Goal: Task Accomplishment & Management: Manage account settings

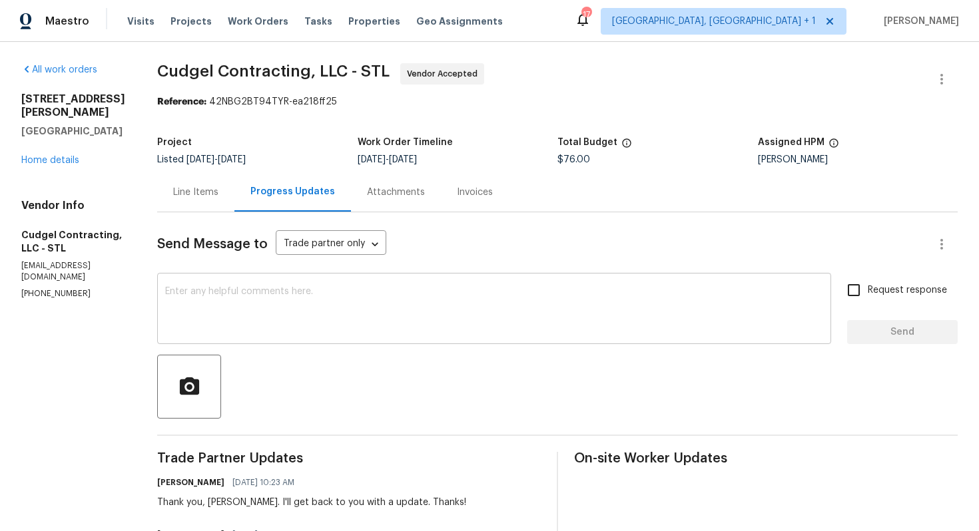
click at [413, 308] on textarea at bounding box center [494, 310] width 658 height 47
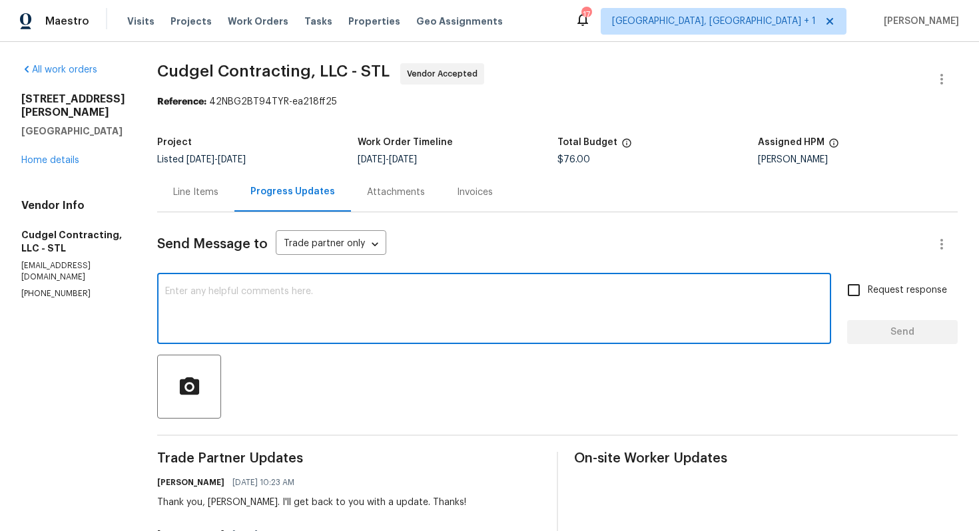
click at [43, 140] on div "[STREET_ADDRESS][PERSON_NAME] Home details" at bounding box center [73, 130] width 104 height 75
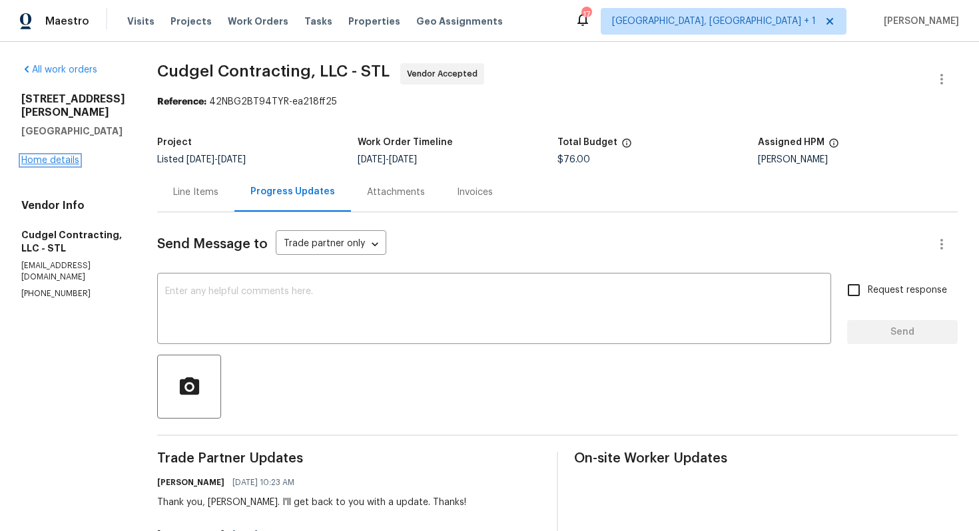
click at [33, 156] on link "Home details" at bounding box center [50, 160] width 58 height 9
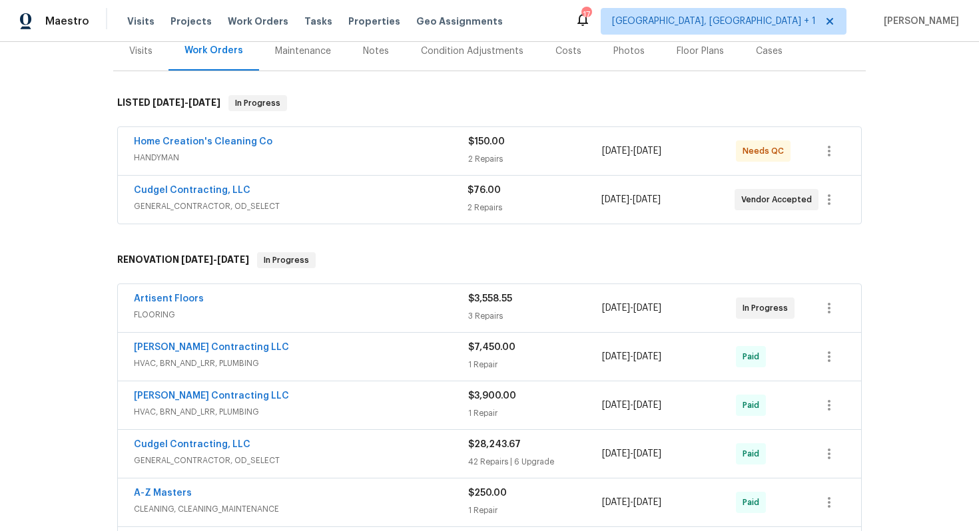
scroll to position [170, 0]
click at [183, 142] on link "Home Creation's Cleaning Co" at bounding box center [203, 142] width 138 height 9
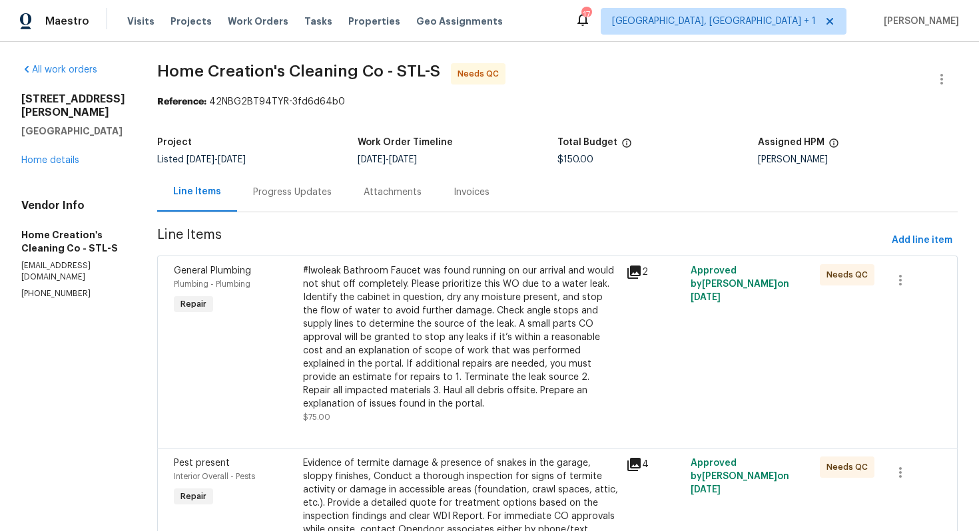
click at [284, 194] on div "Progress Updates" at bounding box center [292, 192] width 79 height 13
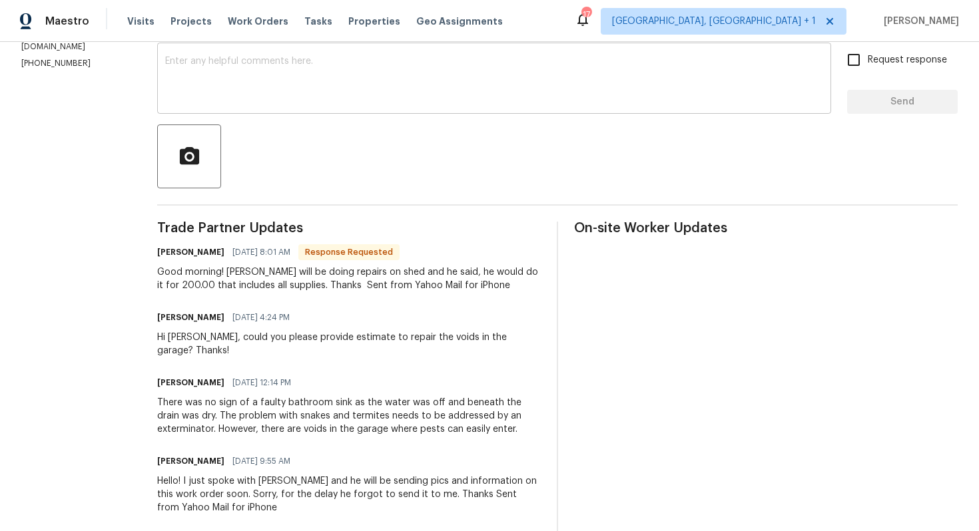
scroll to position [232, 0]
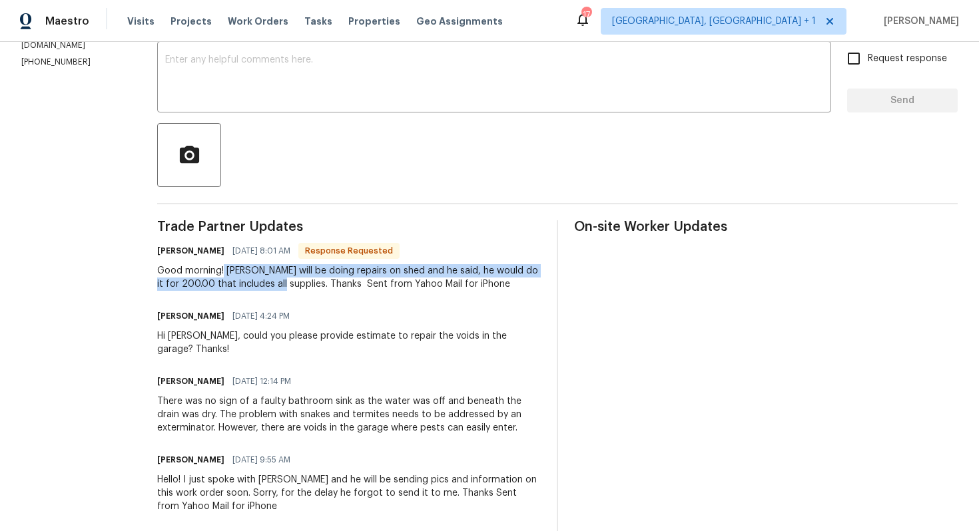
drag, startPoint x: 220, startPoint y: 270, endPoint x: 262, endPoint y: 282, distance: 44.4
click at [262, 282] on div "Good morning! Nat will be doing repairs on shed and he said, he would do it for…" at bounding box center [348, 277] width 383 height 27
copy div "Nat will be doing repairs on shed and he said, he would do it for 200.00 that i…"
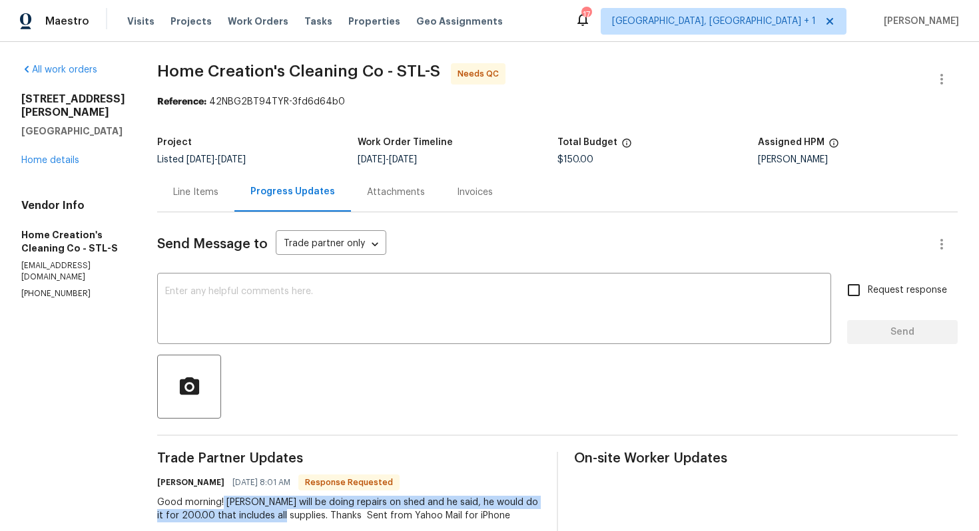
click at [207, 66] on span "Home Creation's Cleaning Co - STL-S" at bounding box center [298, 71] width 283 height 16
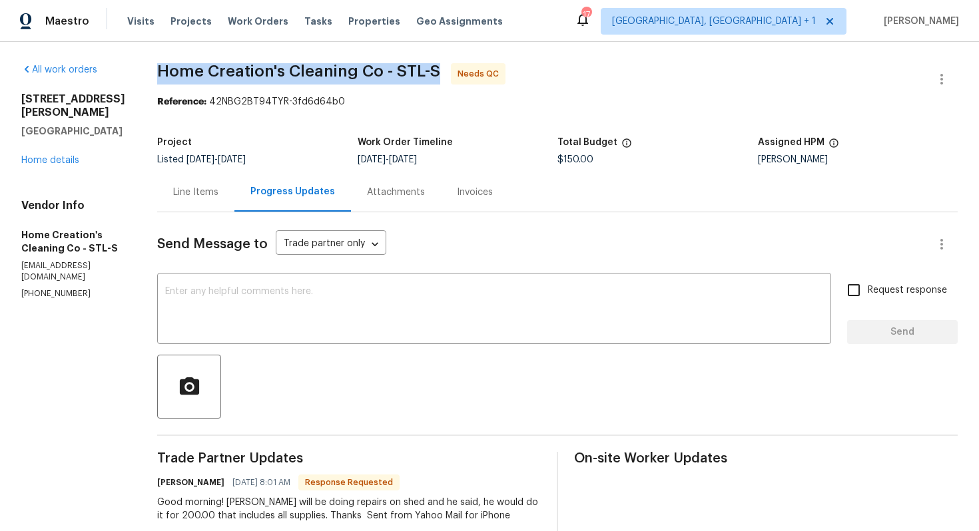
drag, startPoint x: 152, startPoint y: 71, endPoint x: 435, endPoint y: 77, distance: 283.0
copy span "Home Creation's Cleaning Co - STL-S"
click at [55, 141] on div "4127 Burnett Ave Saint Louis, MO 63125 Home details" at bounding box center [73, 130] width 104 height 75
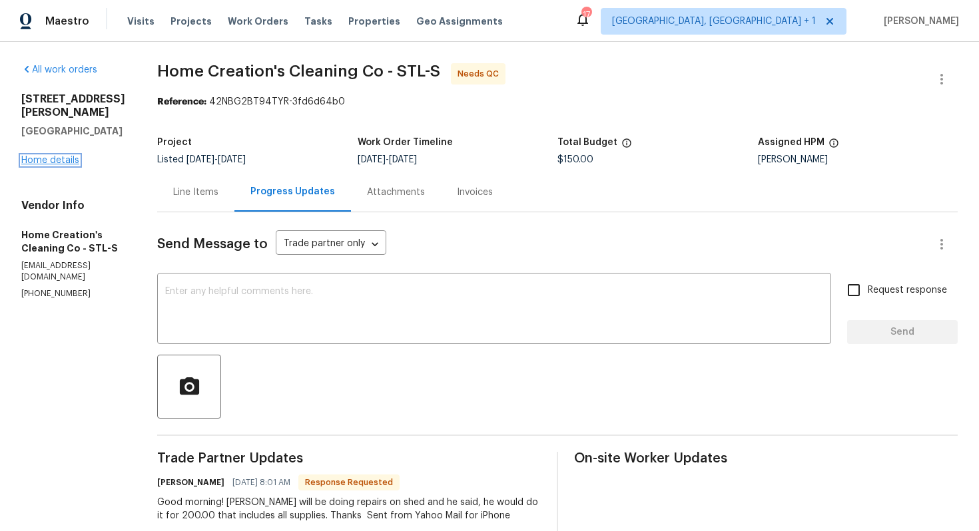
click at [45, 156] on link "Home details" at bounding box center [50, 160] width 58 height 9
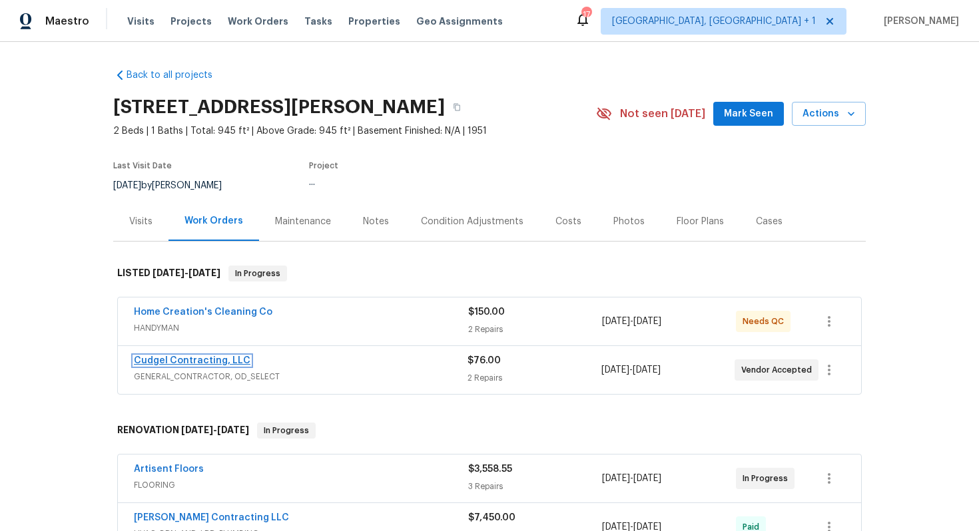
click at [172, 360] on link "Cudgel Contracting, LLC" at bounding box center [192, 360] width 116 height 9
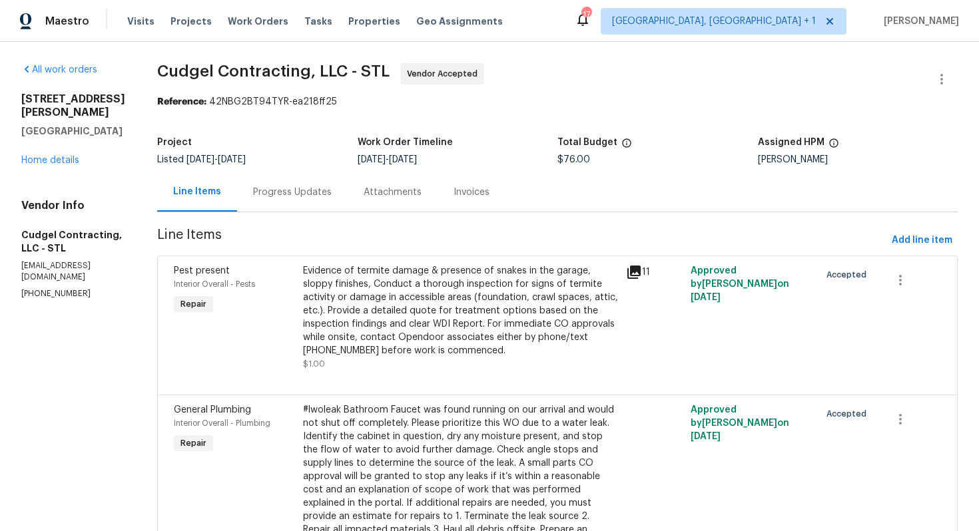
click at [205, 68] on span "Cudgel Contracting, LLC - STL" at bounding box center [273, 71] width 232 height 16
copy span "Cudgel Contracting, LLC - STL"
click at [318, 140] on div "Project" at bounding box center [257, 146] width 200 height 17
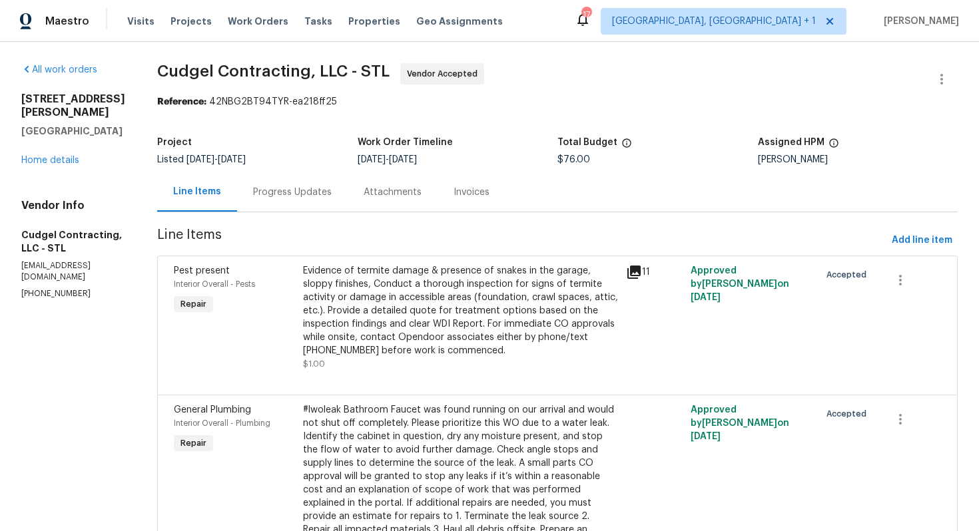
click at [283, 191] on div "Progress Updates" at bounding box center [292, 192] width 79 height 13
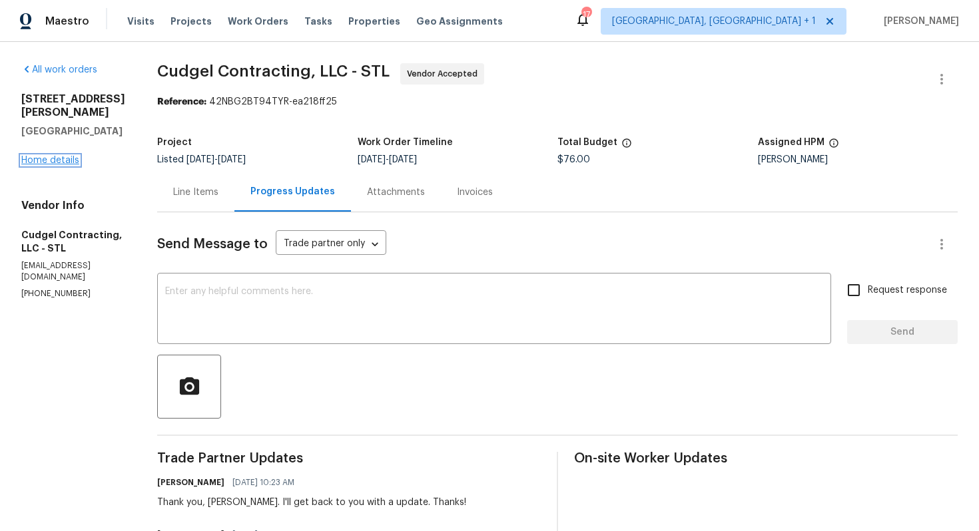
click at [53, 156] on link "Home details" at bounding box center [50, 160] width 58 height 9
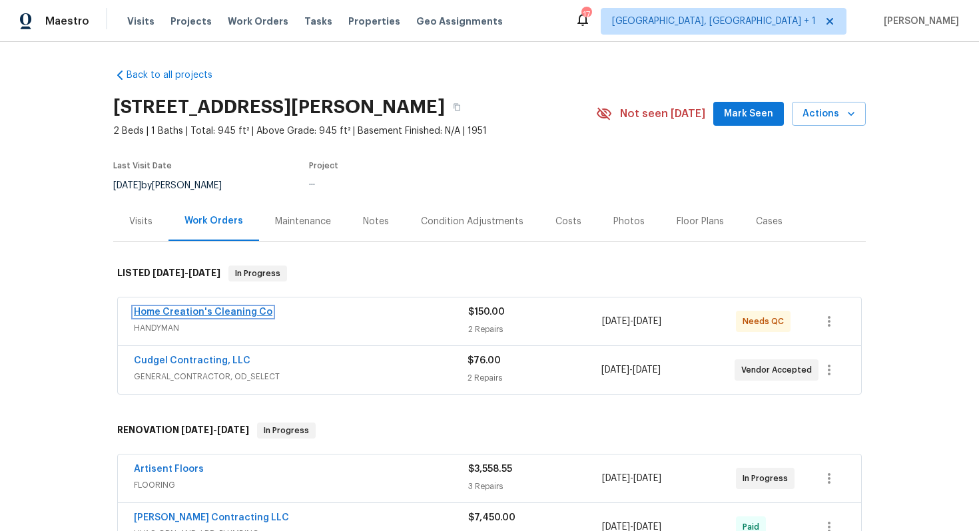
click at [223, 313] on link "Home Creation's Cleaning Co" at bounding box center [203, 312] width 138 height 9
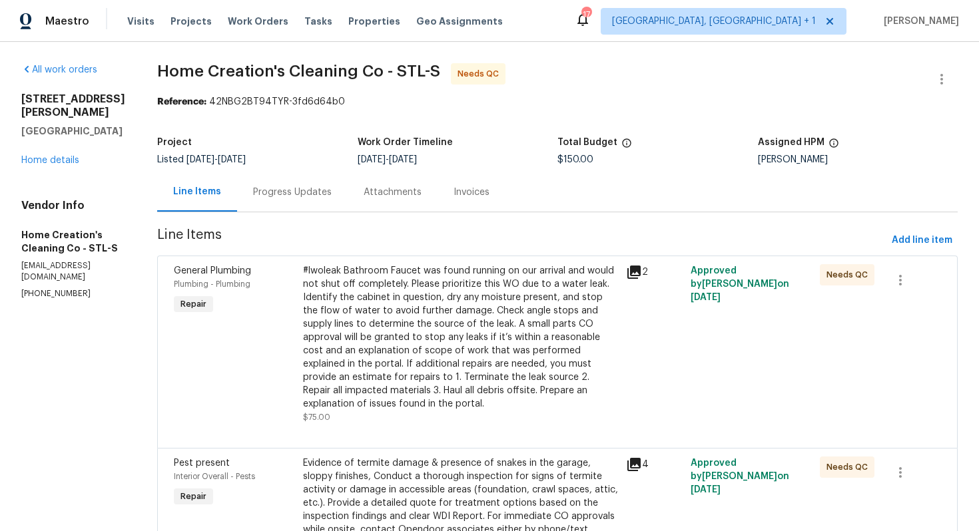
click at [286, 179] on div "Progress Updates" at bounding box center [292, 191] width 111 height 39
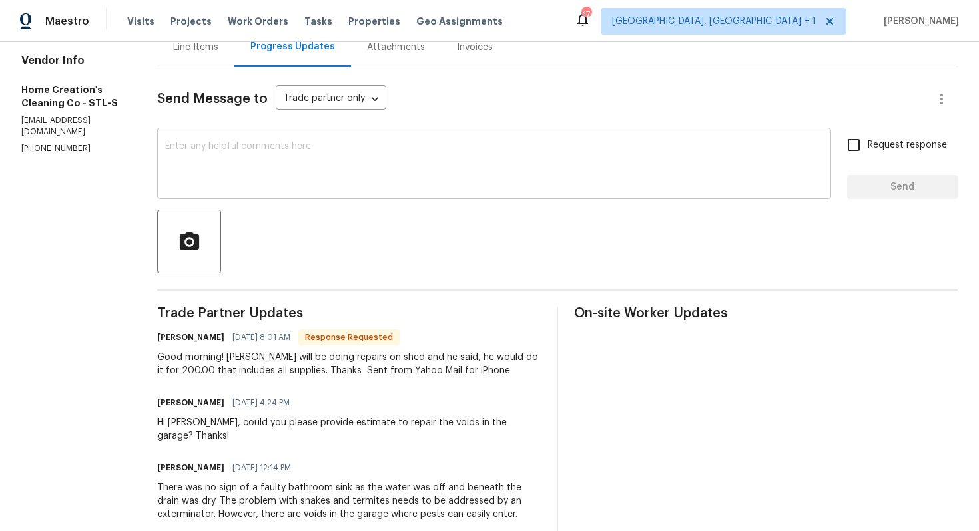
scroll to position [215, 0]
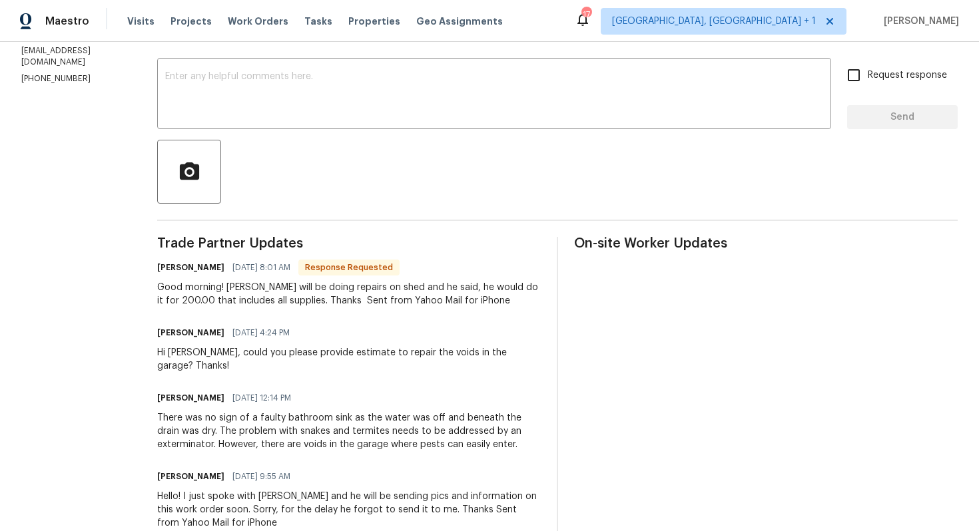
click at [226, 297] on div "Good morning! Nat will be doing repairs on shed and he said, he would do it for…" at bounding box center [348, 294] width 383 height 27
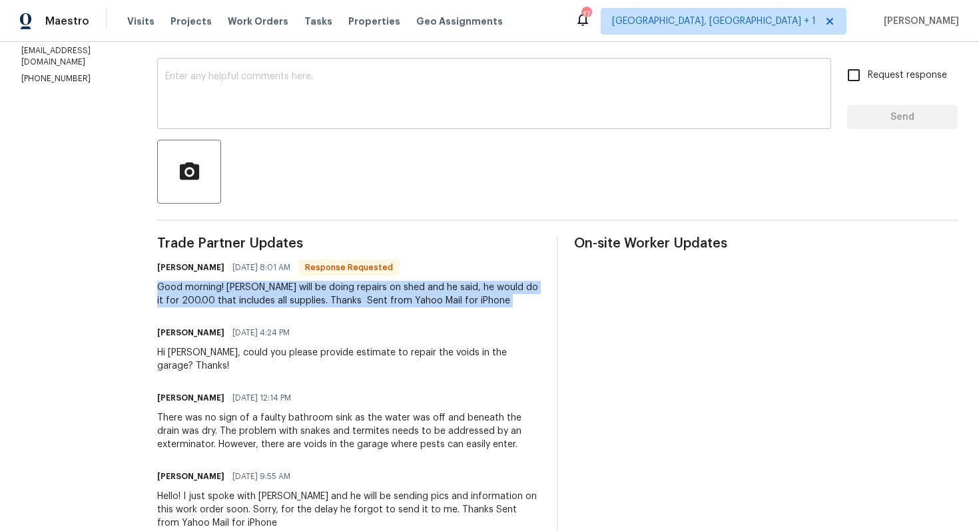
click at [369, 123] on div "x ​" at bounding box center [494, 95] width 674 height 68
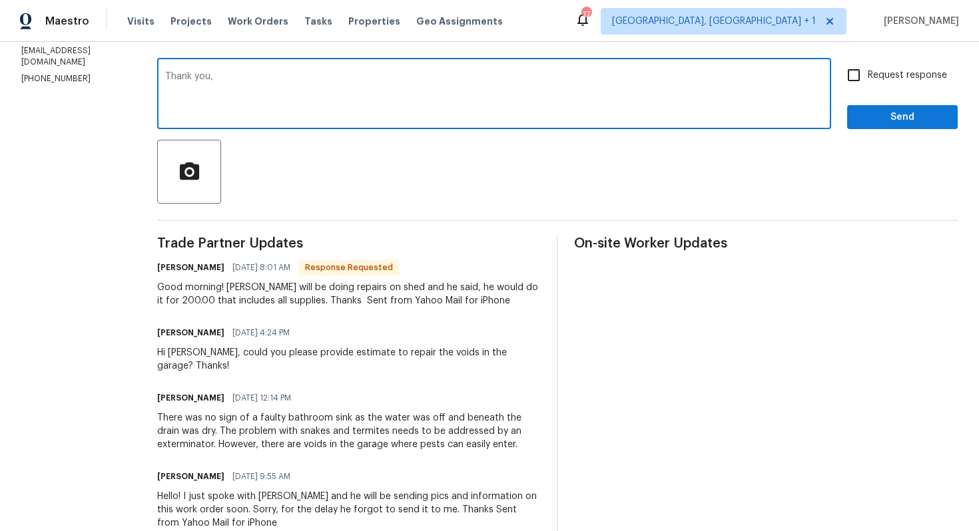
click at [184, 354] on div "Hi Elizabeth, could you please provide estimate to repair the voids in the gara…" at bounding box center [348, 359] width 383 height 27
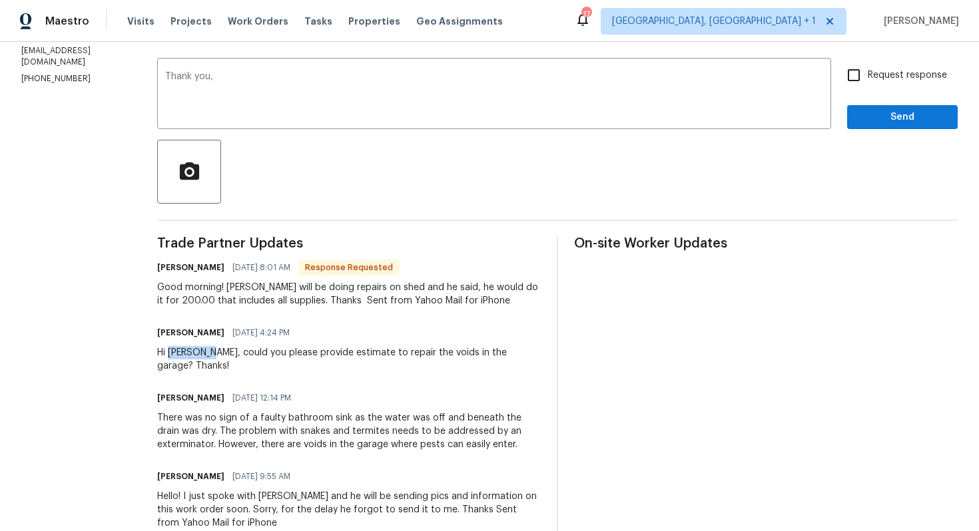
click at [184, 354] on div "Hi Elizabeth, could you please provide estimate to repair the voids in the gara…" at bounding box center [348, 359] width 383 height 27
copy div "Elizabeth"
click at [318, 113] on textarea "Thank you," at bounding box center [494, 95] width 658 height 47
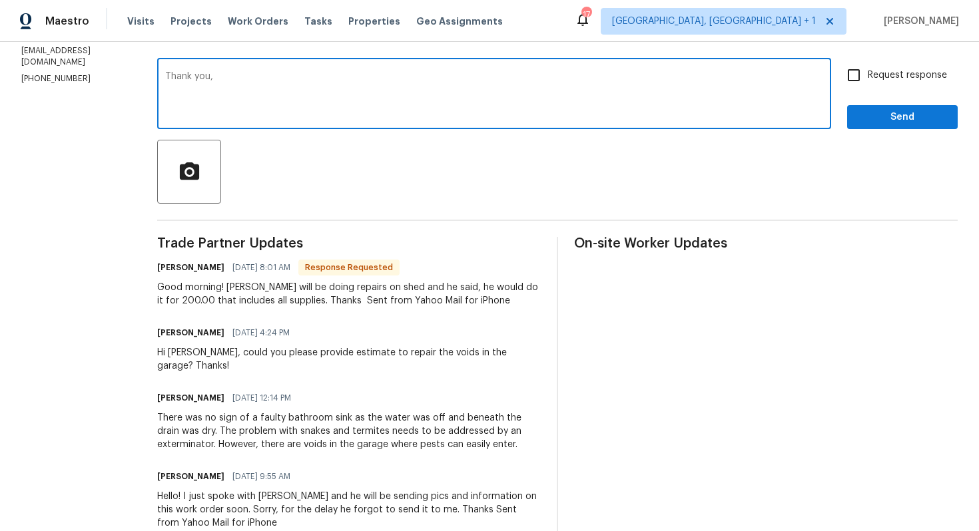
paste textarea "Elizabeth"
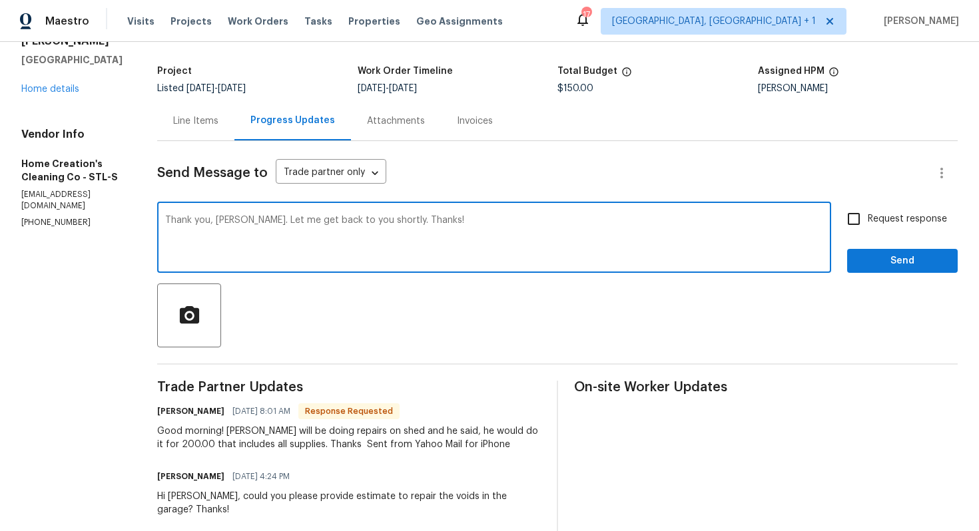
scroll to position [89, 0]
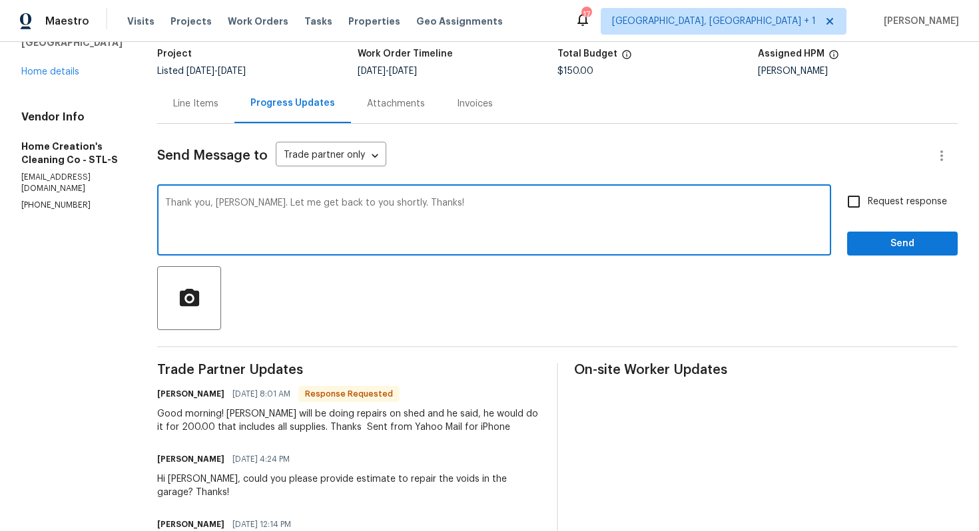
type textarea "Thank you, Elizabeth. Let me get back to you shortly. Thanks!"
click at [881, 252] on button "Send" at bounding box center [902, 244] width 111 height 25
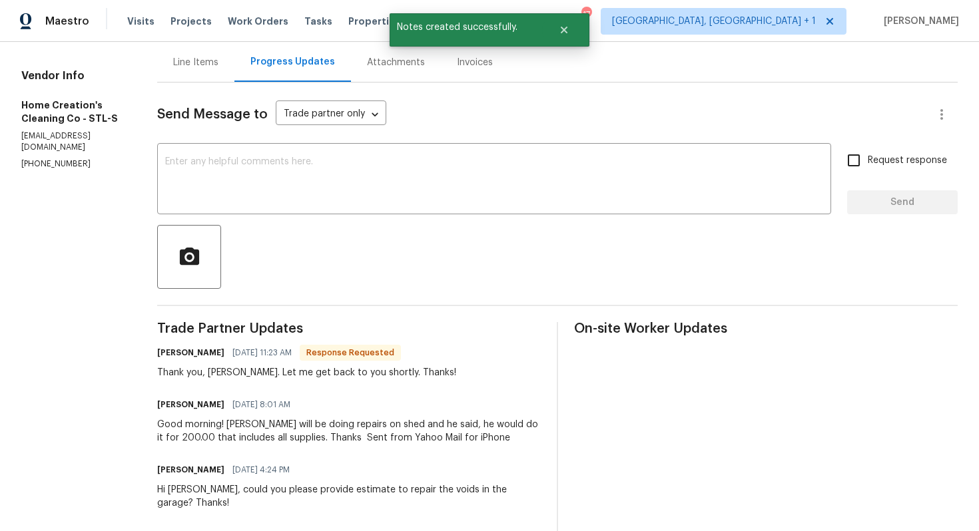
scroll to position [176, 0]
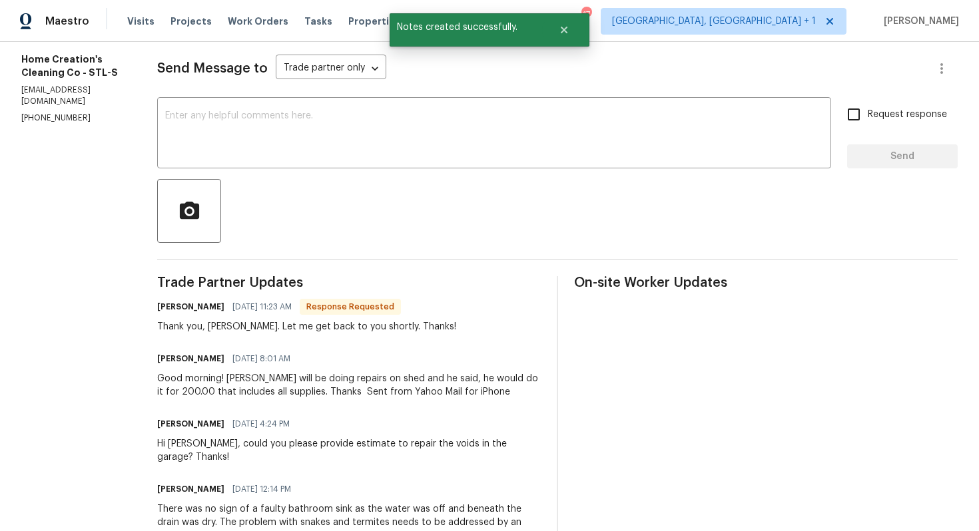
click at [224, 383] on div "Good morning! Nat will be doing repairs on shed and he said, he would do it for…" at bounding box center [348, 385] width 383 height 27
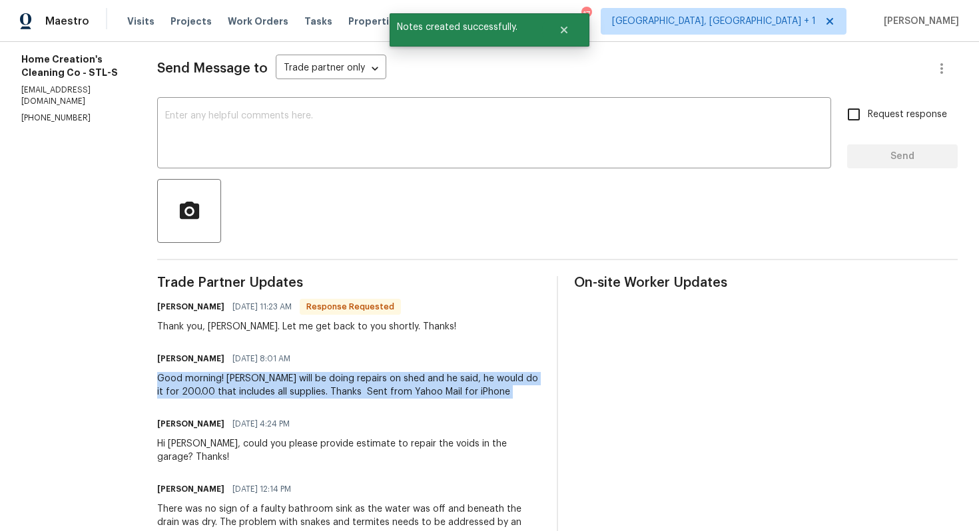
copy div "Good morning! Nat will be doing repairs on shed and he said, he would do it for…"
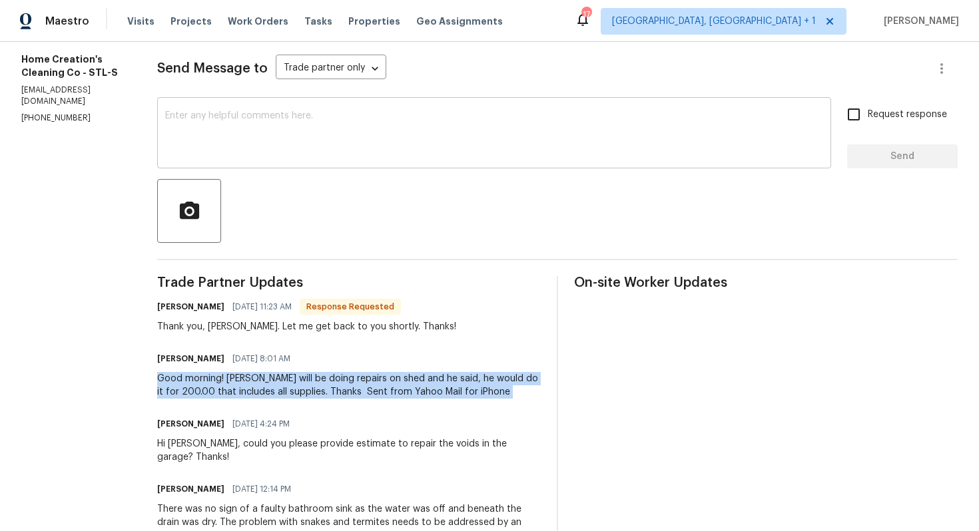
click at [157, 112] on div "x ​" at bounding box center [494, 135] width 674 height 68
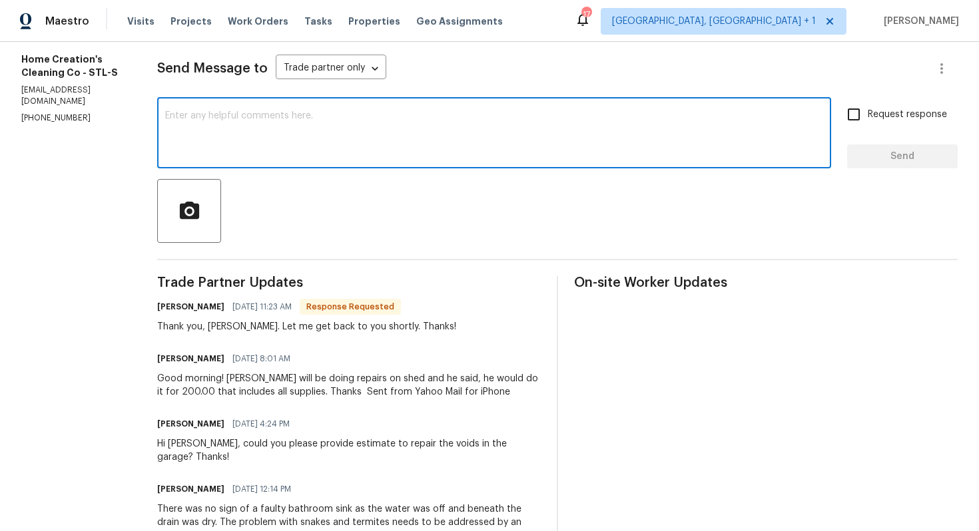
scroll to position [0, 0]
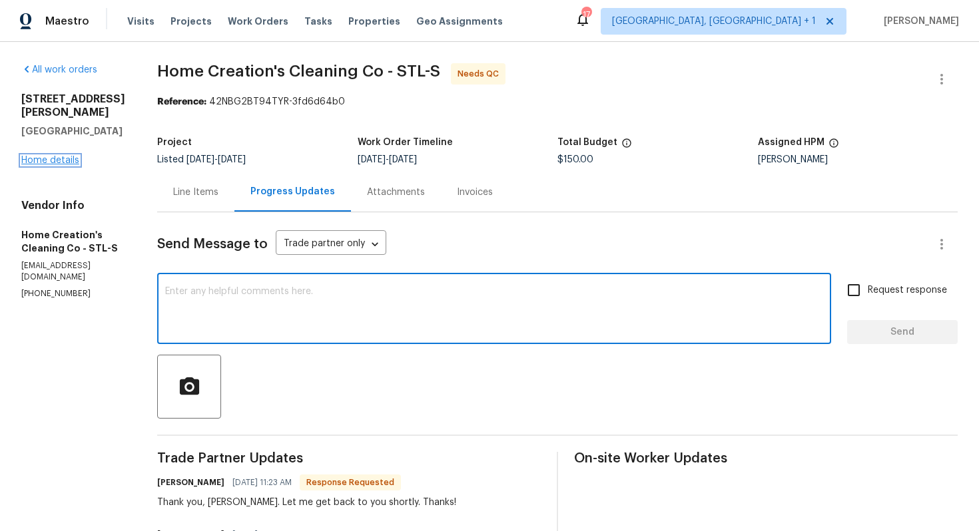
click at [44, 156] on link "Home details" at bounding box center [50, 160] width 58 height 9
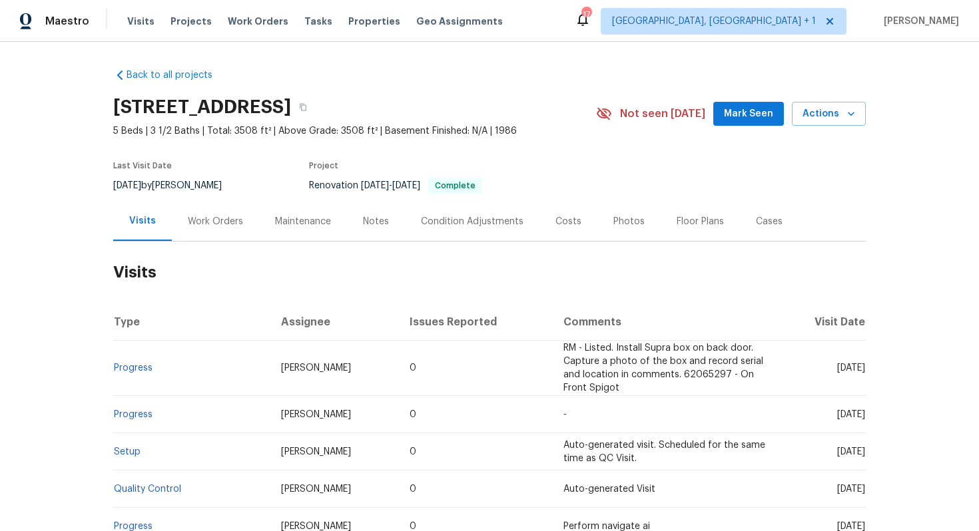
click at [210, 218] on div "Work Orders" at bounding box center [215, 221] width 55 height 13
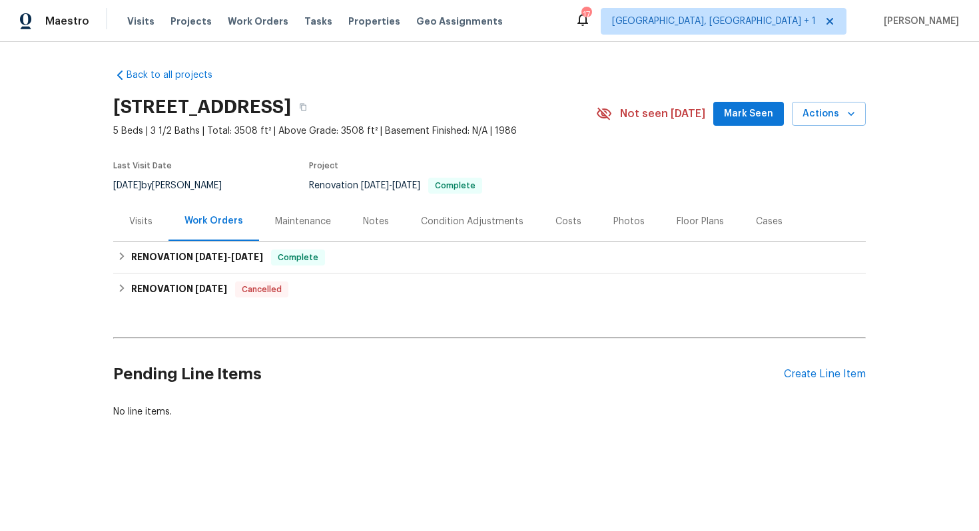
click at [294, 306] on div "Back to all projects 121 Genessee Valley Rd, Columbia, SC 29223 5 Beds | 3 1/2 …" at bounding box center [489, 243] width 752 height 371
click at [803, 371] on div "Create Line Item" at bounding box center [824, 374] width 82 height 13
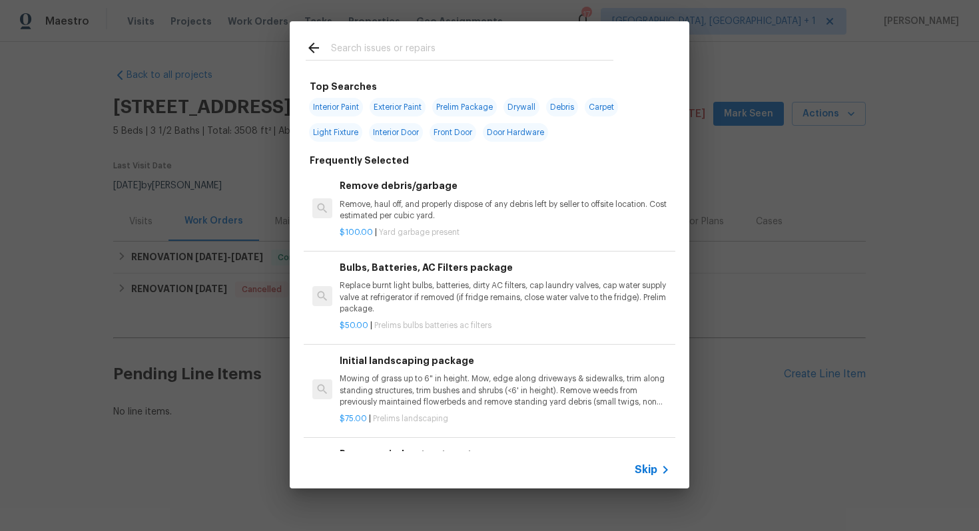
click at [429, 50] on input "text" at bounding box center [472, 50] width 282 height 20
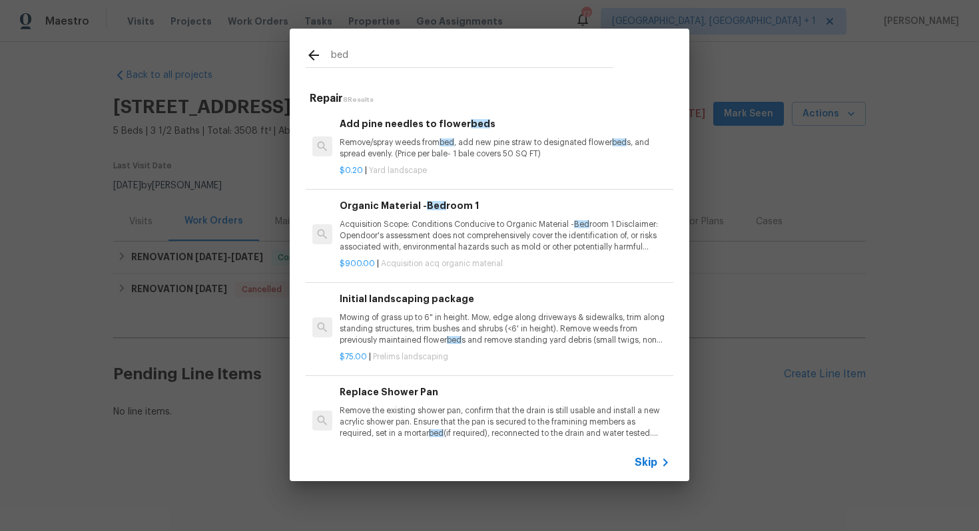
type input "bedr"
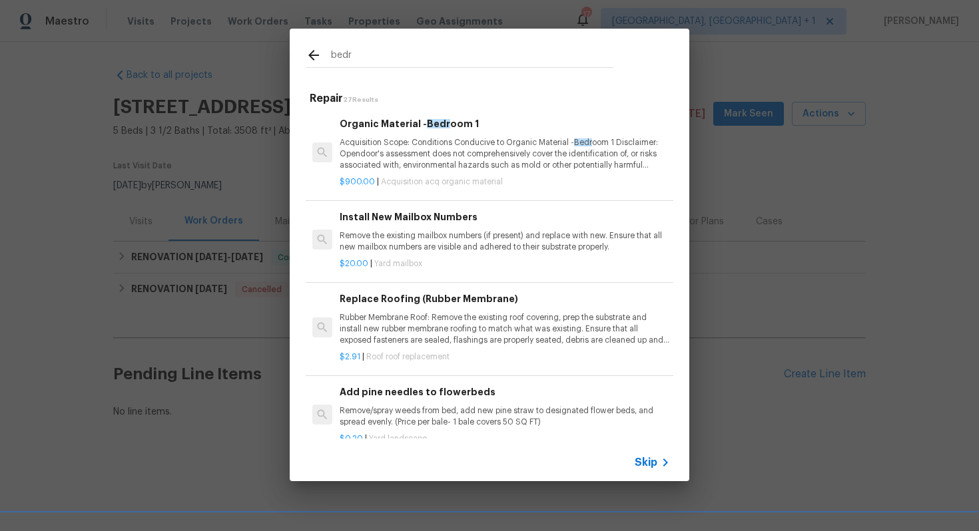
click at [423, 142] on p "Acquisition Scope: Conditions Conducive to Organic Material - Bedr oom 1 Discla…" at bounding box center [504, 154] width 330 height 34
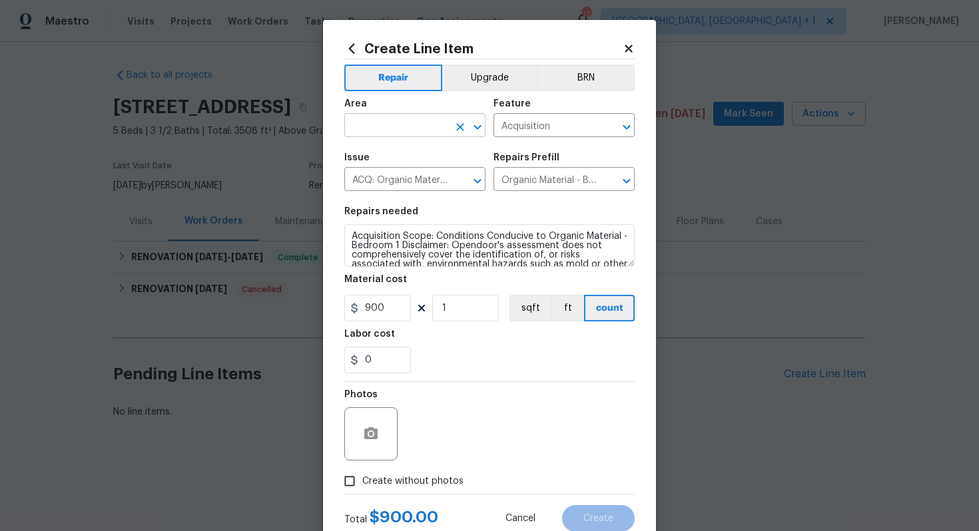
click at [385, 127] on input "text" at bounding box center [396, 126] width 104 height 21
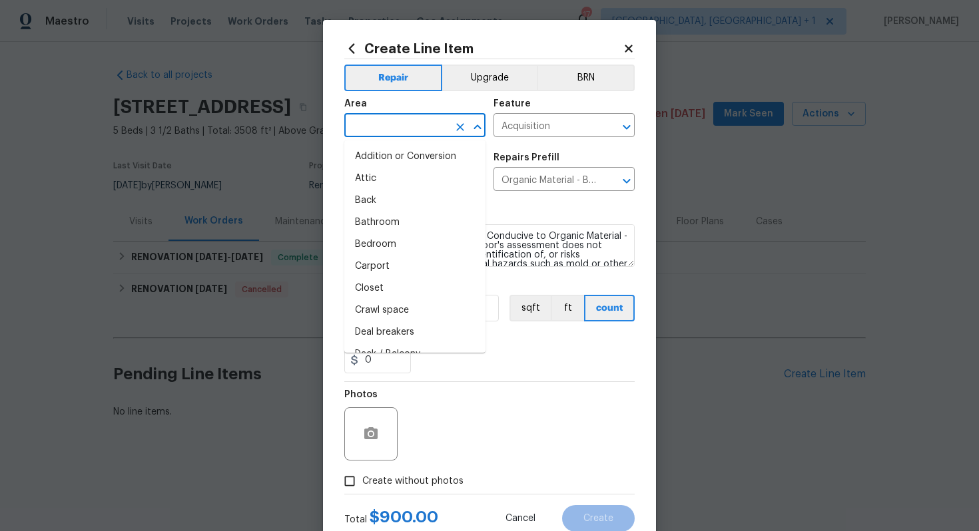
type input "i"
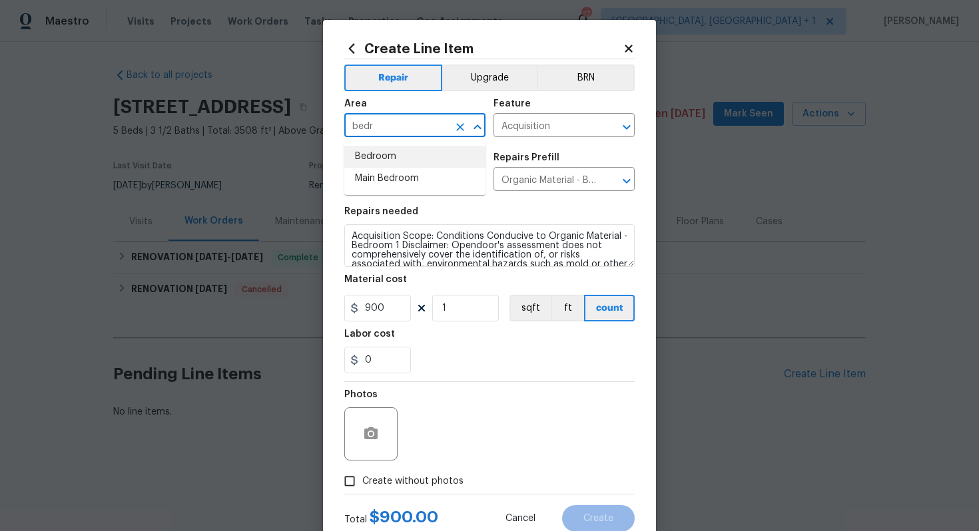
click at [375, 159] on li "Bedroom" at bounding box center [414, 157] width 141 height 22
type input "Bedroom"
click at [555, 130] on input "Acquisition" at bounding box center [545, 126] width 104 height 21
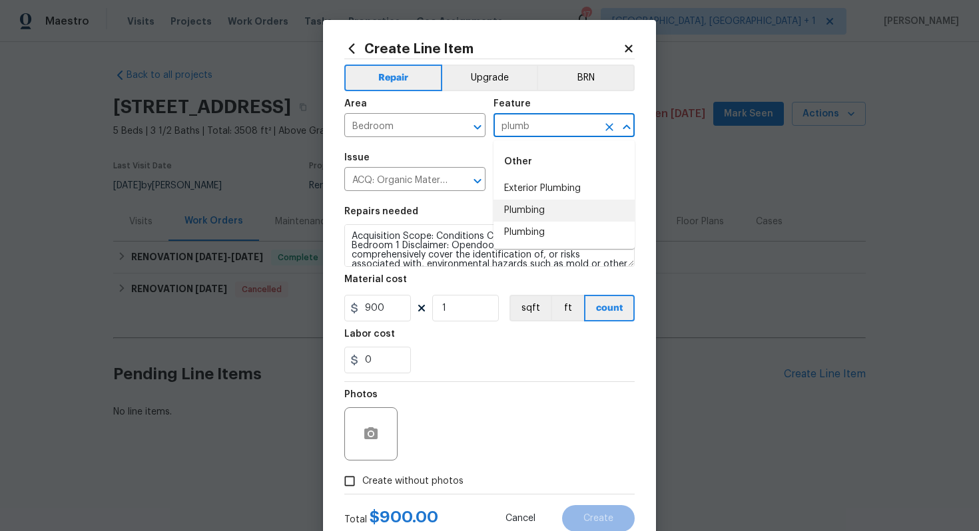
click at [539, 209] on li "Plumbing" at bounding box center [563, 211] width 141 height 22
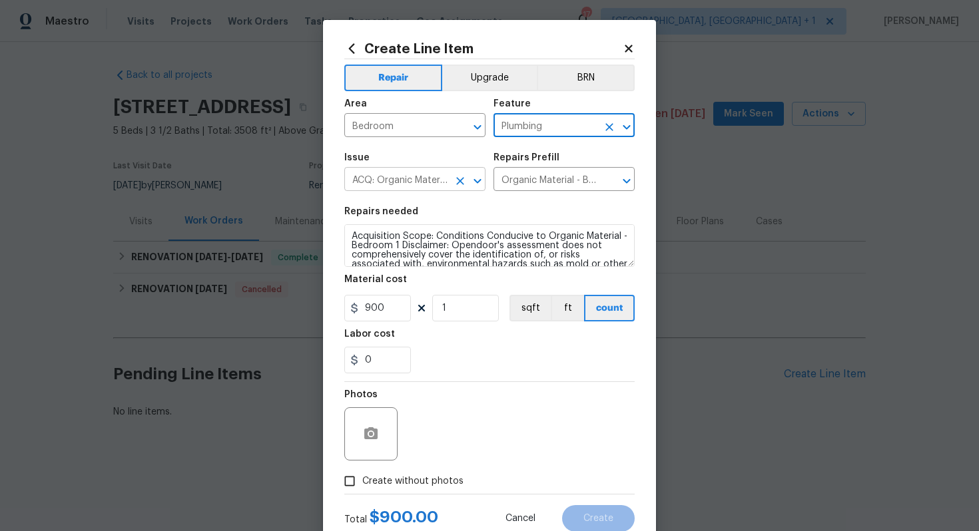
type input "Plumbing"
click at [421, 182] on input "ACQ: Organic Material" at bounding box center [396, 180] width 104 height 21
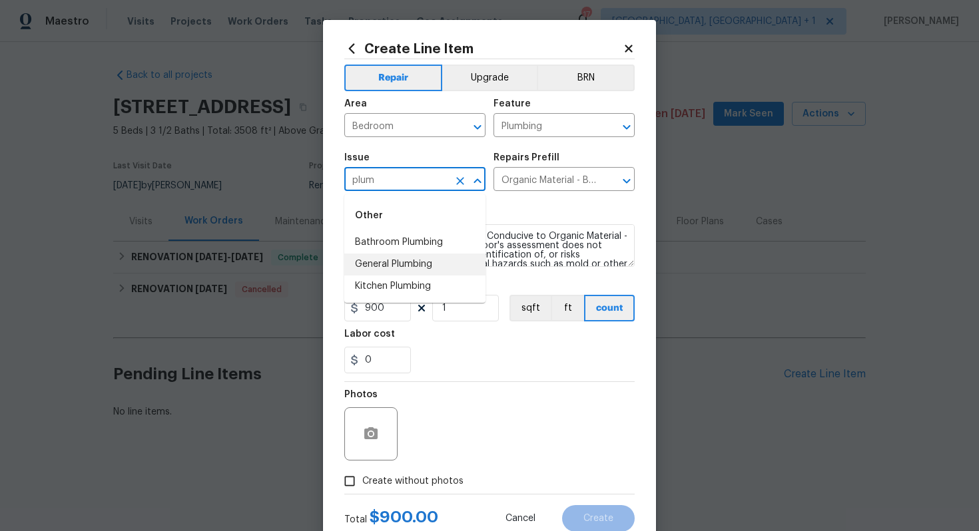
click at [366, 258] on li "General Plumbing" at bounding box center [414, 265] width 141 height 22
type input "General Plumbing"
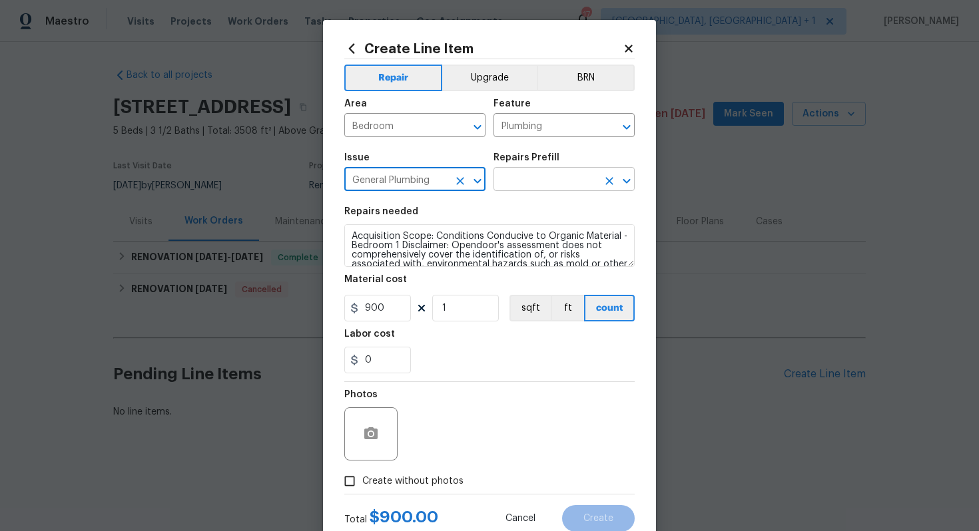
type input "General Plumbing"
click at [538, 186] on input "text" at bounding box center [545, 180] width 104 height 21
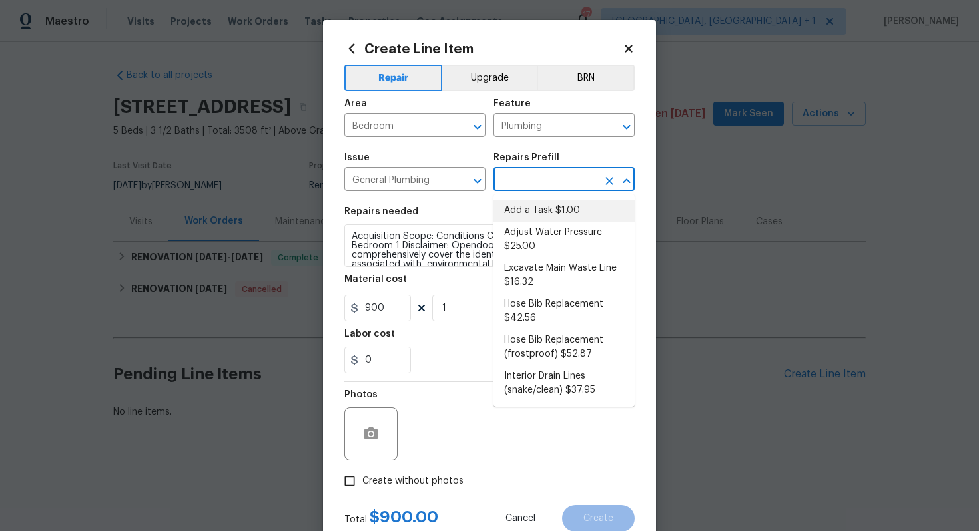
click at [537, 213] on li "Add a Task $1.00" at bounding box center [563, 211] width 141 height 22
type input "Add a Task $1.00"
type textarea "HPM to detail"
type input "1"
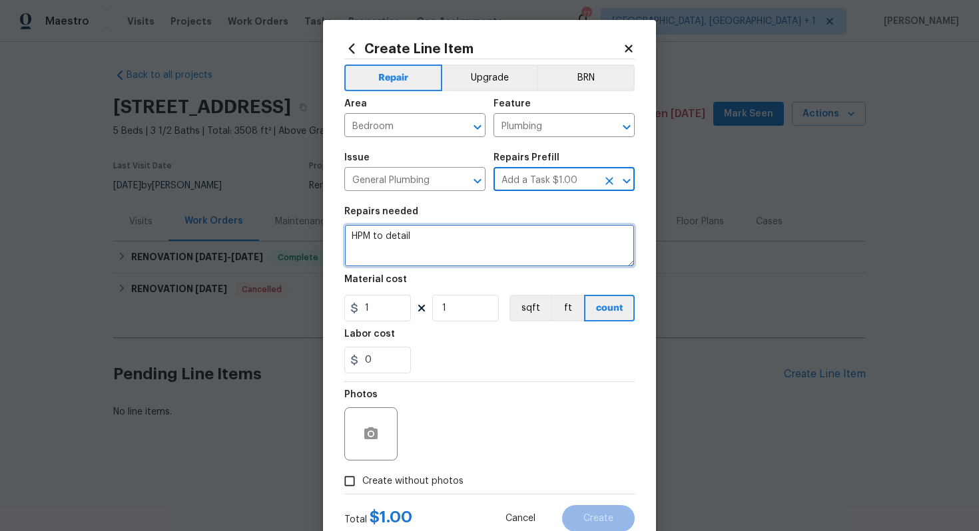
click at [435, 243] on textarea "HPM to detail" at bounding box center [489, 245] width 290 height 43
paste textarea "#lwoleak Feedback received that there is water damage to the bedroom ceiling. P…"
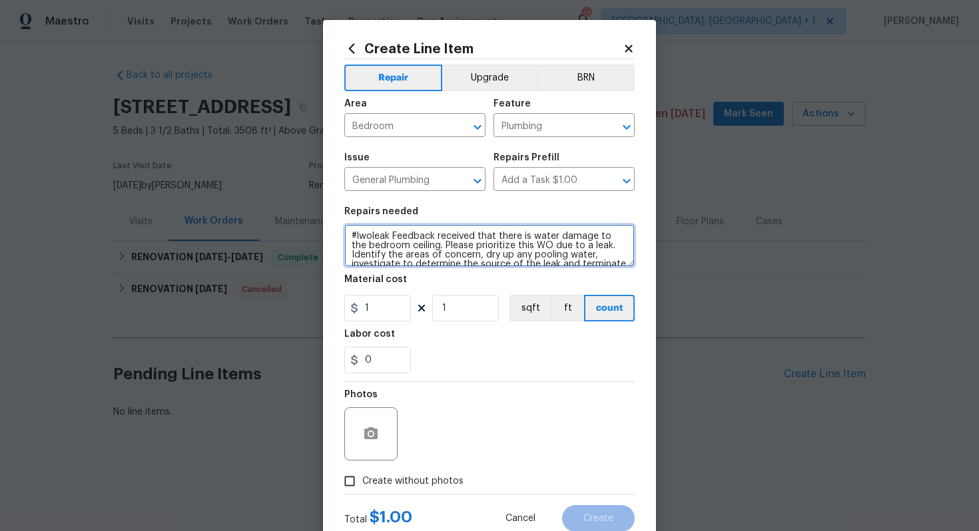
scroll to position [84, 0]
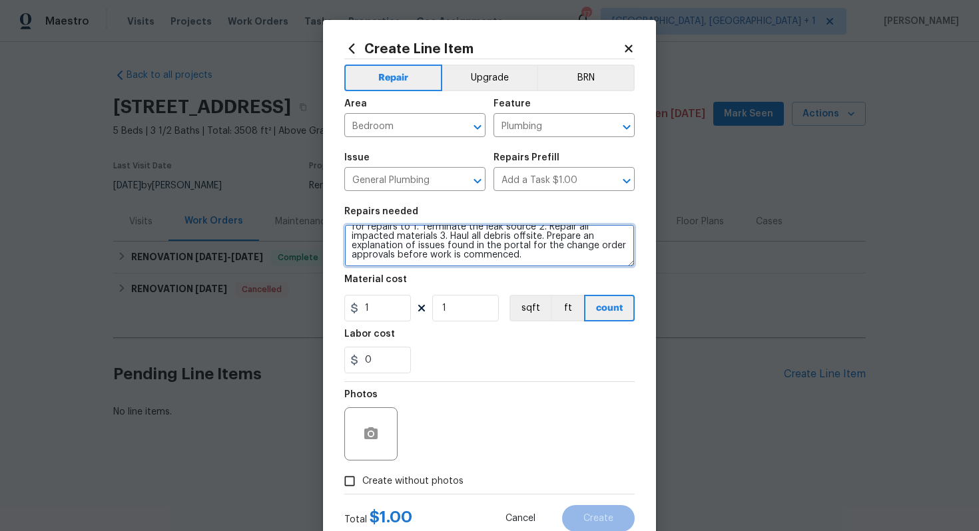
type textarea "#lwoleak Feedback received that there is water damage to the bedroom ceiling. P…"
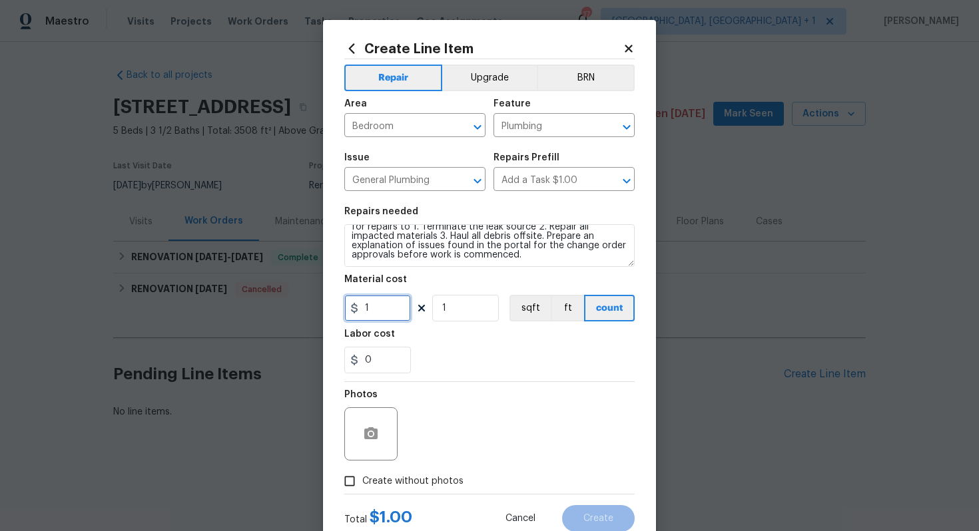
click at [382, 303] on input "1" at bounding box center [377, 308] width 67 height 27
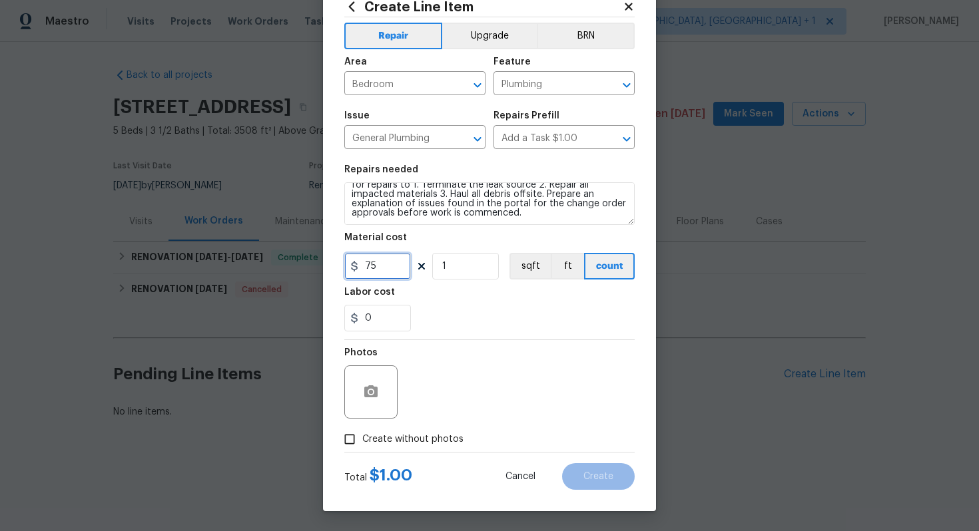
type input "75"
click at [361, 440] on input "Create without photos" at bounding box center [349, 439] width 25 height 25
checkbox input "true"
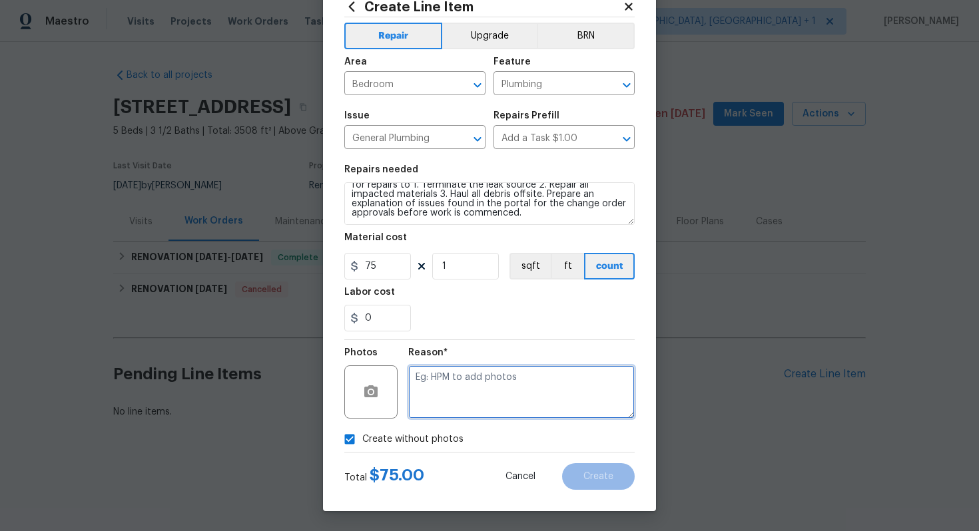
click at [447, 415] on textarea at bounding box center [521, 391] width 226 height 53
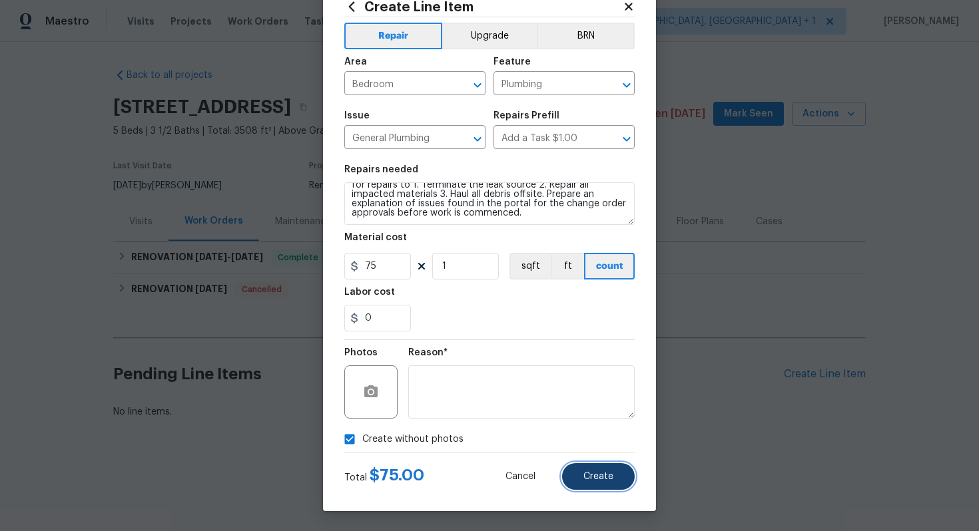
click at [592, 476] on span "Create" at bounding box center [598, 477] width 30 height 10
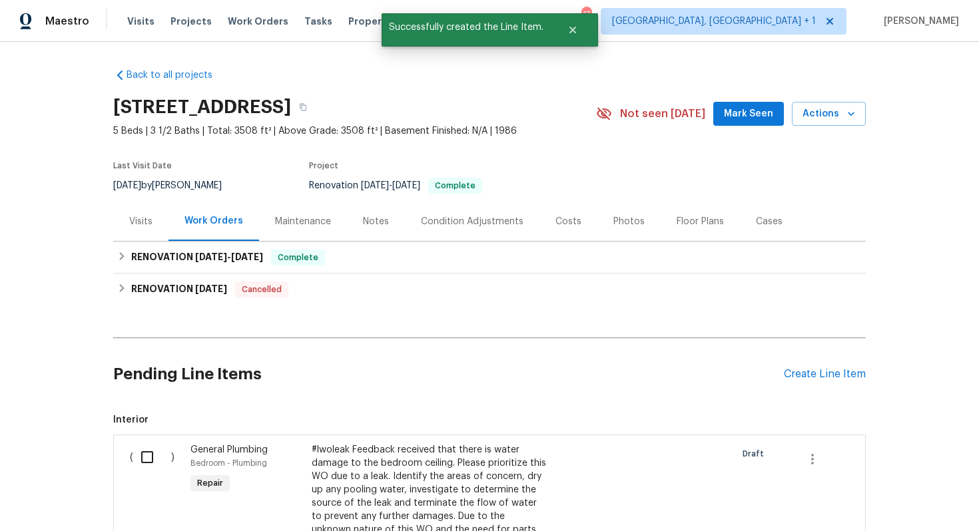
click at [158, 461] on input "checkbox" at bounding box center [152, 457] width 38 height 28
checkbox input "true"
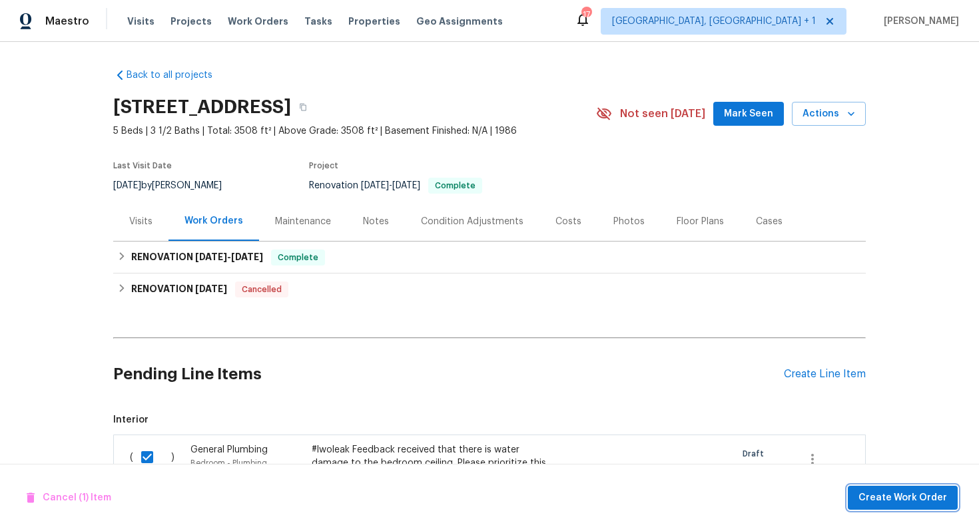
click at [904, 505] on span "Create Work Order" at bounding box center [902, 498] width 89 height 17
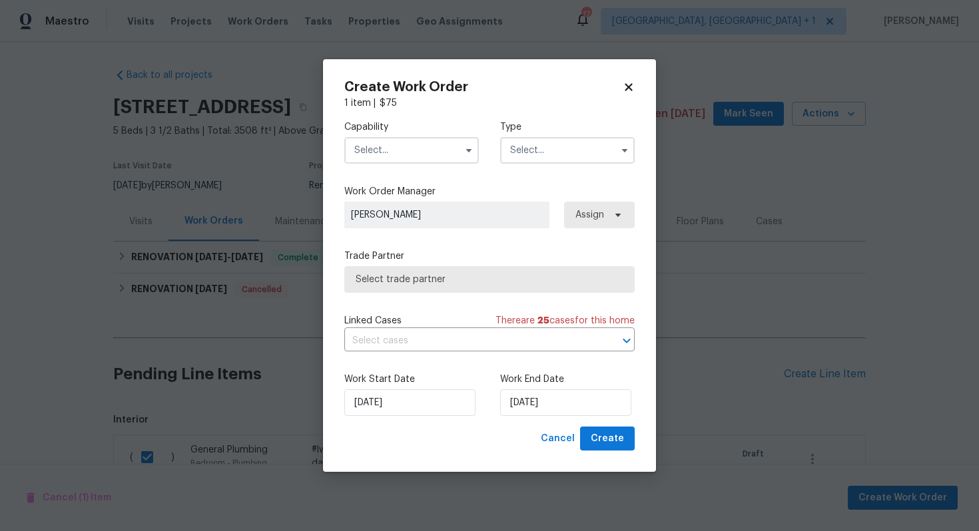
click at [424, 148] on input "text" at bounding box center [411, 150] width 134 height 27
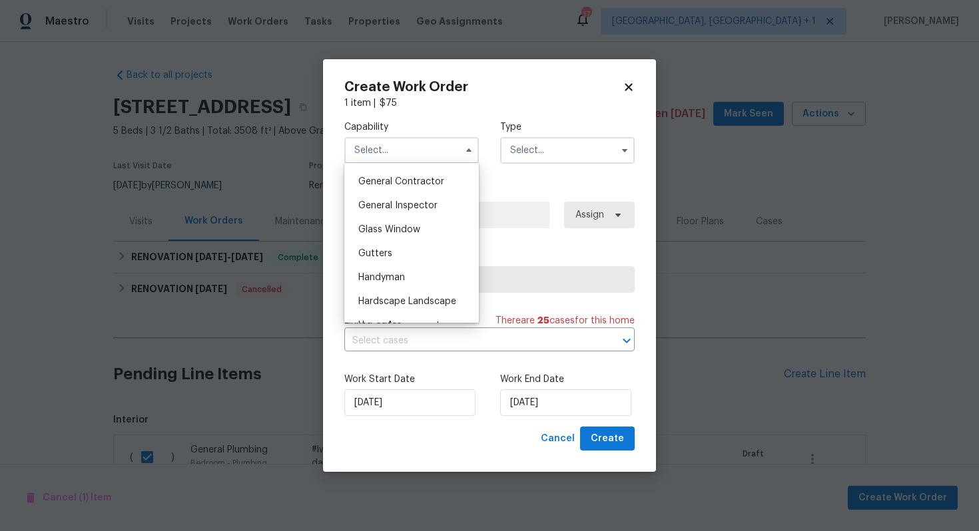
scroll to position [656, 0]
click at [398, 256] on span "Handyman" at bounding box center [381, 254] width 47 height 9
type input "Handyman"
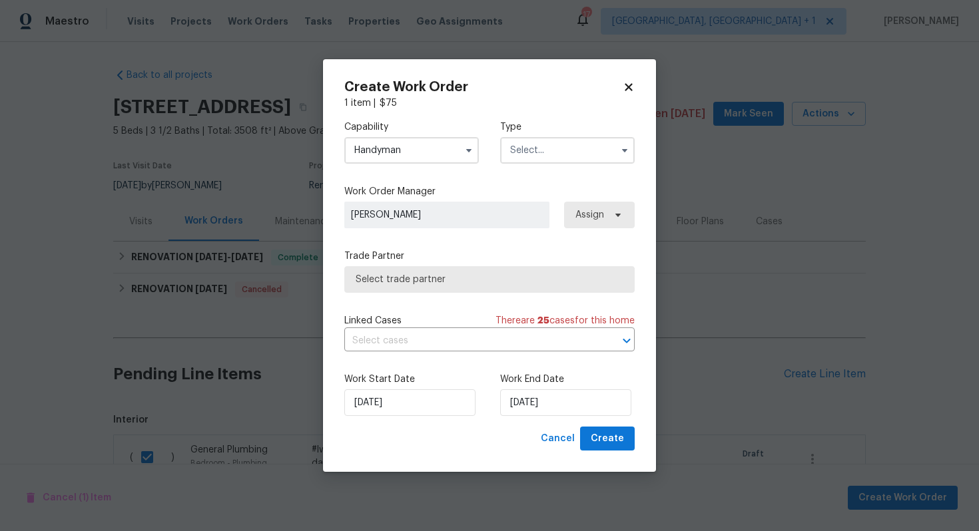
click at [552, 150] on input "text" at bounding box center [567, 150] width 134 height 27
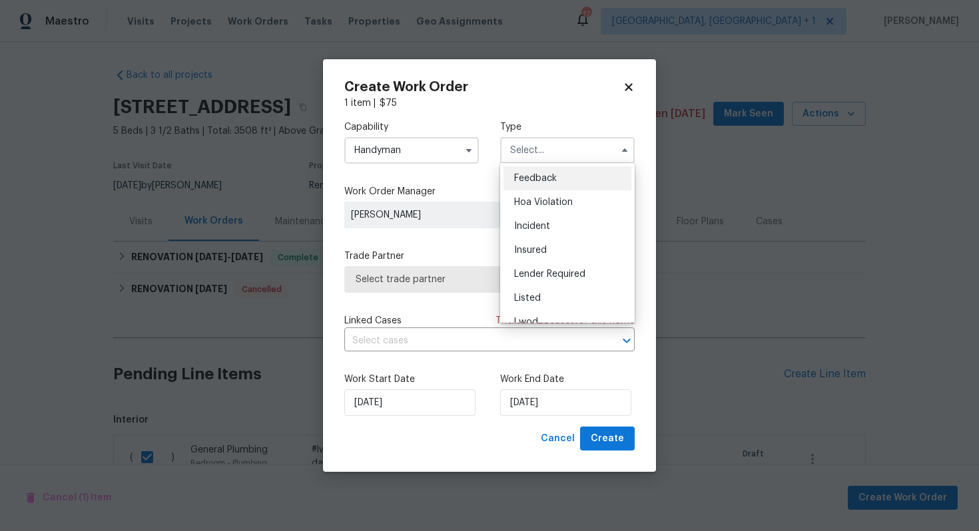
click at [560, 181] on div "Feedback" at bounding box center [567, 178] width 128 height 24
type input "Feedback"
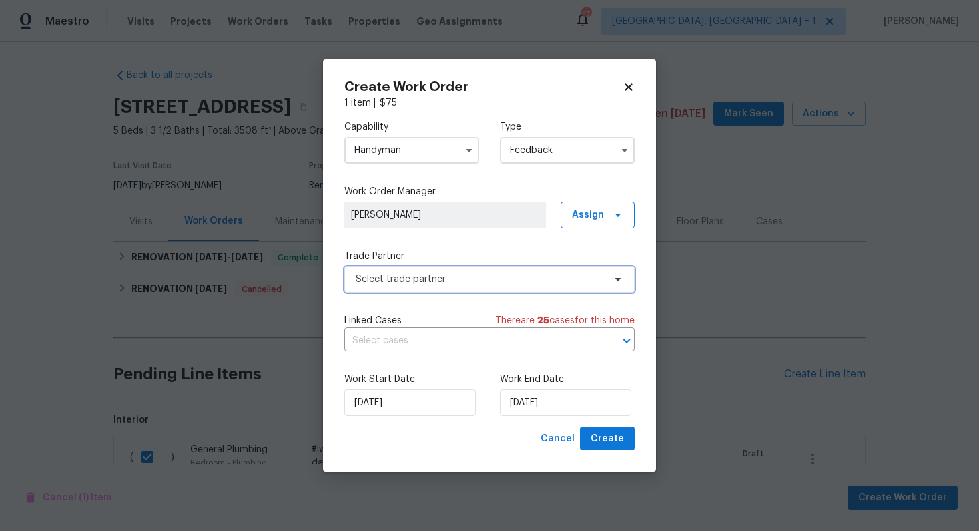
click at [459, 282] on span "Select trade partner" at bounding box center [479, 279] width 248 height 13
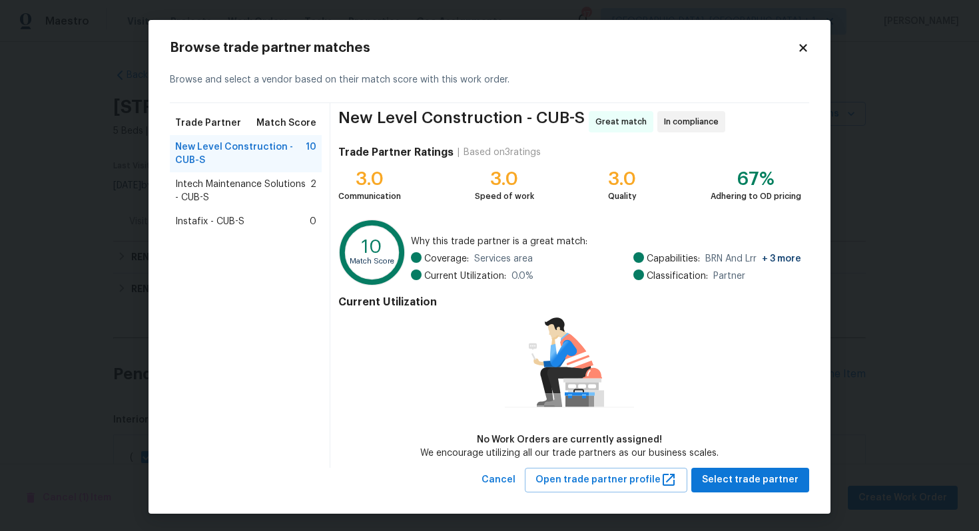
scroll to position [1, 0]
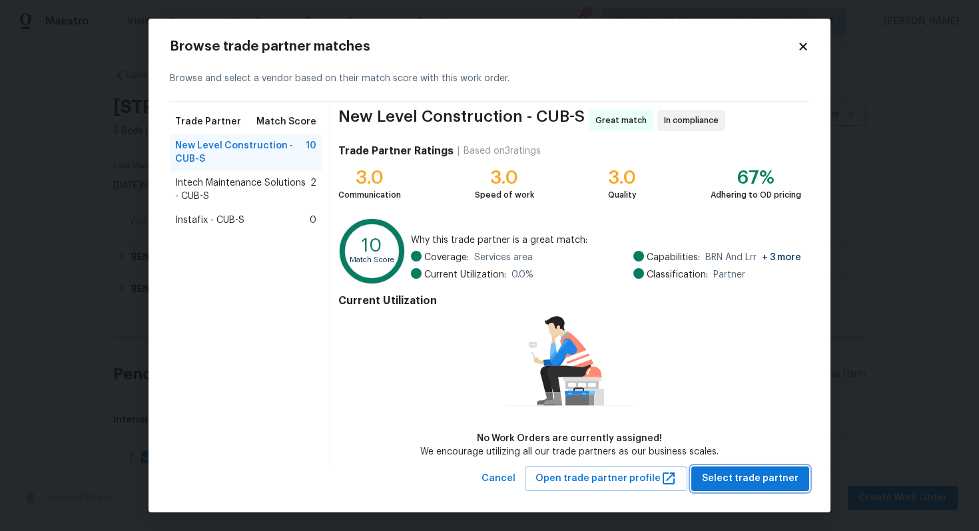
click at [739, 478] on span "Select trade partner" at bounding box center [750, 479] width 97 height 17
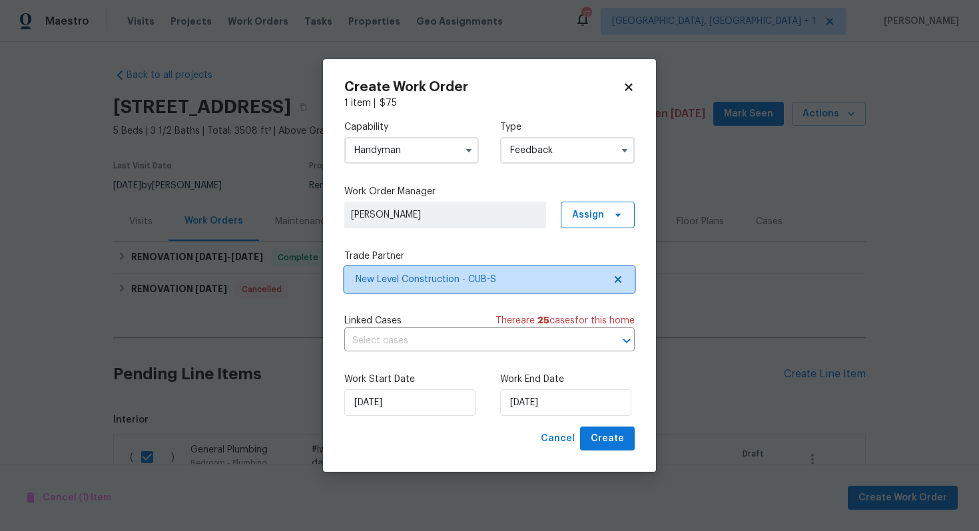
scroll to position [0, 0]
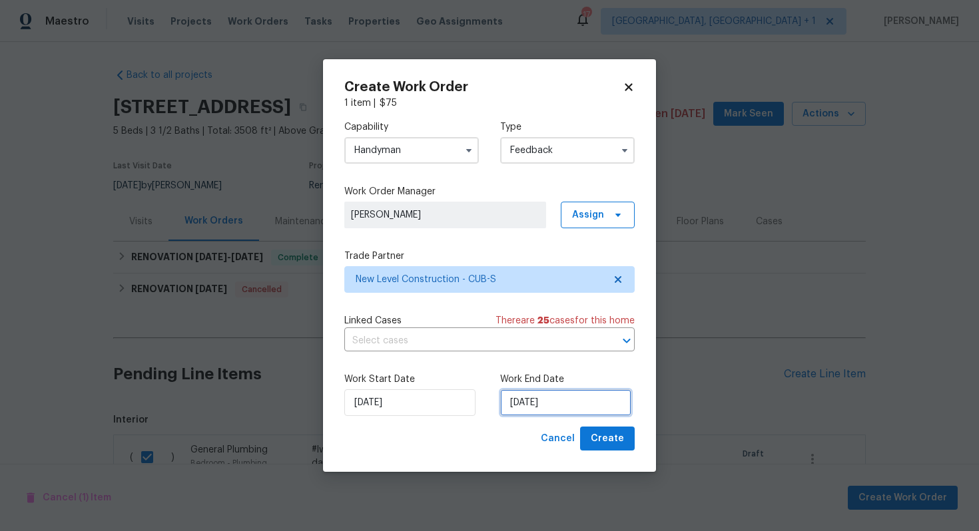
click at [545, 402] on input "26/09/2025" at bounding box center [565, 402] width 131 height 27
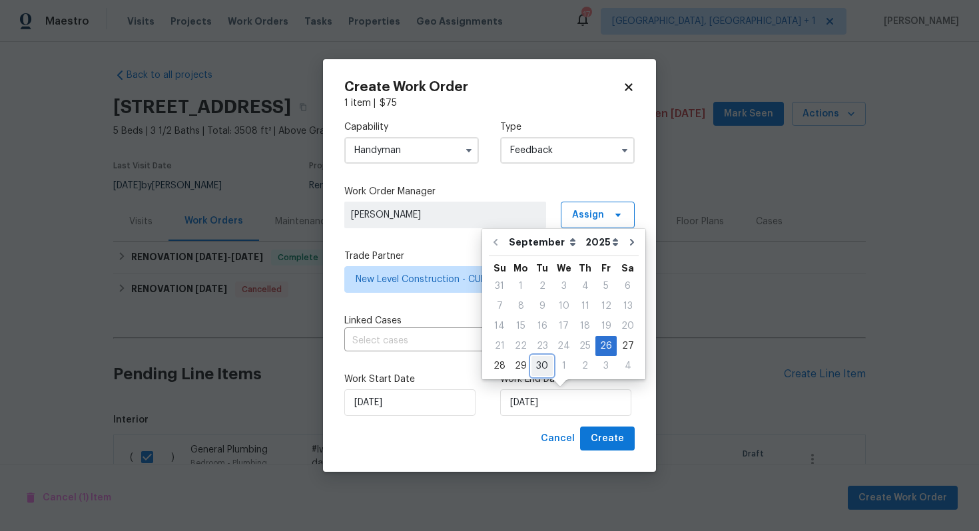
click at [539, 363] on div "30" at bounding box center [541, 366] width 21 height 19
type input "30/09/2025"
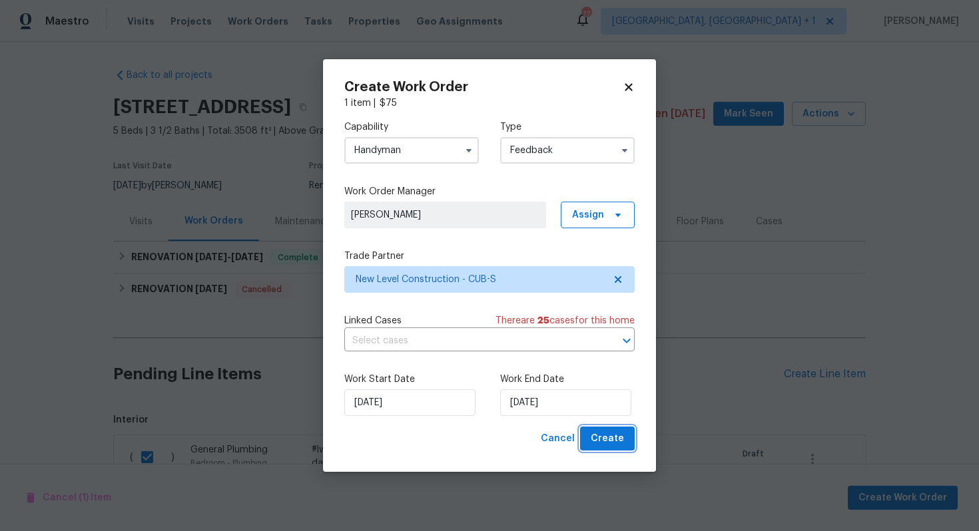
click at [597, 442] on span "Create" at bounding box center [606, 439] width 33 height 17
checkbox input "false"
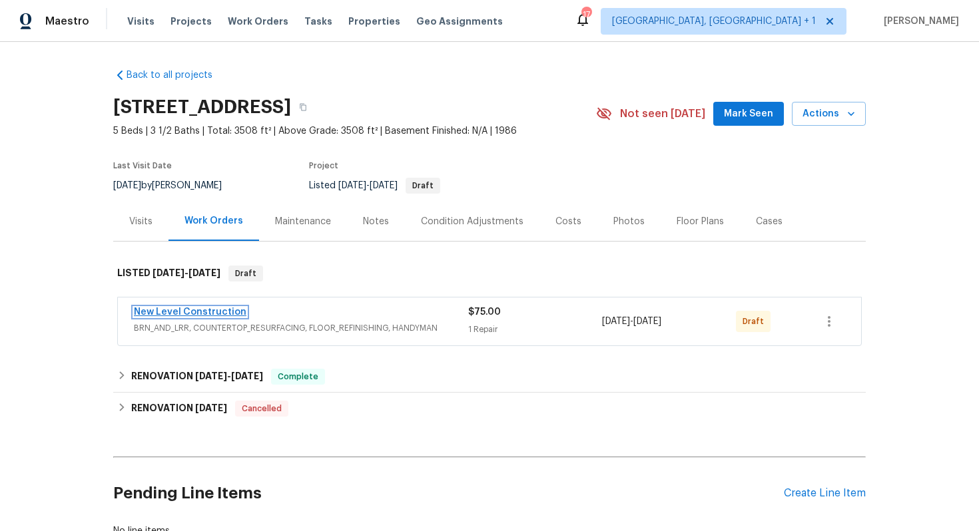
click at [194, 310] on link "New Level Construction" at bounding box center [190, 312] width 112 height 9
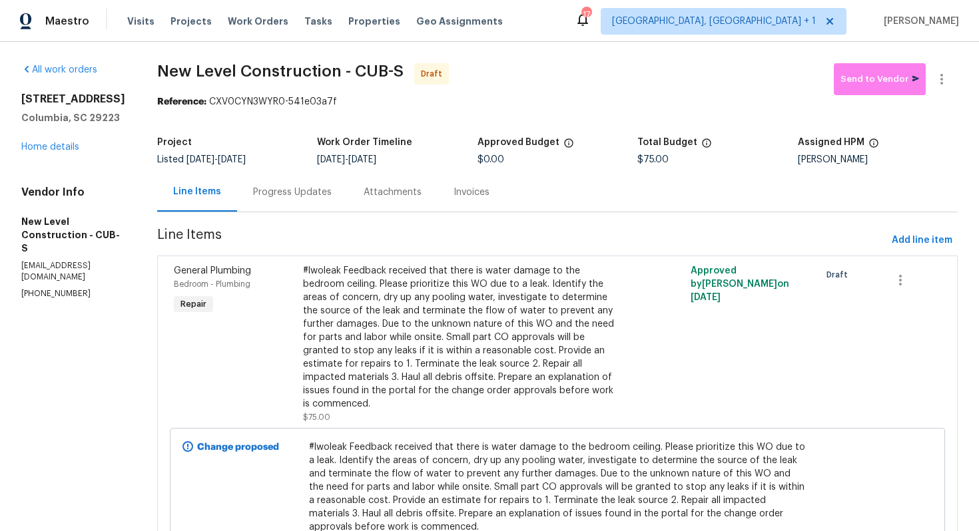
click at [332, 193] on div "Progress Updates" at bounding box center [292, 192] width 79 height 13
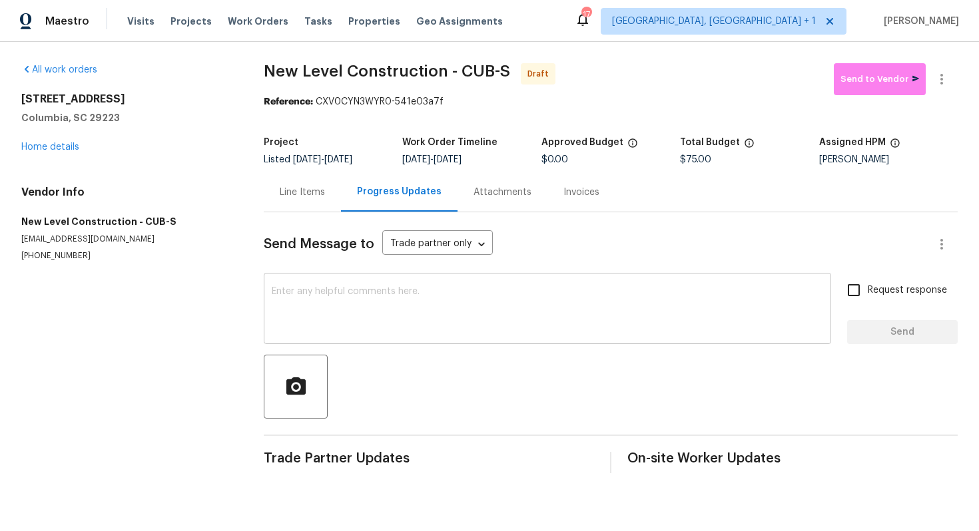
click at [363, 332] on textarea at bounding box center [547, 310] width 551 height 47
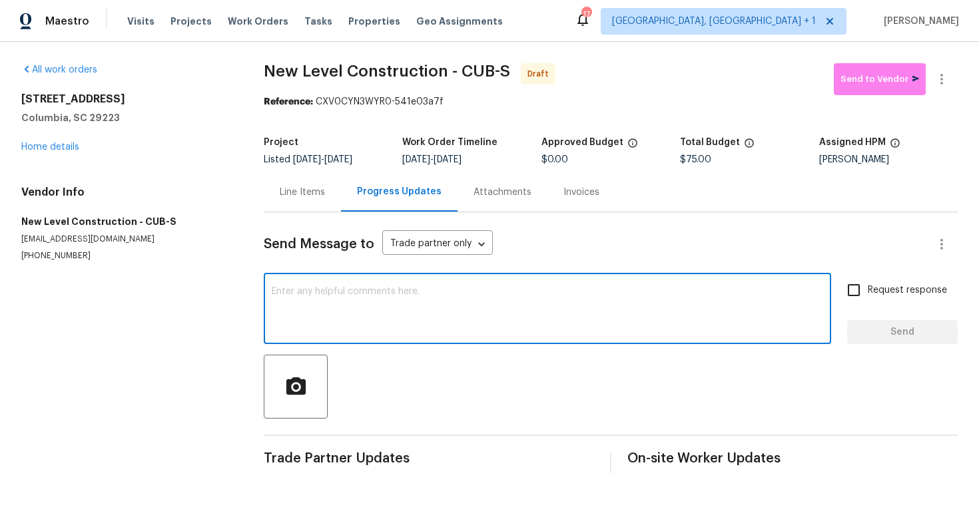
click at [422, 323] on textarea at bounding box center [547, 310] width 551 height 47
paste textarea "Hi this is [PERSON_NAME] with Opendoor. I’m confirming you received the WO for …"
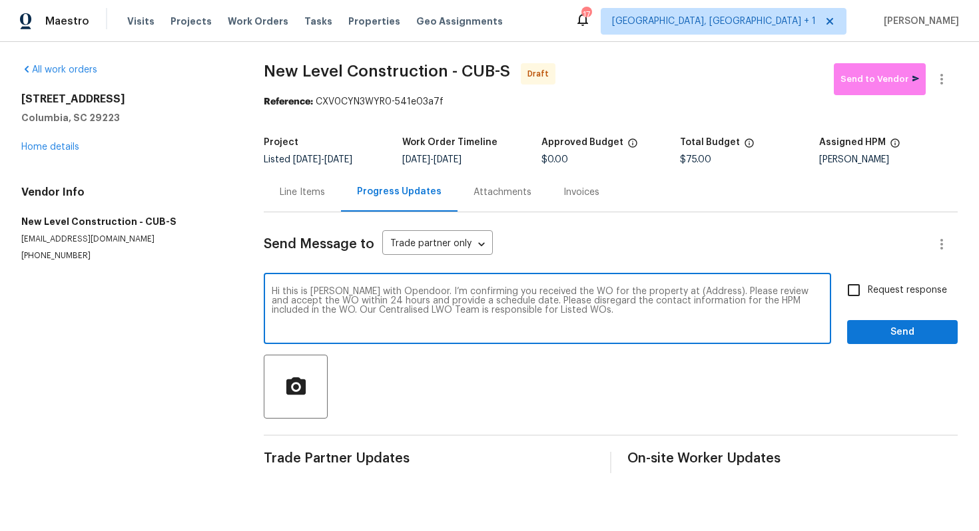
drag, startPoint x: 696, startPoint y: 293, endPoint x: 653, endPoint y: 292, distance: 42.6
click at [653, 292] on textarea "Hi this is Arvind with Opendoor. I’m confirming you received the WO for the pro…" at bounding box center [547, 310] width 551 height 47
paste textarea "121 Genessee Valley Rd, Columbia, SC 29223"
type textarea "Hi this is Arvind with Opendoor. I’m confirming you received the WO for the pro…"
click at [854, 290] on input "Request response" at bounding box center [853, 290] width 28 height 28
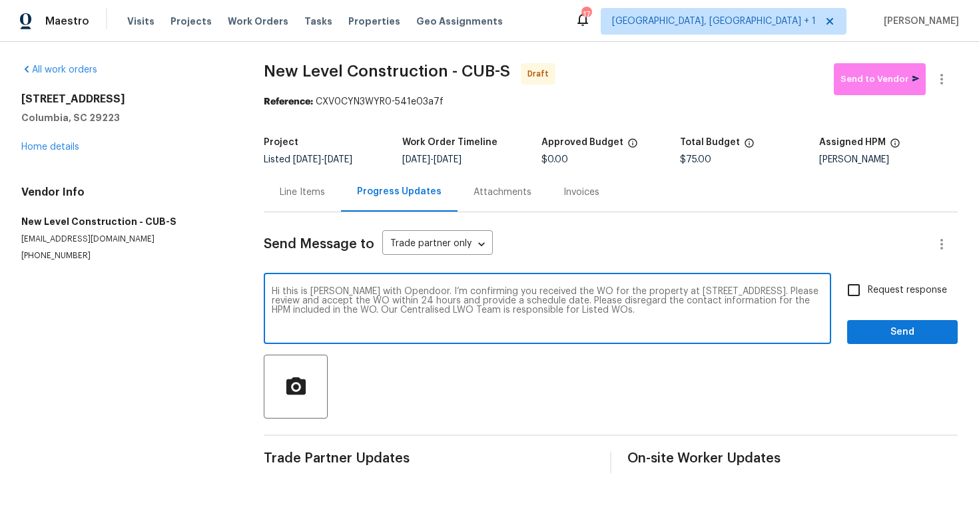
checkbox input "true"
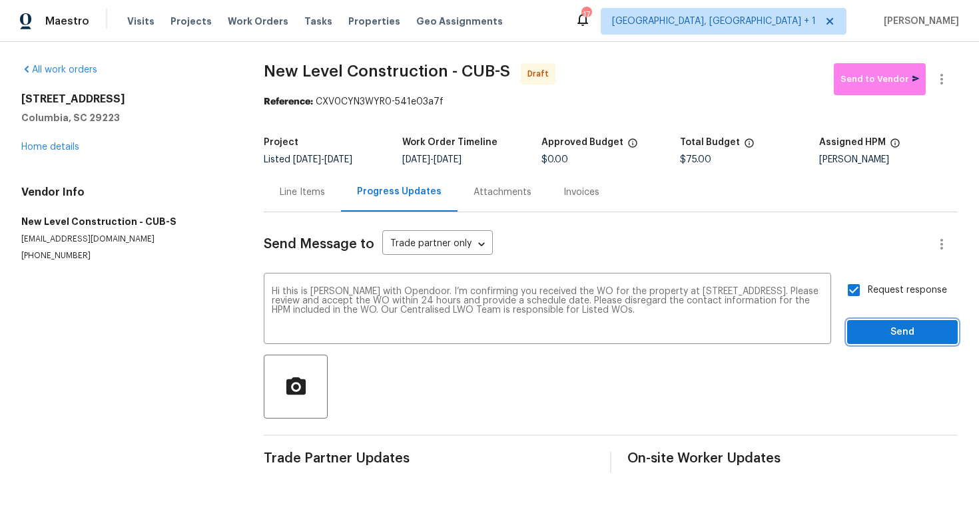
click at [909, 336] on span "Send" at bounding box center [901, 332] width 89 height 17
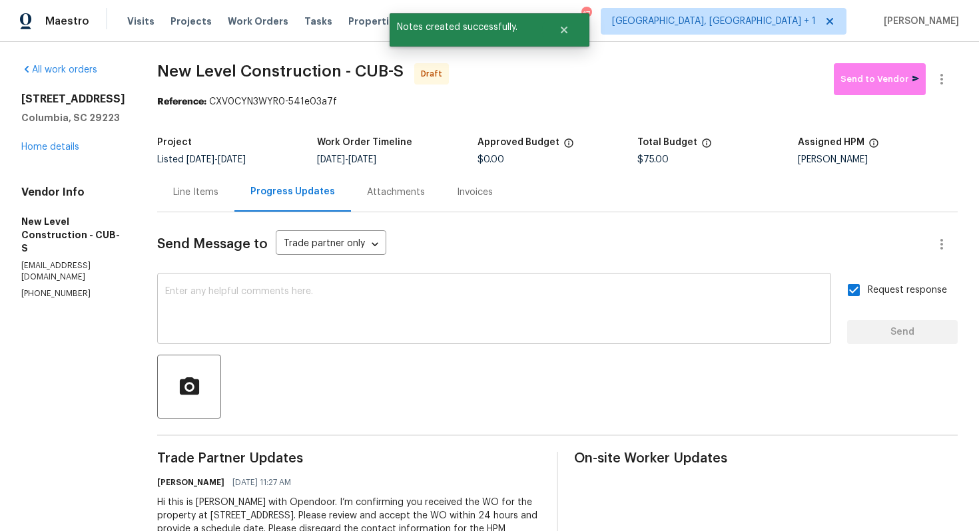
click at [477, 330] on textarea at bounding box center [494, 310] width 658 height 47
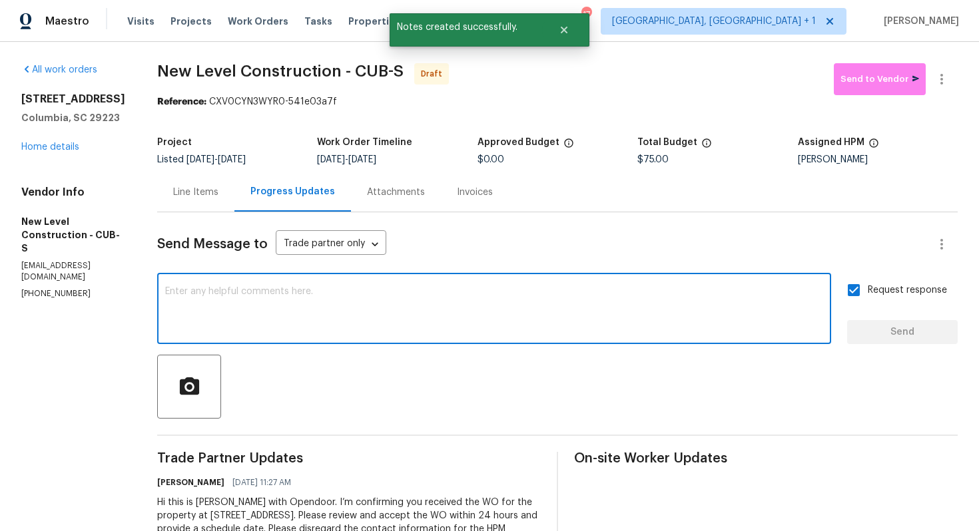
paste textarea "Attention All Work Orders must include before-photos (both close-up and wide-an…"
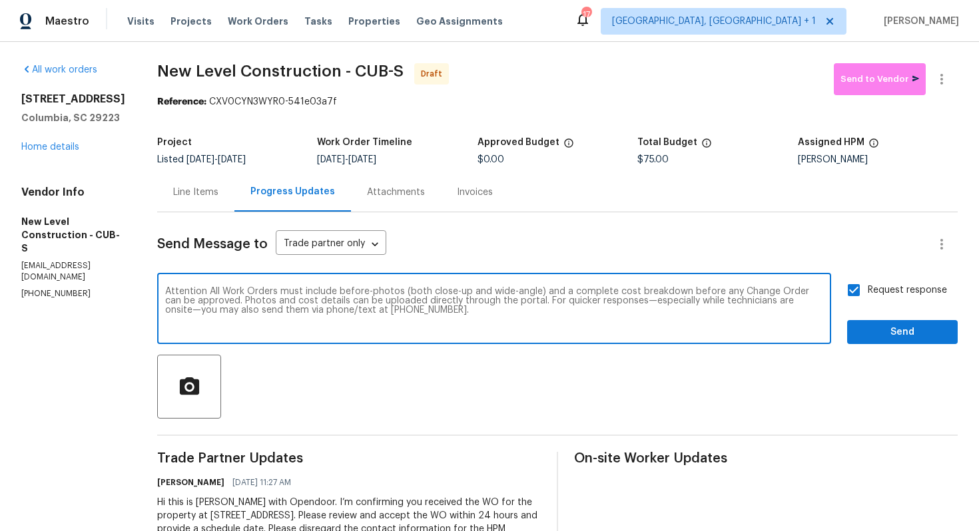
type textarea "Attention All Work Orders must include before-photos (both close-up and wide-an…"
click at [882, 332] on span "Send" at bounding box center [901, 332] width 89 height 17
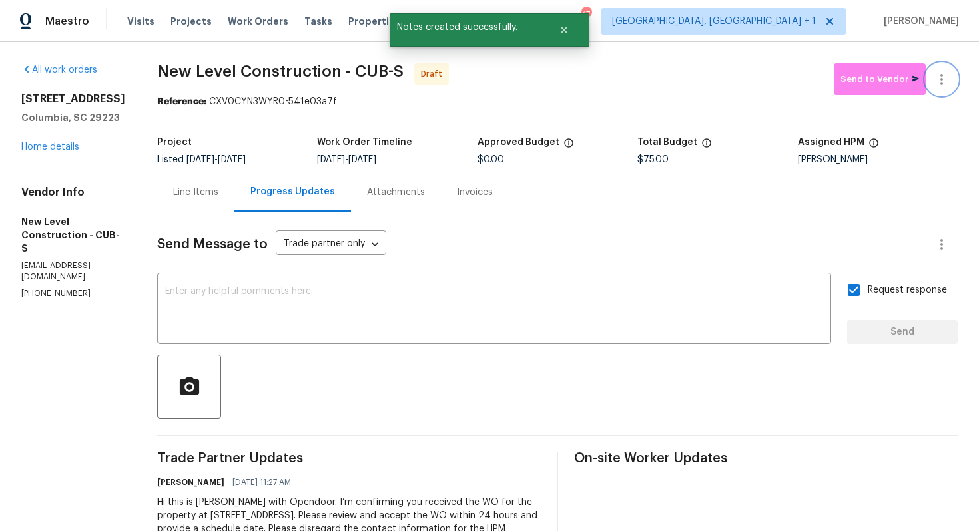
click at [940, 91] on button "button" at bounding box center [941, 79] width 32 height 32
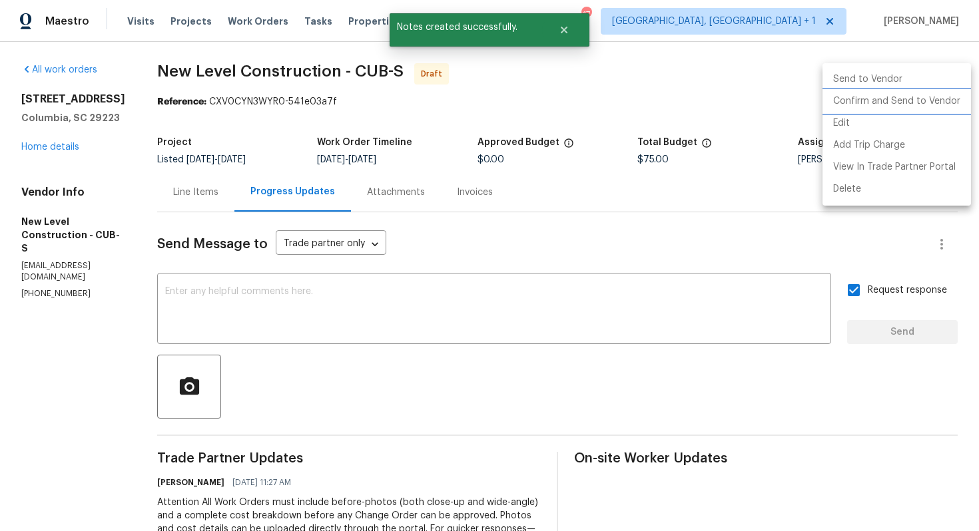
click at [894, 103] on li "Confirm and Send to Vendor" at bounding box center [896, 102] width 148 height 22
click at [528, 66] on div at bounding box center [489, 265] width 979 height 531
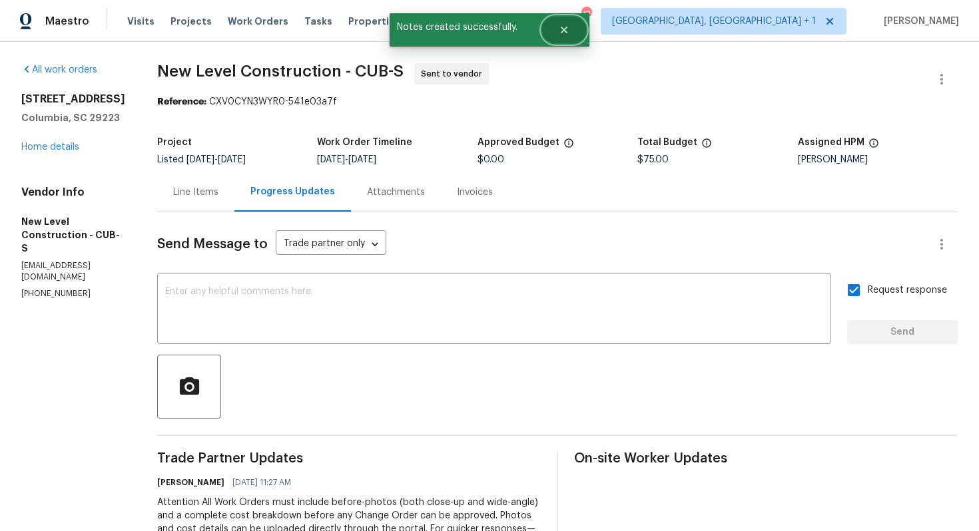
click at [567, 38] on button "Close" at bounding box center [564, 30] width 44 height 27
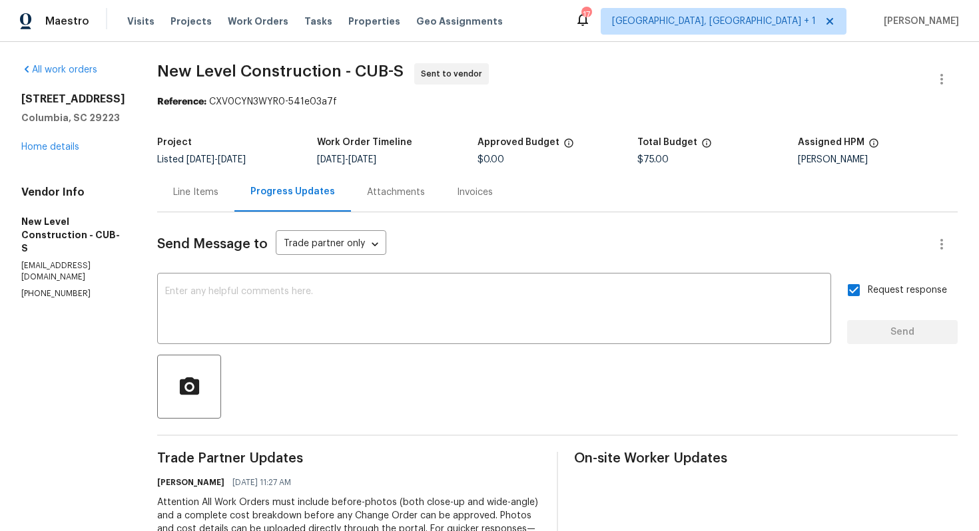
click at [283, 83] on span "New Level Construction - CUB-S Sent to vendor" at bounding box center [541, 79] width 768 height 32
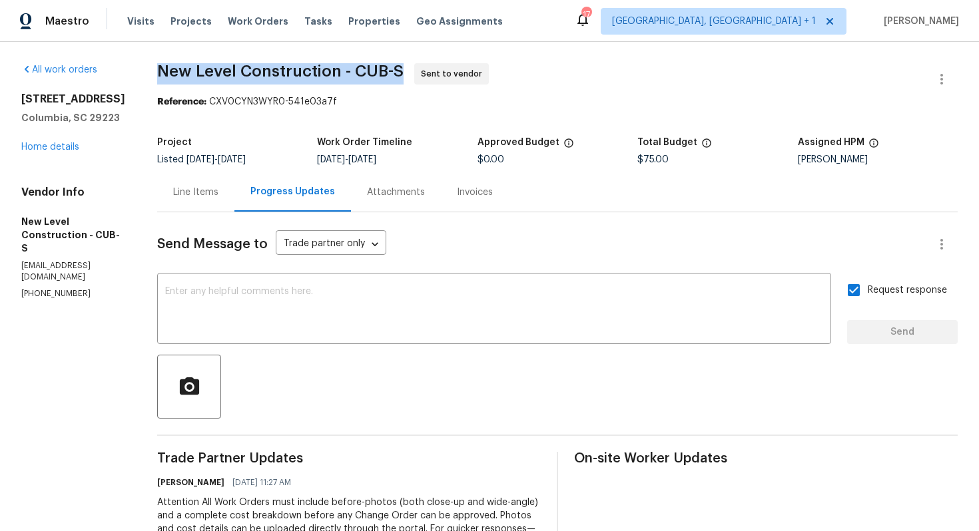
copy span "New Level Construction - CUB-S"
click at [254, 97] on div "Reference: CXV0CYN3WYR0-541e03a7f" at bounding box center [557, 101] width 800 height 13
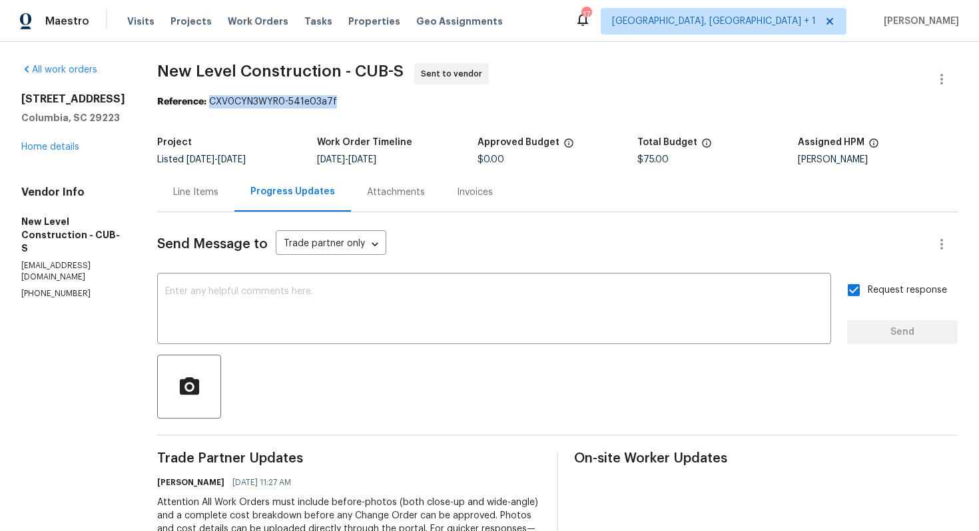
drag, startPoint x: 251, startPoint y: 101, endPoint x: 403, endPoint y: 101, distance: 151.8
click at [403, 101] on div "Reference: CXV0CYN3WYR0-541e03a7f" at bounding box center [557, 101] width 800 height 13
copy div "CXV0CYN3WYR0-541e03a7f"
click at [59, 149] on link "Home details" at bounding box center [50, 146] width 58 height 9
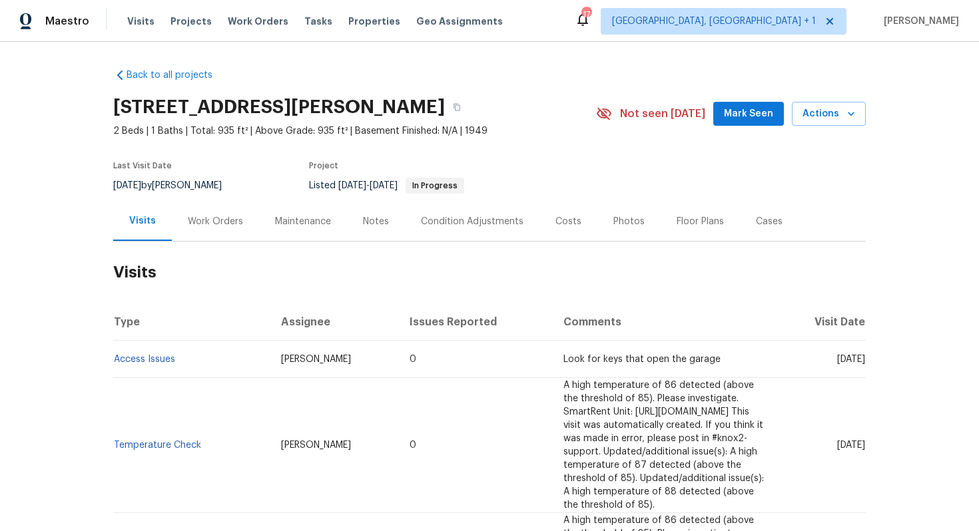
click at [230, 238] on div "Work Orders" at bounding box center [215, 221] width 87 height 39
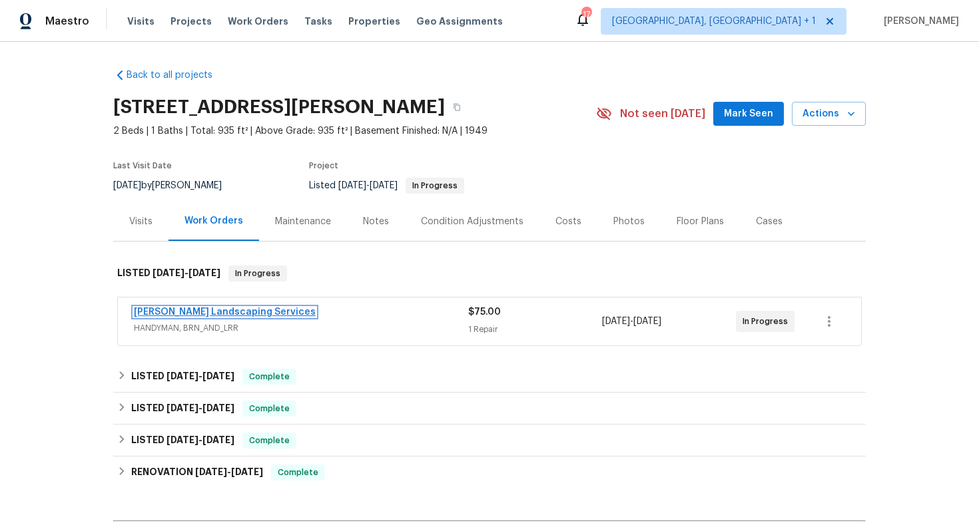
click at [165, 316] on link "Rodriguez Landscaping Services" at bounding box center [225, 312] width 182 height 9
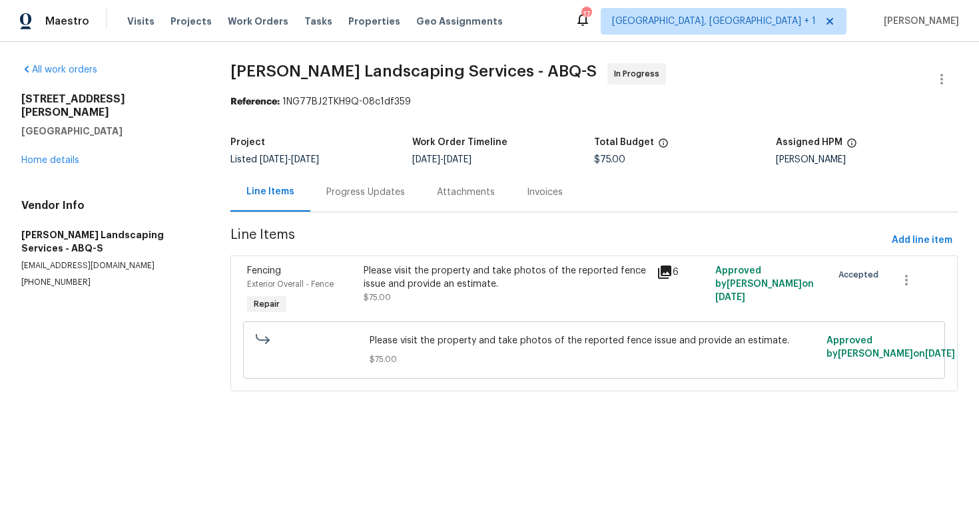
click at [332, 198] on div "Progress Updates" at bounding box center [365, 192] width 79 height 13
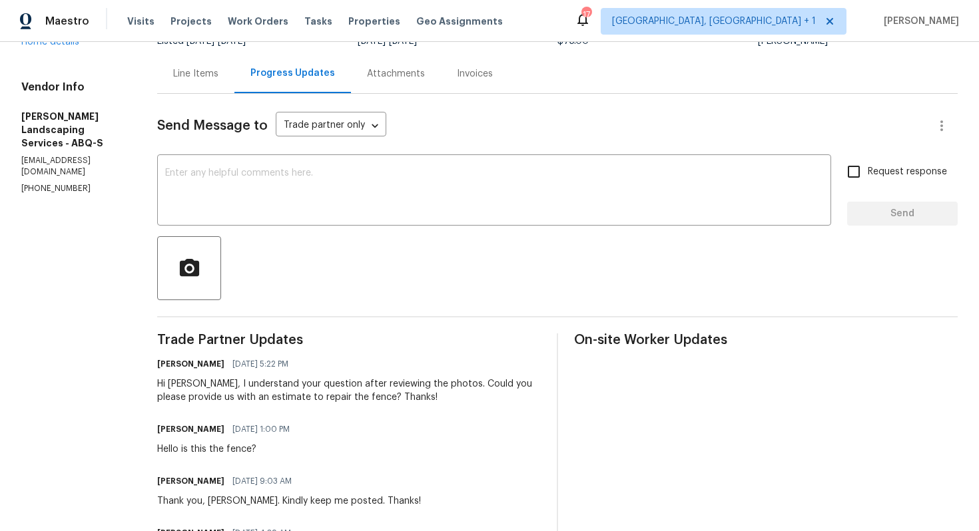
scroll to position [43, 0]
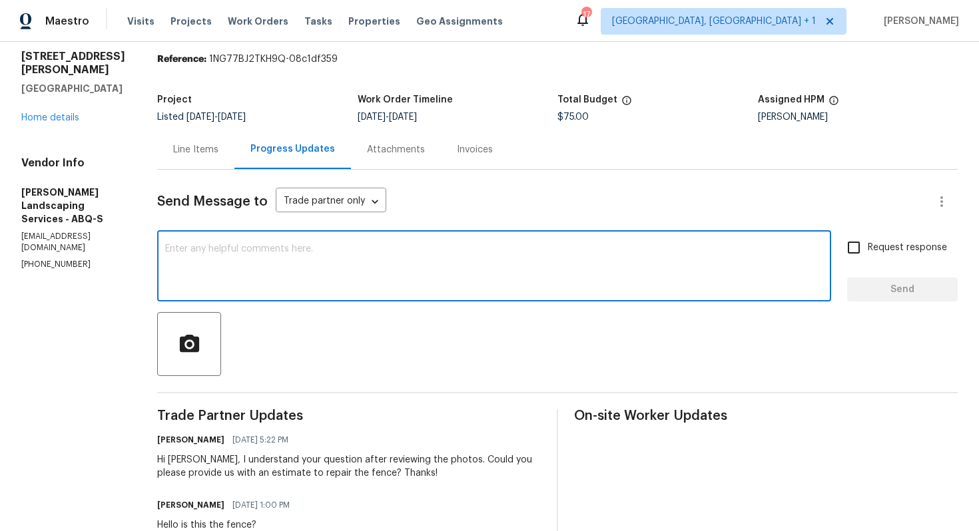
click at [412, 259] on textarea at bounding box center [494, 267] width 658 height 47
click at [495, 258] on textarea at bounding box center [494, 267] width 658 height 47
paste textarea "Hi team, do we have an update on the progression status of the work order? Plea…"
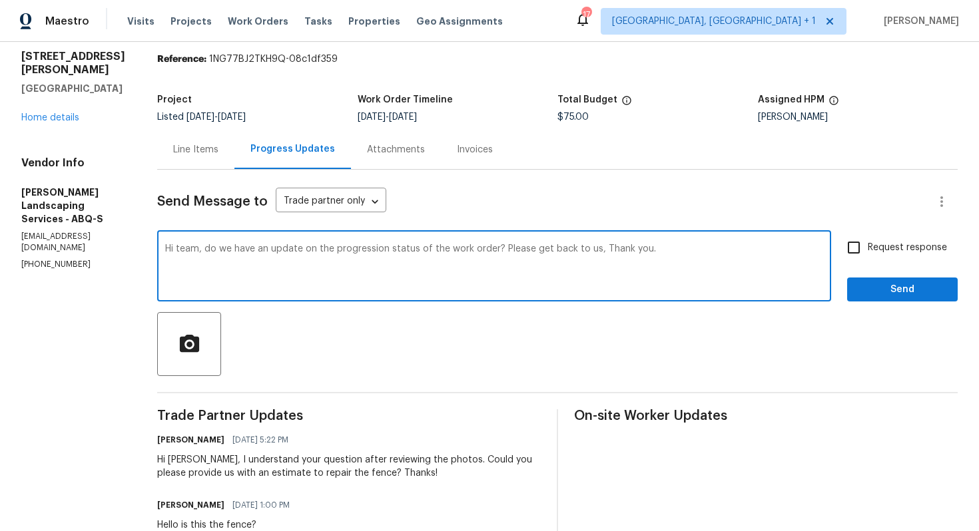
click at [208, 463] on div "Hi Josue, I understand your question after reviewing the photos. Could you plea…" at bounding box center [348, 466] width 383 height 27
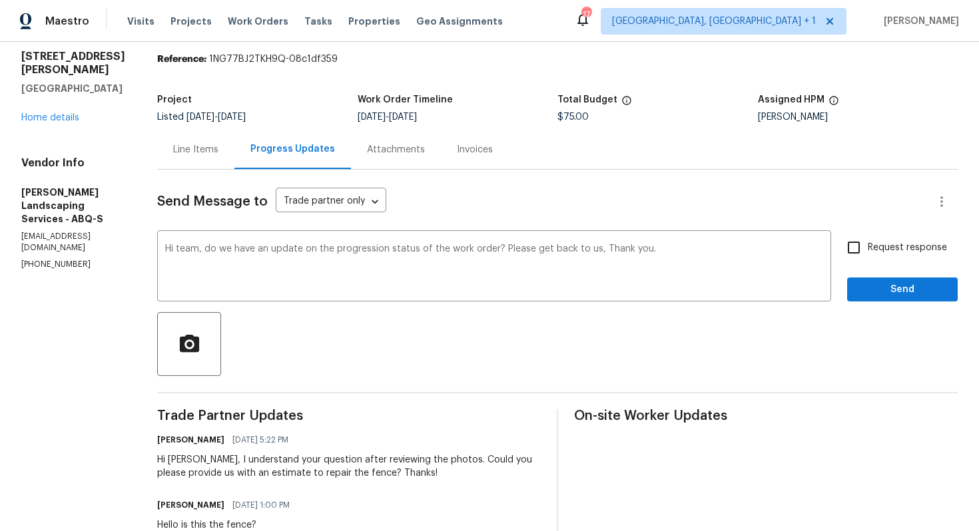
click at [208, 463] on div "Hi Josue, I understand your question after reviewing the photos. Could you plea…" at bounding box center [348, 466] width 383 height 27
copy div "Josue"
click at [216, 248] on textarea "Hi team, do we have an update on the progression status of the work order? Plea…" at bounding box center [494, 267] width 658 height 47
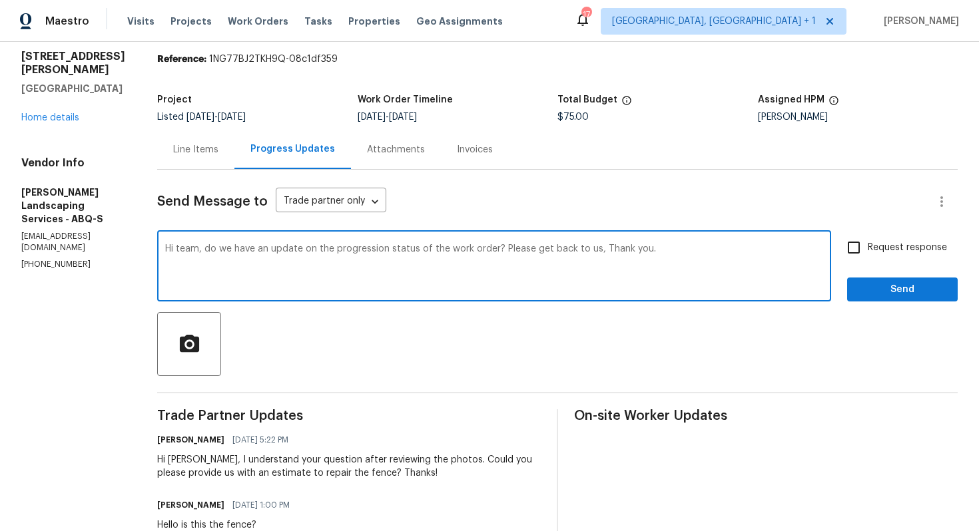
click at [216, 248] on textarea "Hi team, do we have an update on the progression status of the work order? Plea…" at bounding box center [494, 267] width 658 height 47
paste textarea "Josue"
drag, startPoint x: 367, startPoint y: 249, endPoint x: 420, endPoint y: 249, distance: 53.3
click at [419, 249] on textarea "Hi Josue, do we have an update on the progression status of the work order? Ple…" at bounding box center [494, 267] width 658 height 47
drag, startPoint x: 407, startPoint y: 252, endPoint x: 511, endPoint y: 250, distance: 103.9
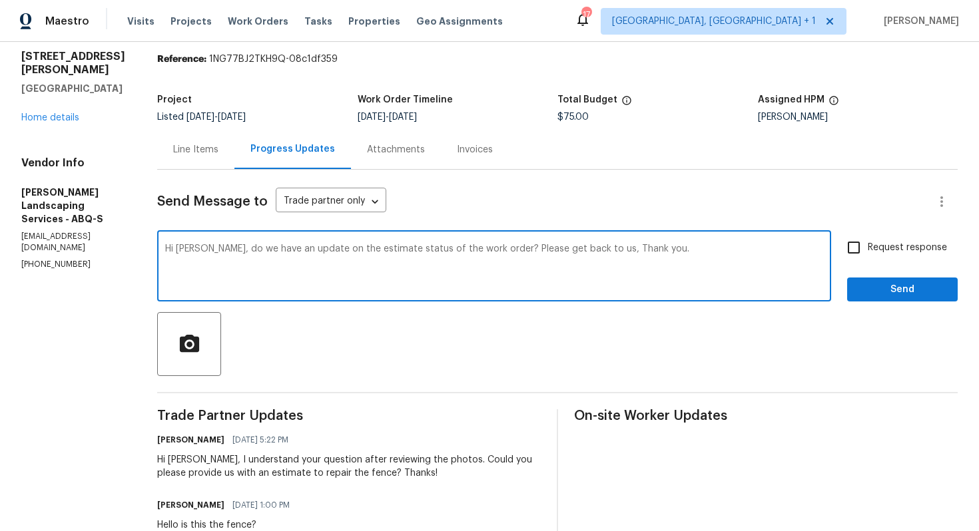
click at [511, 250] on textarea "Hi Josue, do we have an update on the estimate status of the work order? Please…" at bounding box center [494, 267] width 658 height 47
drag, startPoint x: 413, startPoint y: 248, endPoint x: 510, endPoint y: 252, distance: 96.6
click at [510, 252] on textarea "Hi Josue, do we have an update on the estimate ? Please get back to us, Thank y…" at bounding box center [494, 267] width 658 height 47
click at [566, 252] on textarea "Hi Josue, do we have an update on the estimate ? Thank you." at bounding box center [494, 267] width 658 height 47
type textarea "Hi Josue, do we have an update on the estimate ? Thank you!"
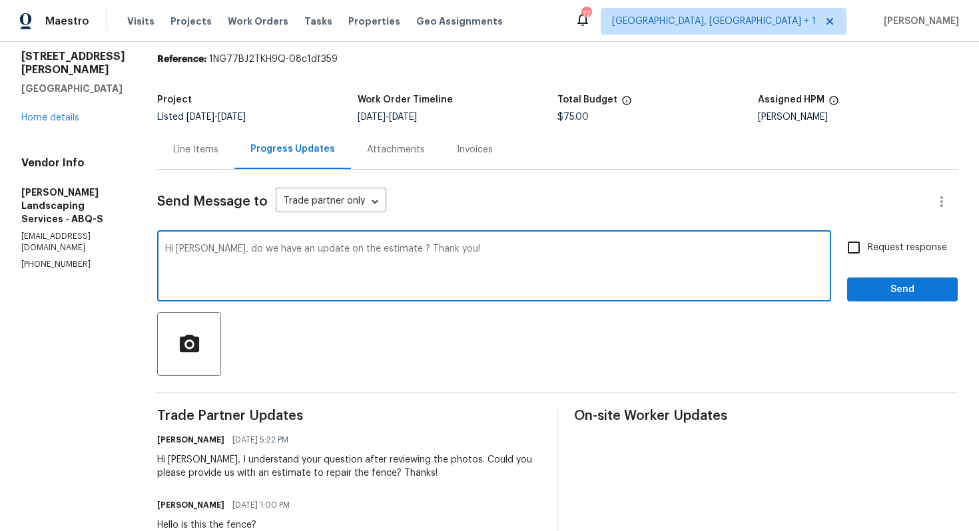
click at [874, 248] on span "Request response" at bounding box center [906, 248] width 79 height 14
click at [867, 248] on input "Request response" at bounding box center [853, 248] width 28 height 28
checkbox input "true"
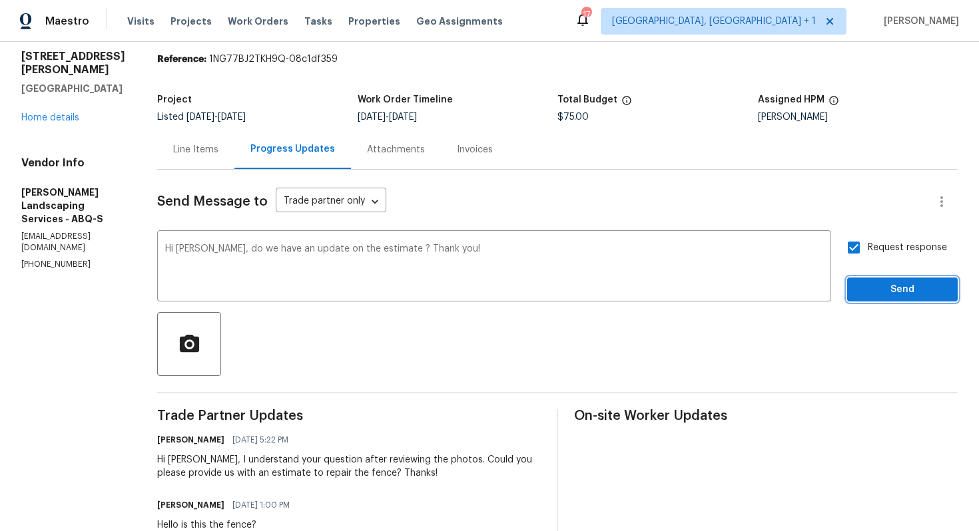
click at [886, 290] on span "Send" at bounding box center [901, 290] width 89 height 17
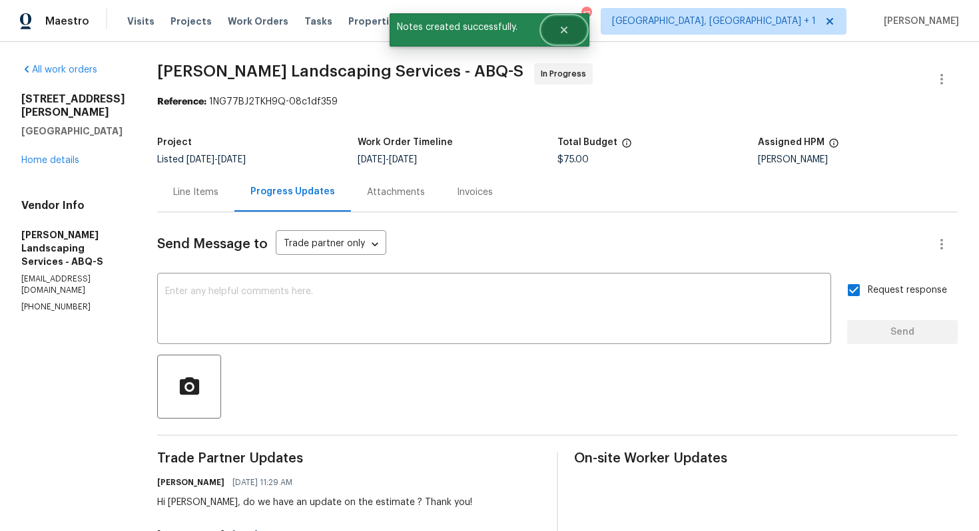
click at [566, 27] on icon "Close" at bounding box center [563, 30] width 7 height 7
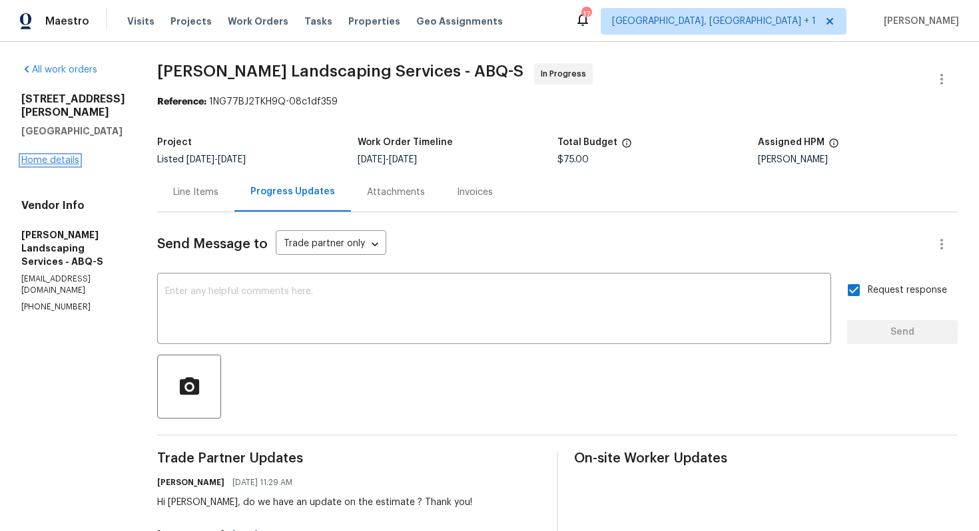
click at [52, 156] on link "Home details" at bounding box center [50, 160] width 58 height 9
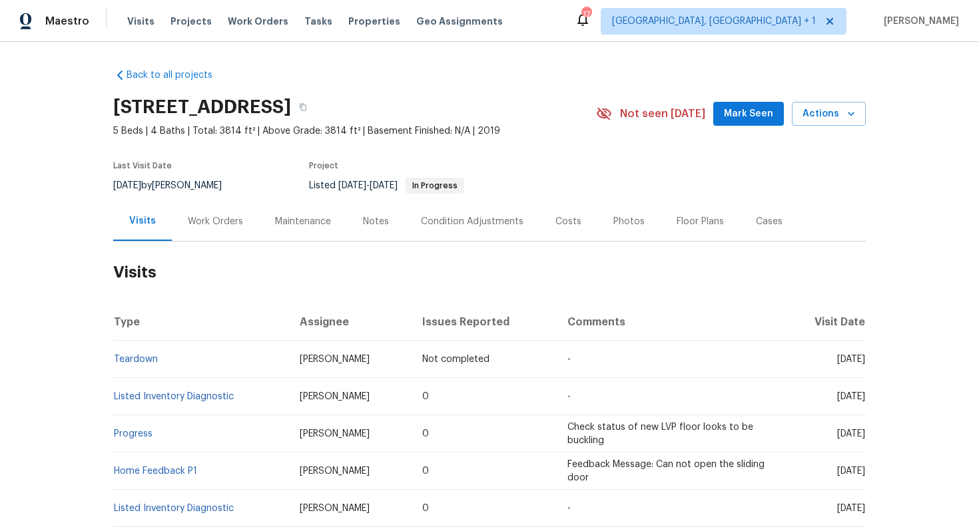
click at [205, 228] on div "Work Orders" at bounding box center [215, 221] width 55 height 13
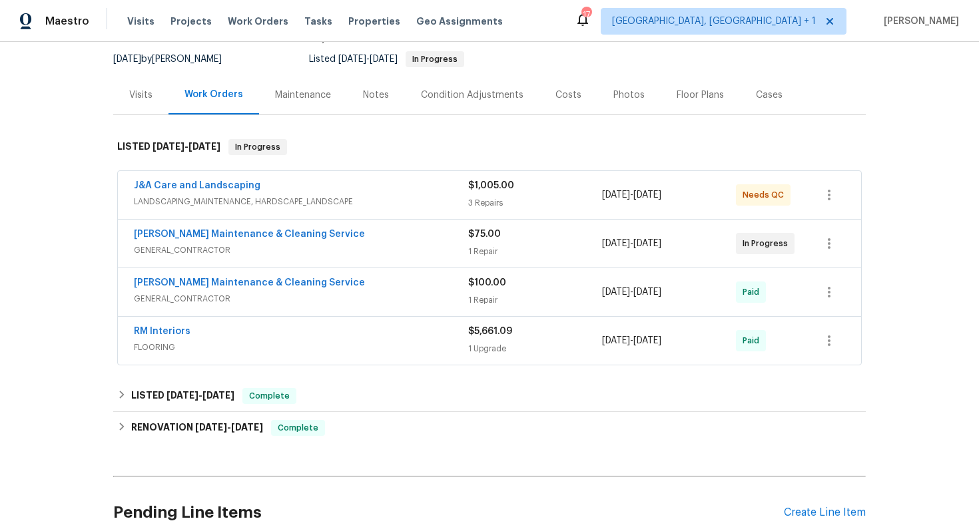
scroll to position [166, 0]
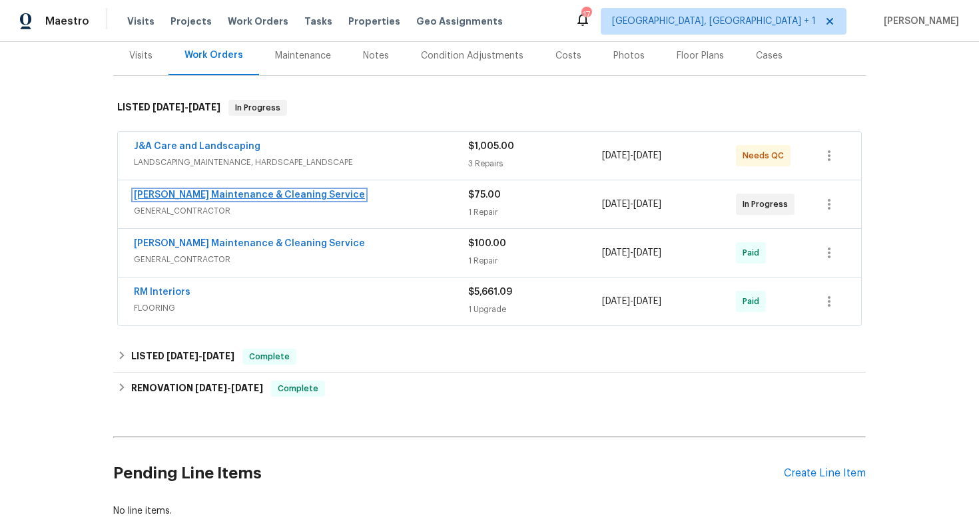
click at [242, 198] on link "Baker's Maintenance & Cleaning Service" at bounding box center [249, 194] width 231 height 9
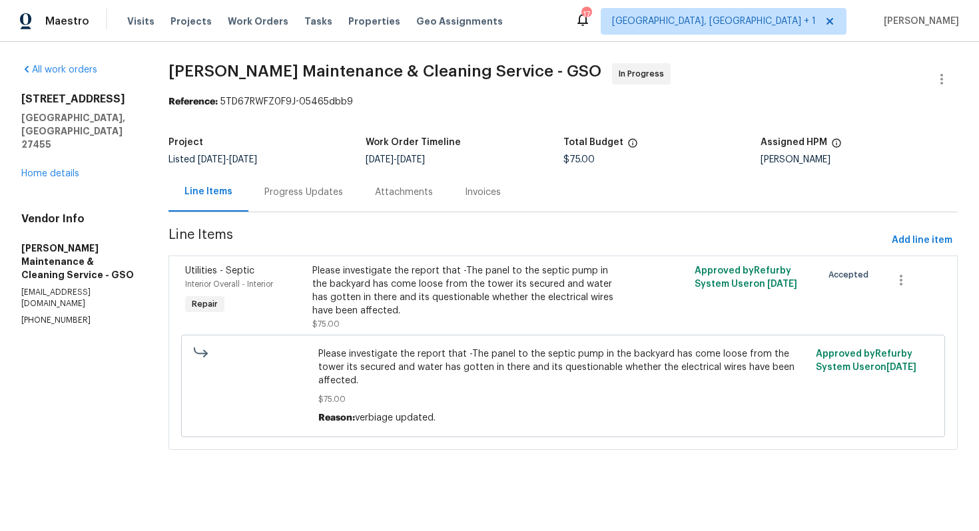
click at [300, 194] on div "Progress Updates" at bounding box center [303, 192] width 79 height 13
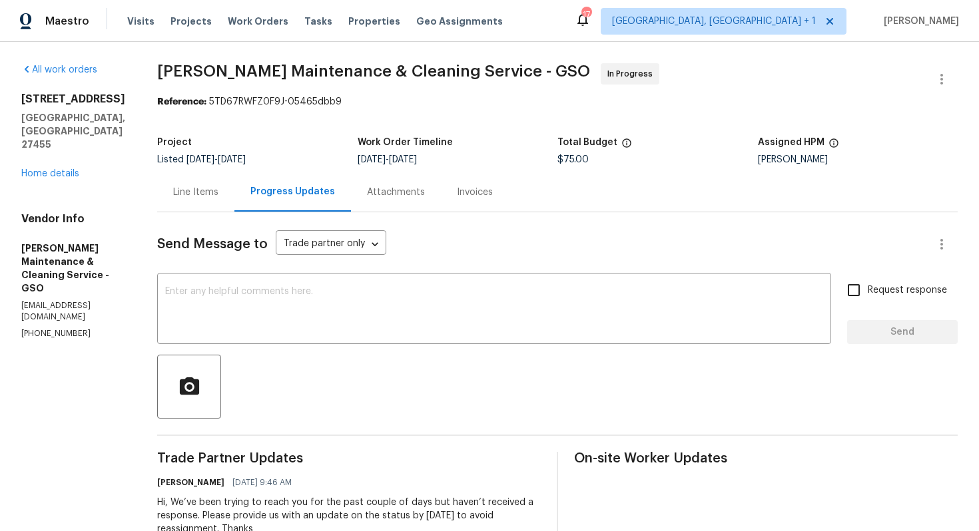
click at [210, 194] on div "Line Items" at bounding box center [195, 192] width 45 height 13
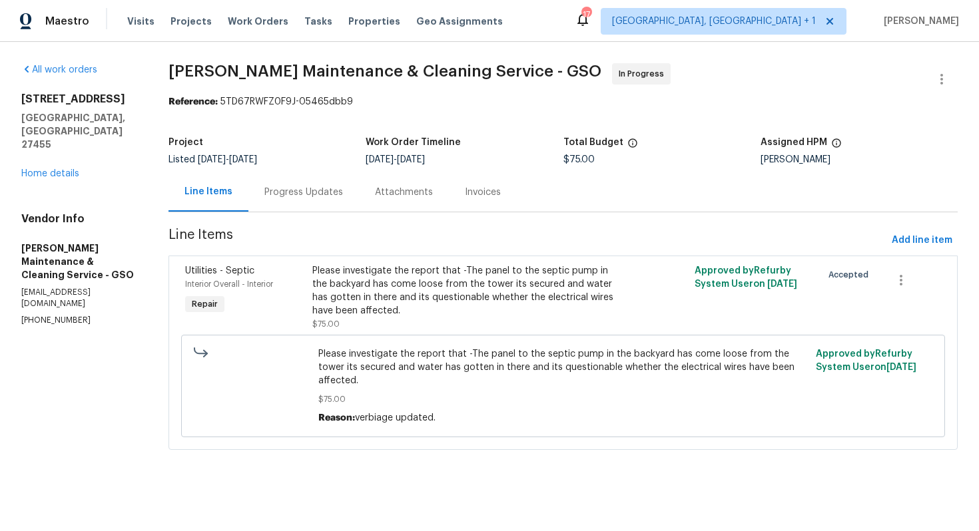
click at [326, 193] on div "Progress Updates" at bounding box center [303, 192] width 79 height 13
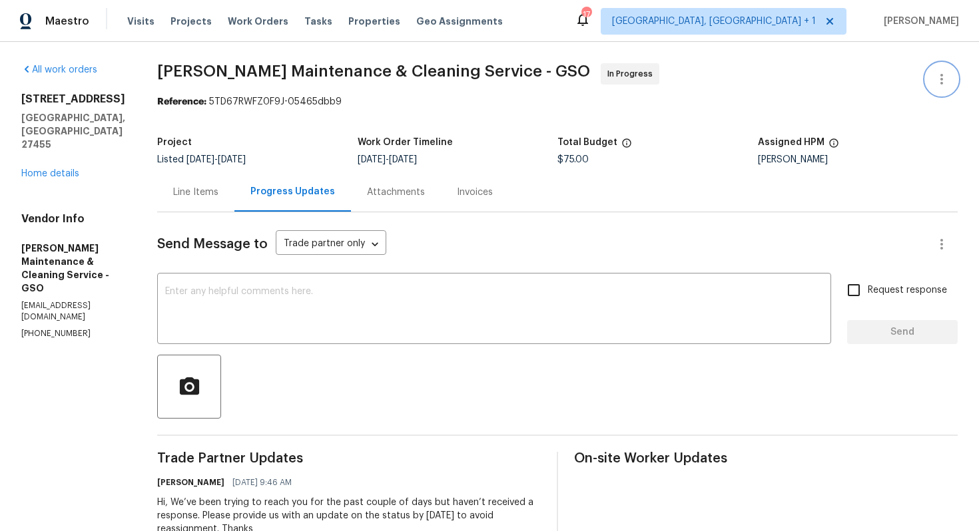
click at [939, 84] on icon "button" at bounding box center [941, 79] width 16 height 16
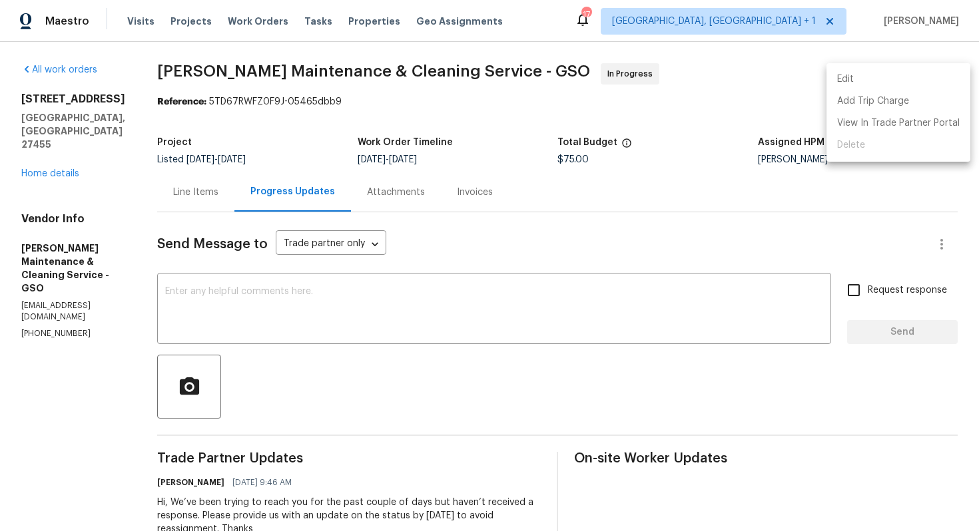
click at [877, 87] on li "Edit" at bounding box center [898, 80] width 144 height 22
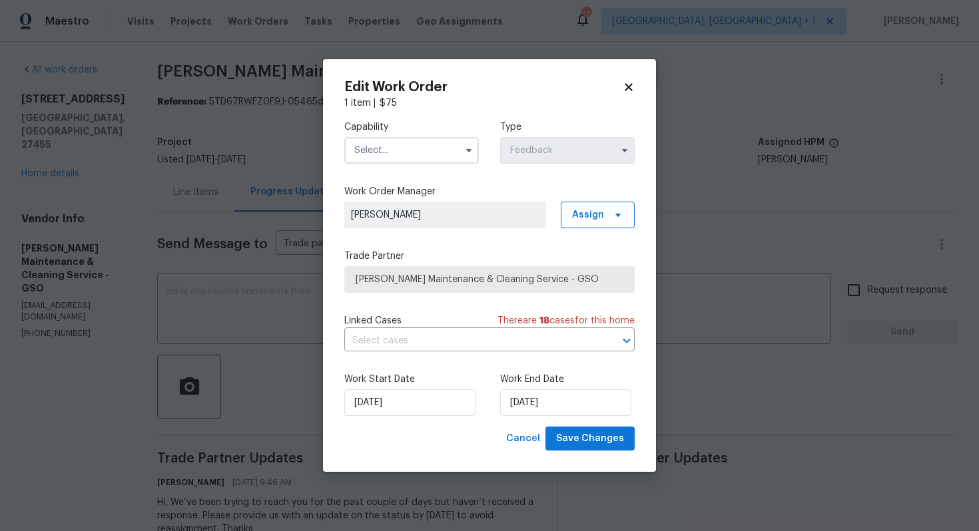
click at [433, 140] on input "text" at bounding box center [411, 150] width 134 height 27
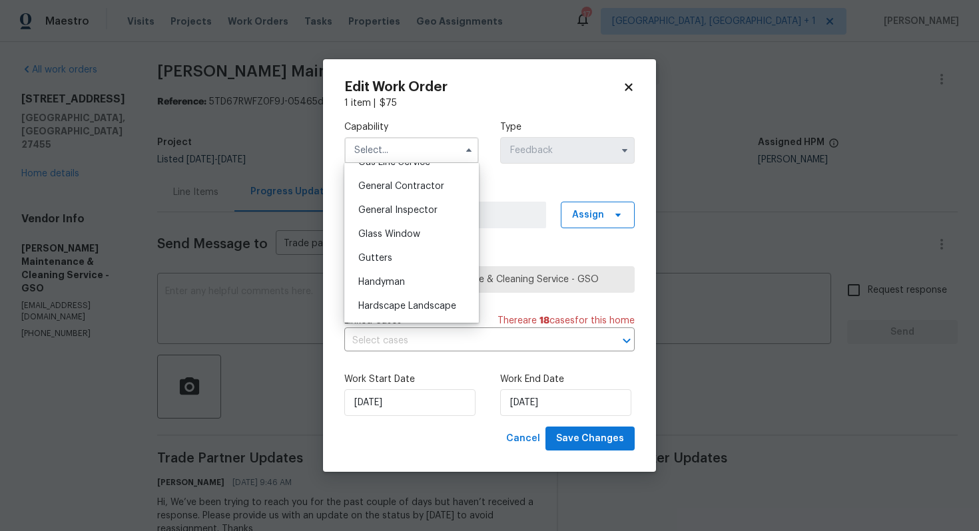
scroll to position [630, 0]
click at [381, 282] on span "Handyman" at bounding box center [381, 280] width 47 height 9
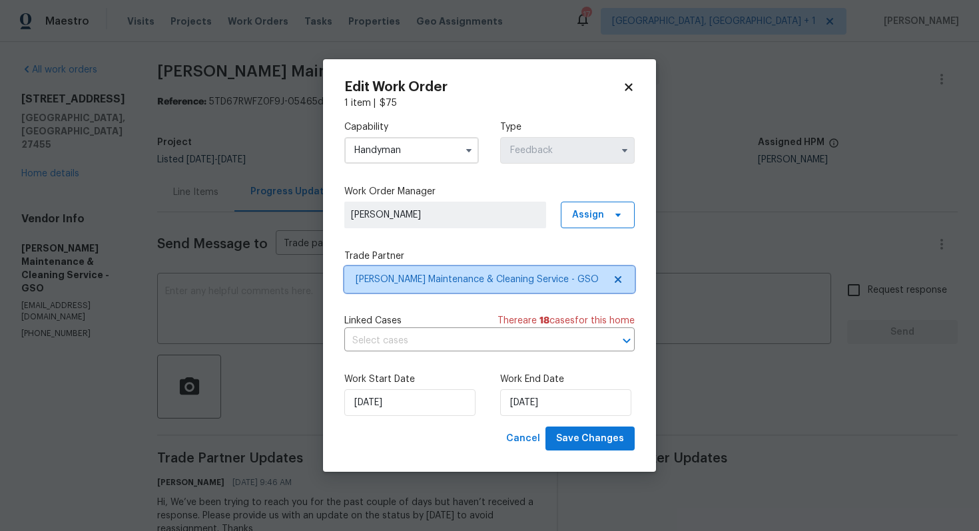
click at [421, 278] on span "Baker's Maintenance & Cleaning Service - GSO" at bounding box center [479, 279] width 248 height 13
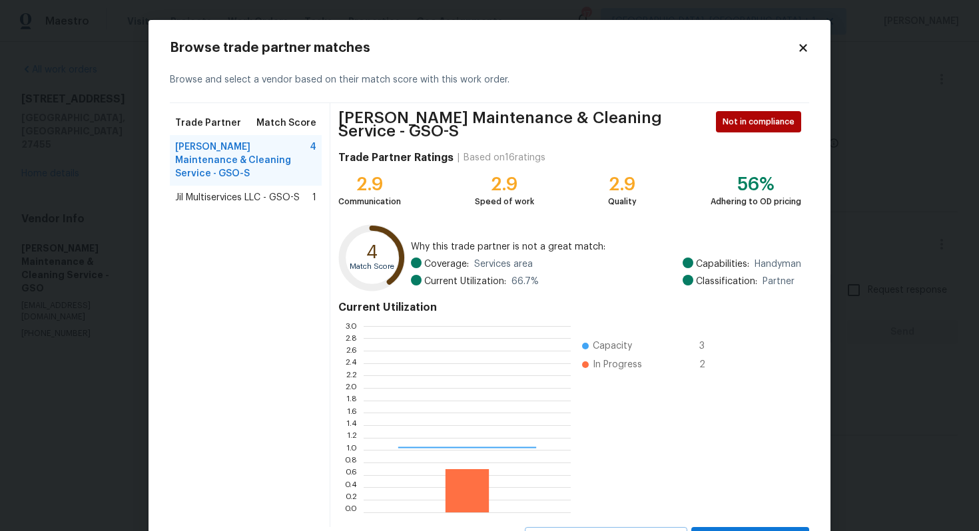
scroll to position [186, 207]
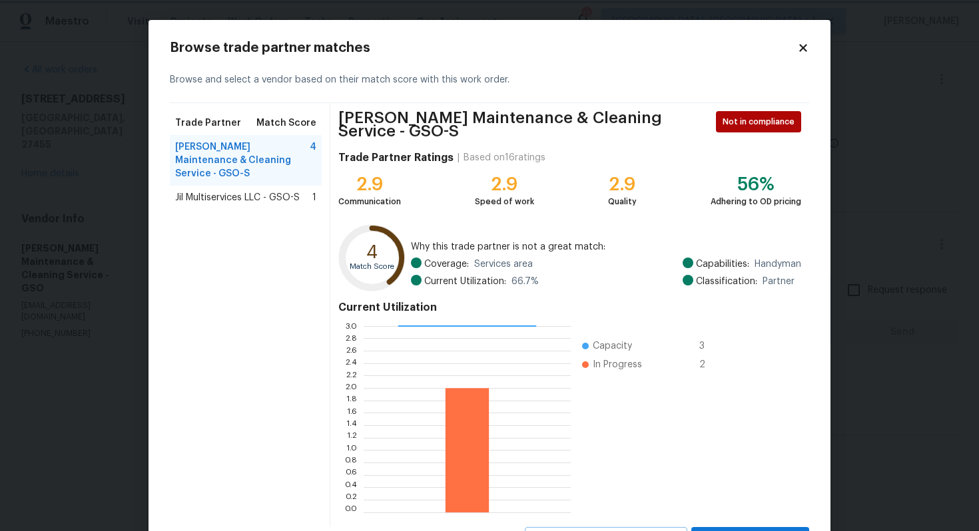
click at [85, 255] on body "Maestro Visits Projects Work Orders Tasks Properties Geo Assignments 17 Albuque…" at bounding box center [489, 265] width 979 height 531
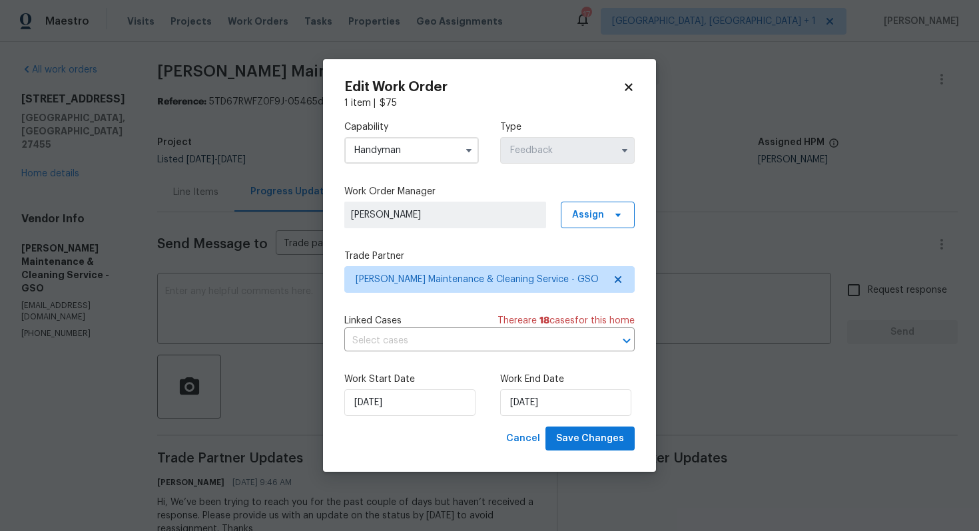
click at [423, 148] on input "Handyman" at bounding box center [411, 150] width 134 height 27
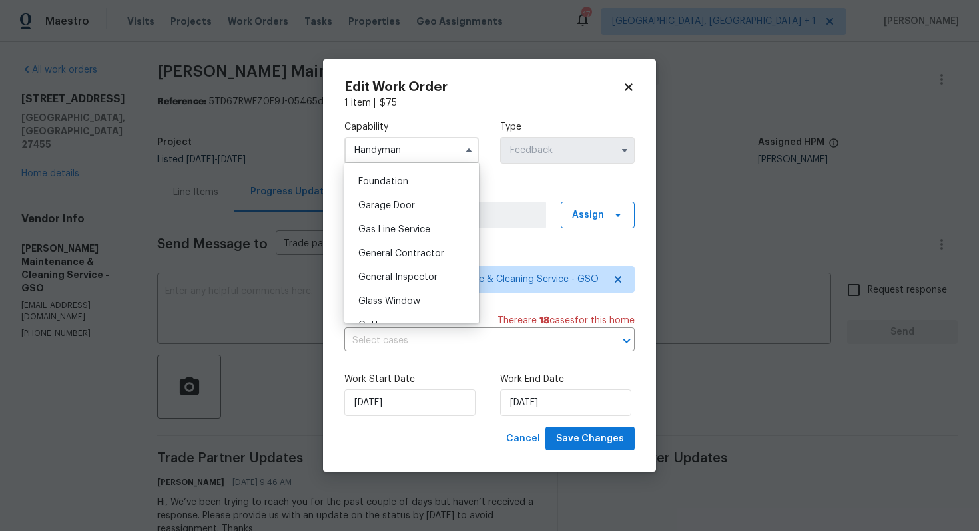
scroll to position [570, 0]
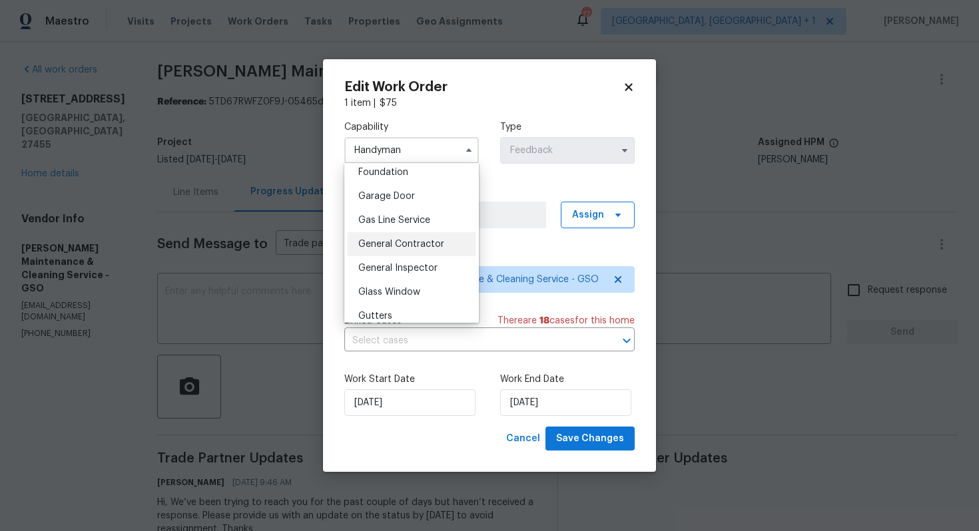
click at [410, 245] on span "General Contractor" at bounding box center [401, 244] width 86 height 9
type input "General Contractor"
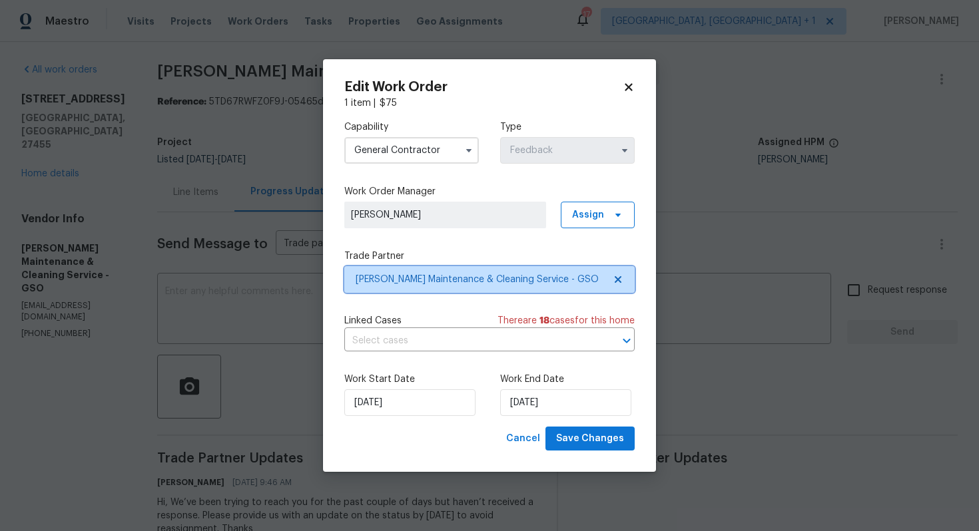
click at [438, 276] on span "Baker's Maintenance & Cleaning Service - GSO" at bounding box center [479, 279] width 248 height 13
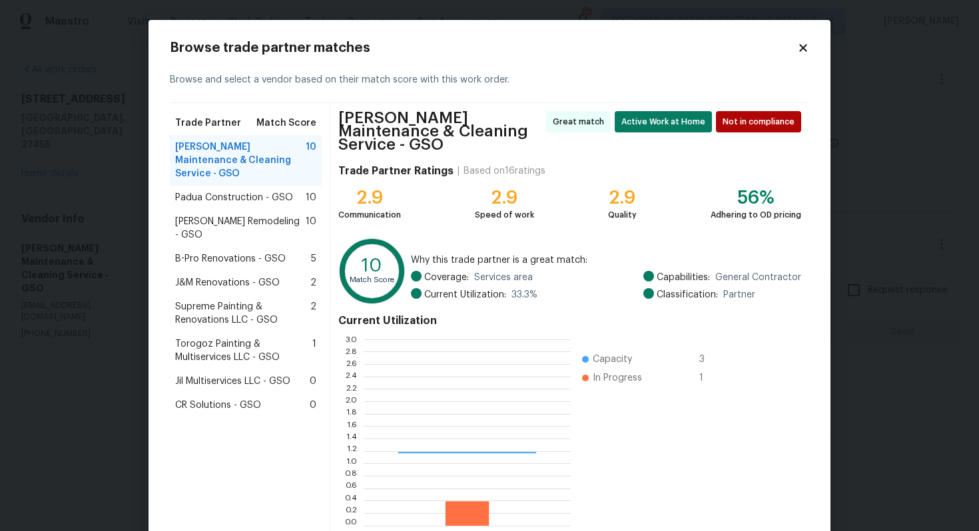
scroll to position [186, 207]
click at [222, 192] on div "Padua Construction - GSO 10" at bounding box center [246, 198] width 152 height 24
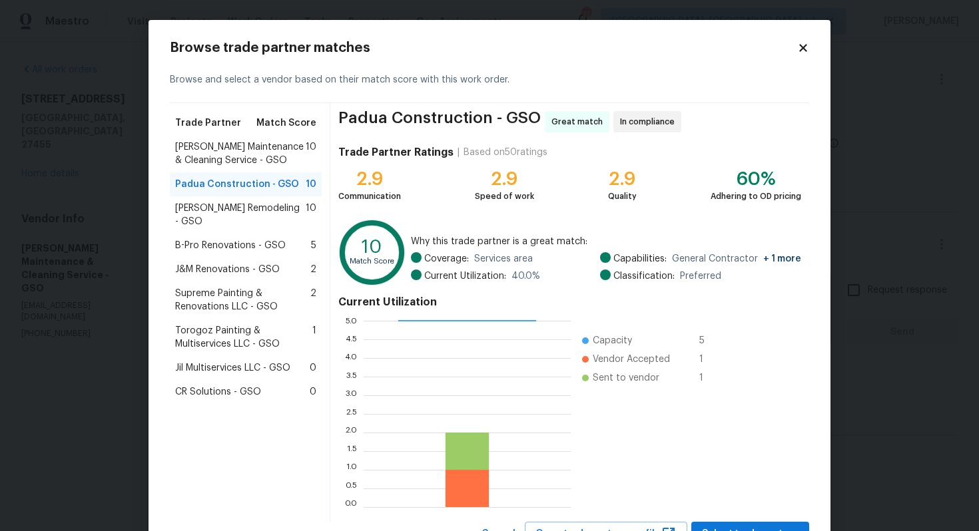
click at [221, 211] on span "Pino Remodeling - GSO" at bounding box center [240, 215] width 130 height 27
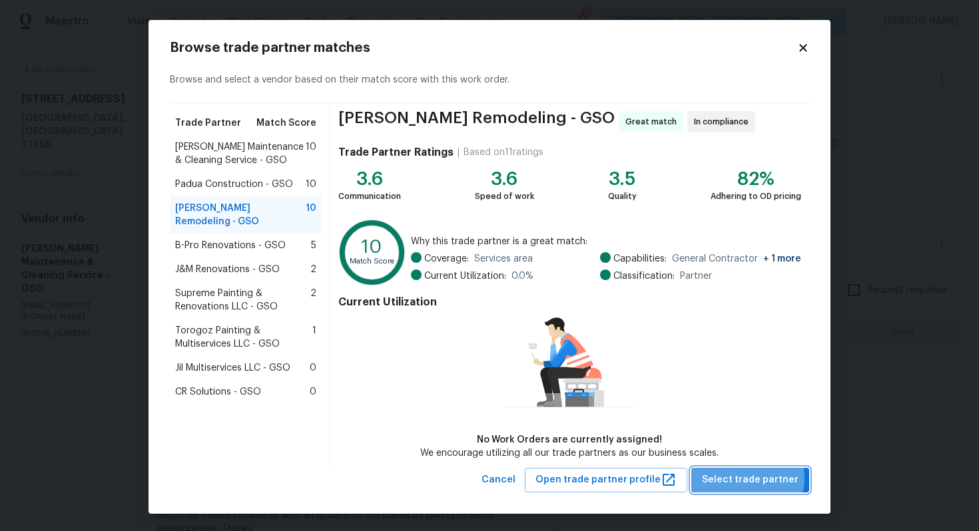
click at [752, 478] on span "Select trade partner" at bounding box center [750, 480] width 97 height 17
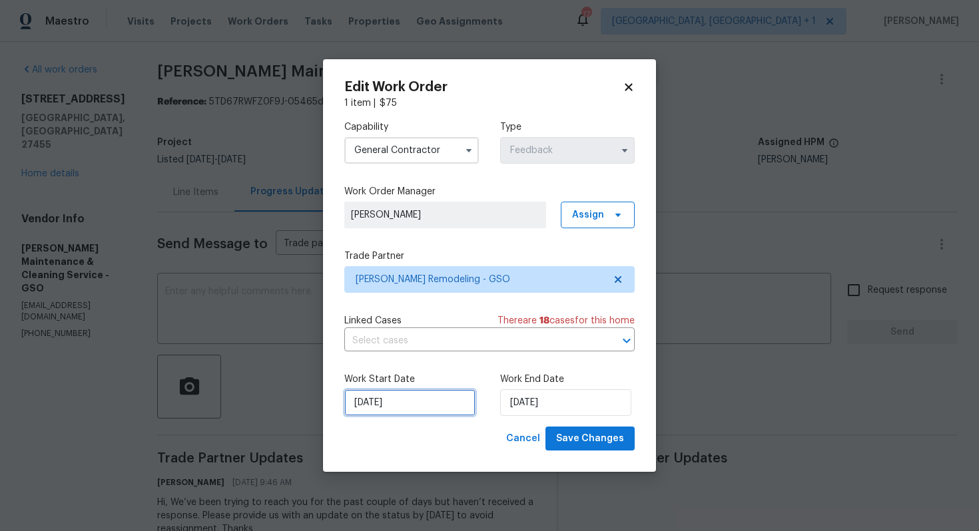
click at [441, 397] on input "10/09/2025" at bounding box center [409, 402] width 131 height 27
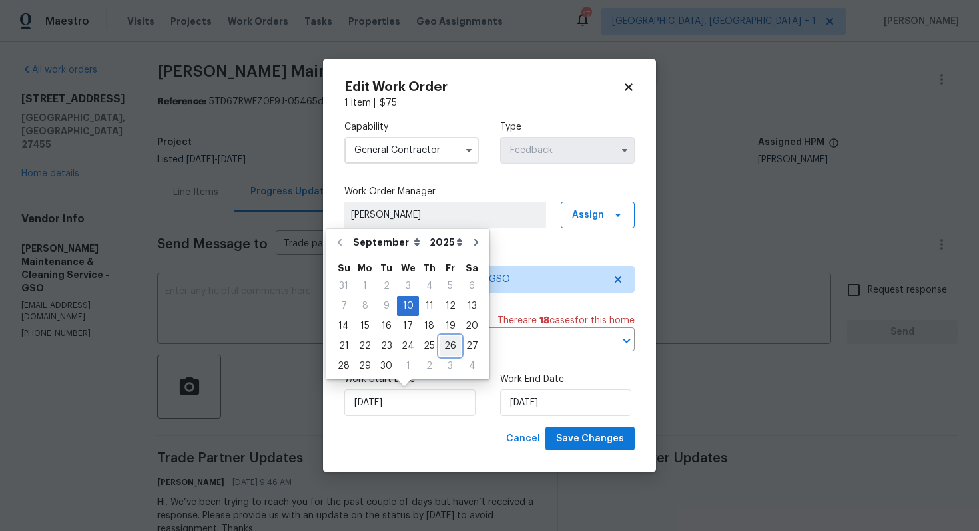
click at [442, 345] on div "26" at bounding box center [449, 346] width 21 height 19
type input "26/09/2025"
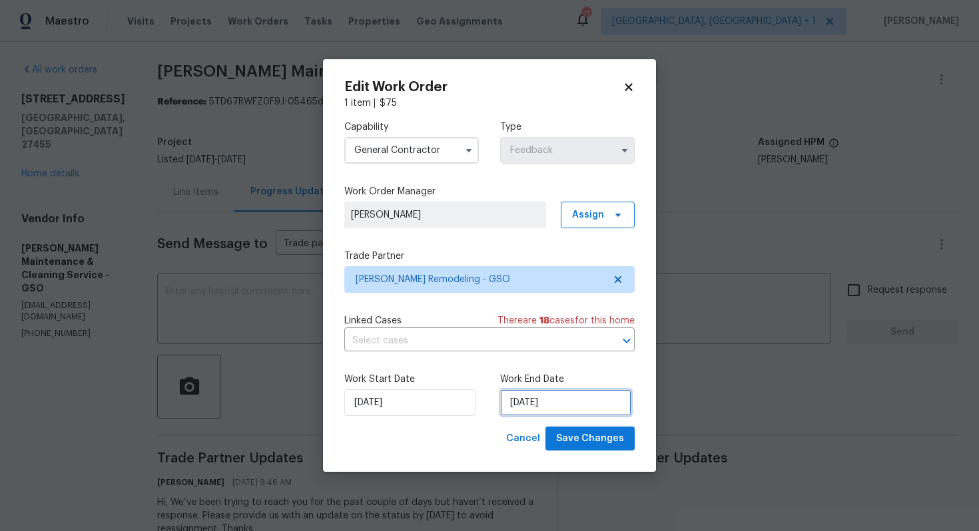
click at [564, 405] on input "26/09/2025" at bounding box center [565, 402] width 131 height 27
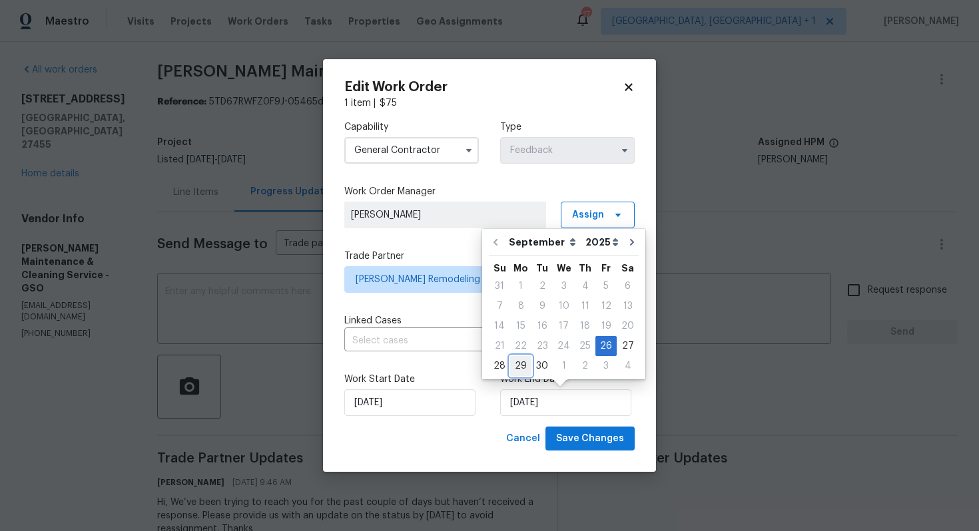
click at [527, 367] on div "29" at bounding box center [520, 366] width 21 height 19
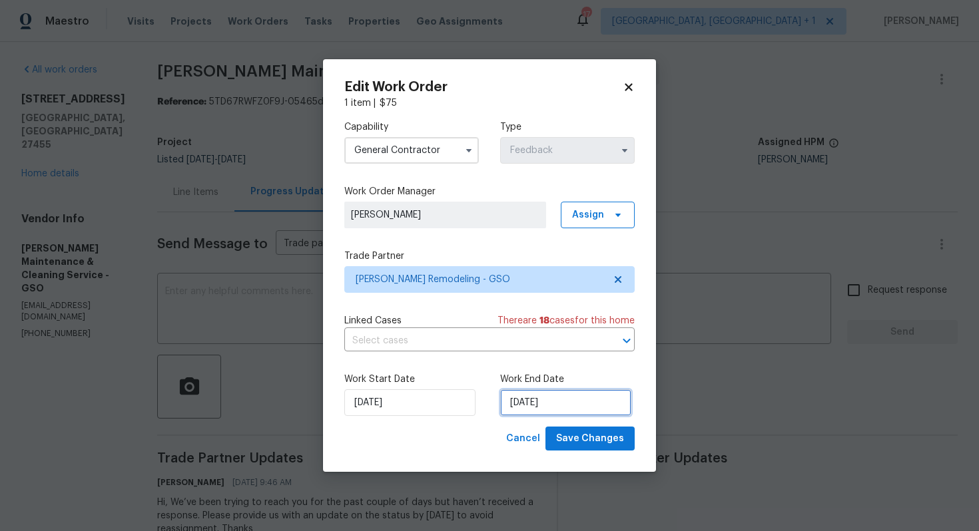
click at [602, 394] on input "29/09/2025" at bounding box center [565, 402] width 131 height 27
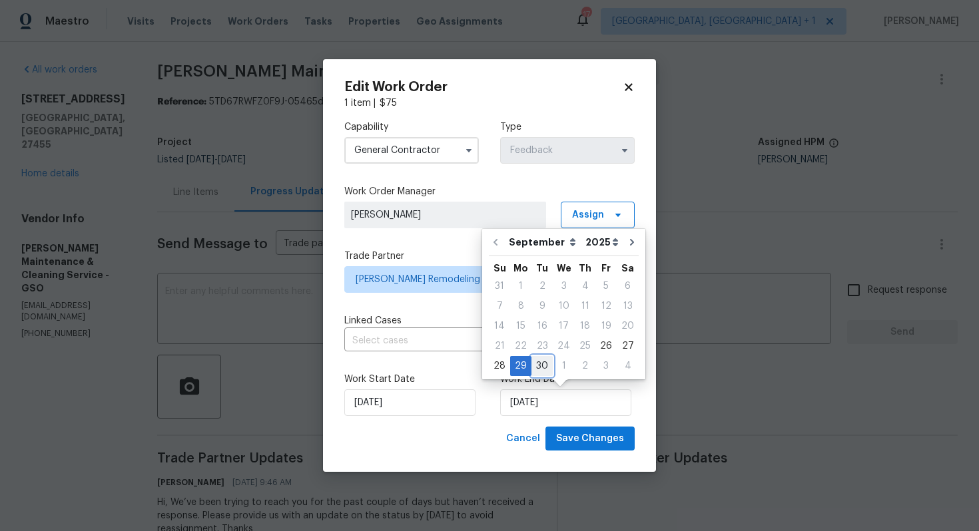
click at [539, 365] on div "30" at bounding box center [541, 366] width 21 height 19
type input "30/09/2025"
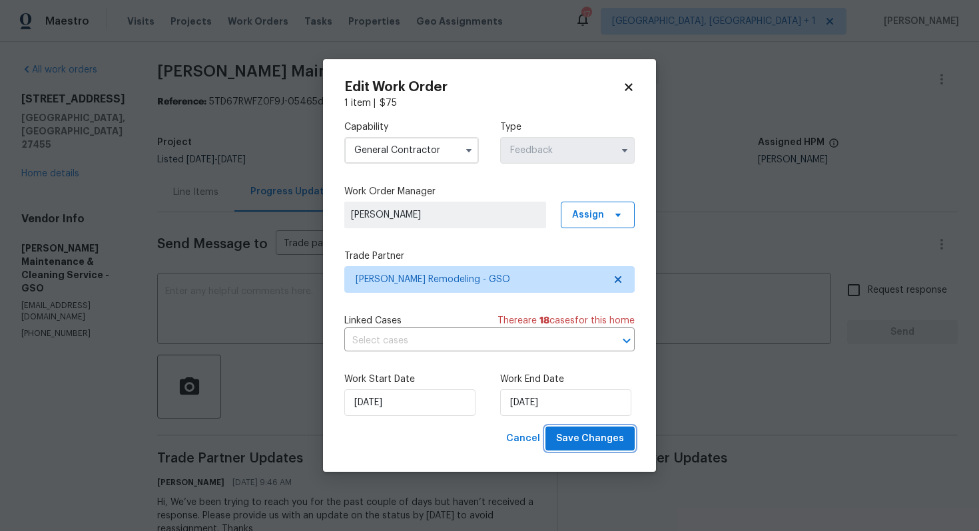
click at [580, 435] on span "Save Changes" at bounding box center [590, 439] width 68 height 17
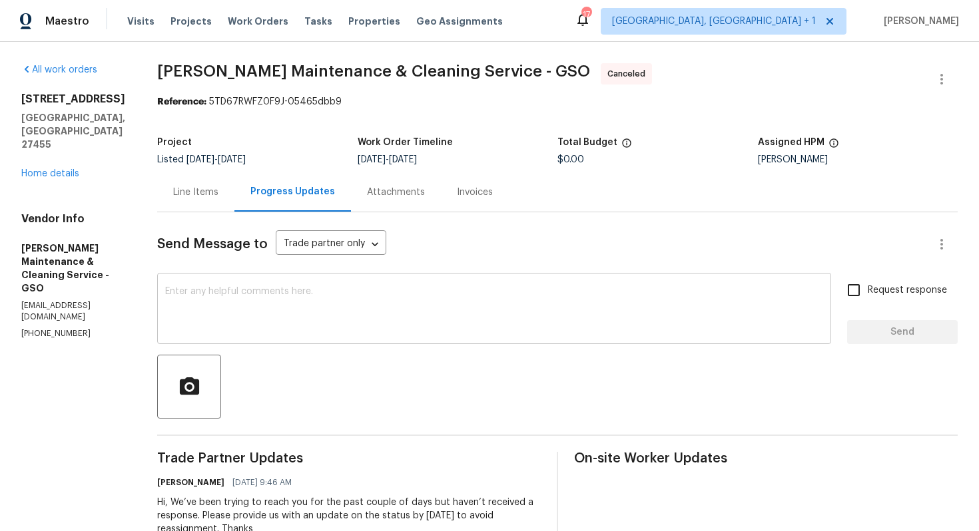
click at [370, 324] on textarea at bounding box center [494, 310] width 658 height 47
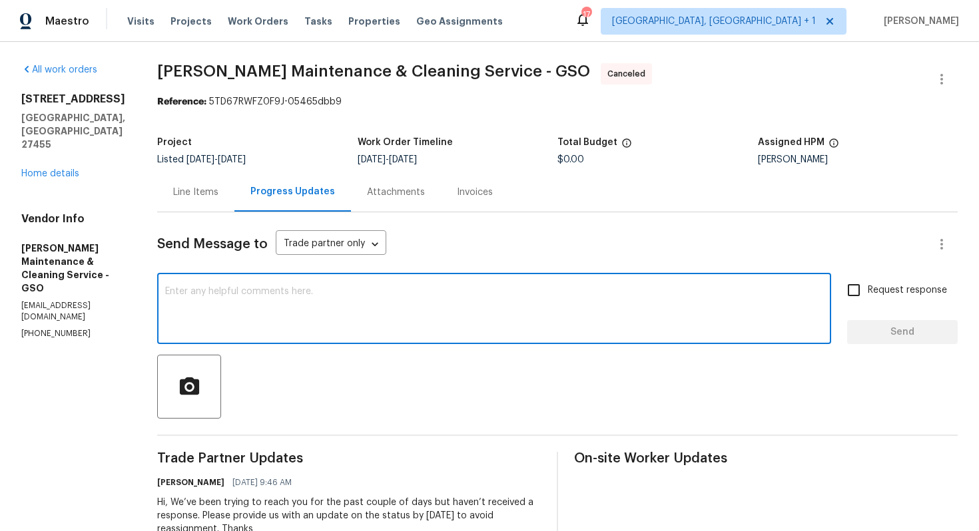
paste textarea "Hi team, Since there has been no response from your side, I have no option but …"
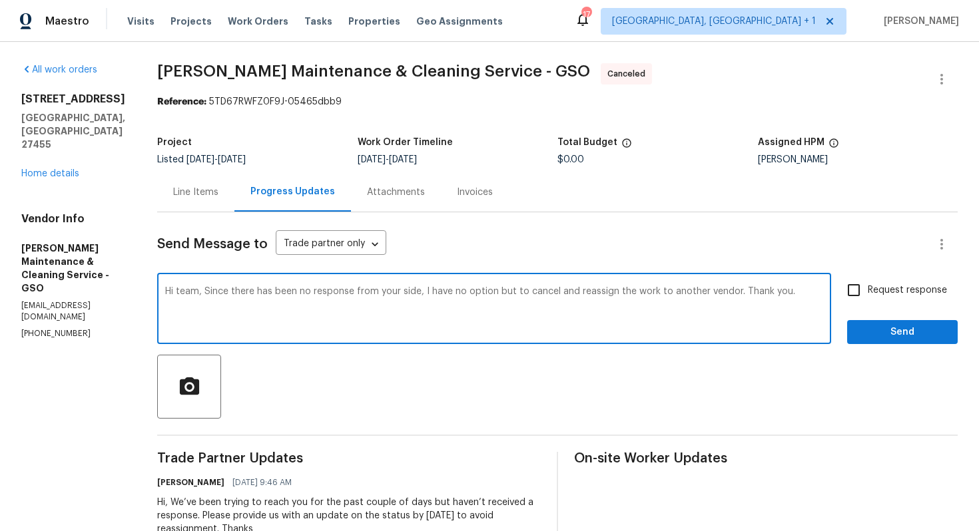
type textarea "Hi team, Since there has been no response from your side, I have no option but …"
click at [881, 329] on span "Send" at bounding box center [901, 332] width 89 height 17
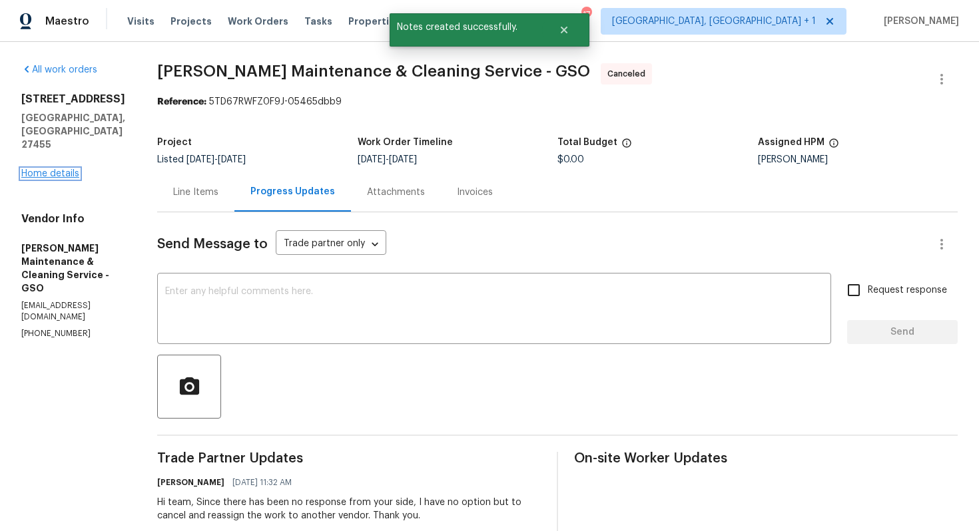
click at [45, 169] on link "Home details" at bounding box center [50, 173] width 58 height 9
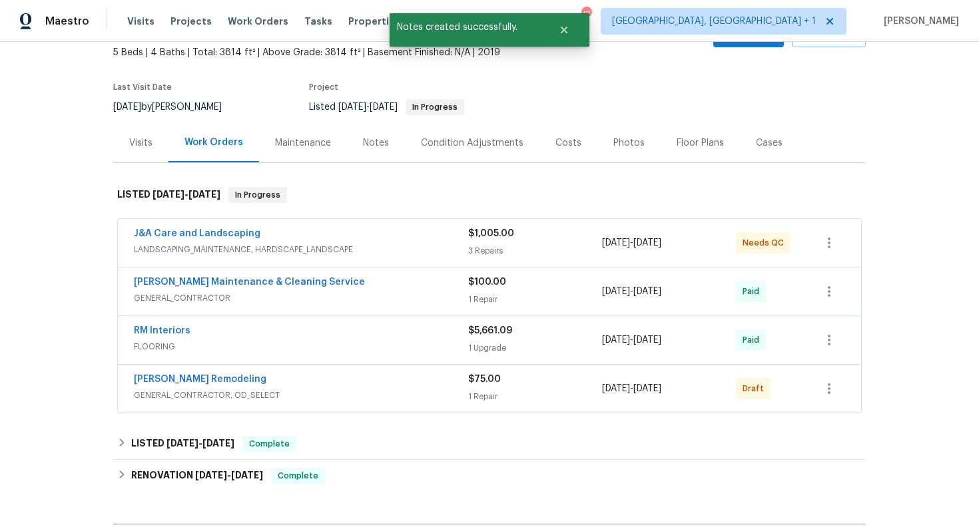
scroll to position [80, 0]
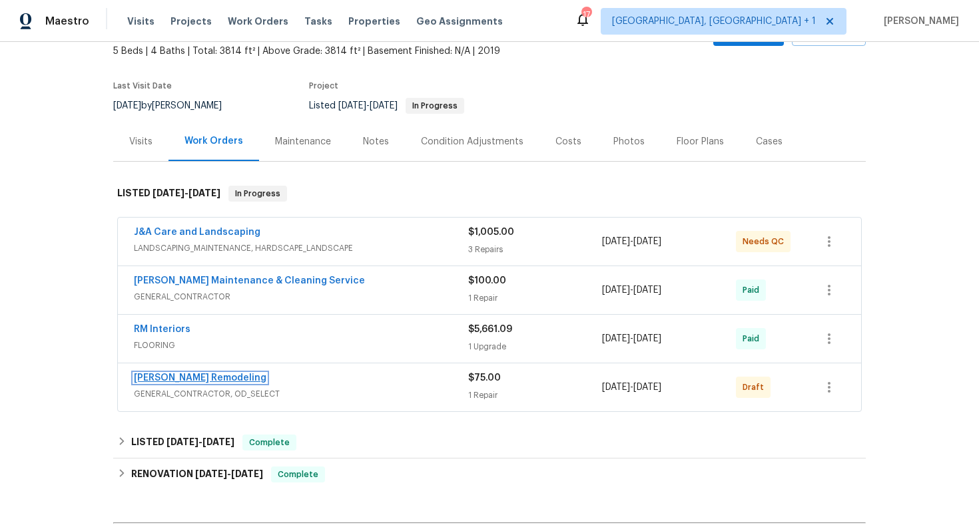
click at [165, 379] on link "Pino Remodeling" at bounding box center [200, 377] width 132 height 9
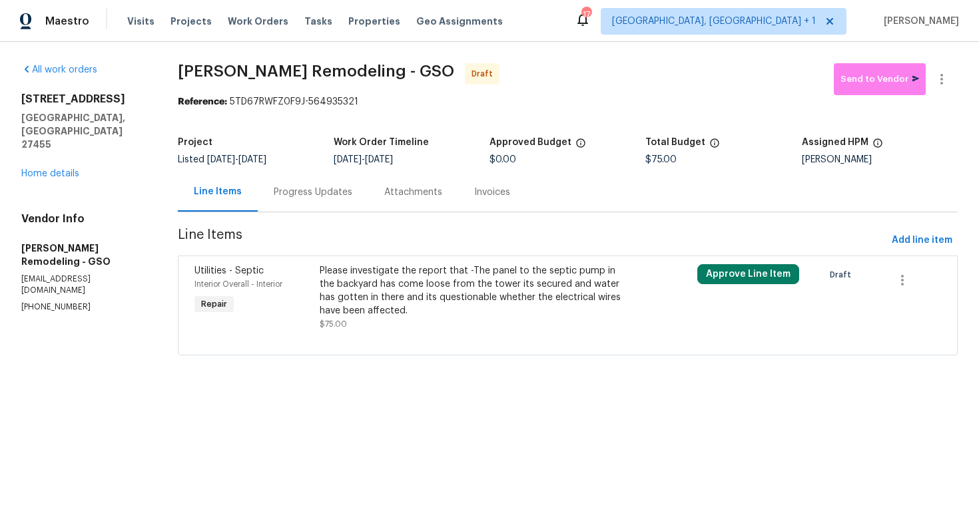
click at [387, 310] on div "Please investigate the report that -The panel to the septic pump in the backyar…" at bounding box center [473, 290] width 306 height 53
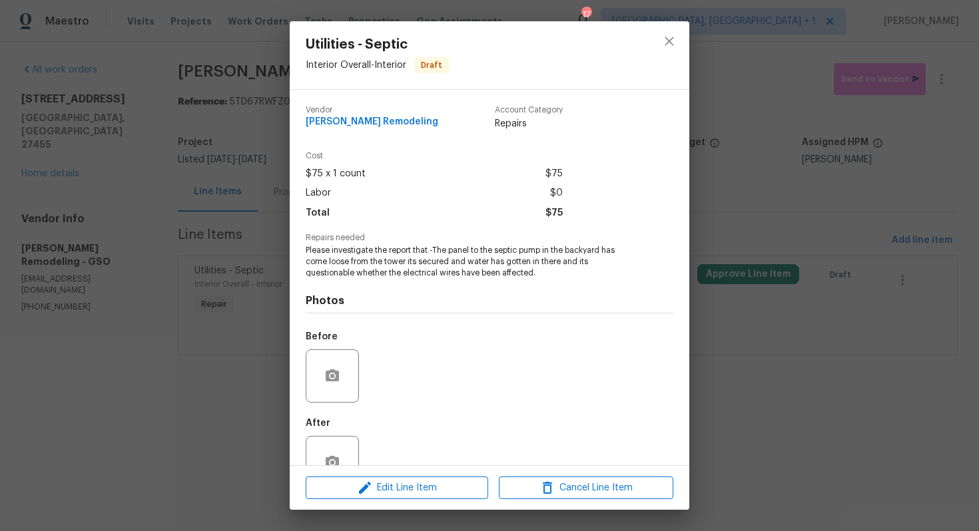
scroll to position [38, 0]
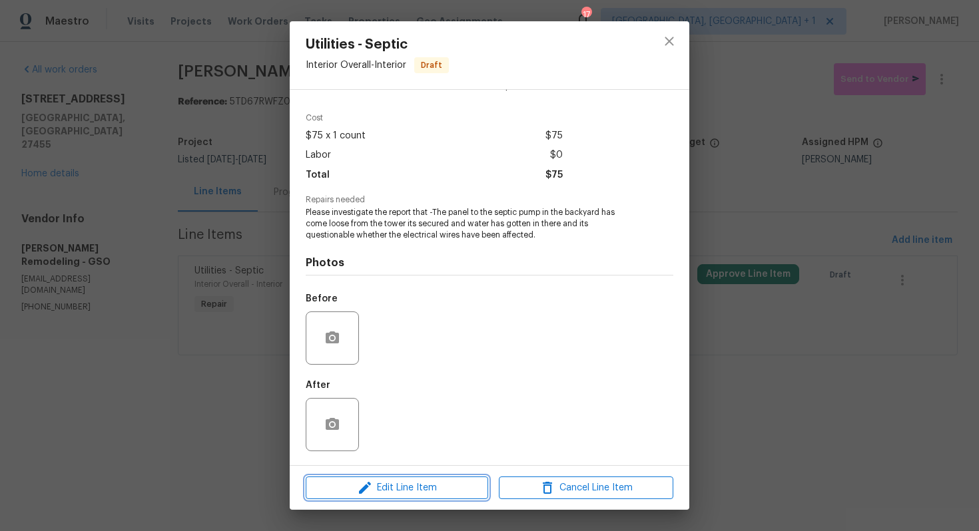
click at [389, 481] on span "Edit Line Item" at bounding box center [397, 488] width 174 height 17
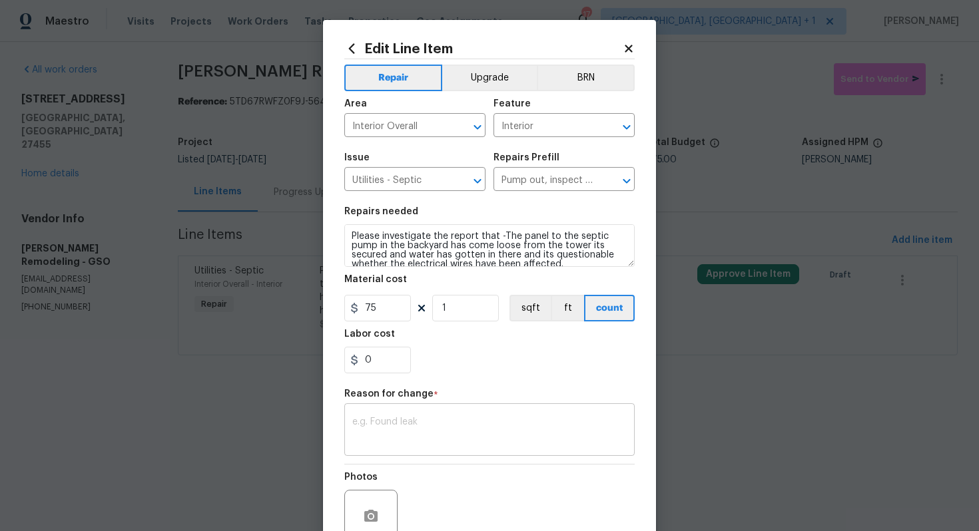
click at [394, 409] on div "x ​" at bounding box center [489, 431] width 290 height 49
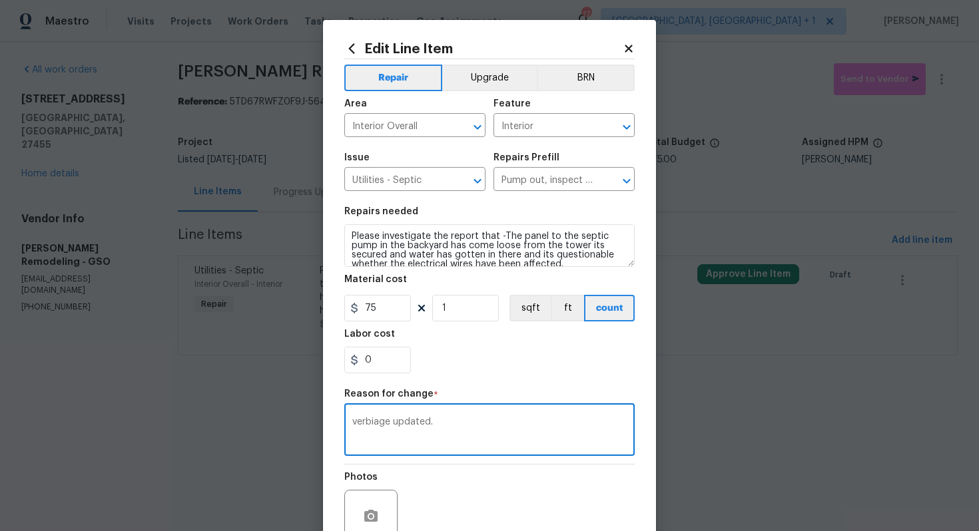
scroll to position [125, 0]
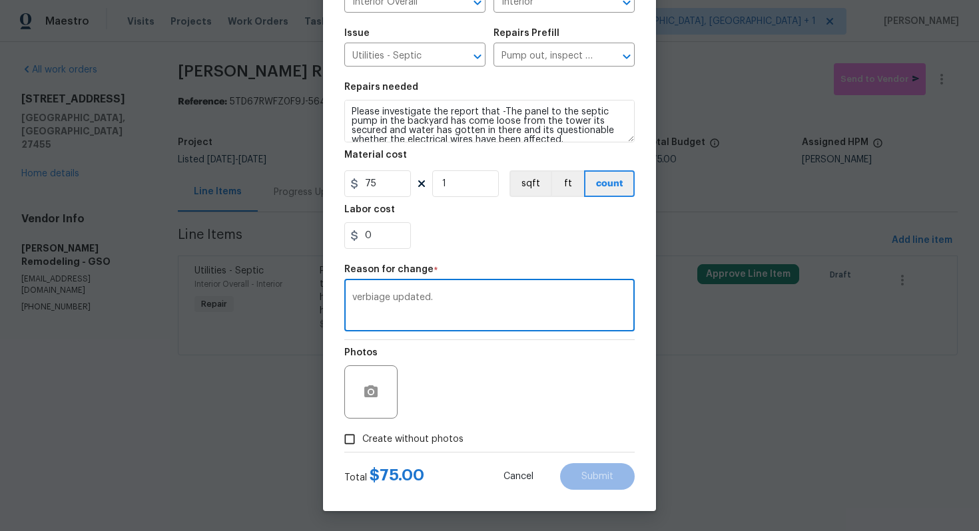
type textarea "verbiage updated."
click at [445, 439] on span "Create without photos" at bounding box center [412, 440] width 101 height 14
click at [362, 439] on input "Create without photos" at bounding box center [349, 439] width 25 height 25
checkbox input "true"
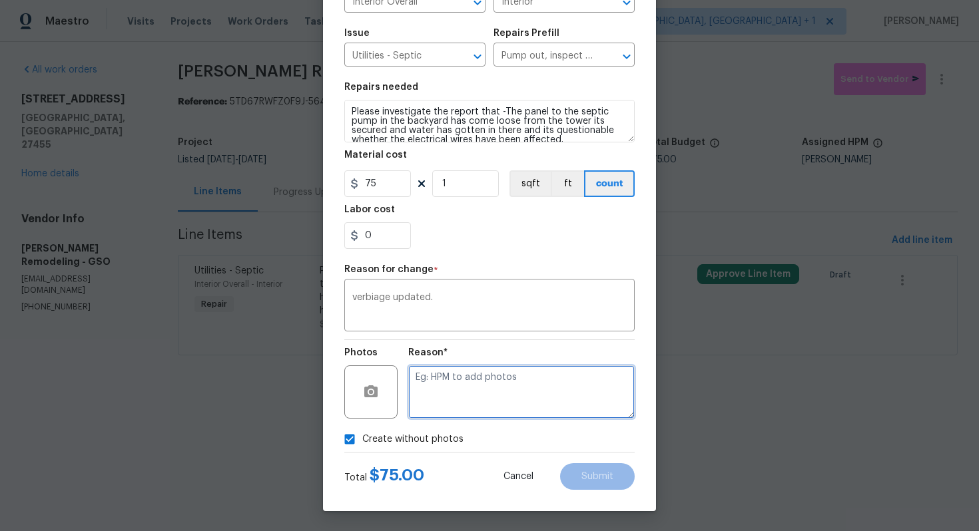
click at [534, 403] on textarea at bounding box center [521, 391] width 226 height 53
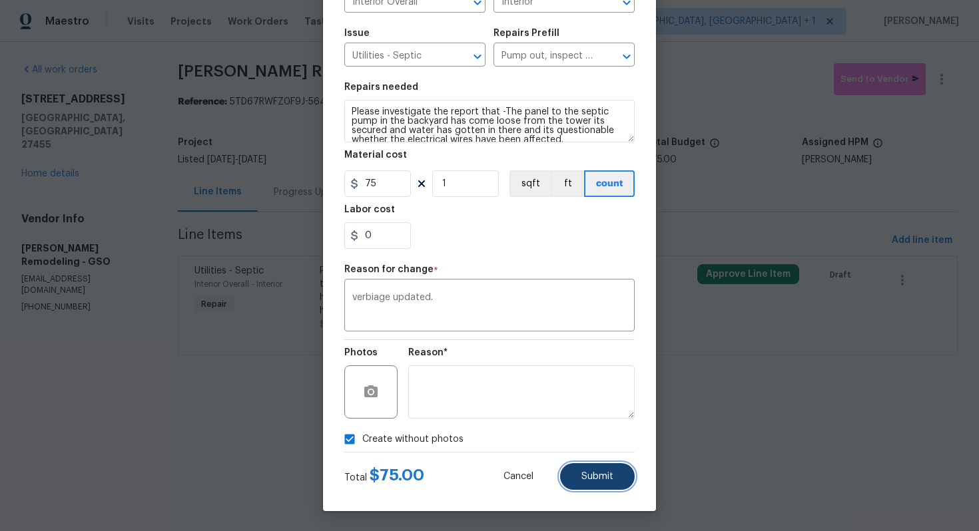
click at [591, 470] on button "Submit" at bounding box center [597, 476] width 75 height 27
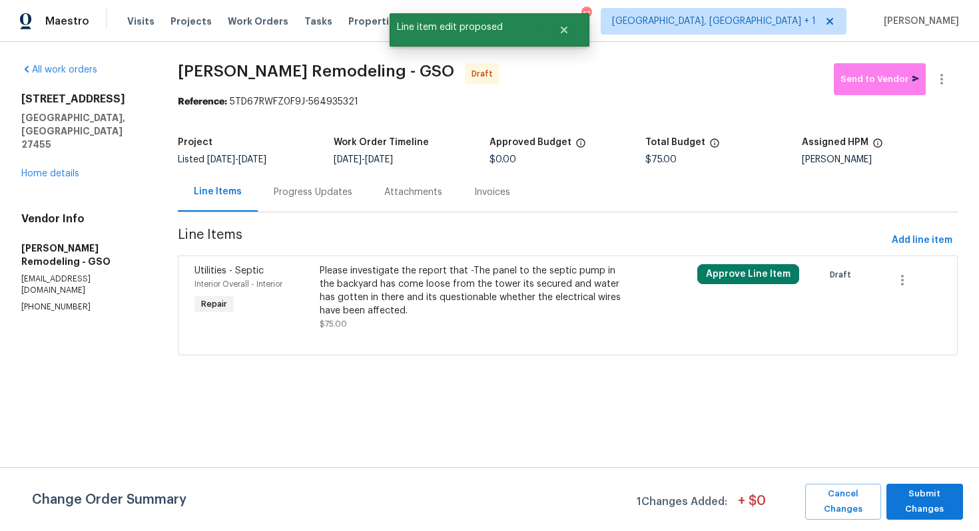
scroll to position [0, 0]
click at [925, 509] on span "Submit Changes" at bounding box center [924, 502] width 63 height 31
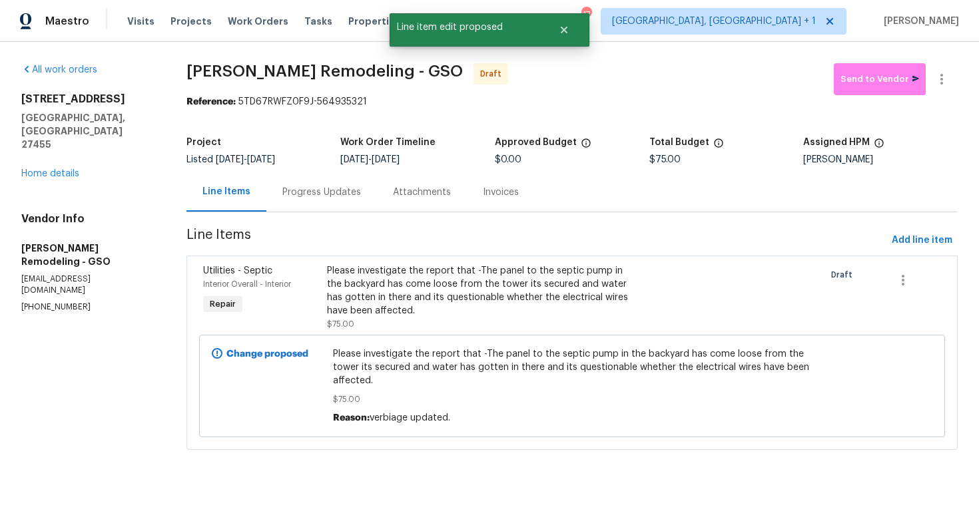
click at [290, 193] on div "Progress Updates" at bounding box center [321, 192] width 79 height 13
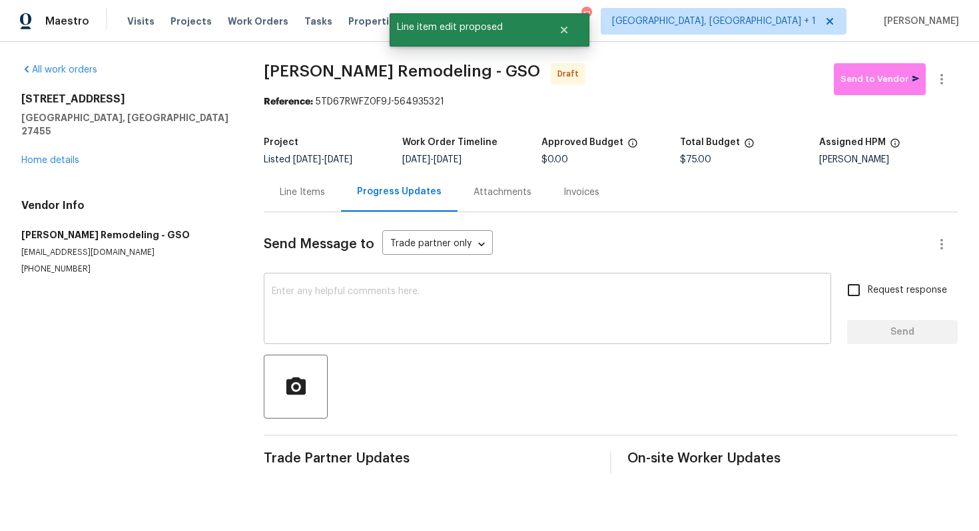
click at [413, 295] on textarea at bounding box center [547, 310] width 551 height 47
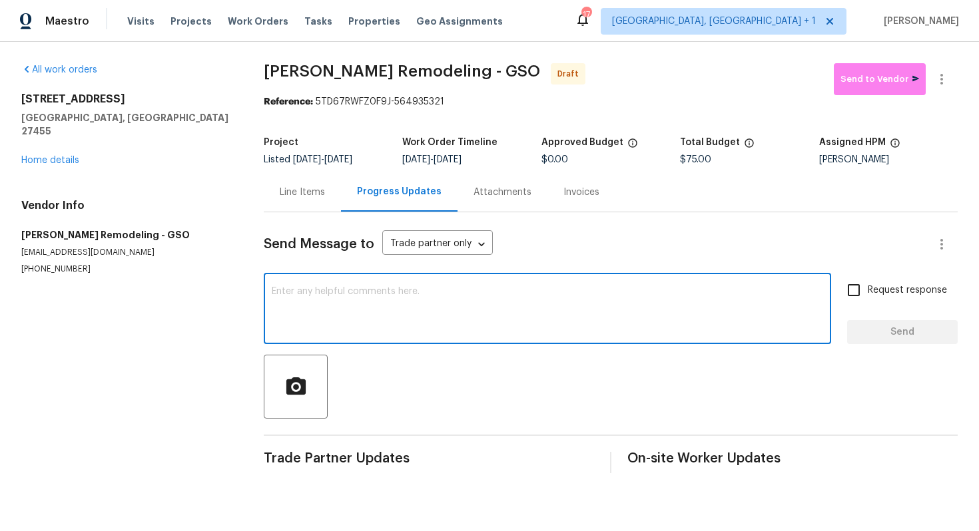
click at [503, 321] on textarea at bounding box center [547, 310] width 551 height 47
paste textarea "Hi this is Arvind with Opendoor. I’m confirming you received the WO for the pro…"
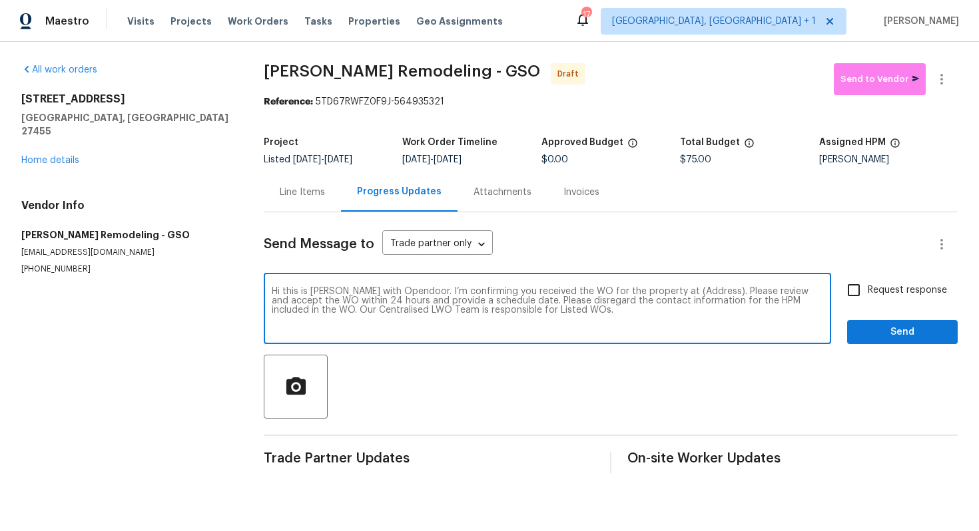
drag, startPoint x: 695, startPoint y: 295, endPoint x: 654, endPoint y: 292, distance: 41.4
click at [654, 292] on textarea "Hi this is Arvind with Opendoor. I’m confirming you received the WO for the pro…" at bounding box center [547, 310] width 551 height 47
paste textarea "400 Lauryn Waverly Way, Greensboro, NC 27455"
type textarea "Hi this is Arvind with Opendoor. I’m confirming you received the WO for the pro…"
click at [859, 292] on input "Request response" at bounding box center [853, 290] width 28 height 28
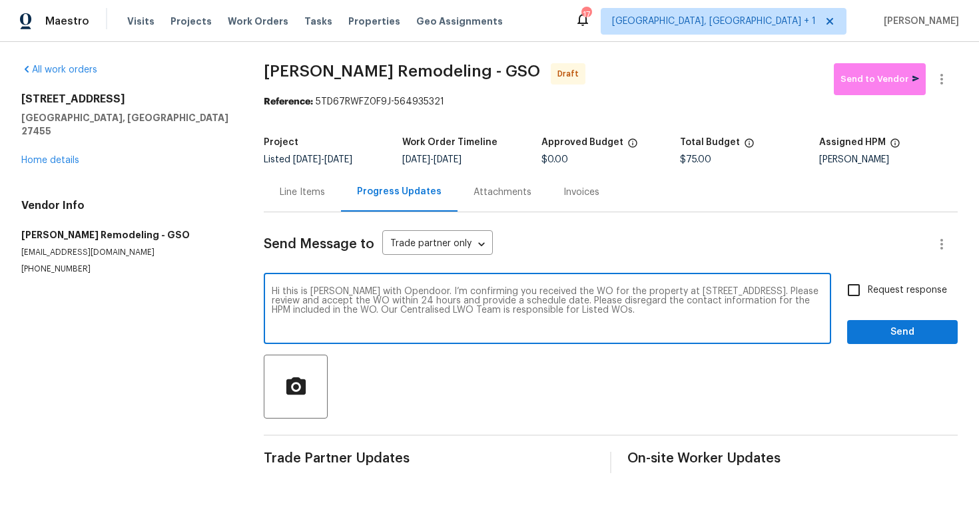
checkbox input "true"
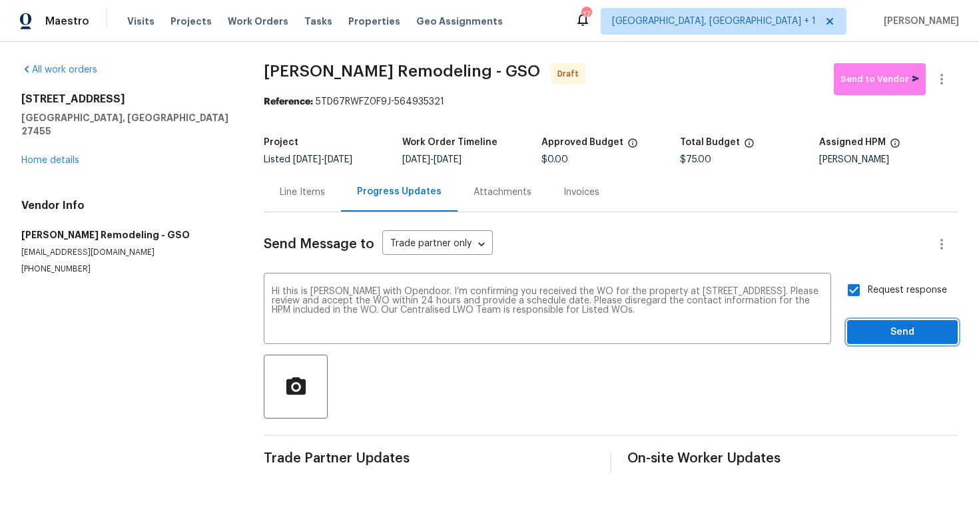
click at [879, 341] on button "Send" at bounding box center [902, 332] width 111 height 25
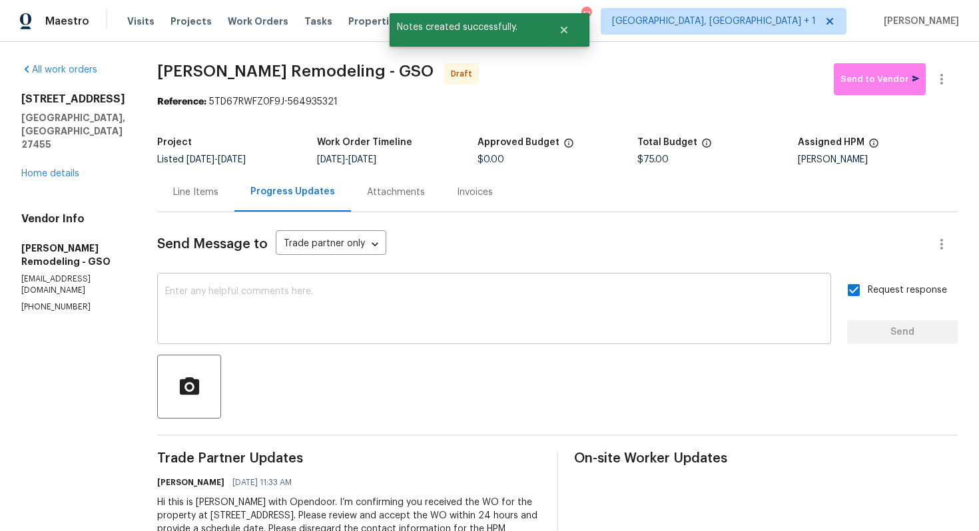
click at [543, 286] on div "x ​" at bounding box center [494, 310] width 674 height 68
paste textarea "Attention All Work Orders must include before-photos (both close-up and wide-an…"
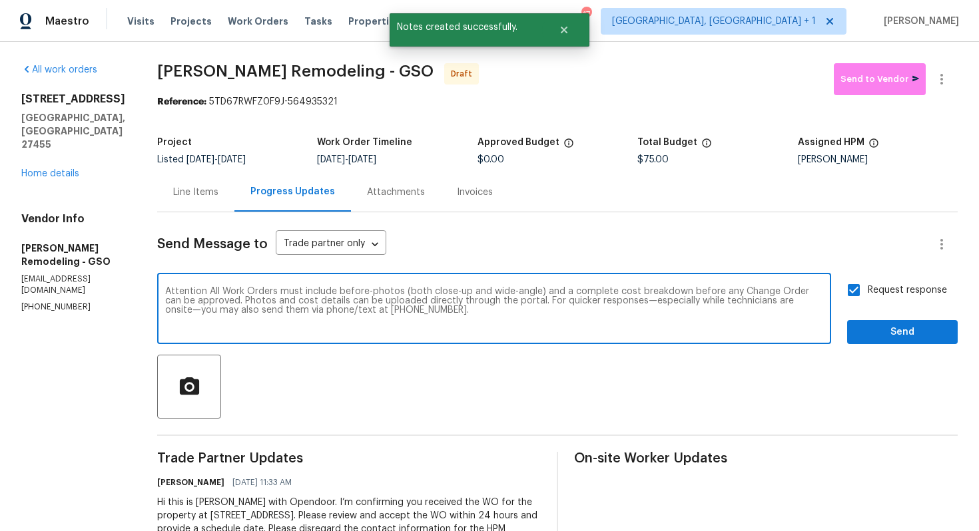
type textarea "Attention All Work Orders must include before-photos (both close-up and wide-an…"
click at [899, 328] on span "Send" at bounding box center [901, 332] width 89 height 17
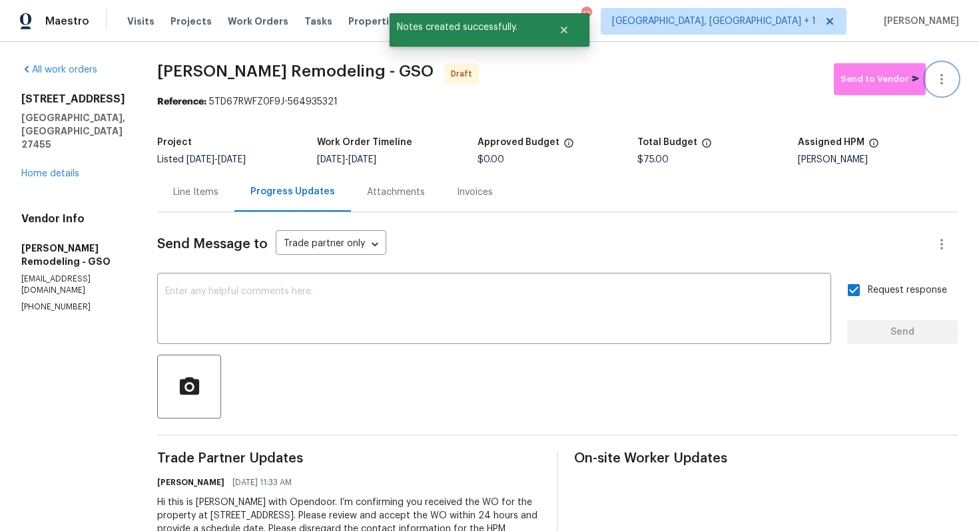
click at [945, 78] on icon "button" at bounding box center [941, 79] width 16 height 16
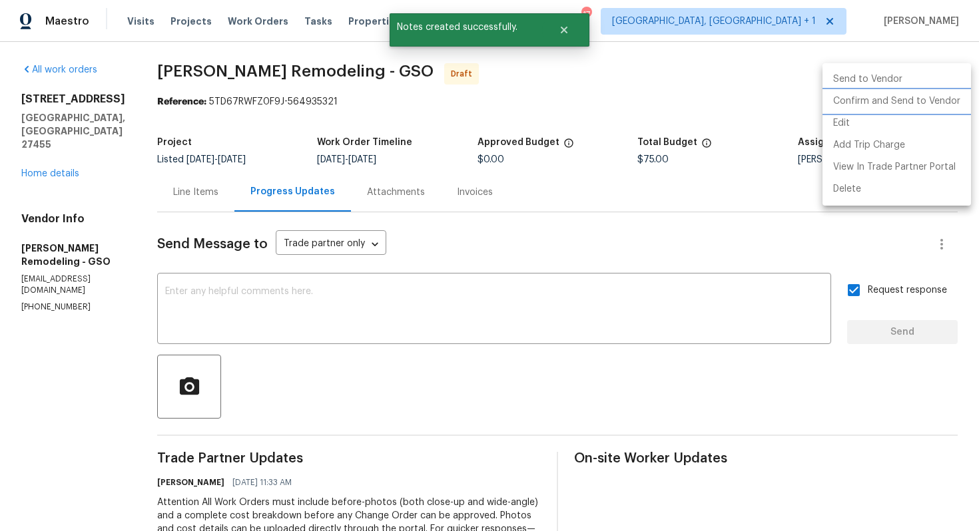
click at [888, 97] on li "Confirm and Send to Vendor" at bounding box center [896, 102] width 148 height 22
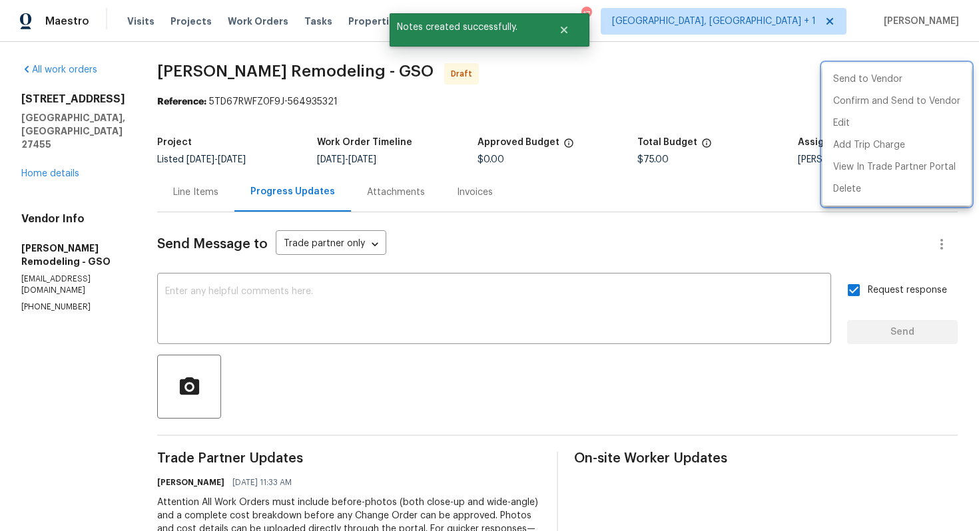
click at [451, 84] on div at bounding box center [489, 265] width 979 height 531
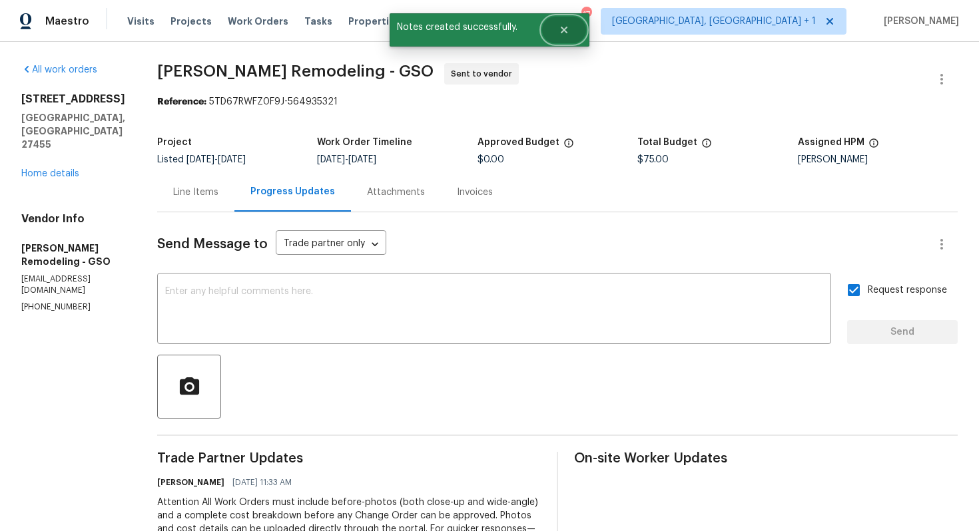
click at [560, 37] on button "Close" at bounding box center [564, 30] width 44 height 27
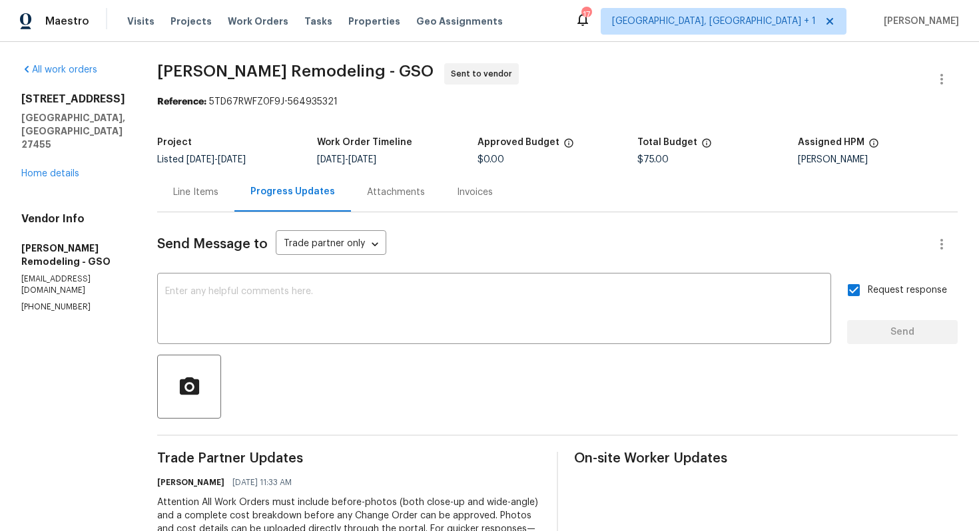
click at [248, 64] on span "Pino Remodeling - GSO" at bounding box center [295, 71] width 276 height 16
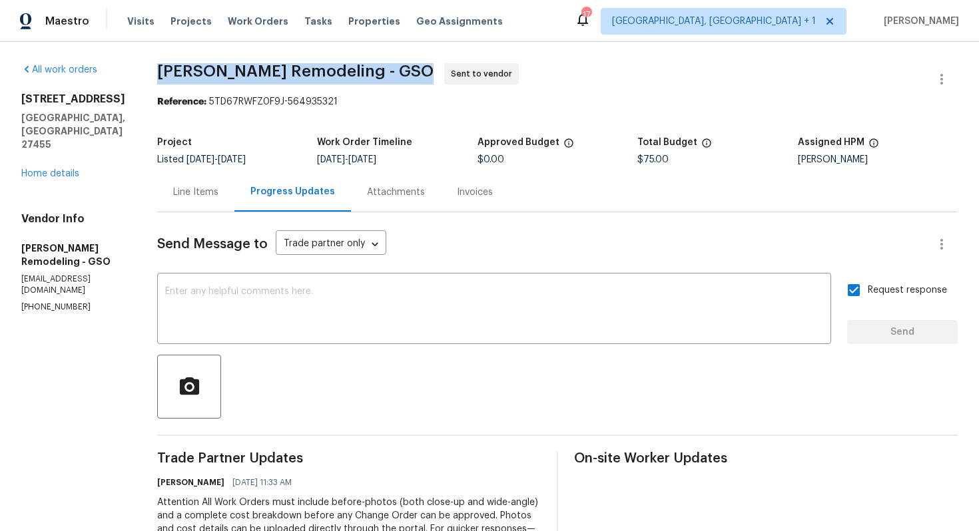
copy span "Pino Remodeling - GSO"
click at [49, 169] on link "Home details" at bounding box center [50, 173] width 58 height 9
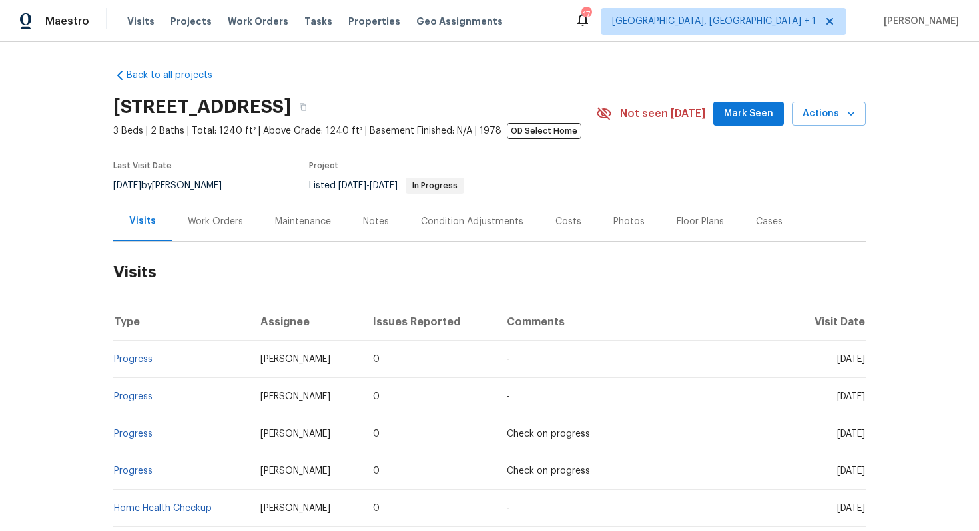
click at [216, 231] on div "Work Orders" at bounding box center [215, 221] width 87 height 39
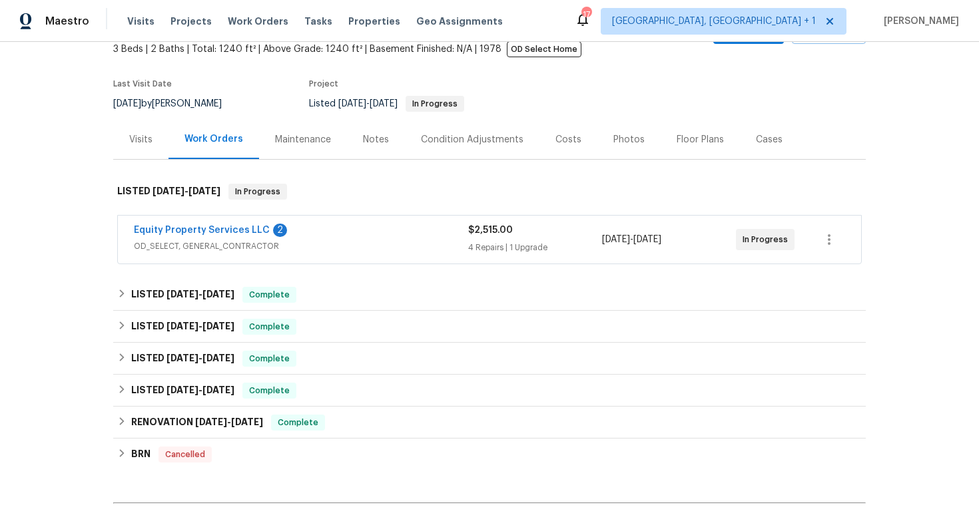
scroll to position [95, 0]
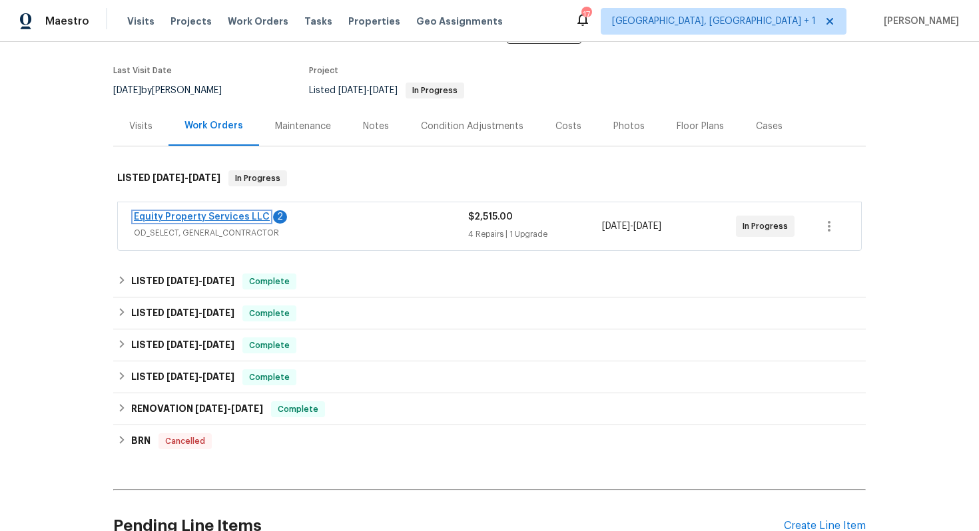
click at [189, 216] on link "Equity Property Services LLC" at bounding box center [202, 216] width 136 height 9
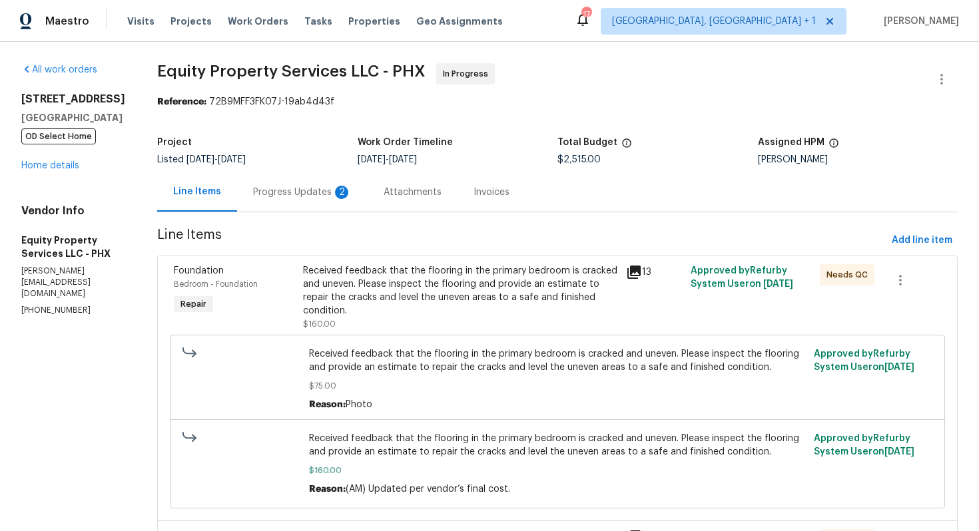
click at [264, 179] on div "Progress Updates 2" at bounding box center [302, 191] width 130 height 39
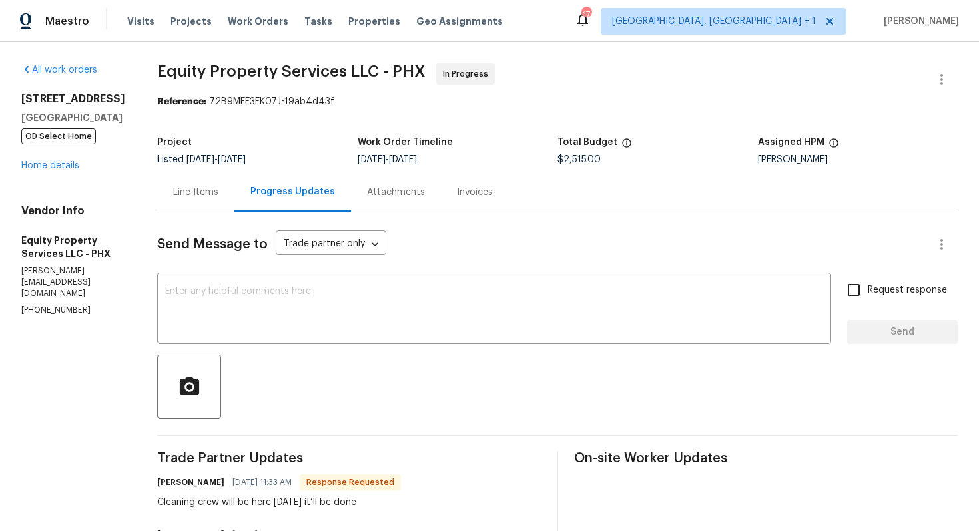
click at [176, 192] on div "Line Items" at bounding box center [195, 192] width 45 height 13
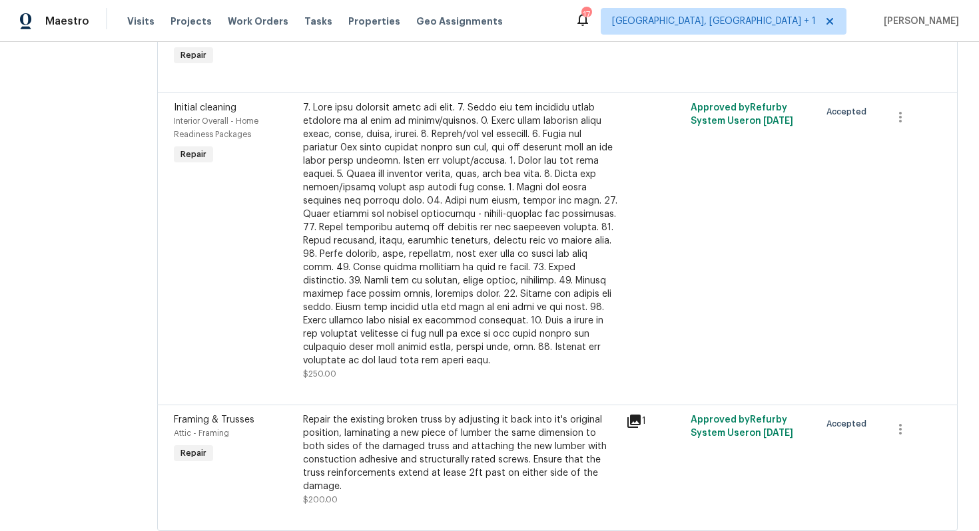
scroll to position [667, 0]
click at [353, 420] on div "Repair the existing broken truss by adjusting it back into it's original positi…" at bounding box center [460, 454] width 315 height 80
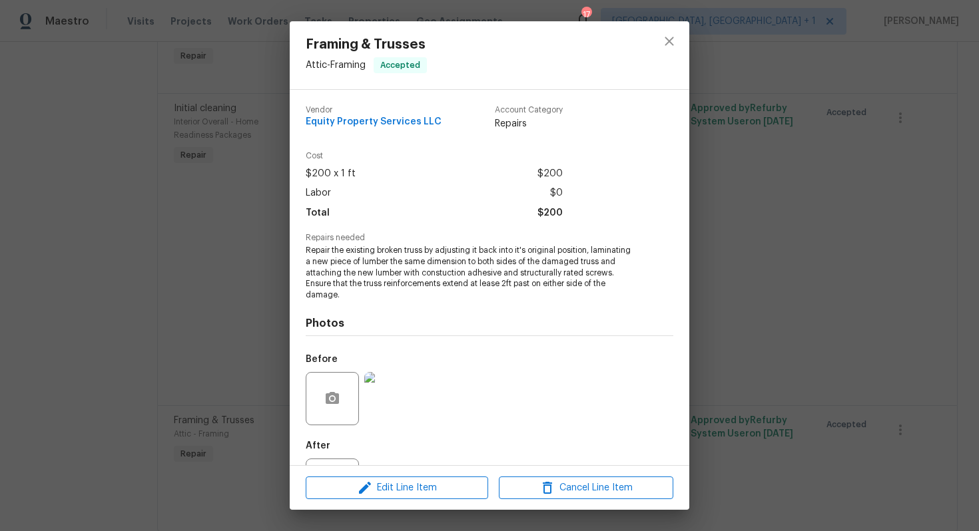
scroll to position [60, 0]
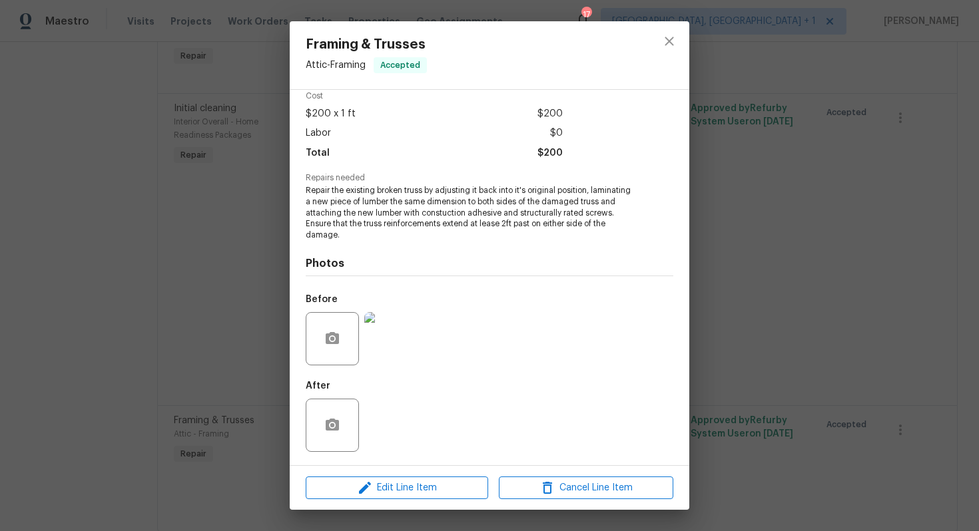
click at [388, 329] on img at bounding box center [390, 338] width 53 height 53
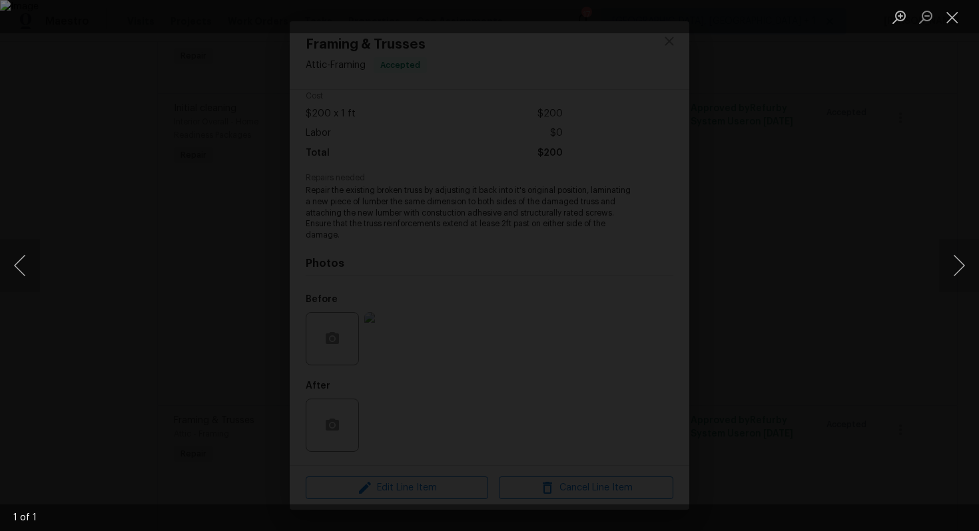
click at [934, 170] on div "Lightbox" at bounding box center [489, 265] width 979 height 531
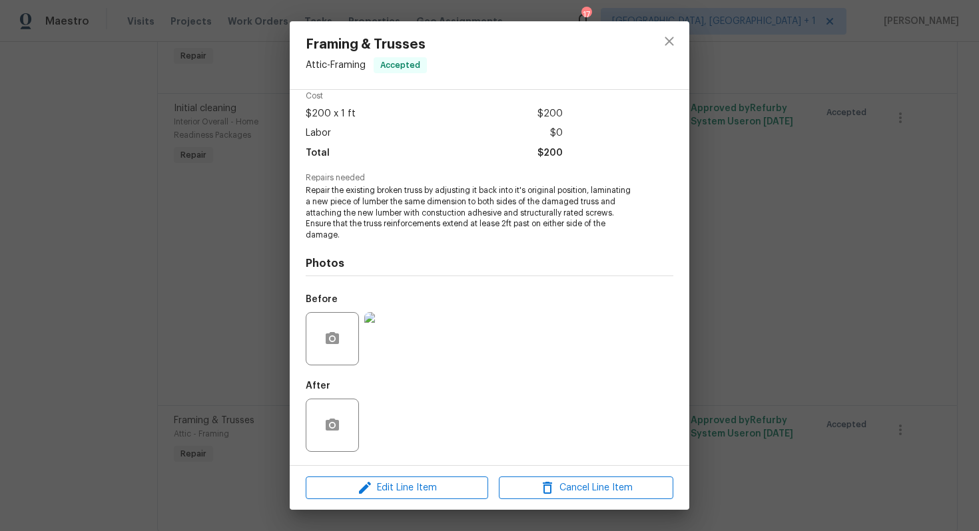
click at [819, 198] on div "Framing & Trusses Attic - Framing Accepted Vendor Equity Property Services LLC …" at bounding box center [489, 265] width 979 height 531
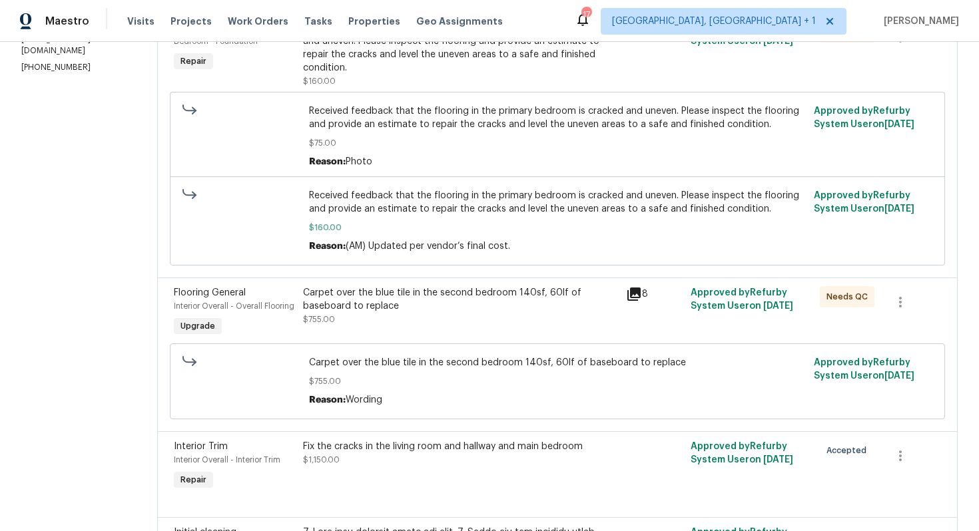
scroll to position [34, 0]
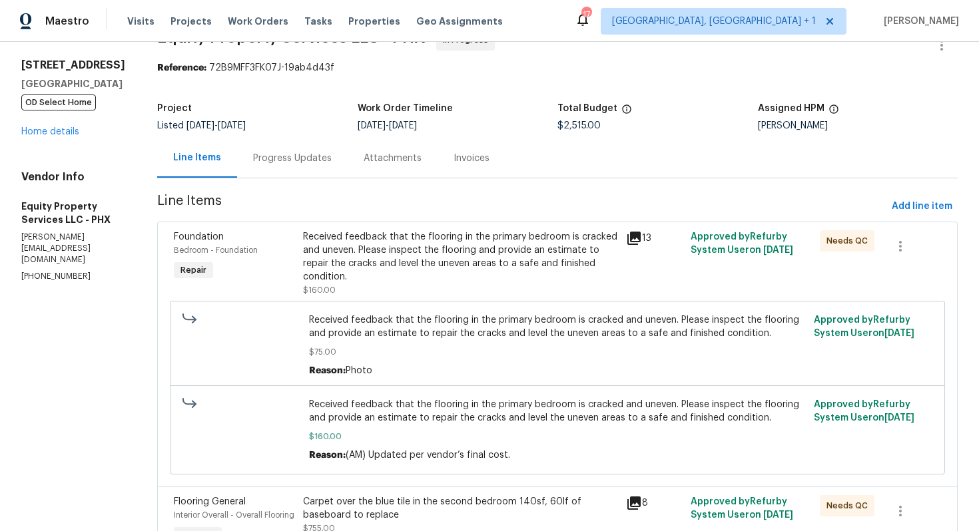
click at [274, 163] on div "Progress Updates" at bounding box center [292, 158] width 79 height 13
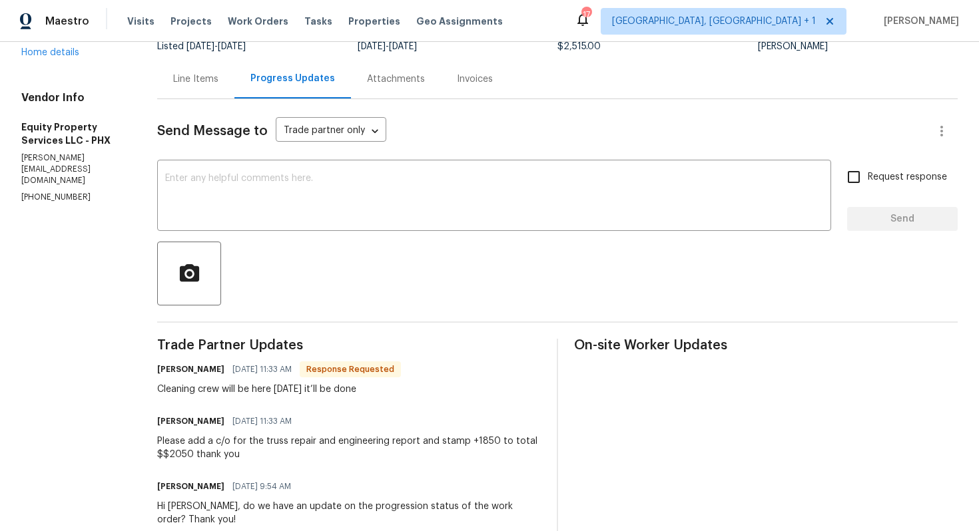
scroll to position [175, 0]
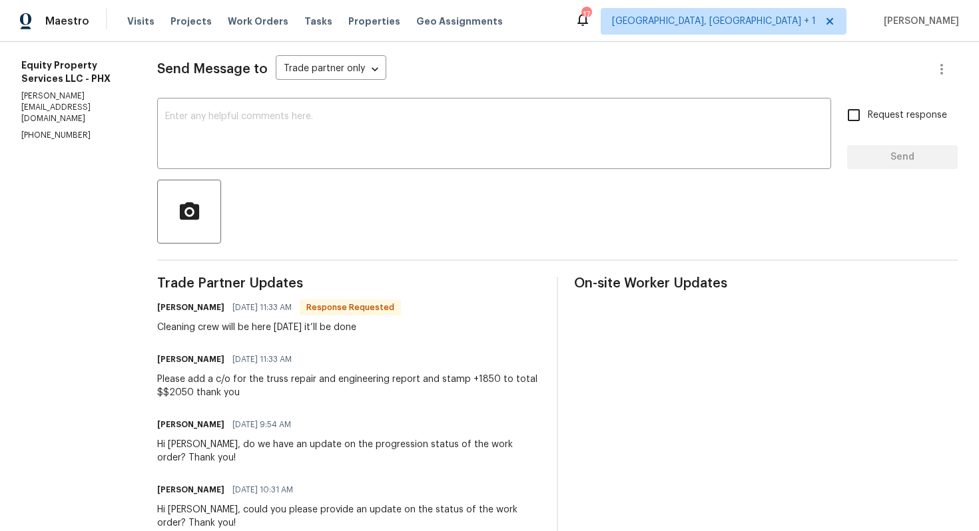
click at [157, 306] on h6 "Charles Crouthamel" at bounding box center [190, 307] width 67 height 13
copy h6 "Charles"
click at [357, 151] on textarea at bounding box center [494, 135] width 658 height 47
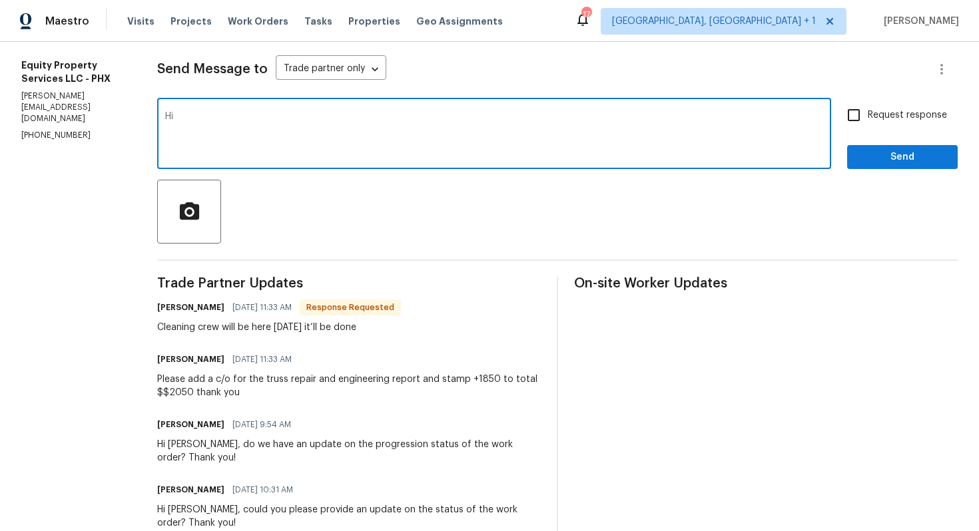
paste textarea "Charles"
type textarea "Hi Charles, thank you for the update. Let me check with our BR and get back to …"
click at [921, 164] on span "Send" at bounding box center [901, 157] width 89 height 17
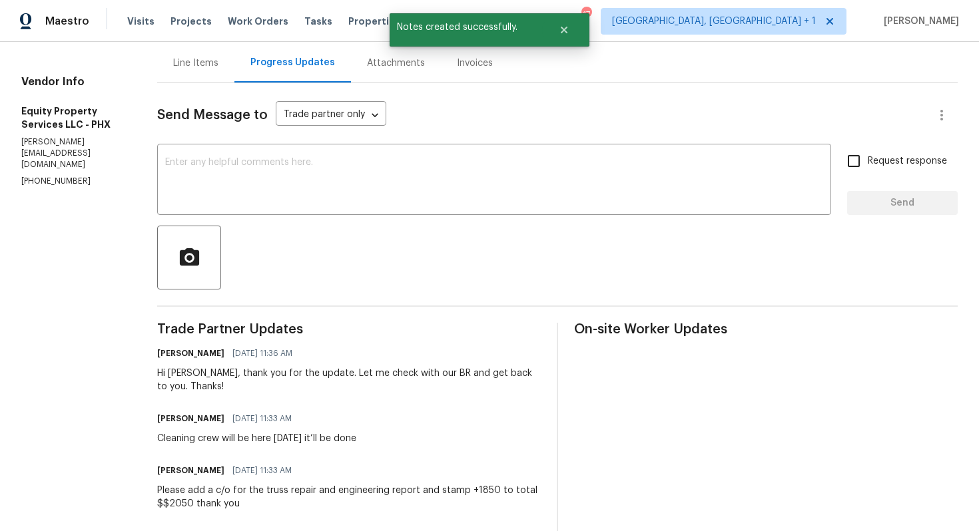
scroll to position [32, 0]
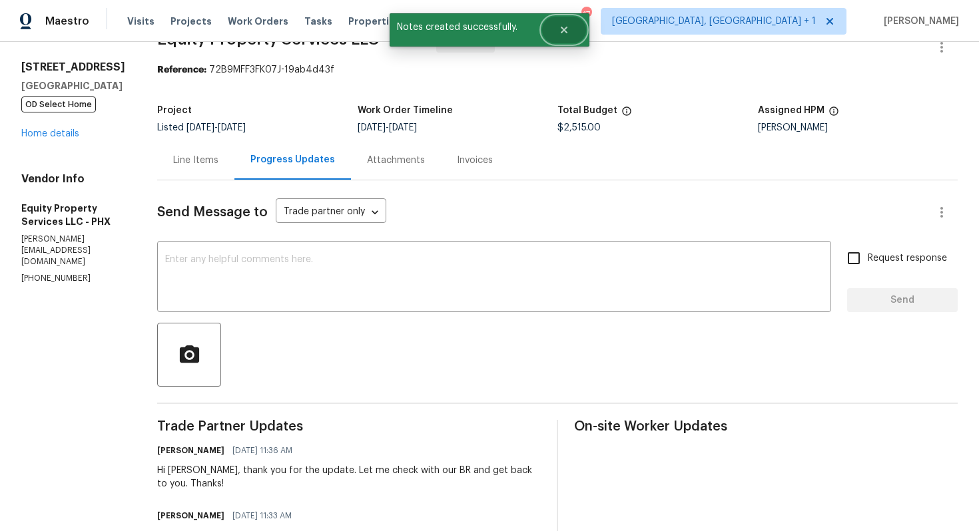
click at [560, 37] on button "Close" at bounding box center [564, 30] width 44 height 27
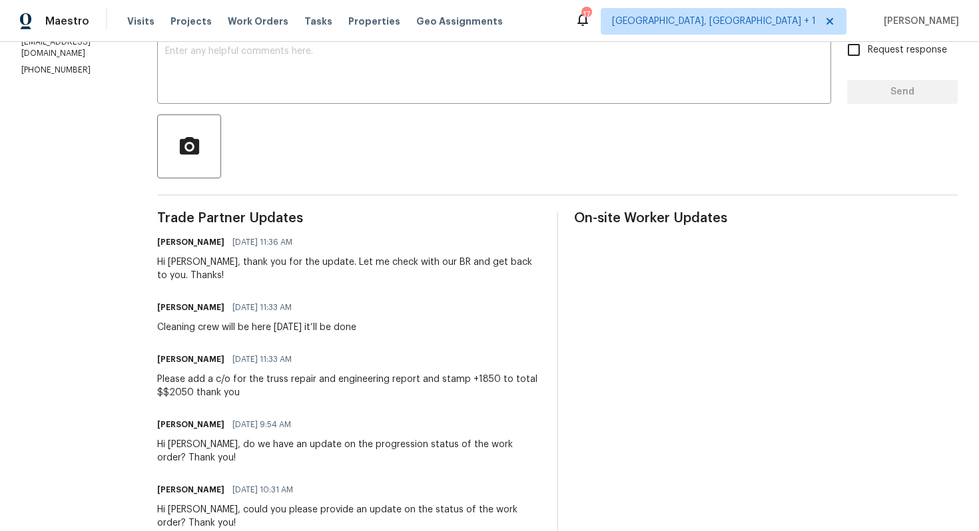
scroll to position [0, 0]
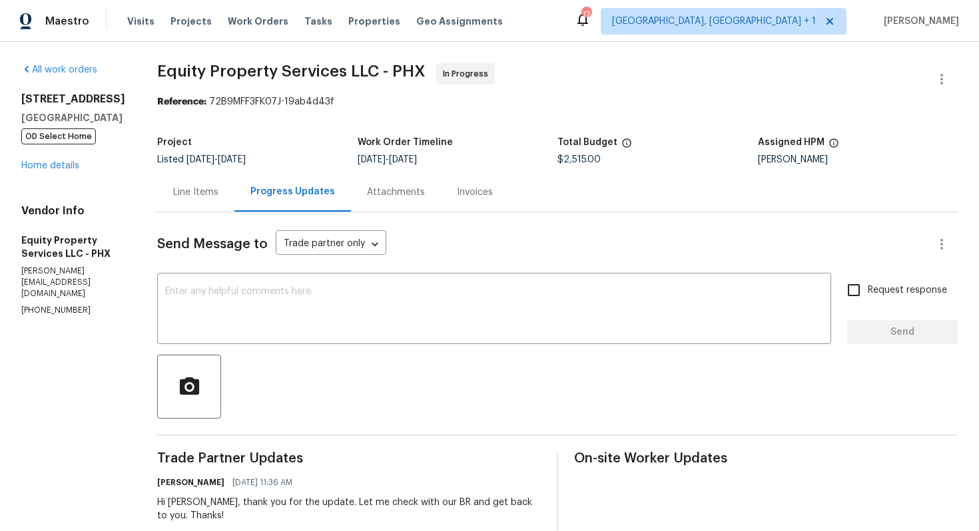
click at [160, 205] on div "Line Items" at bounding box center [195, 191] width 77 height 39
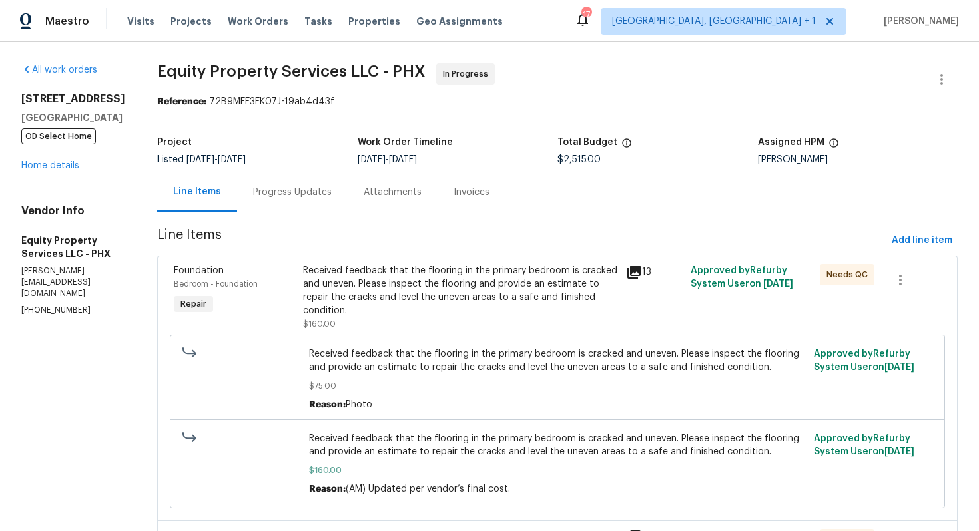
scroll to position [668, 0]
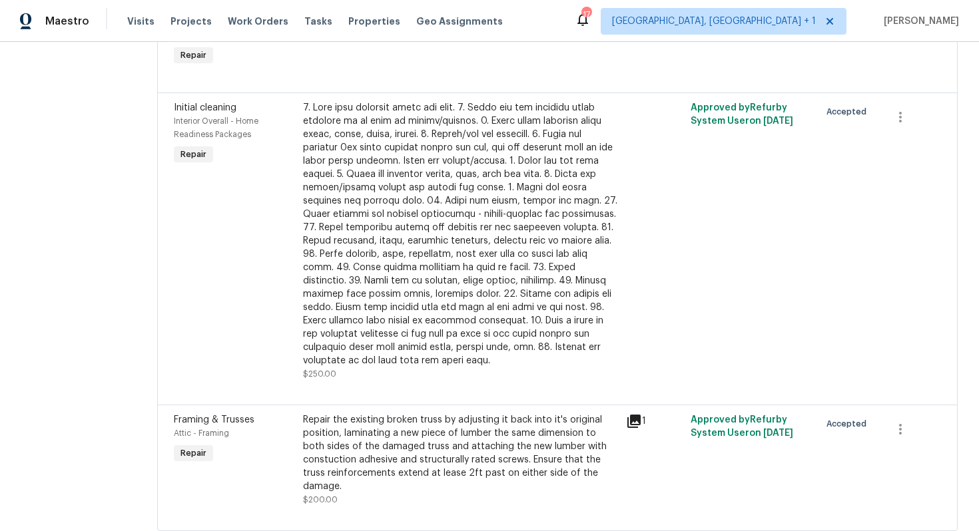
click at [351, 421] on div "Repair the existing broken truss by adjusting it back into it's original positi…" at bounding box center [460, 453] width 315 height 80
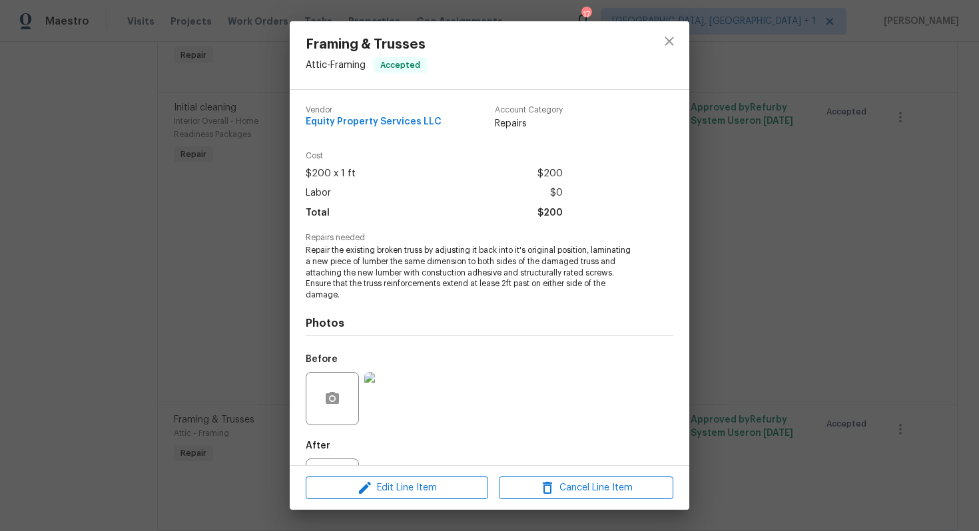
click at [387, 282] on span "Repair the existing broken truss by adjusting it back into it's original positi…" at bounding box center [471, 273] width 331 height 56
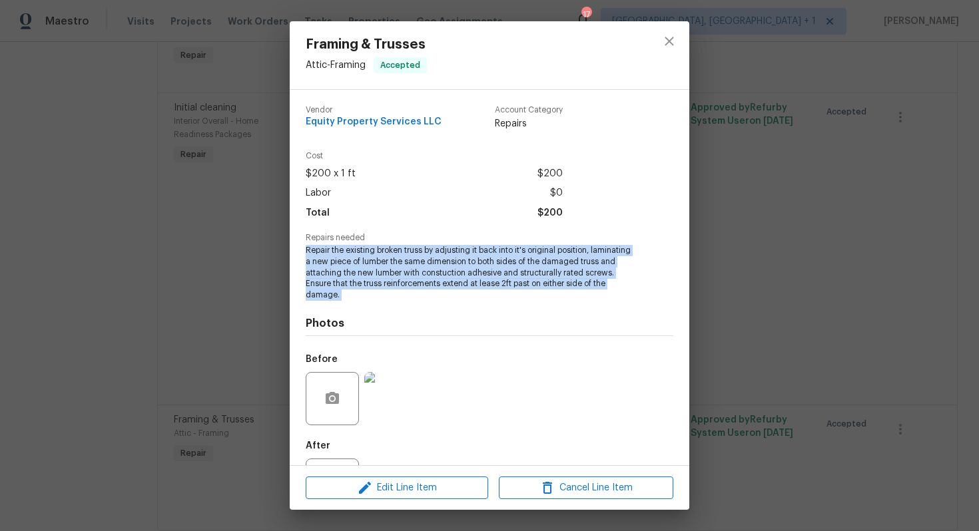
copy span "Repair the existing broken truss by adjusting it back into it's original positi…"
click at [165, 279] on div "Framing & Trusses Attic - Framing Accepted Vendor Equity Property Services LLC …" at bounding box center [489, 265] width 979 height 531
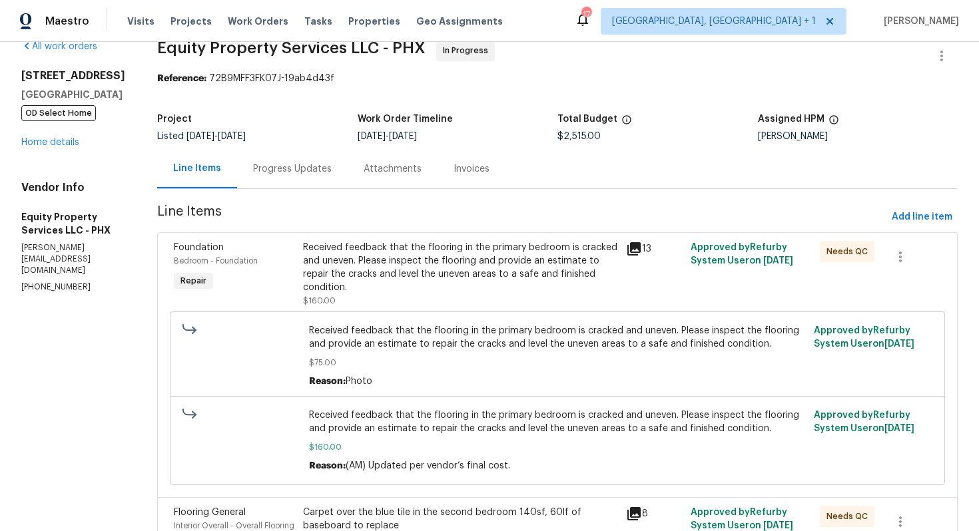
scroll to position [0, 0]
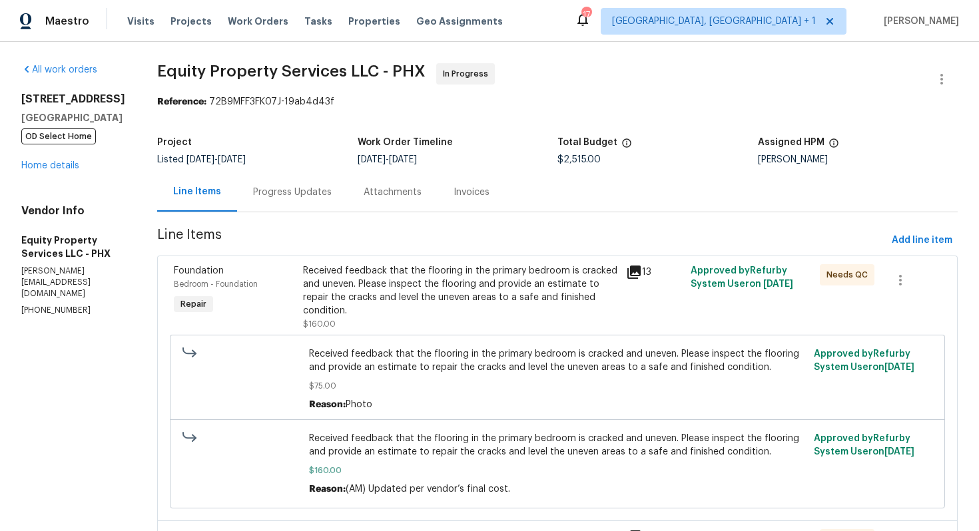
click at [271, 190] on div "Progress Updates" at bounding box center [292, 192] width 79 height 13
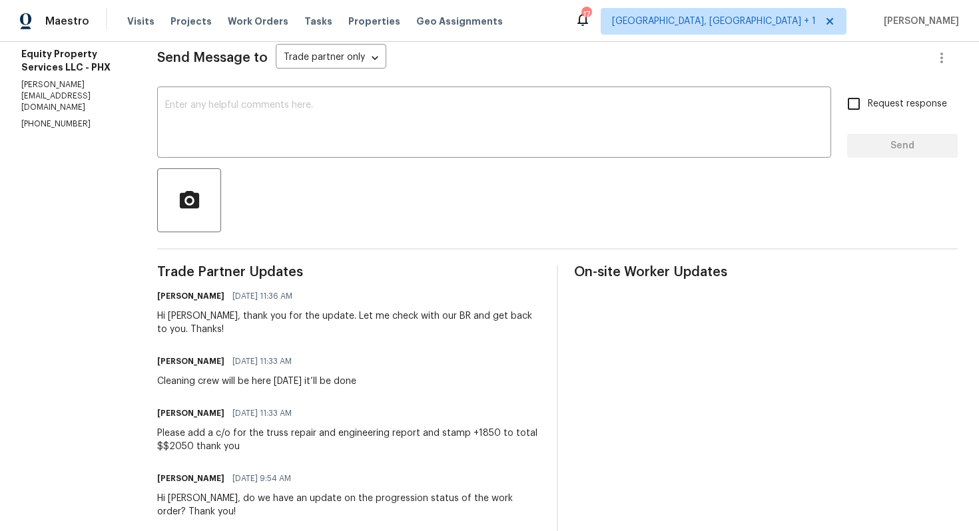
scroll to position [334, 0]
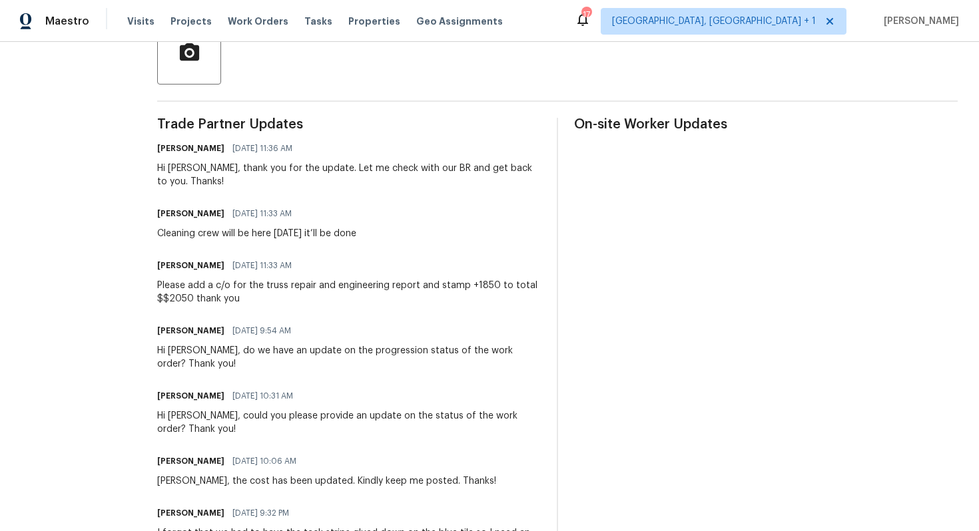
click at [188, 296] on div "Please add a c/o for the truss repair and engineering report and stamp +1850 to…" at bounding box center [348, 292] width 383 height 27
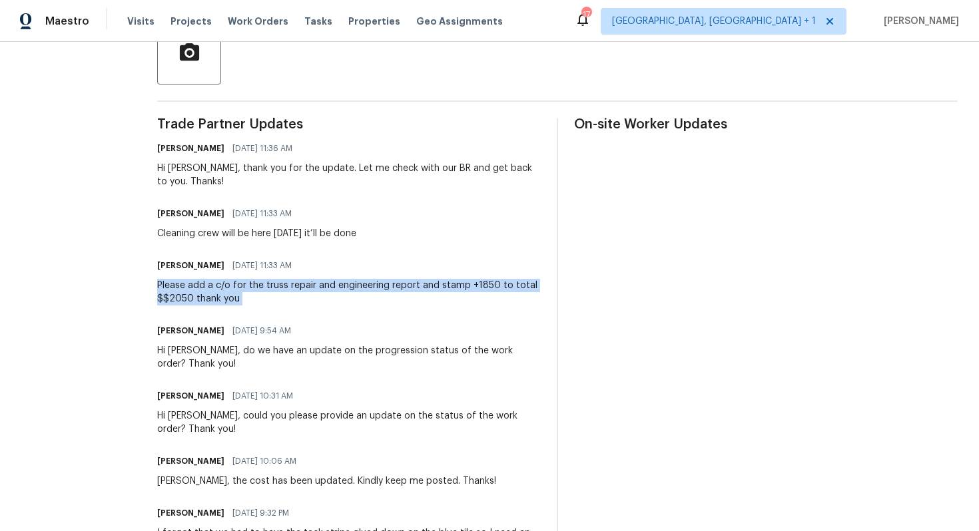
copy div "Please add a c/o for the truss repair and engineering report and stamp +1850 to…"
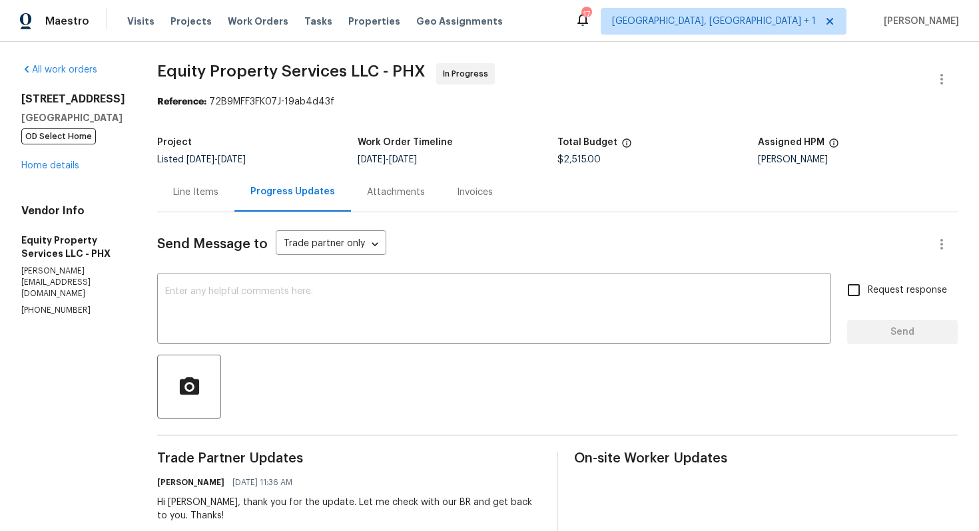
click at [173, 192] on div "Line Items" at bounding box center [195, 192] width 45 height 13
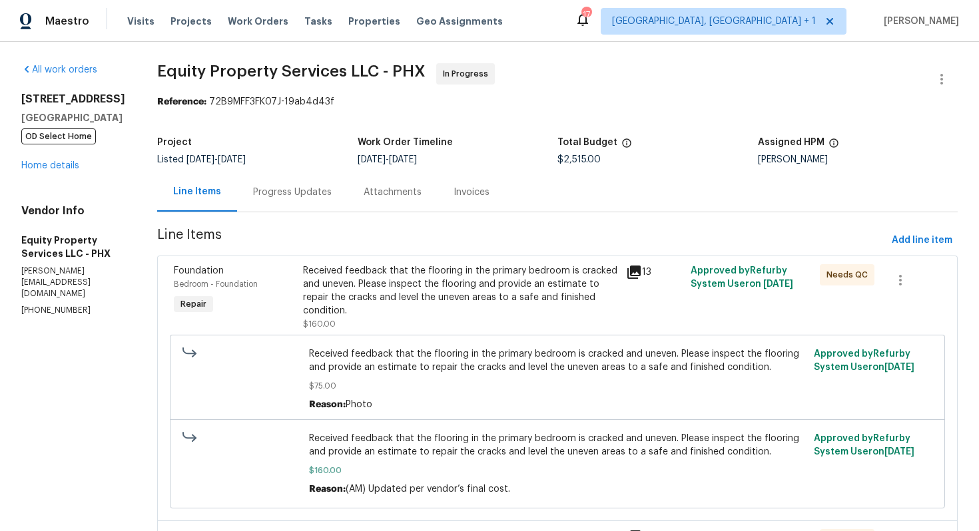
click at [561, 157] on span "$2,515.00" at bounding box center [578, 159] width 43 height 9
copy span "$2,515.00"
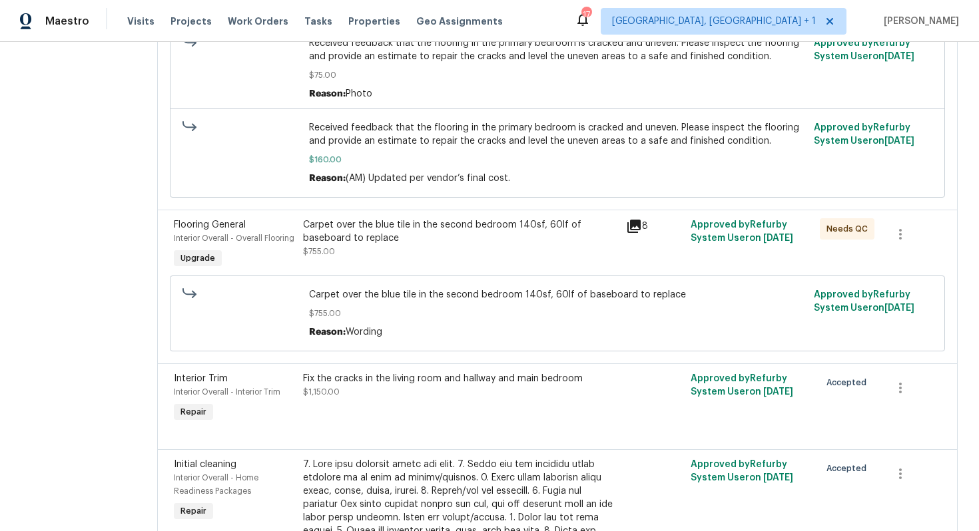
scroll to position [668, 0]
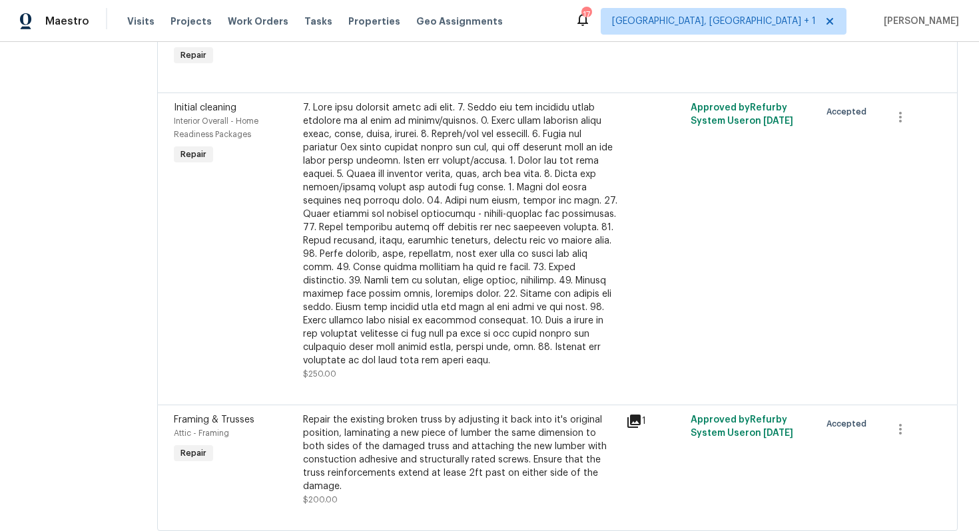
click at [303, 496] on span "$200.00" at bounding box center [320, 500] width 35 height 8
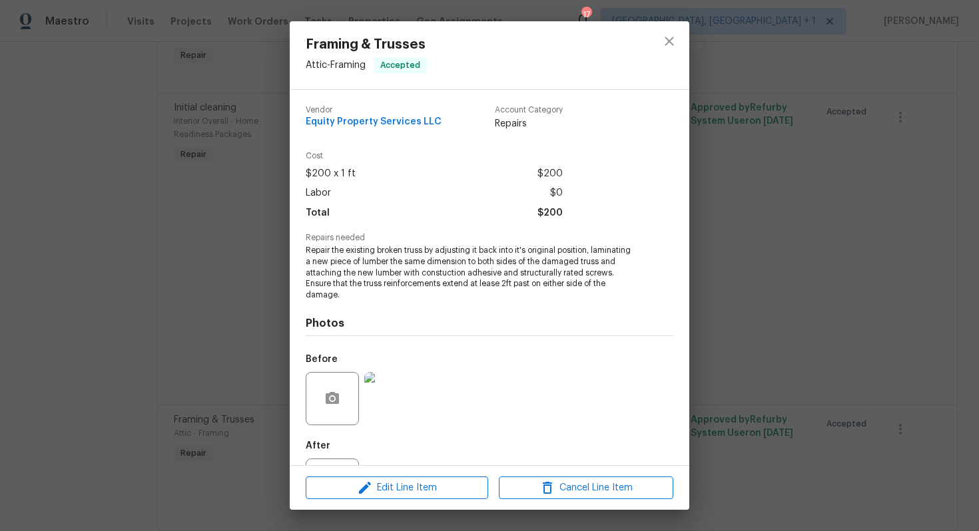
click at [239, 241] on div "Framing & Trusses Attic - Framing Accepted Vendor Equity Property Services LLC …" at bounding box center [489, 265] width 979 height 531
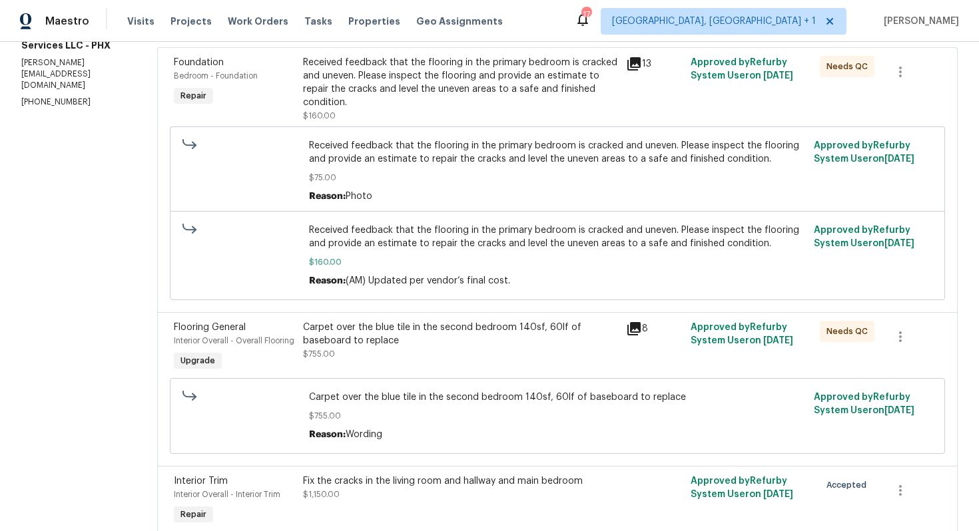
scroll to position [0, 0]
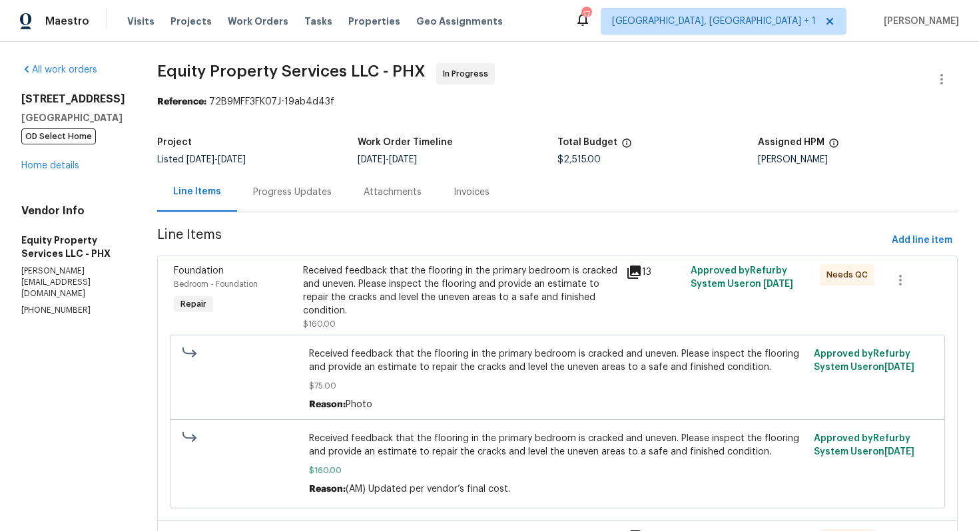
click at [248, 174] on div "Progress Updates" at bounding box center [292, 191] width 111 height 39
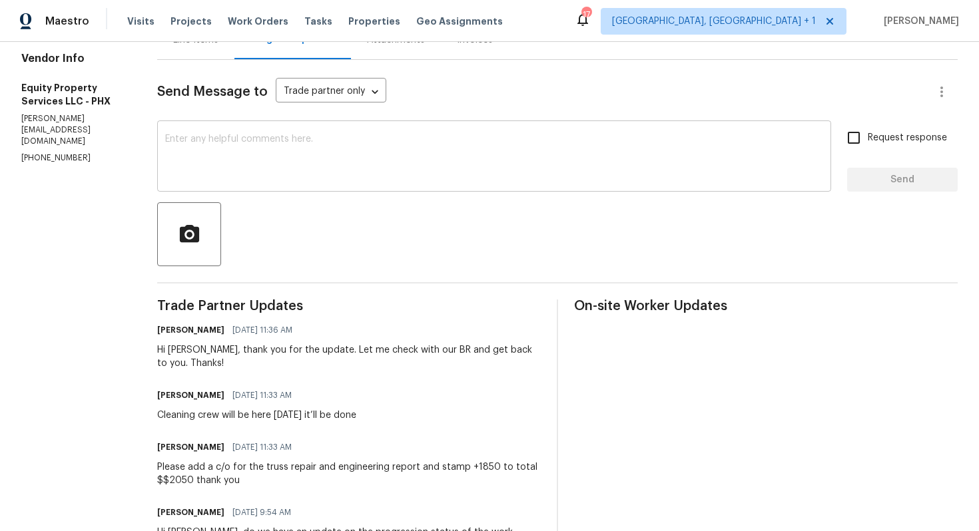
scroll to position [153, 0]
click at [190, 472] on div "Please add a c/o for the truss repair and engineering report and stamp +1850 to…" at bounding box center [348, 473] width 383 height 27
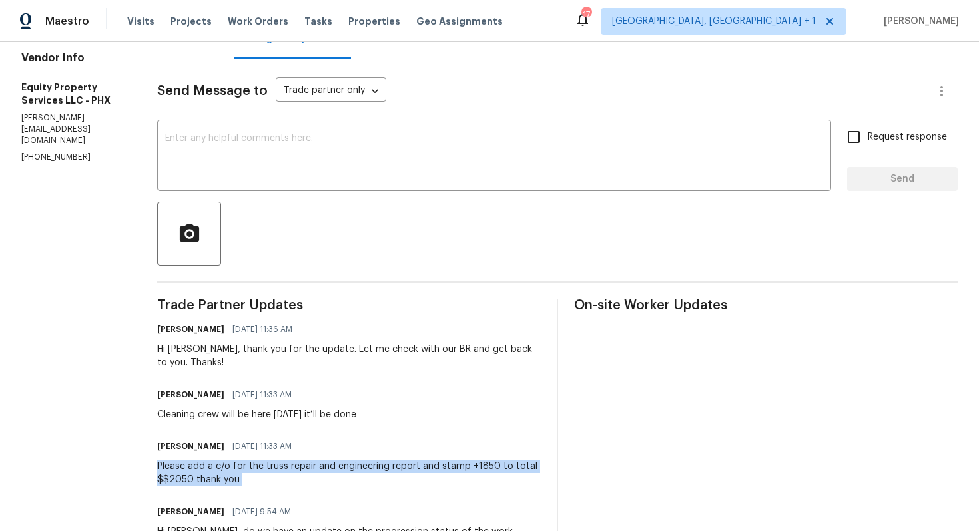
click at [190, 472] on div "Please add a c/o for the truss repair and engineering report and stamp +1850 to…" at bounding box center [348, 473] width 383 height 27
copy div "Please add a c/o for the truss repair and engineering report and stamp +1850 to…"
click at [93, 146] on p "chuck@equityps.net" at bounding box center [73, 129] width 104 height 34
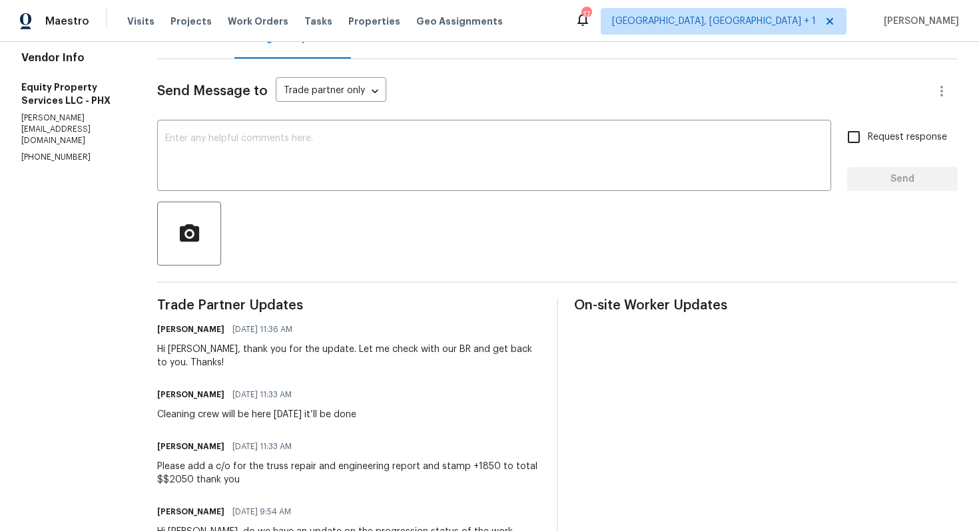
scroll to position [0, 0]
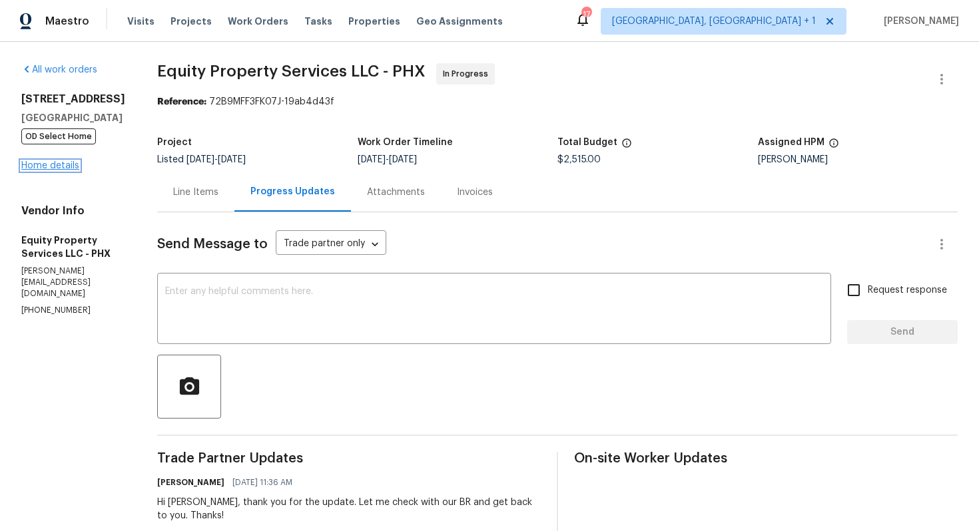
click at [55, 170] on link "Home details" at bounding box center [50, 165] width 58 height 9
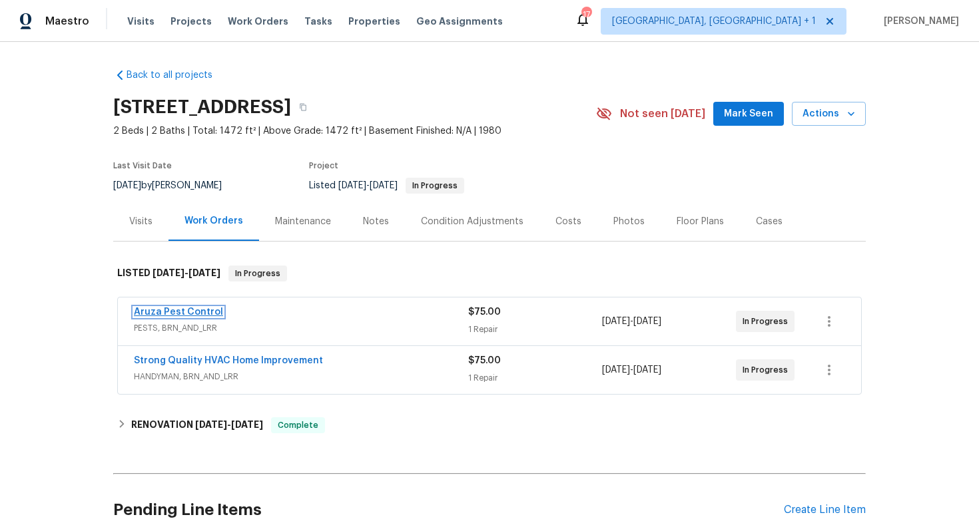
click at [152, 312] on link "Aruza Pest Control" at bounding box center [178, 312] width 89 height 9
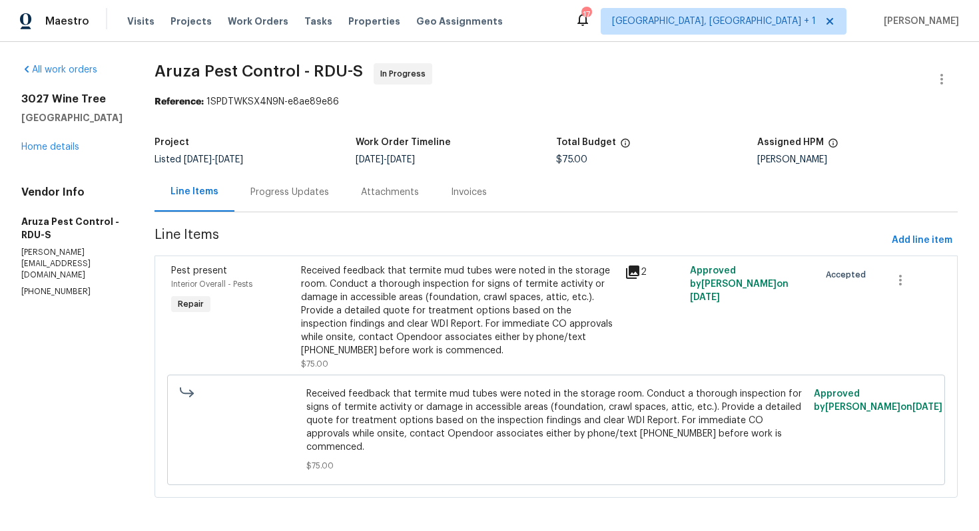
click at [302, 184] on div "Progress Updates" at bounding box center [289, 191] width 111 height 39
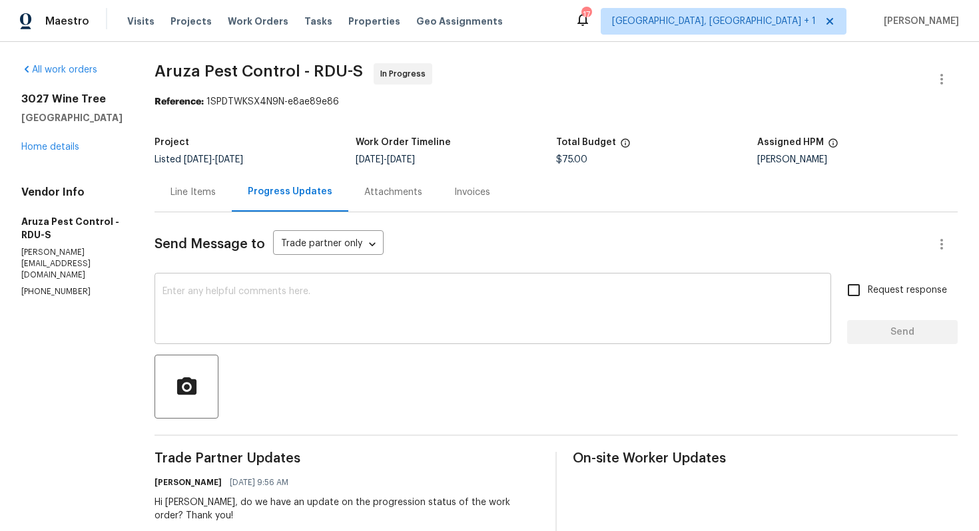
click at [290, 329] on textarea at bounding box center [492, 310] width 660 height 47
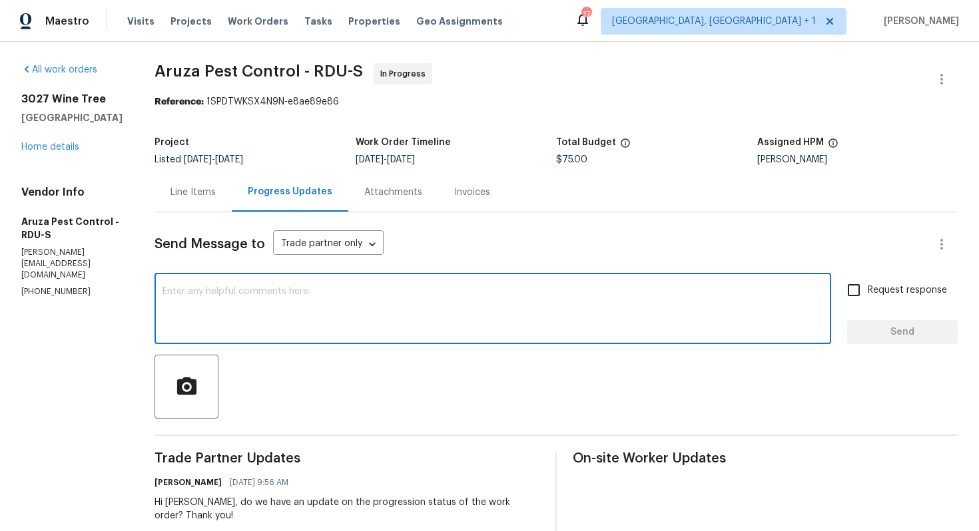
click at [278, 302] on textarea at bounding box center [492, 310] width 660 height 47
paste textarea "Hi team, could you please provide an update on the status of the work order? Th…"
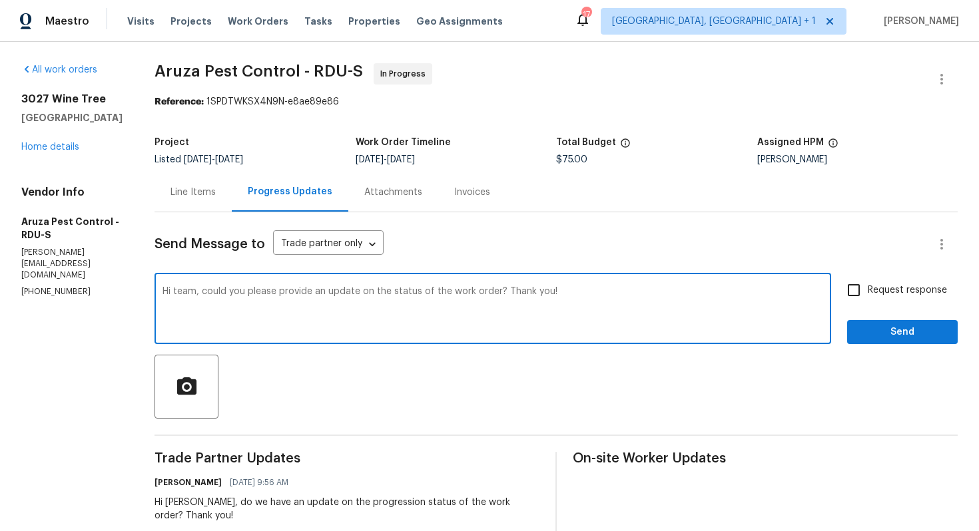
click at [184, 505] on div "Hi Robbi, do we have an update on the progression status of the work order? Tha…" at bounding box center [346, 509] width 385 height 27
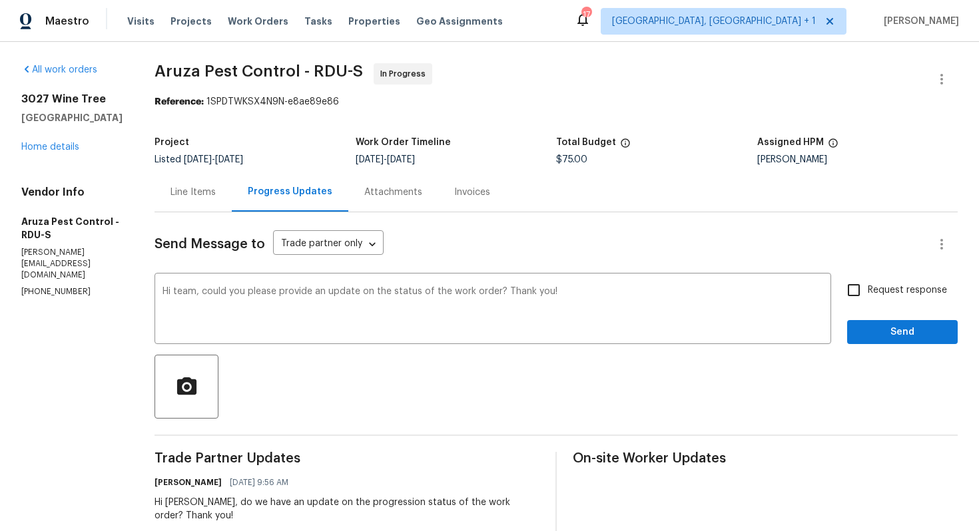
click at [184, 505] on div "Hi Robbi, do we have an update on the progression status of the work order? Tha…" at bounding box center [346, 509] width 385 height 27
copy div "Robbi"
click at [189, 297] on textarea "Hi team, could you please provide an update on the status of the work order? Th…" at bounding box center [492, 310] width 660 height 47
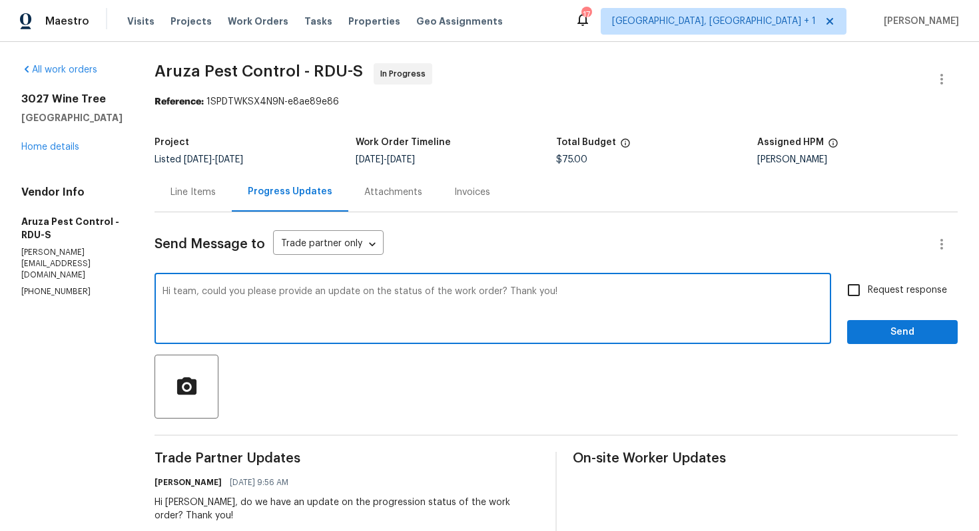
click at [189, 294] on textarea "Hi team, could you please provide an update on the status of the work order? Th…" at bounding box center [492, 310] width 660 height 47
paste textarea "Robbi"
click at [634, 302] on textarea "Hi Robbi, could you please provide an update on the status of the work order? T…" at bounding box center [492, 310] width 660 height 47
type textarea "Hi Robbi, could you please provide an update on the status of the work order? T…"
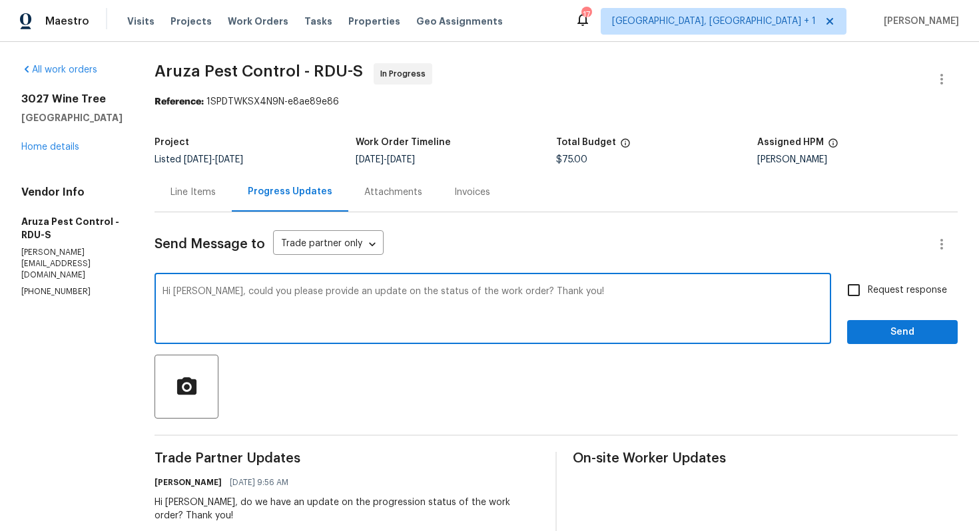
click at [861, 300] on input "Request response" at bounding box center [853, 290] width 28 height 28
checkbox input "true"
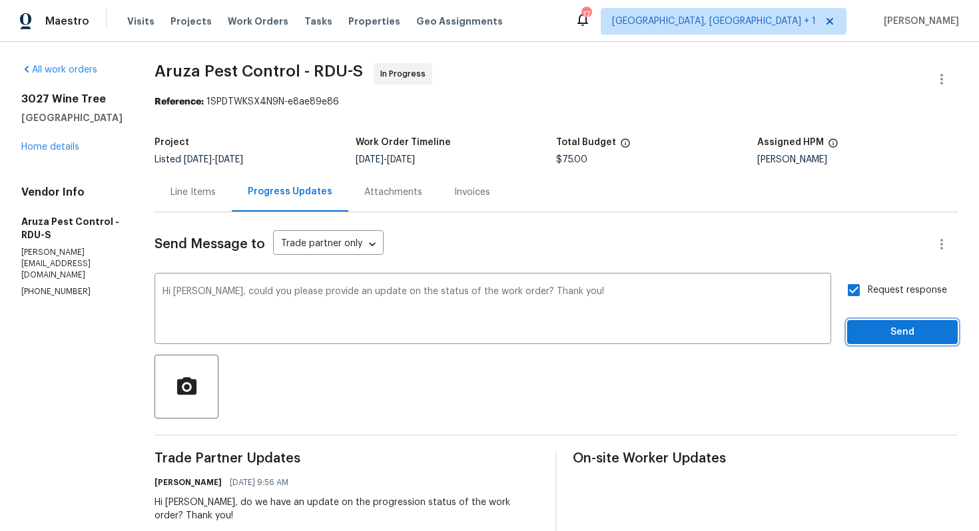
click at [882, 338] on span "Send" at bounding box center [901, 332] width 89 height 17
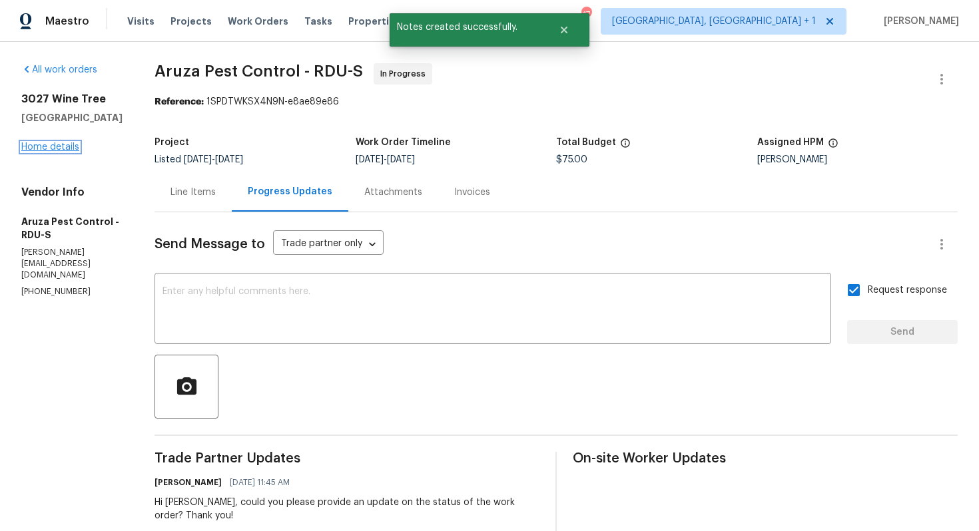
click at [39, 150] on link "Home details" at bounding box center [50, 146] width 58 height 9
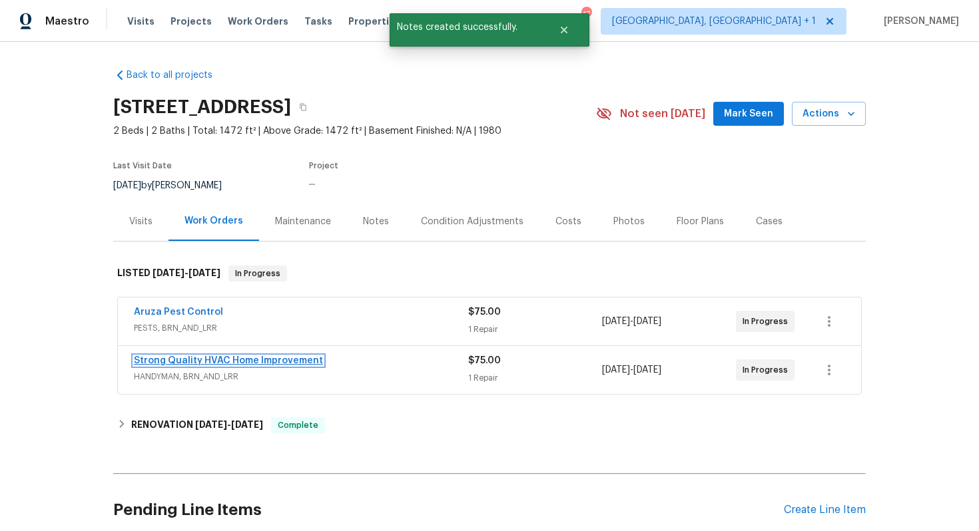
click at [204, 358] on link "Strong Quality HVAC Home Improvement" at bounding box center [228, 360] width 189 height 9
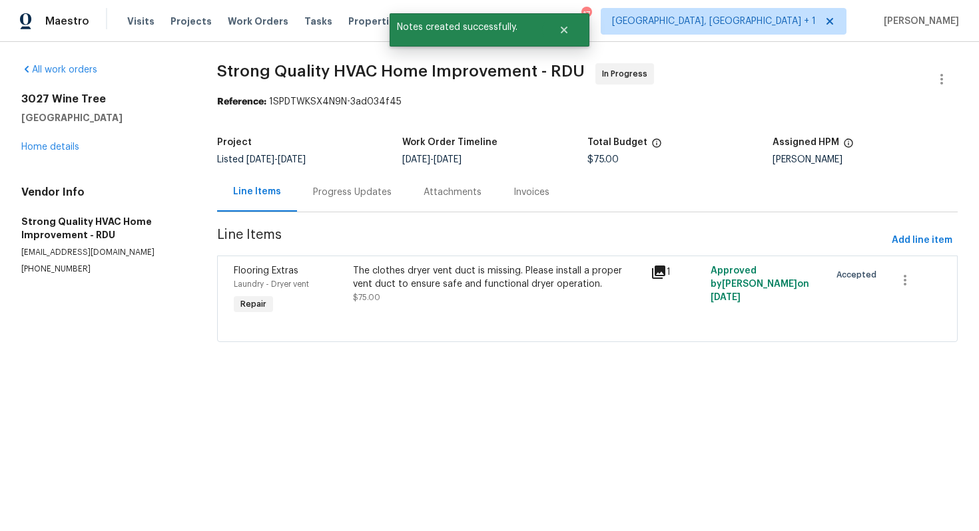
click at [347, 194] on div "Progress Updates" at bounding box center [352, 192] width 79 height 13
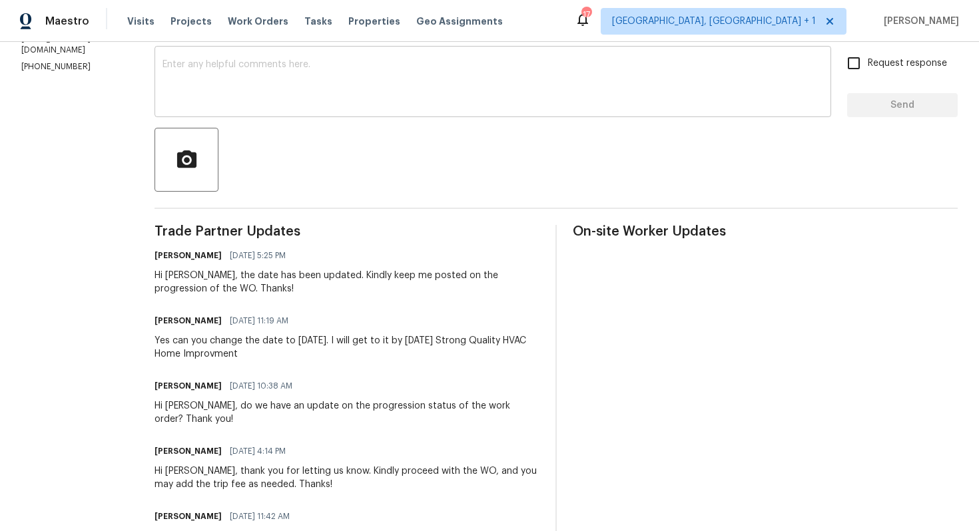
scroll to position [229, 0]
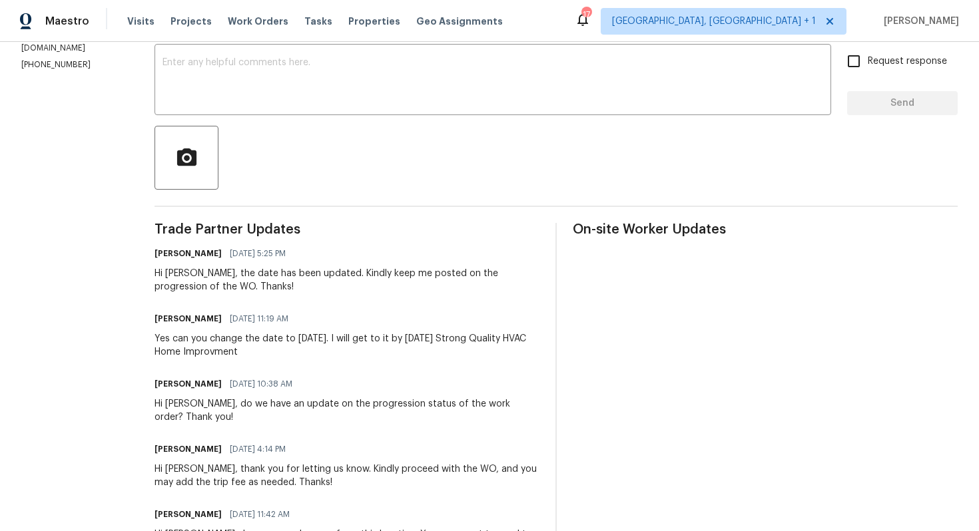
click at [192, 317] on h6 "Marcus Barrett" at bounding box center [187, 318] width 67 height 13
copy h6 "Marcus"
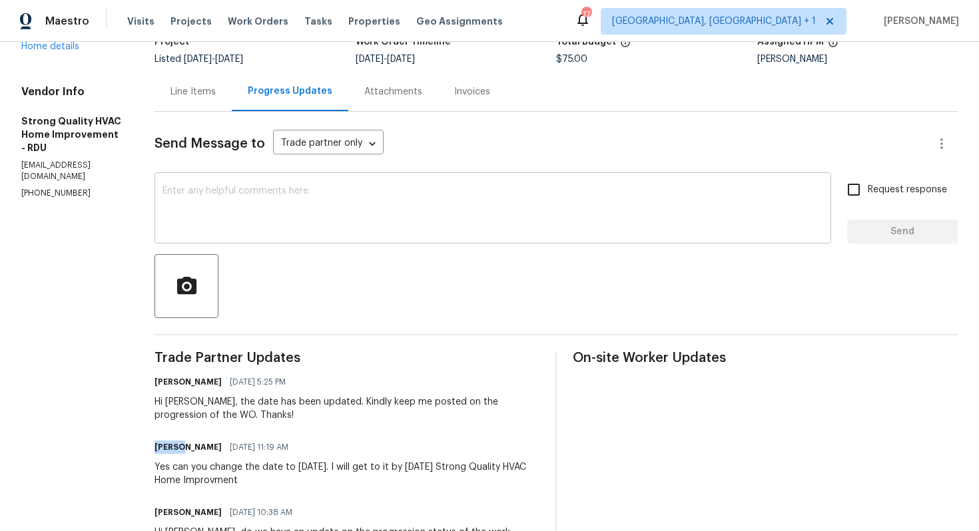
click at [253, 198] on textarea at bounding box center [492, 209] width 660 height 47
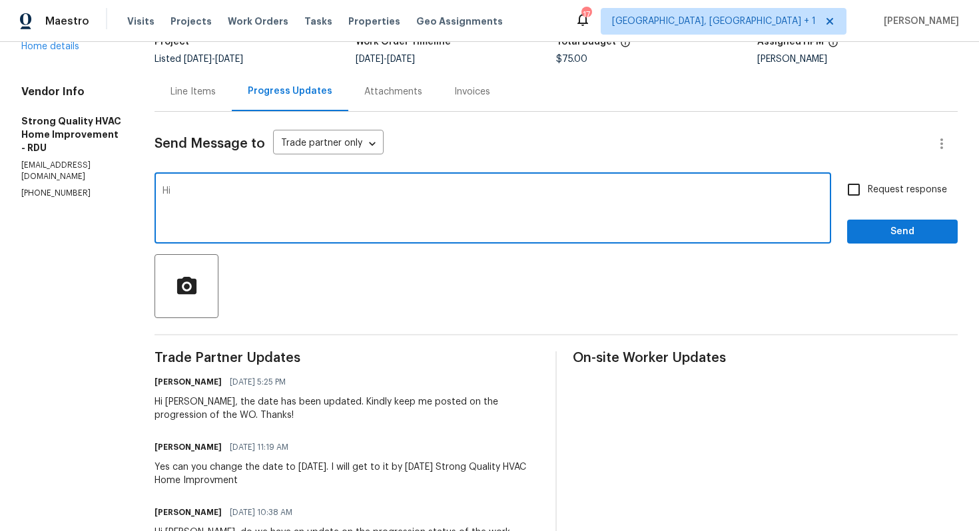
paste textarea "Marcus"
type textarea "Hi Marcus, kindly keep me posted on any updates. Thanks!"
click at [893, 192] on span "Request response" at bounding box center [906, 190] width 79 height 14
click at [867, 192] on input "Request response" at bounding box center [853, 190] width 28 height 28
checkbox input "true"
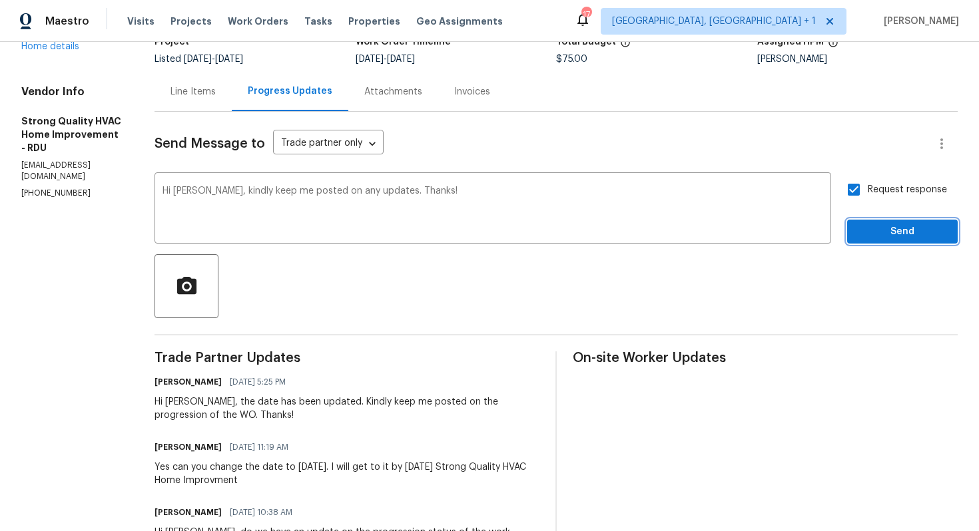
click at [890, 230] on span "Send" at bounding box center [901, 232] width 89 height 17
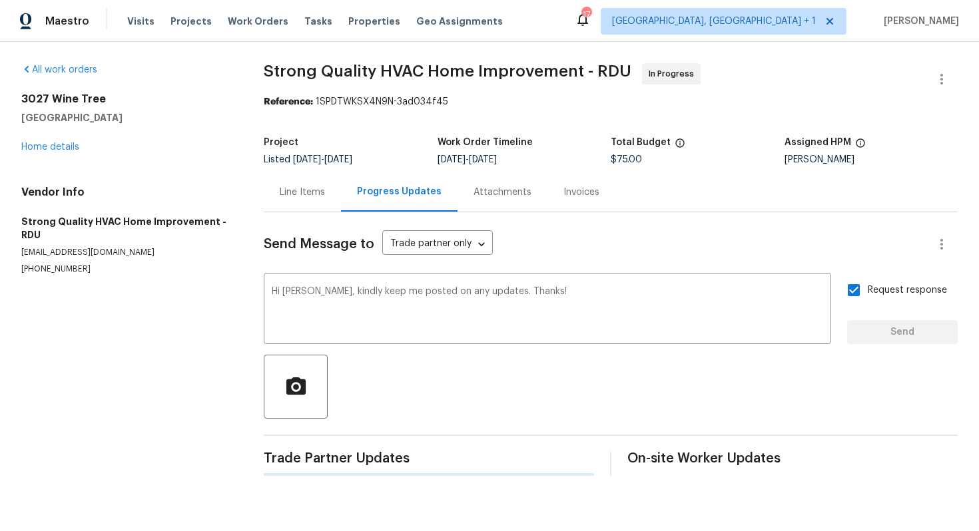
scroll to position [0, 0]
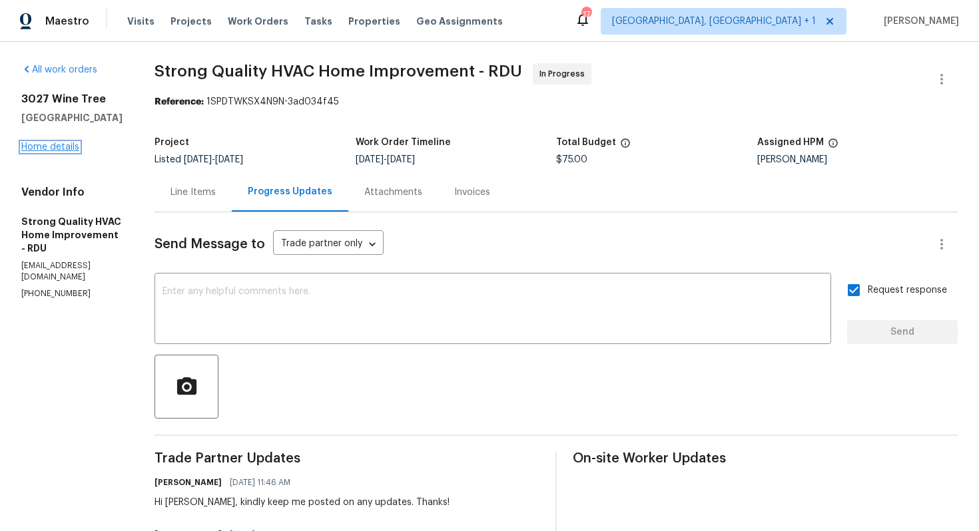
click at [39, 149] on link "Home details" at bounding box center [50, 146] width 58 height 9
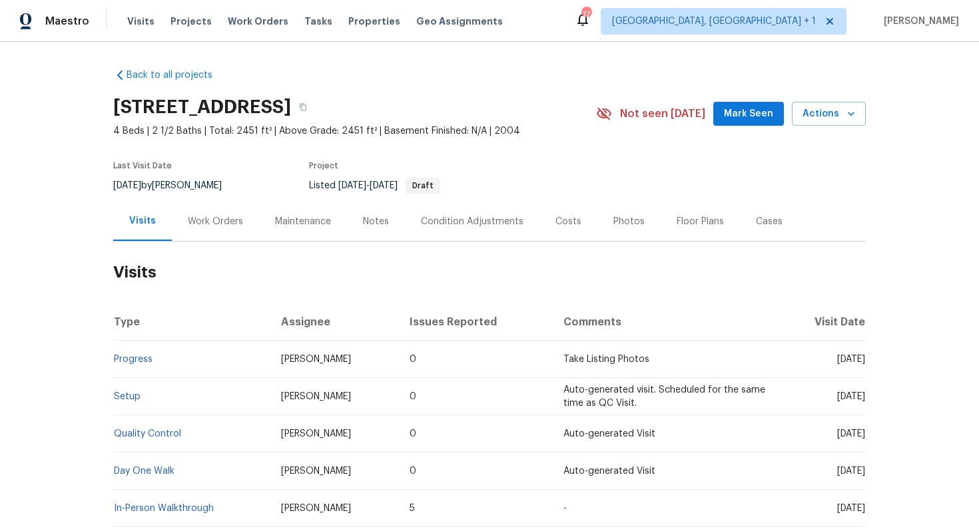
click at [194, 215] on div "Work Orders" at bounding box center [215, 221] width 55 height 13
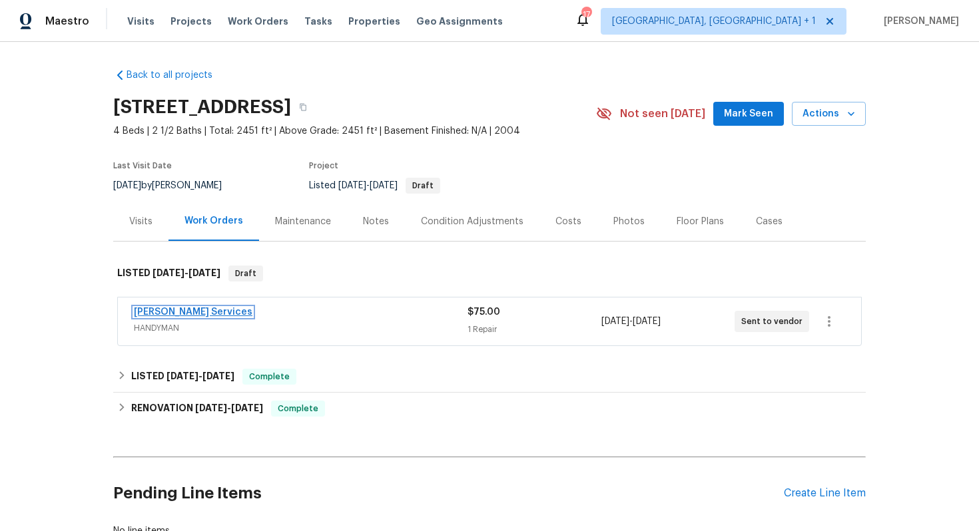
click at [169, 311] on link "[PERSON_NAME] Services" at bounding box center [193, 312] width 118 height 9
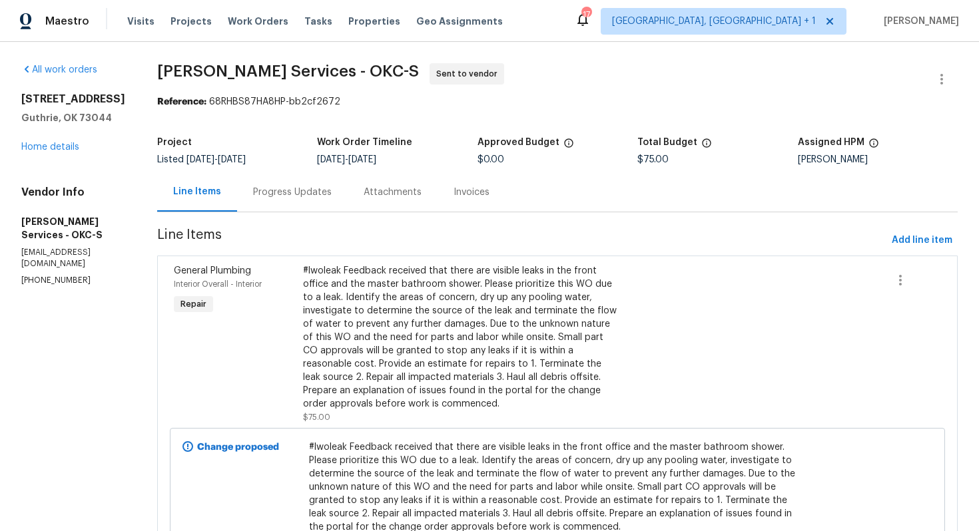
scroll to position [90, 0]
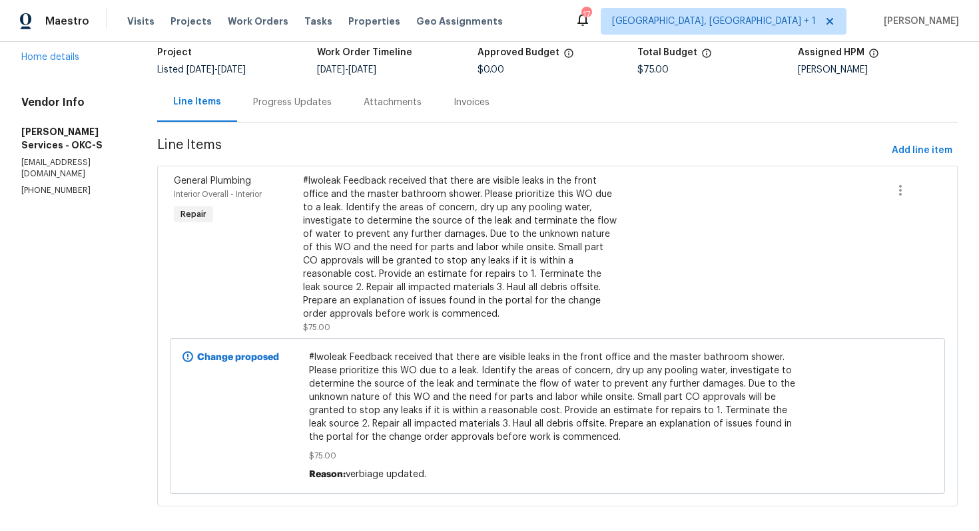
click at [263, 108] on div "Progress Updates" at bounding box center [292, 102] width 79 height 13
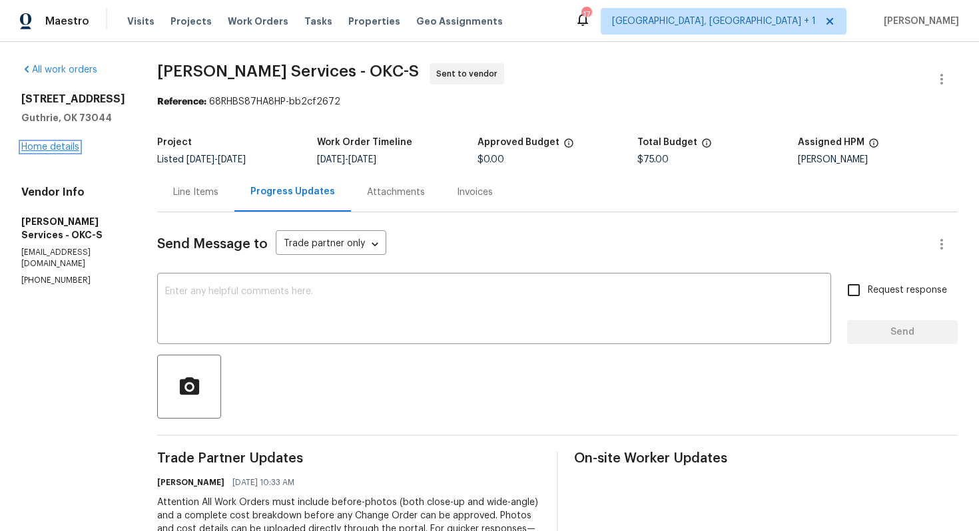
click at [57, 146] on link "Home details" at bounding box center [50, 146] width 58 height 9
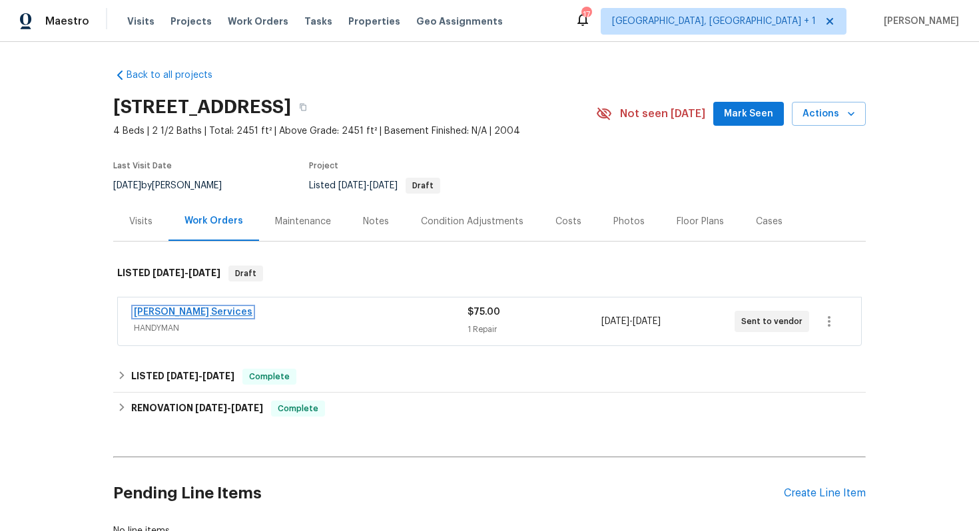
click at [189, 310] on link "[PERSON_NAME] Services" at bounding box center [193, 312] width 118 height 9
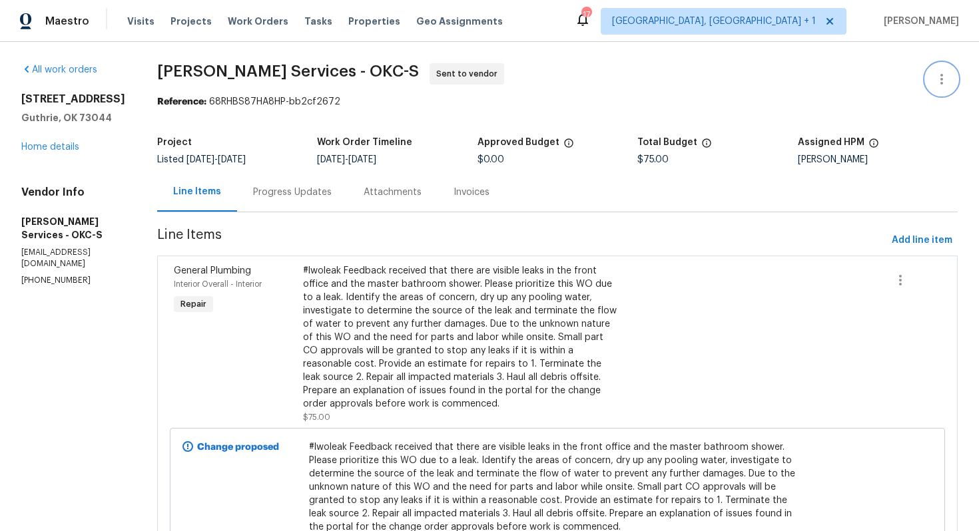
click at [940, 79] on icon "button" at bounding box center [941, 79] width 3 height 11
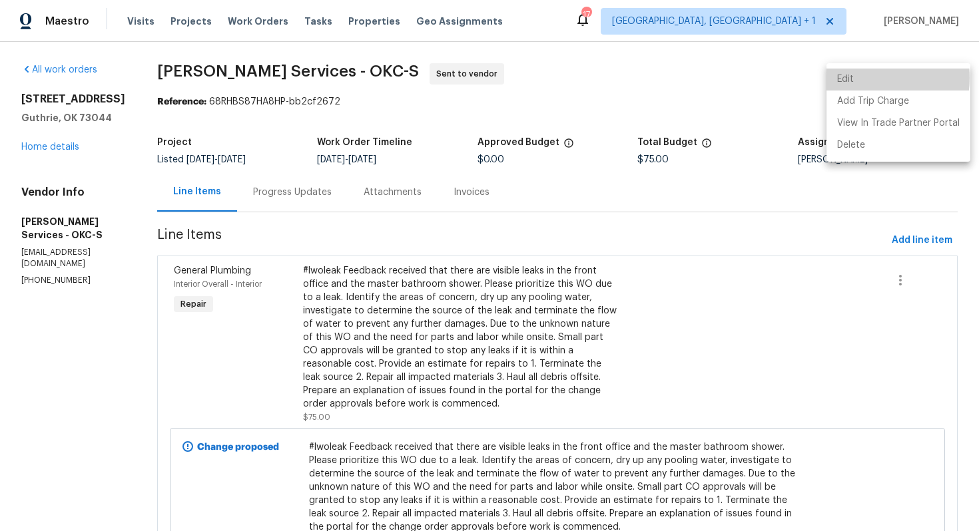
click at [858, 78] on li "Edit" at bounding box center [898, 80] width 144 height 22
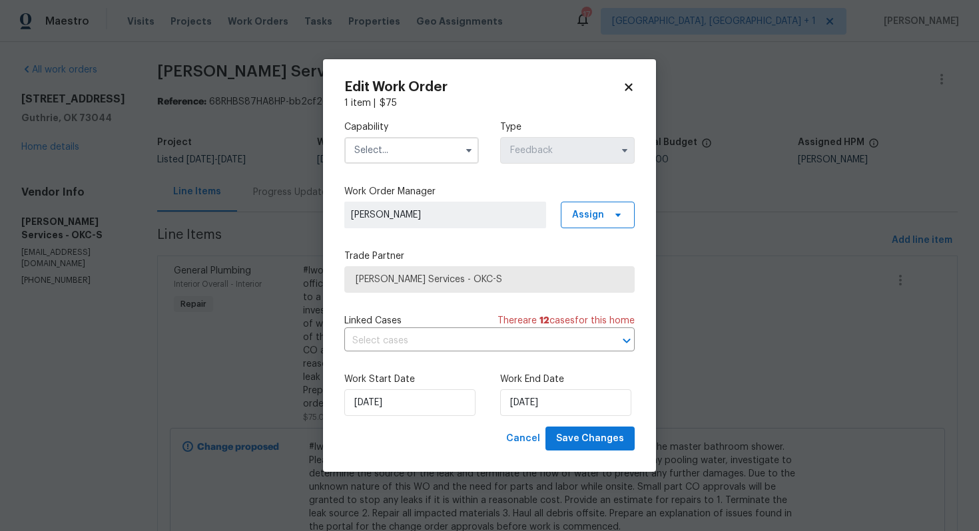
click at [433, 141] on input "text" at bounding box center [411, 150] width 134 height 27
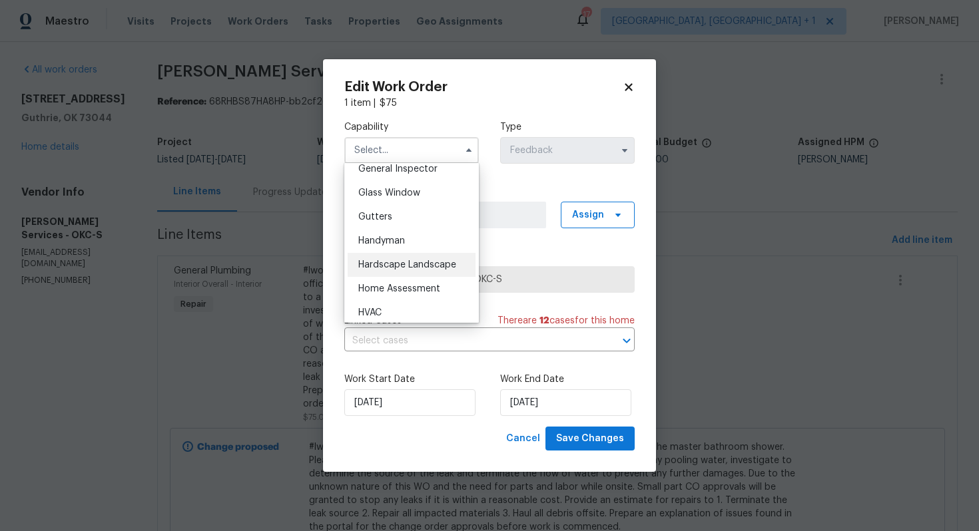
scroll to position [672, 0]
click at [402, 244] on div "Handyman" at bounding box center [411, 239] width 128 height 24
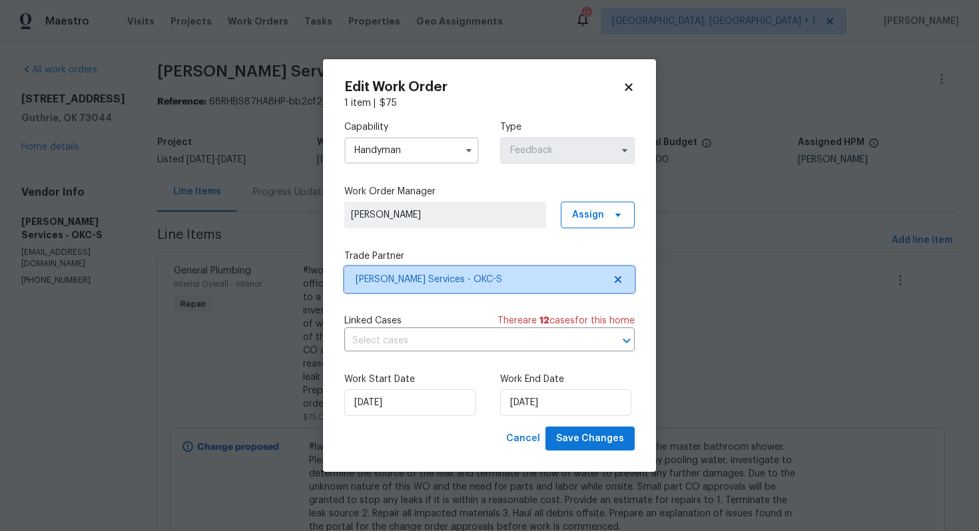
click at [437, 277] on span "[PERSON_NAME] Services - OKC-S" at bounding box center [479, 279] width 248 height 13
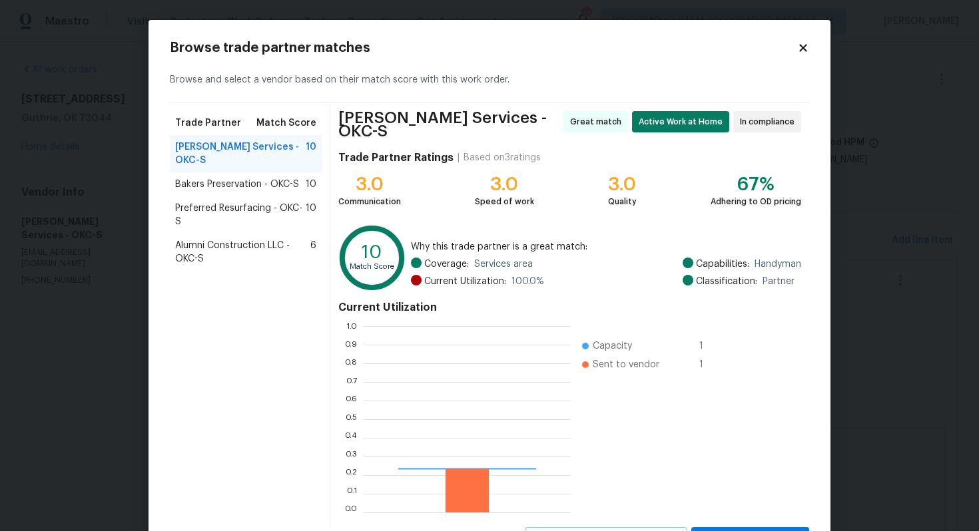
scroll to position [186, 207]
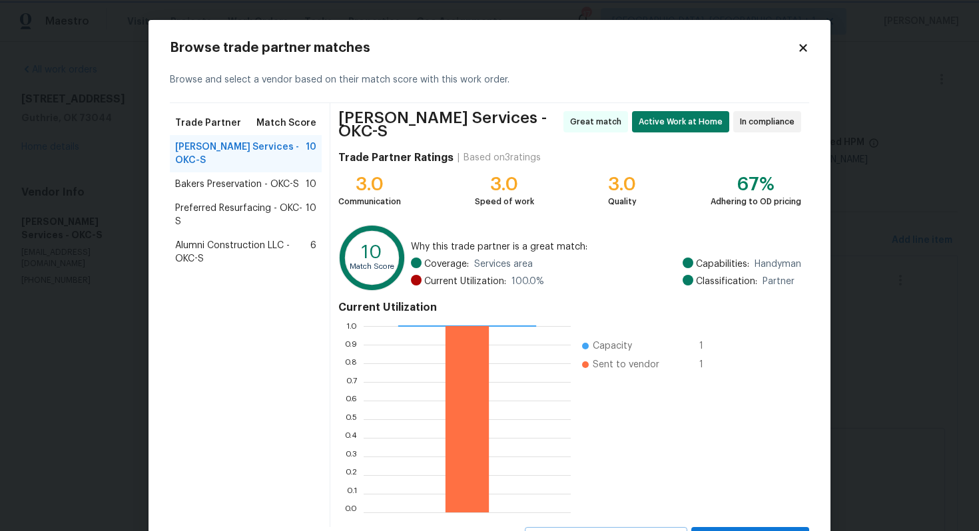
click at [128, 221] on body "Maestro Visits Projects Work Orders Tasks Properties Geo Assignments 17 [GEOGRA…" at bounding box center [489, 265] width 979 height 531
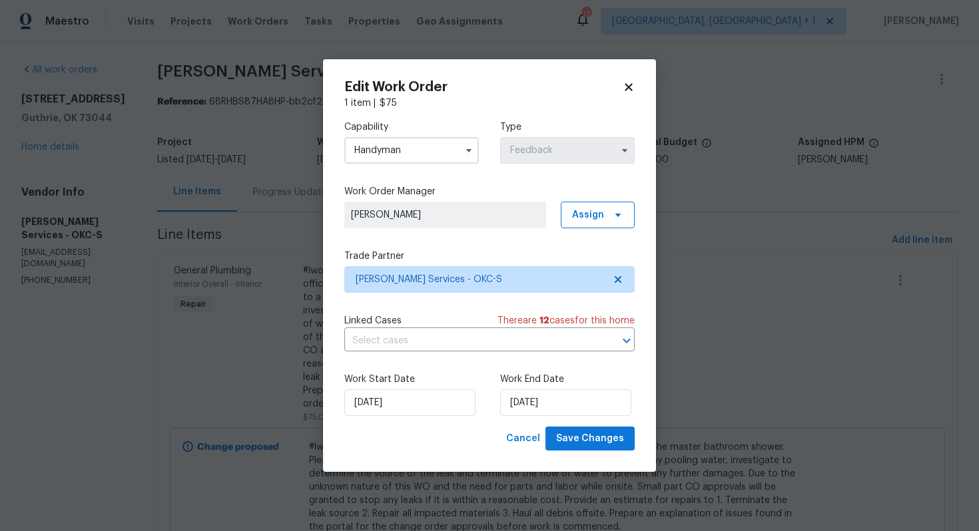
click at [371, 150] on input "Handyman" at bounding box center [411, 150] width 134 height 27
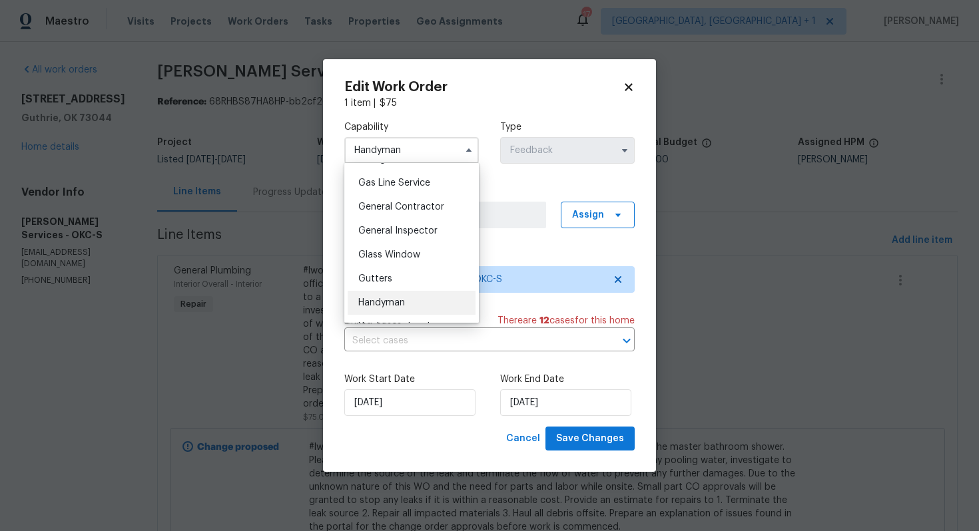
scroll to position [630, 0]
click at [399, 186] on span "General Contractor" at bounding box center [401, 184] width 86 height 9
type input "General Contractor"
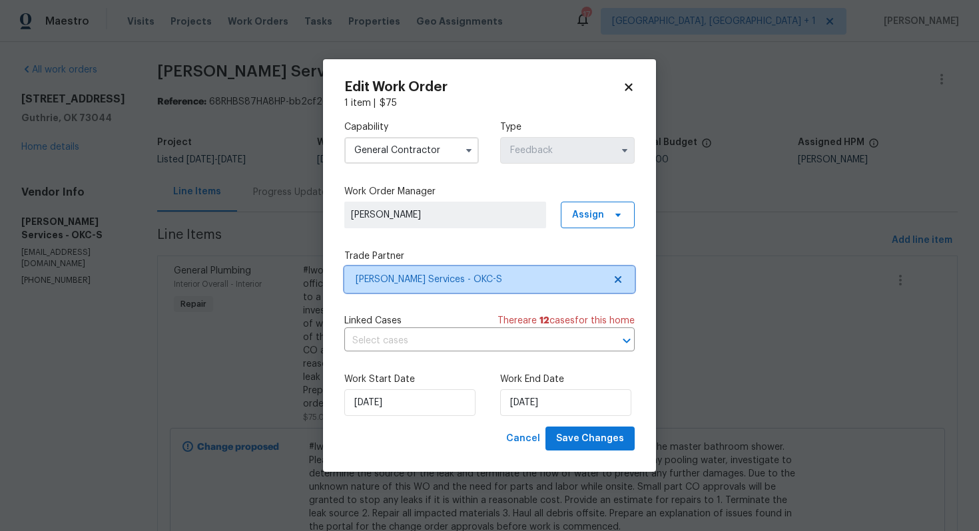
click at [398, 273] on span "[PERSON_NAME] Services - OKC-S" at bounding box center [479, 279] width 248 height 13
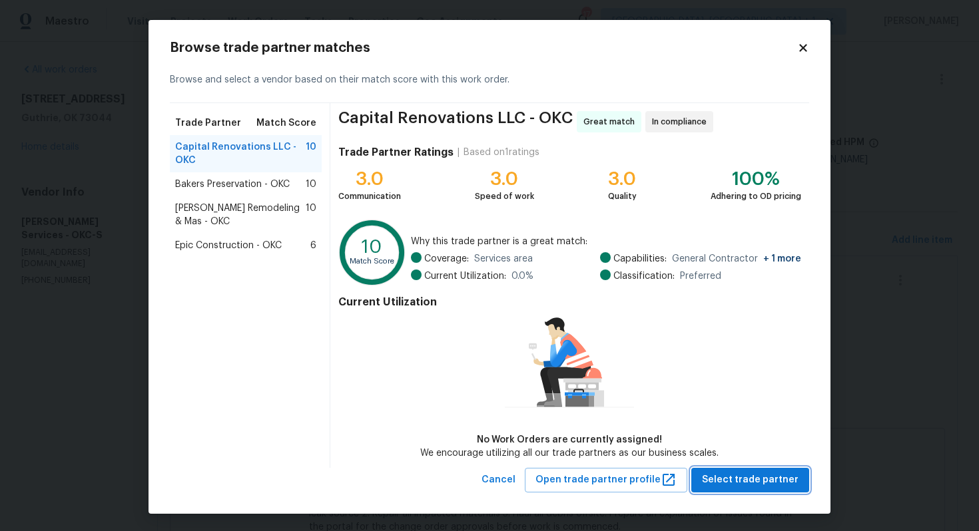
click at [736, 475] on span "Select trade partner" at bounding box center [750, 480] width 97 height 17
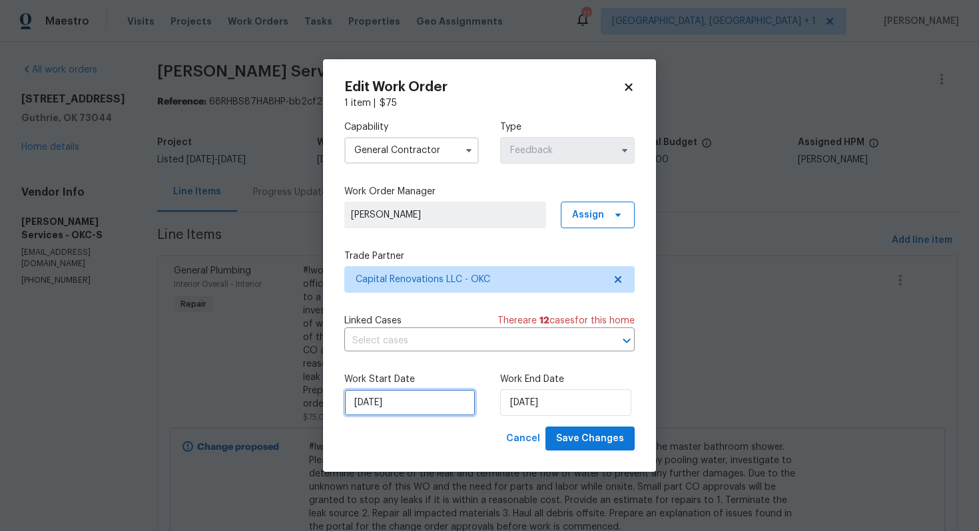
click at [421, 405] on input "[DATE]" at bounding box center [409, 402] width 131 height 27
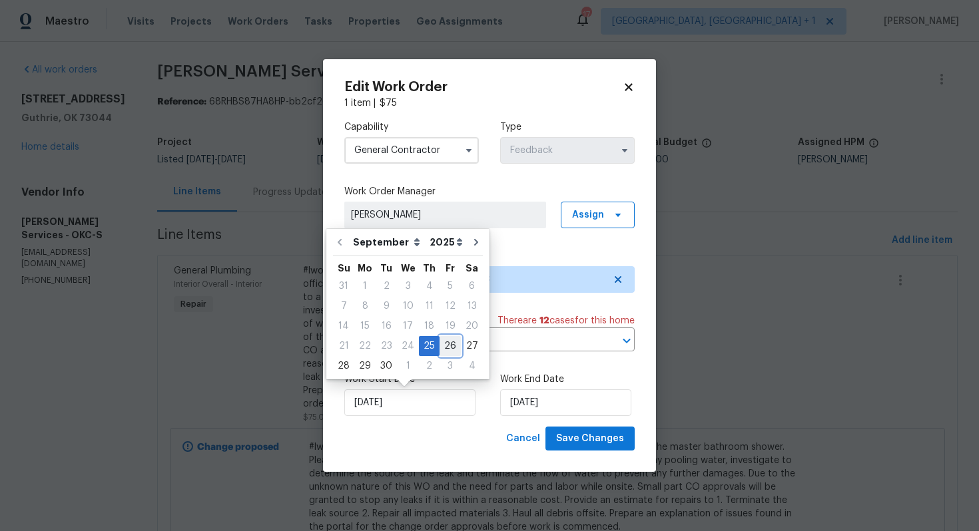
click at [446, 340] on div "26" at bounding box center [449, 346] width 21 height 19
type input "[DATE]"
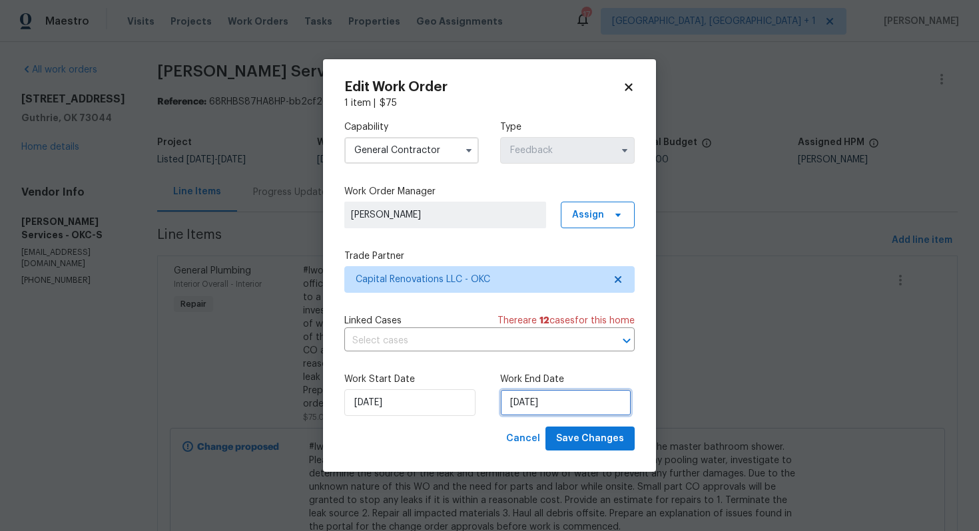
click at [583, 404] on input "[DATE]" at bounding box center [565, 402] width 131 height 27
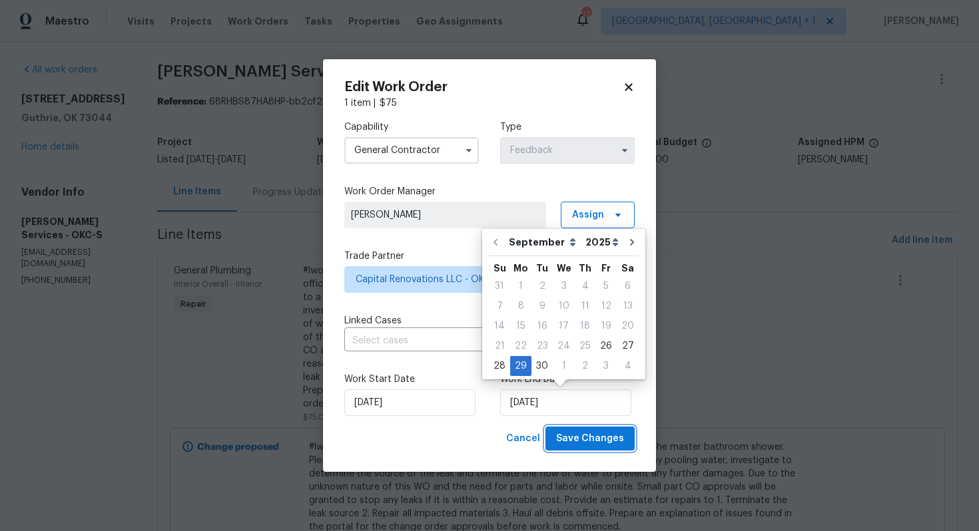
click at [578, 441] on span "Save Changes" at bounding box center [590, 439] width 68 height 17
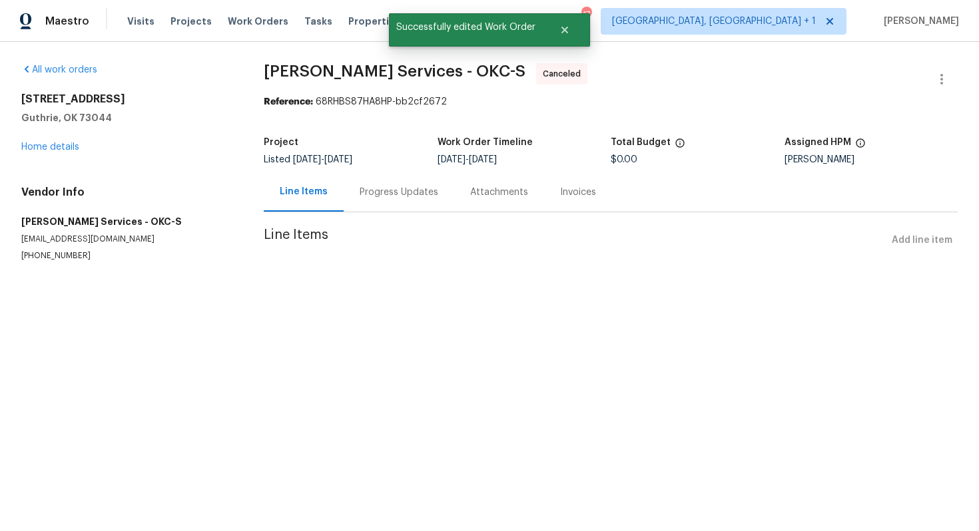
click at [212, 242] on p "[EMAIL_ADDRESS][DOMAIN_NAME]" at bounding box center [126, 239] width 210 height 11
click at [395, 190] on div "Progress Updates" at bounding box center [398, 192] width 79 height 13
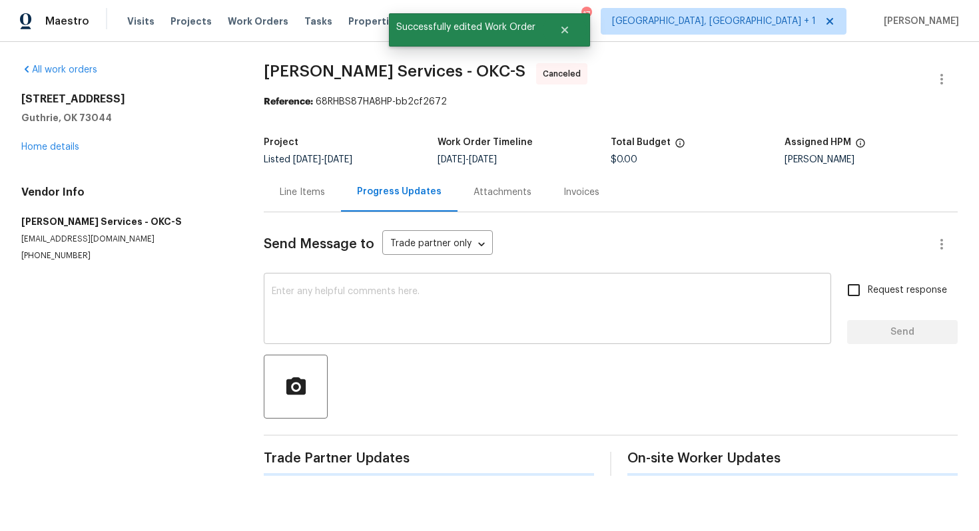
click at [326, 296] on textarea at bounding box center [547, 310] width 551 height 47
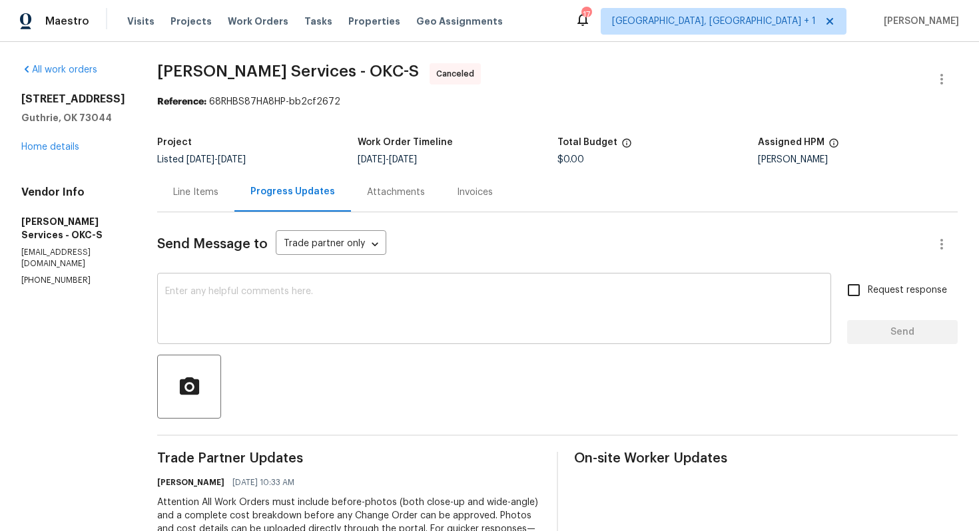
click at [400, 307] on textarea at bounding box center [494, 310] width 658 height 47
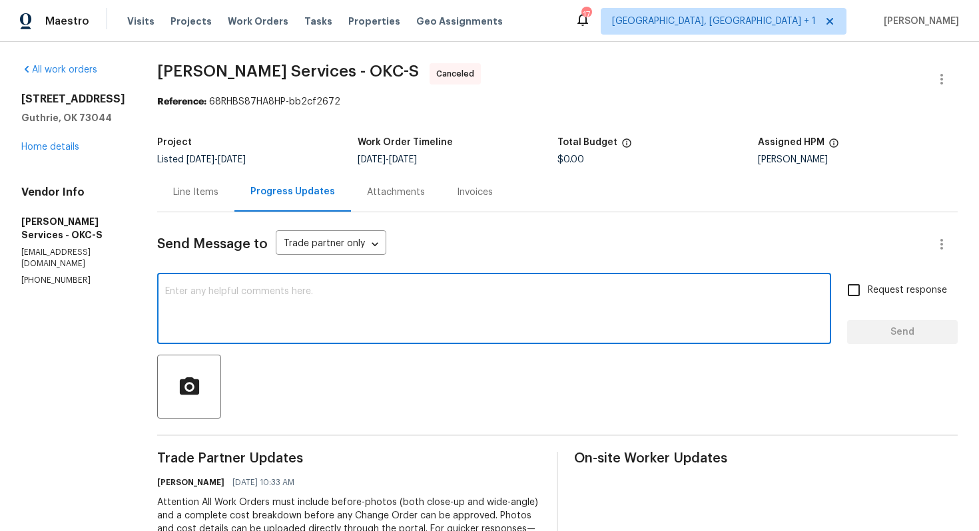
paste textarea "Hi team, Since there has been no response from your side, I have no option but …"
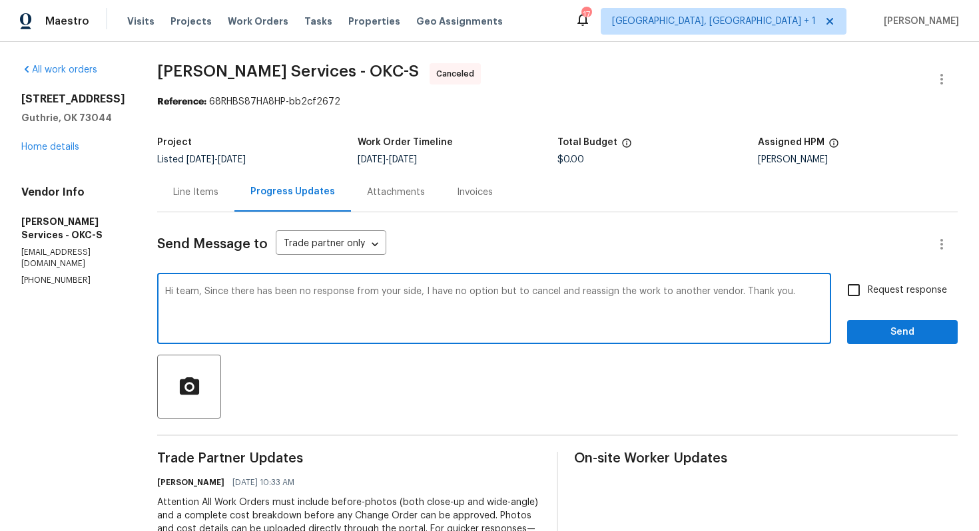
type textarea "Hi team, Since there has been no response from your side, I have no option but …"
click at [874, 335] on span "Send" at bounding box center [901, 332] width 89 height 17
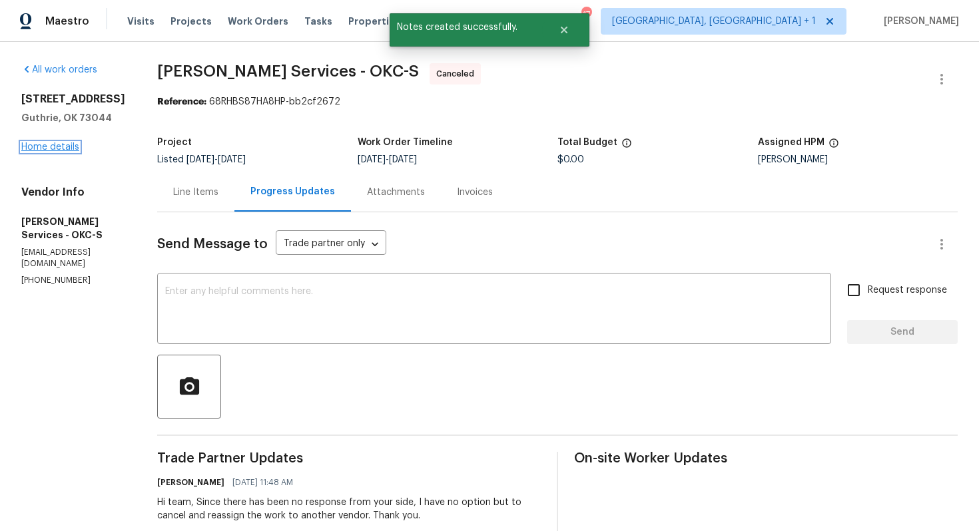
click at [51, 147] on link "Home details" at bounding box center [50, 146] width 58 height 9
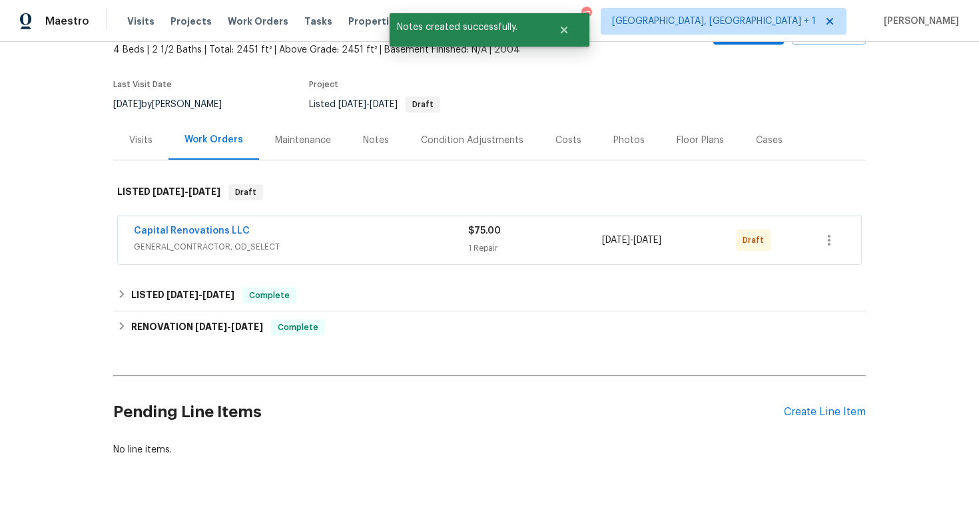
scroll to position [97, 0]
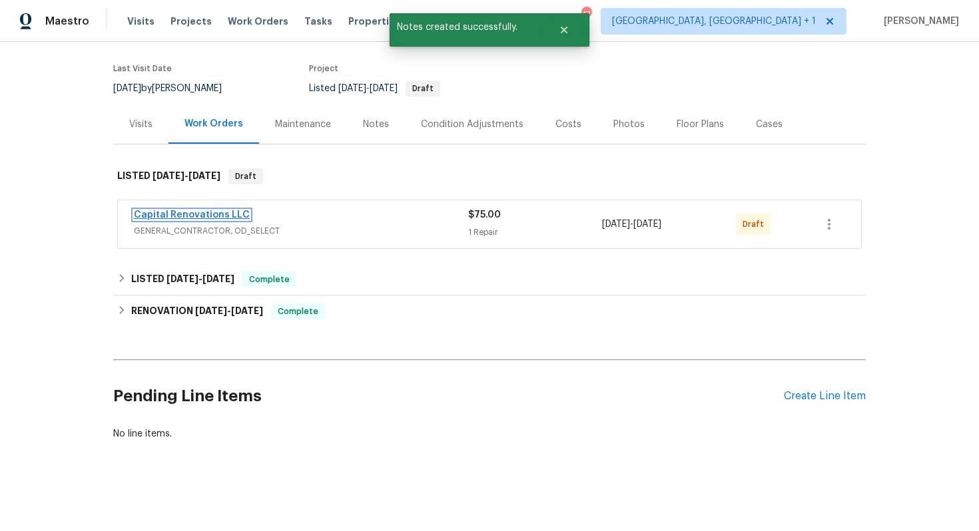
click at [174, 215] on link "Capital Renovations LLC" at bounding box center [192, 214] width 116 height 9
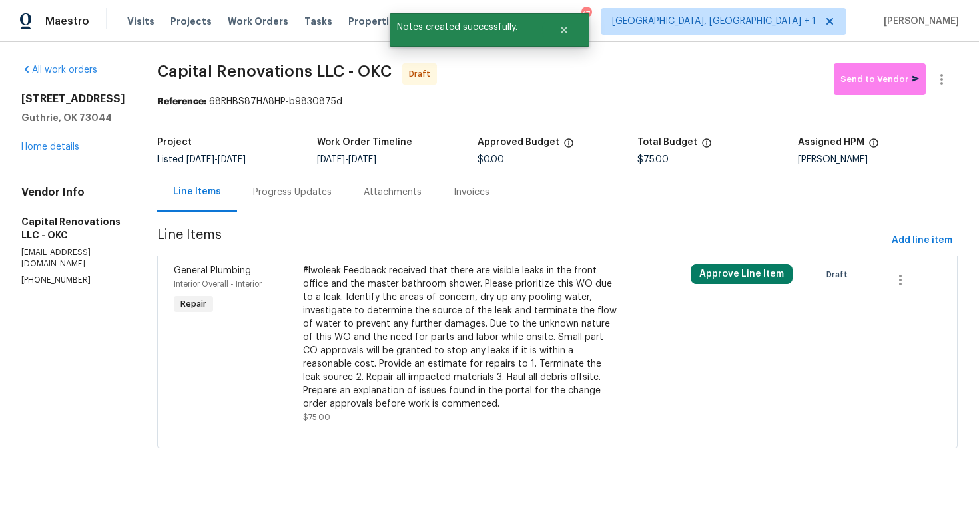
click at [309, 193] on div "Progress Updates" at bounding box center [292, 192] width 79 height 13
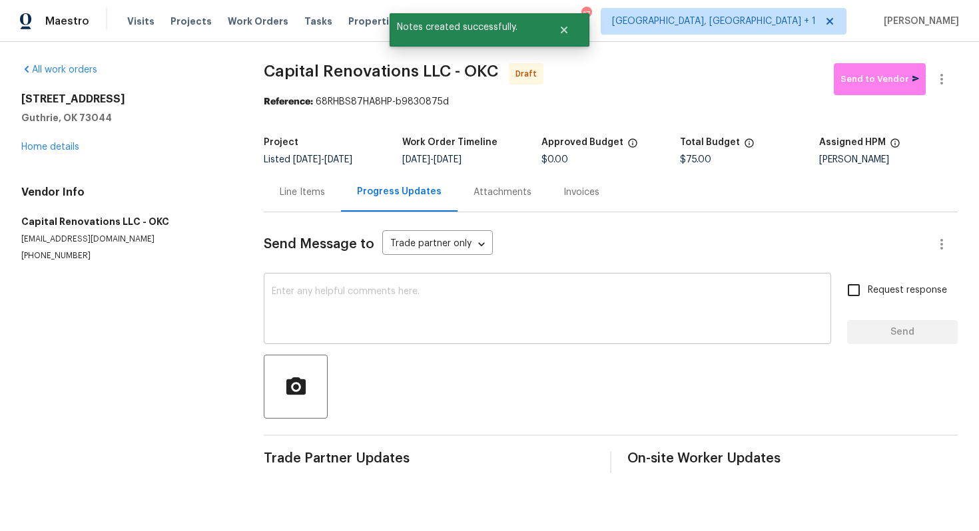
click at [373, 321] on textarea at bounding box center [547, 310] width 551 height 47
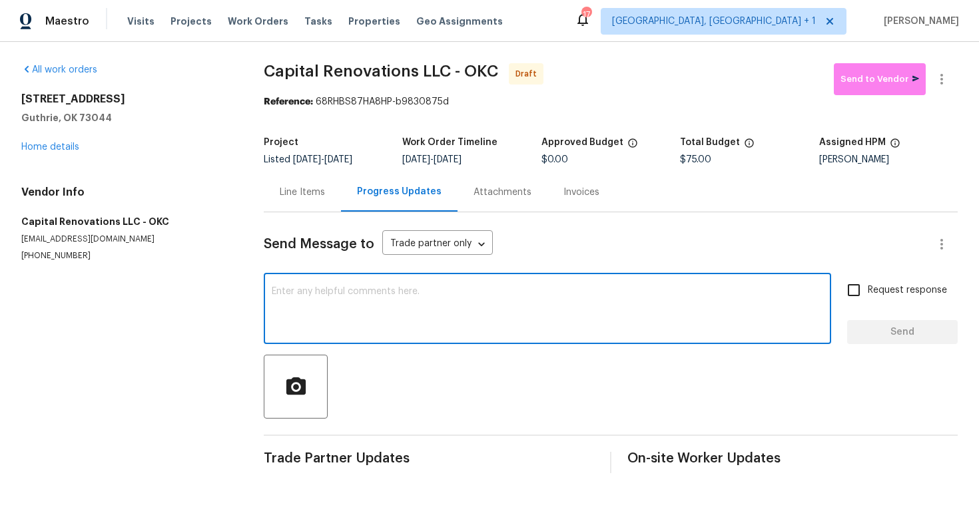
click at [454, 332] on textarea at bounding box center [547, 310] width 551 height 47
paste textarea "Hi this is [PERSON_NAME] with Opendoor. I’m confirming you received the WO for …"
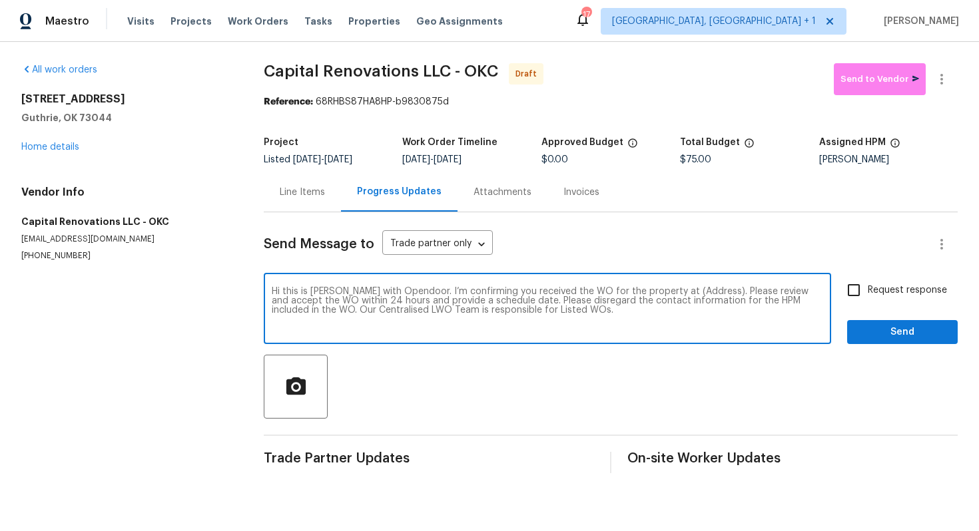
drag, startPoint x: 694, startPoint y: 292, endPoint x: 653, endPoint y: 292, distance: 41.3
click at [653, 292] on textarea "Hi this is [PERSON_NAME] with Opendoor. I’m confirming you received the WO for …" at bounding box center [547, 310] width 551 height 47
paste textarea "[STREET_ADDRESS]"
type textarea "Hi this is [PERSON_NAME] with Opendoor. I’m confirming you received the WO for …"
click at [854, 289] on input "Request response" at bounding box center [853, 290] width 28 height 28
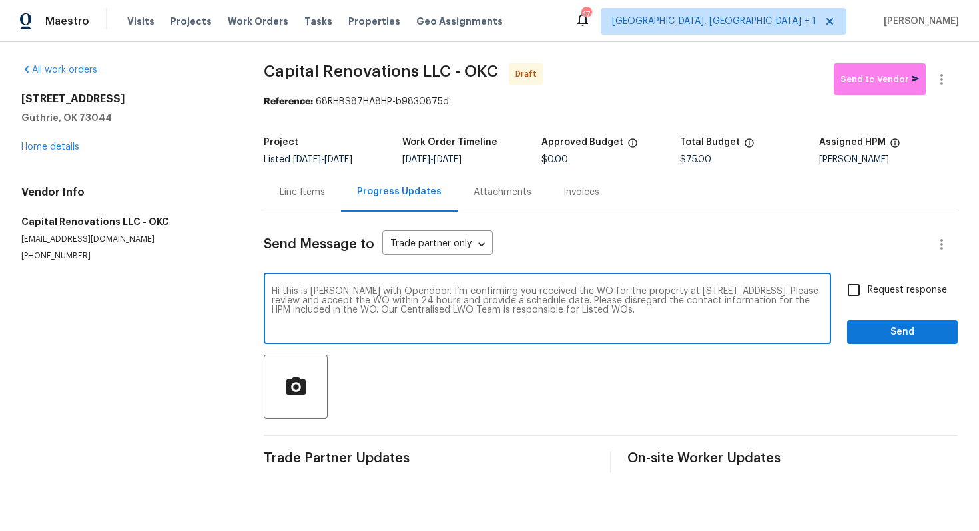
checkbox input "true"
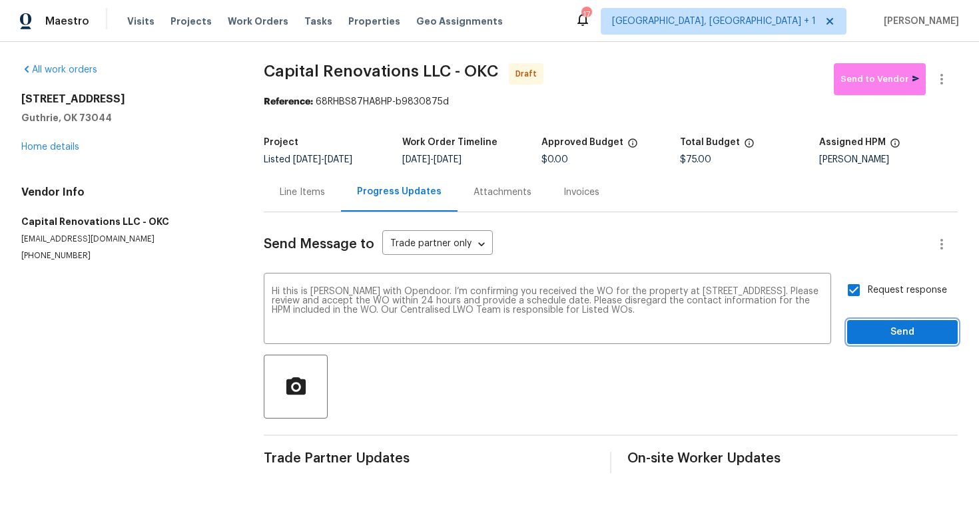
click at [896, 332] on span "Send" at bounding box center [901, 332] width 89 height 17
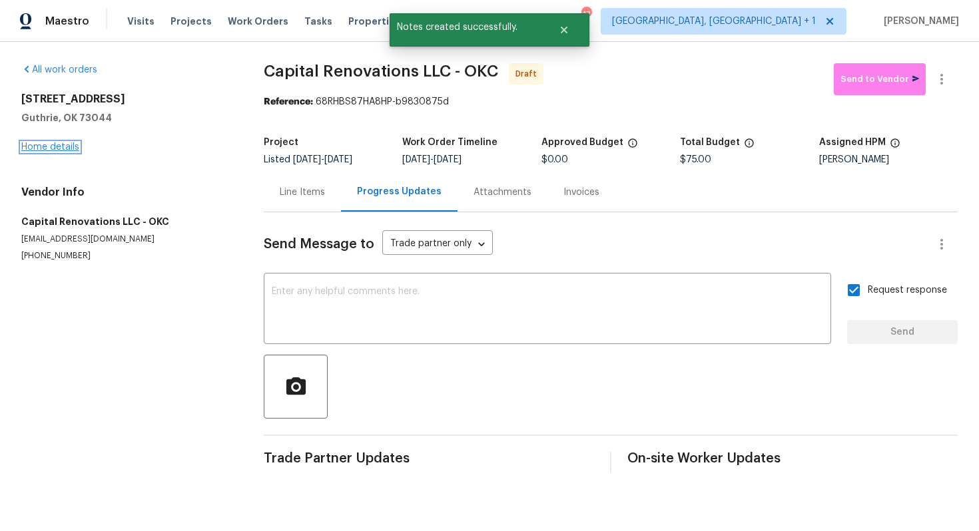
click at [61, 147] on link "Home details" at bounding box center [50, 146] width 58 height 9
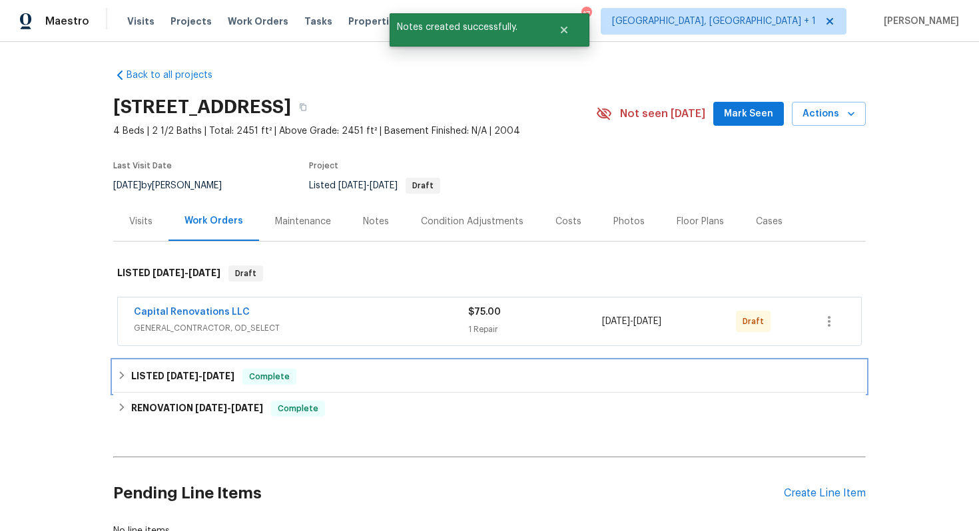
click at [154, 381] on h6 "LISTED [DATE] - [DATE]" at bounding box center [182, 377] width 103 height 16
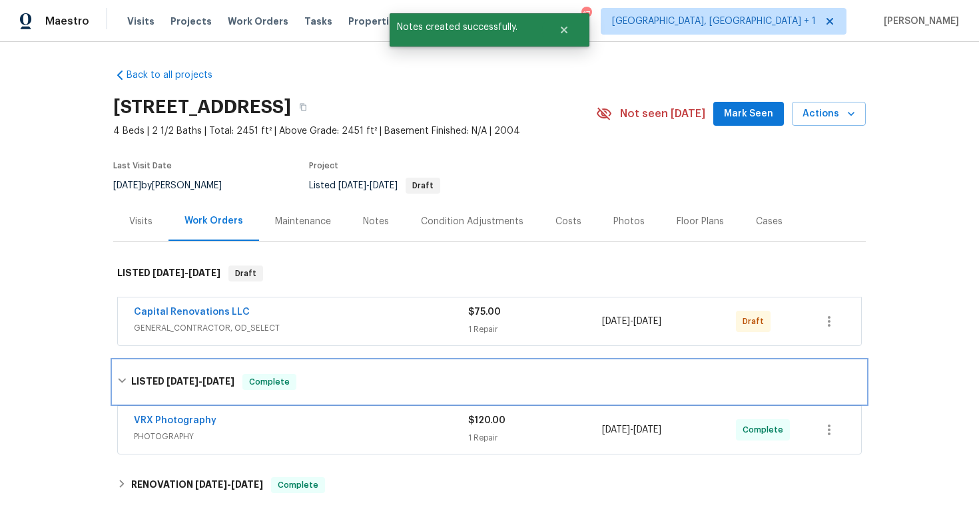
click at [132, 382] on h6 "LISTED [DATE] - [DATE]" at bounding box center [182, 382] width 103 height 16
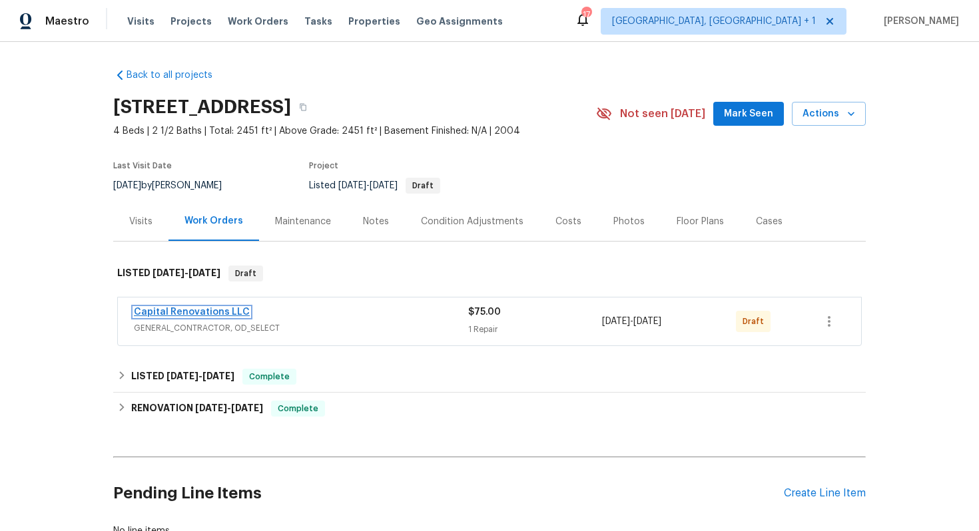
click at [205, 316] on link "Capital Renovations LLC" at bounding box center [192, 312] width 116 height 9
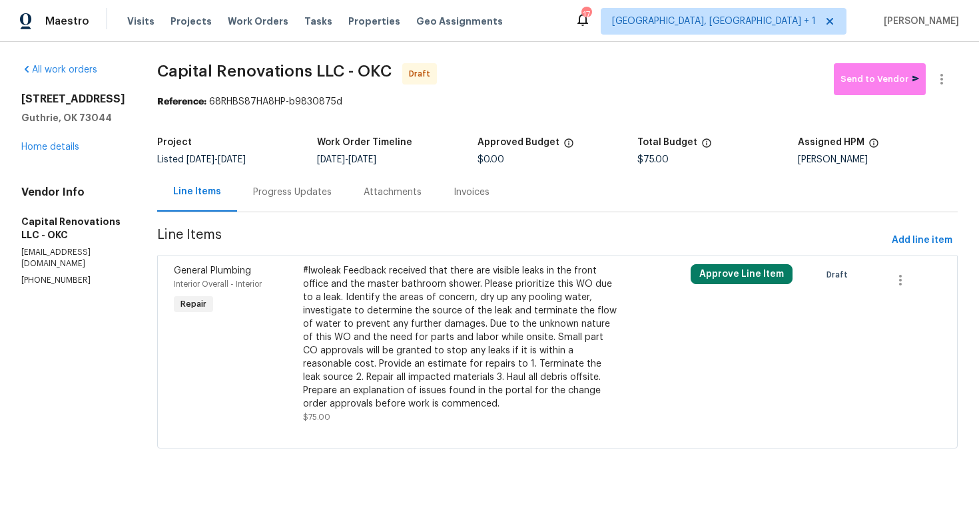
click at [370, 290] on div "#lwoleak Feedback received that there are visible leaks in the front office and…" at bounding box center [460, 337] width 315 height 146
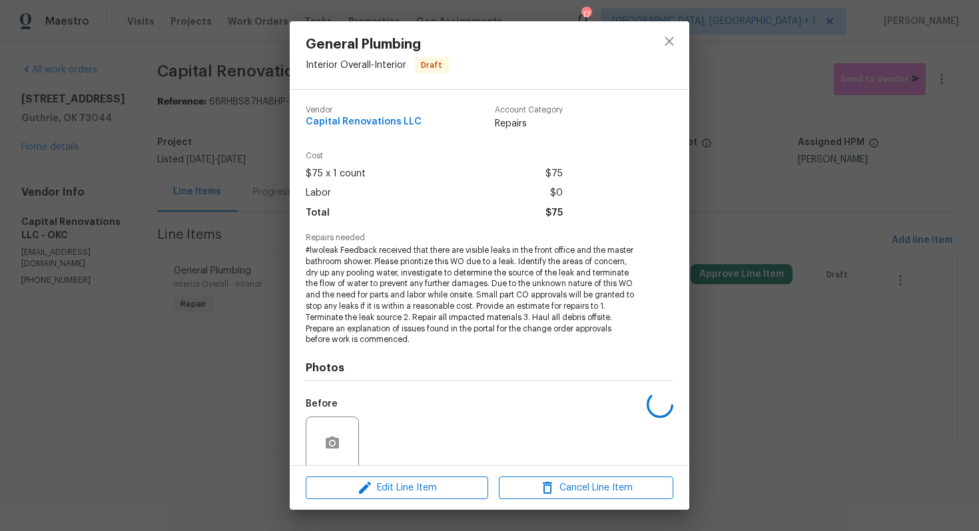
scroll to position [105, 0]
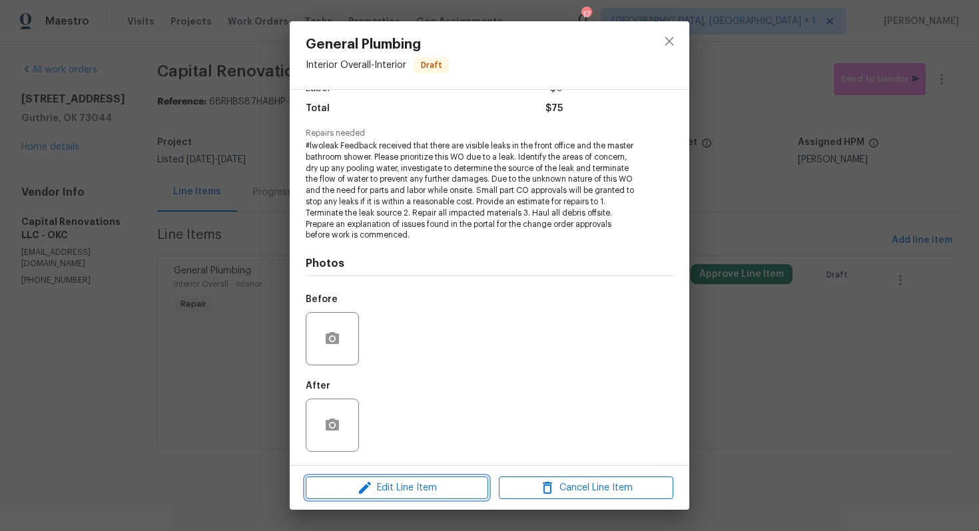
click at [351, 488] on span "Edit Line Item" at bounding box center [397, 488] width 174 height 17
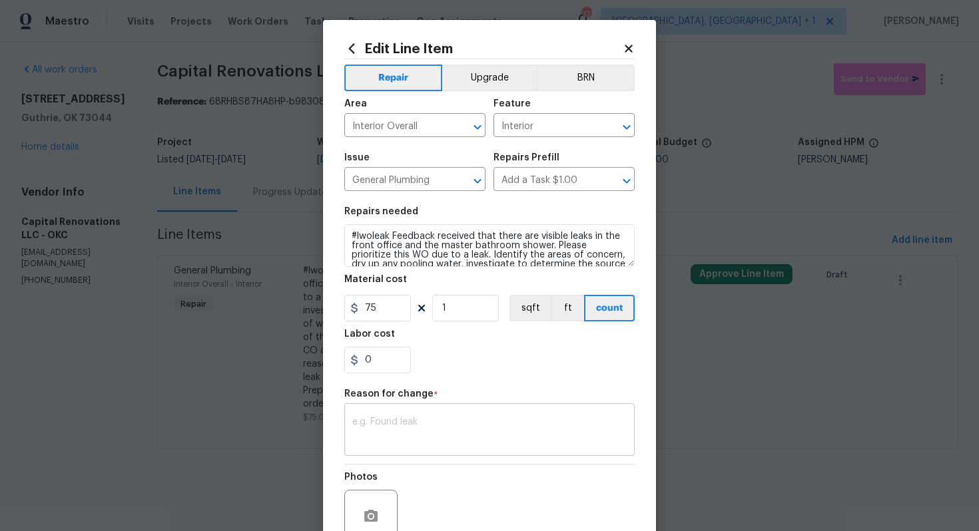
click at [391, 437] on textarea at bounding box center [489, 431] width 274 height 28
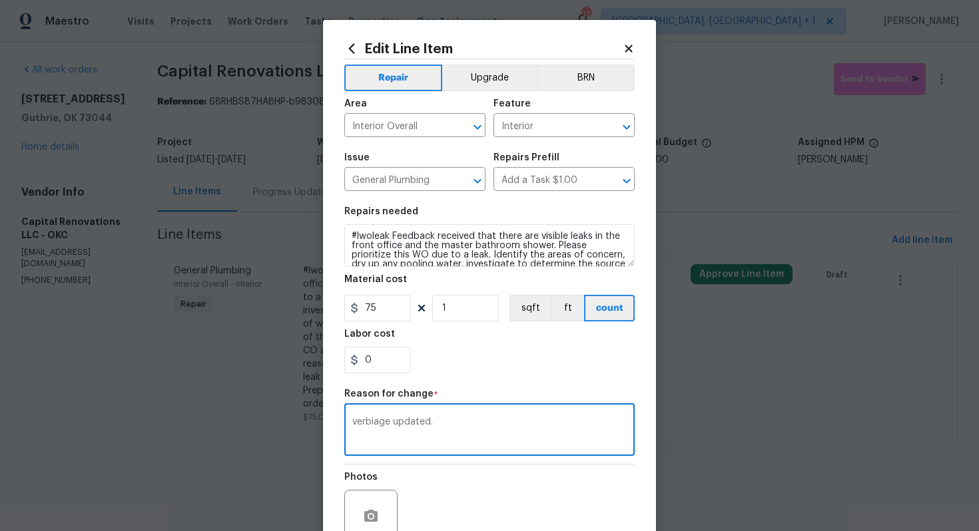
scroll to position [125, 0]
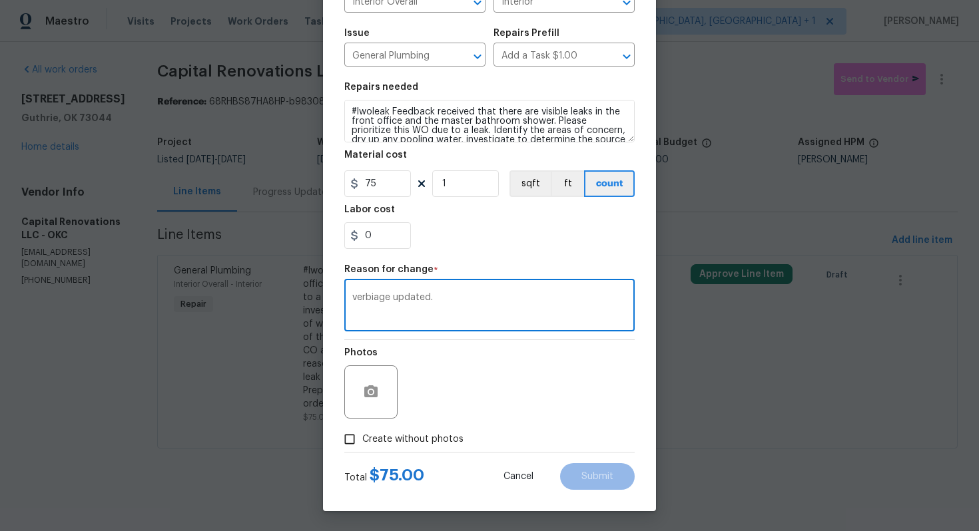
type textarea "verbiage updated."
click at [403, 440] on span "Create without photos" at bounding box center [412, 440] width 101 height 14
click at [362, 440] on input "Create without photos" at bounding box center [349, 439] width 25 height 25
checkbox input "true"
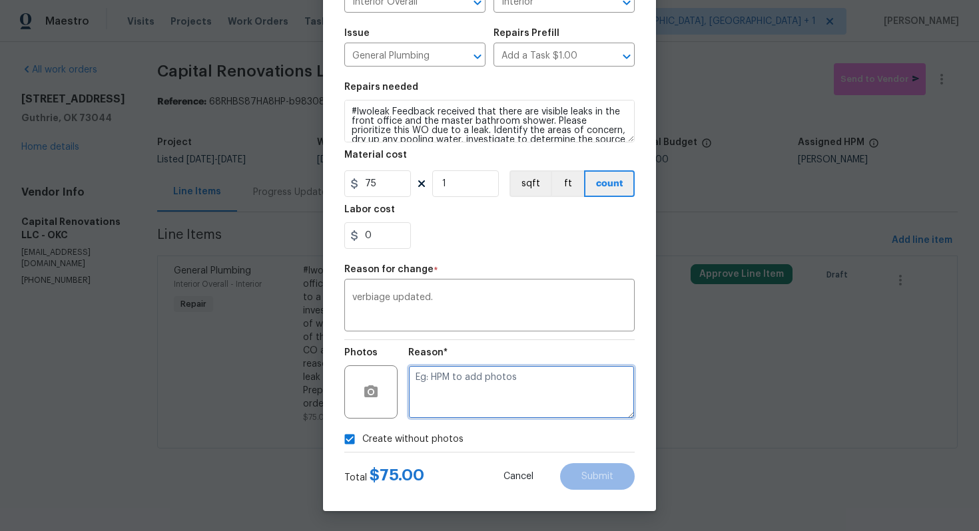
click at [519, 395] on textarea at bounding box center [521, 391] width 226 height 53
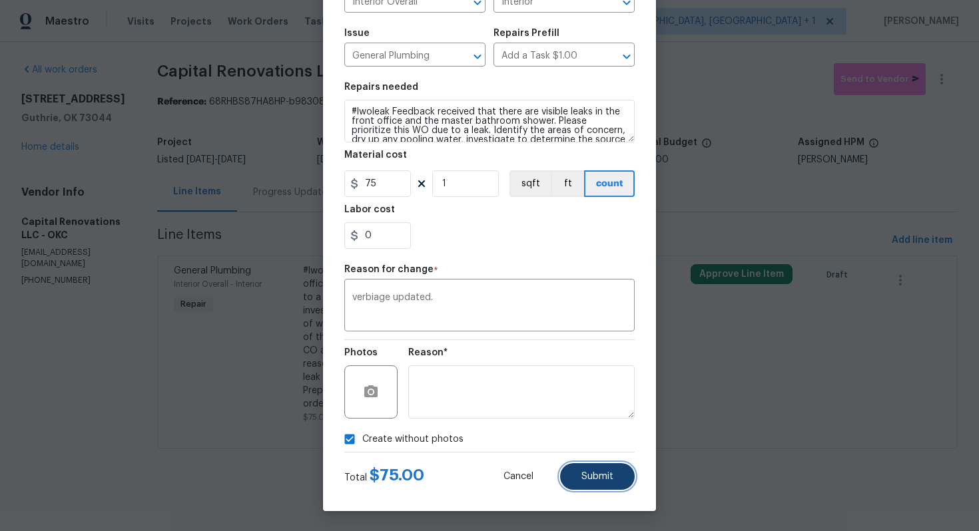
click at [588, 471] on button "Submit" at bounding box center [597, 476] width 75 height 27
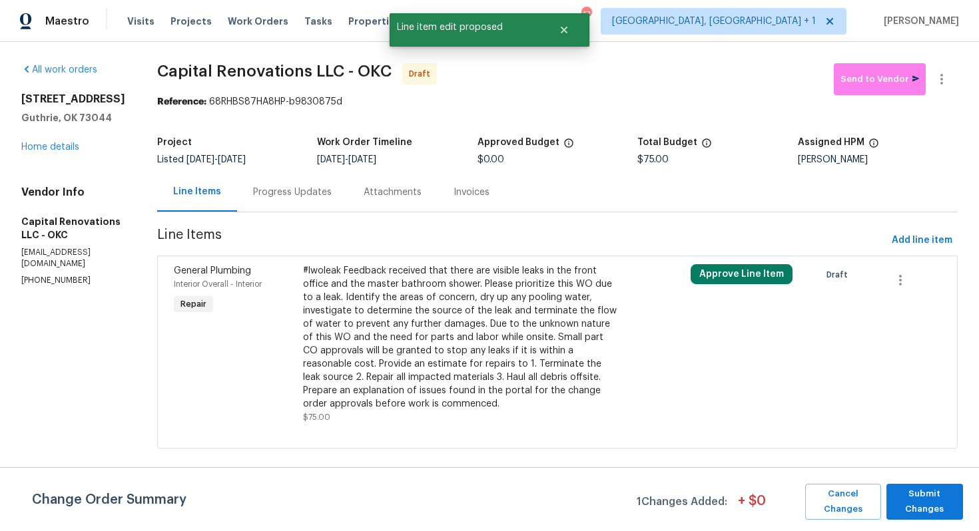
scroll to position [0, 0]
click at [907, 503] on span "Submit Changes" at bounding box center [924, 502] width 63 height 31
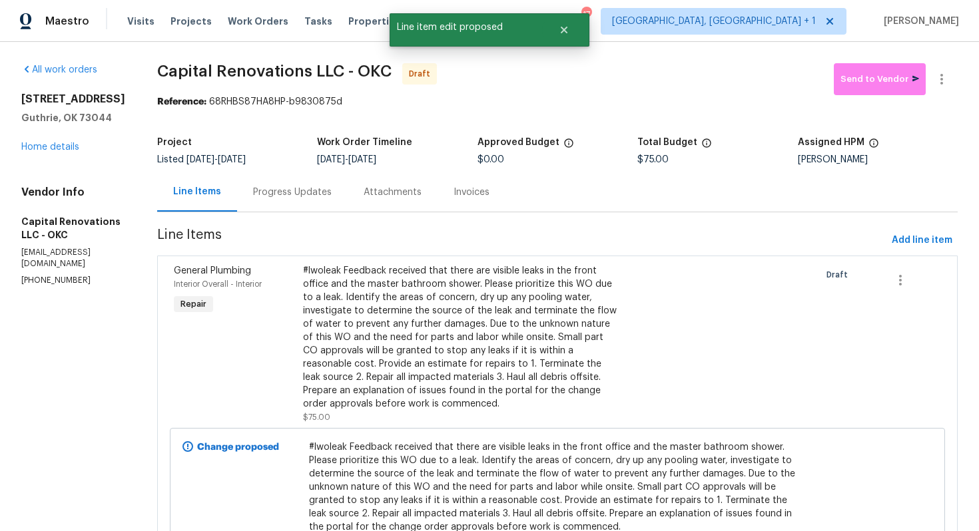
click at [296, 210] on div "Progress Updates" at bounding box center [292, 191] width 111 height 39
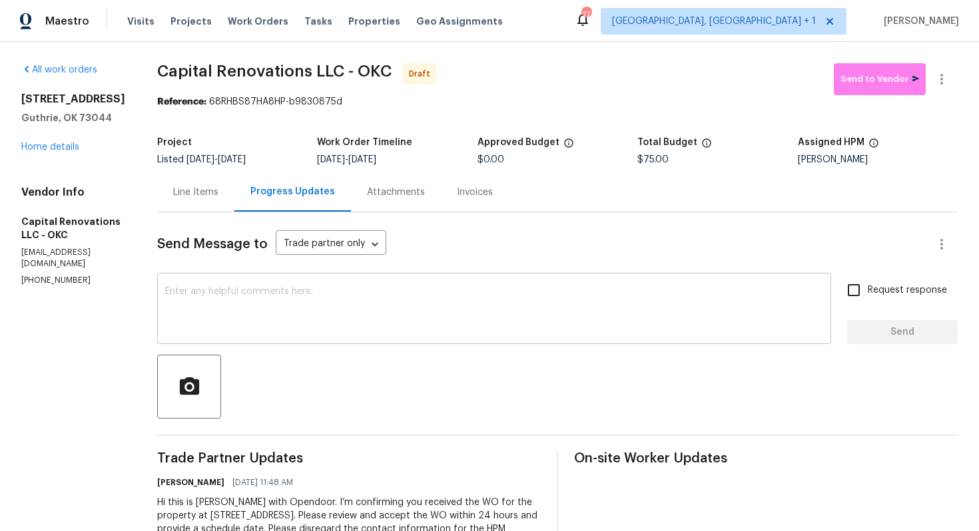
click at [374, 306] on textarea at bounding box center [494, 310] width 658 height 47
paste textarea "Attention All Work Orders must include before-photos (both close-up and wide-an…"
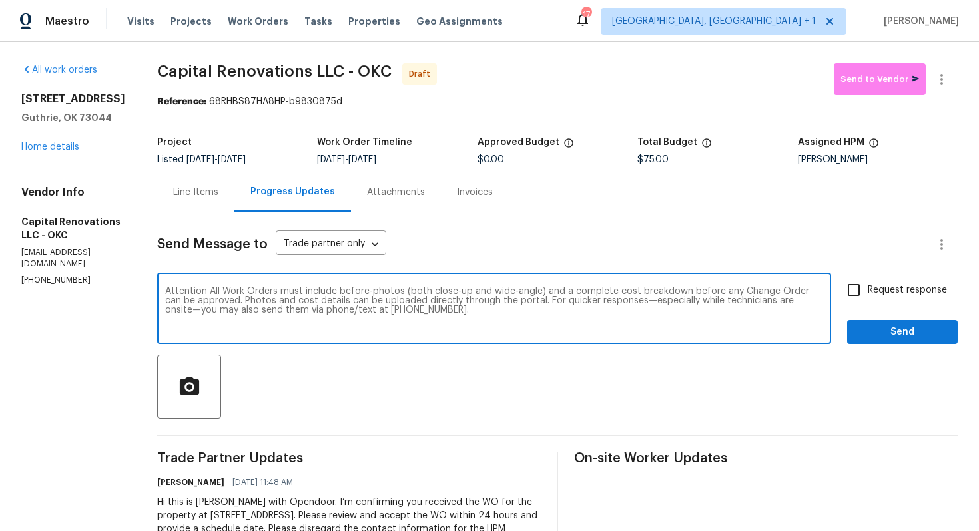
type textarea "Attention All Work Orders must include before-photos (both close-up and wide-an…"
click at [891, 334] on span "Send" at bounding box center [901, 332] width 89 height 17
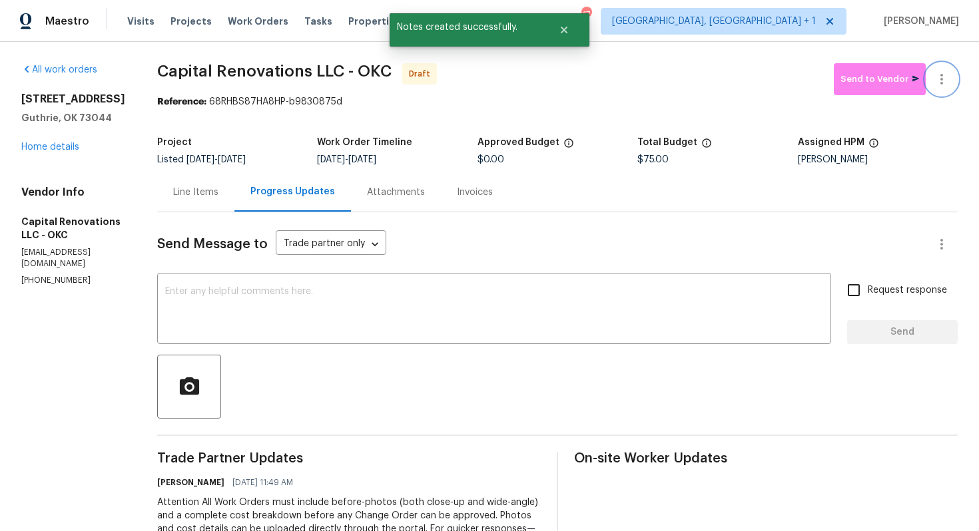
click at [944, 84] on icon "button" at bounding box center [941, 79] width 16 height 16
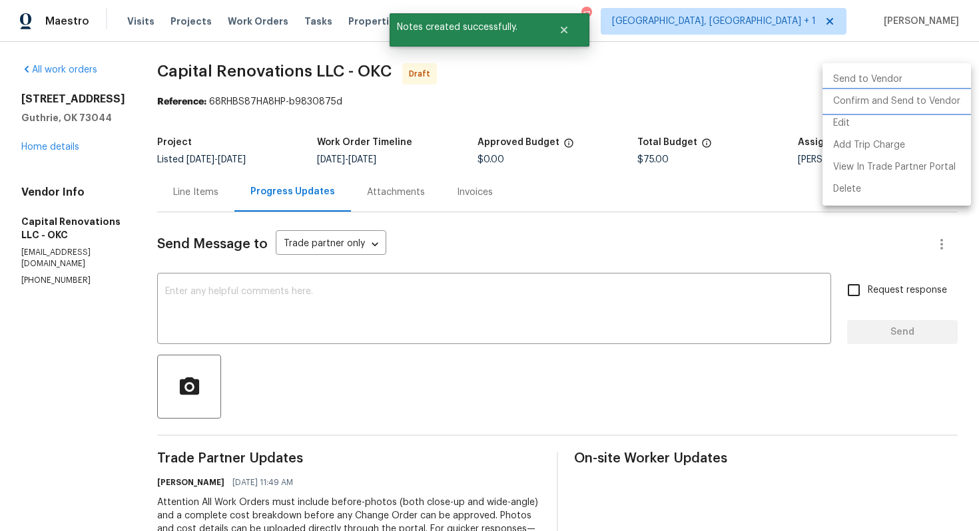
click at [852, 102] on li "Confirm and Send to Vendor" at bounding box center [896, 102] width 148 height 22
click at [563, 116] on div at bounding box center [489, 265] width 979 height 531
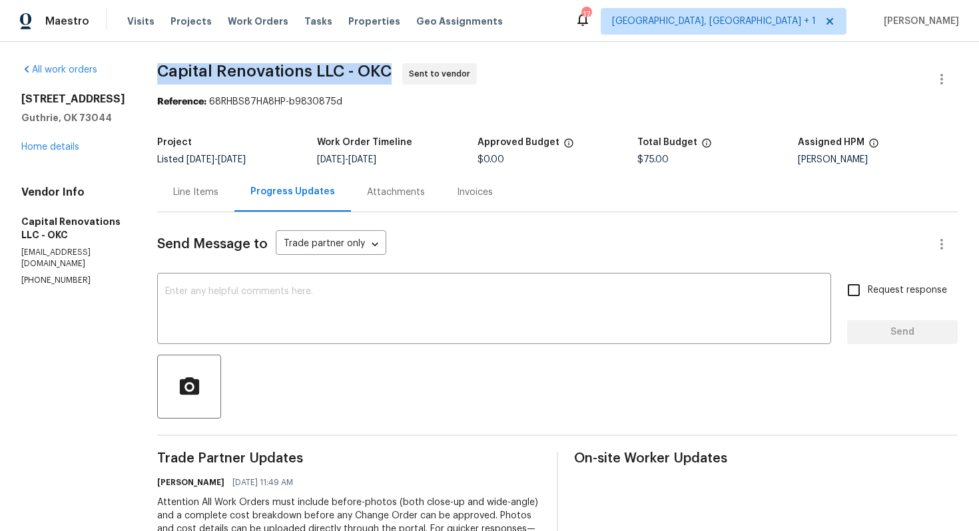
drag, startPoint x: 177, startPoint y: 66, endPoint x: 408, endPoint y: 67, distance: 231.0
click at [391, 67] on span "Capital Renovations LLC - OKC" at bounding box center [274, 71] width 234 height 16
copy span "Capital Renovations LLC - OKC"
click at [219, 56] on div "All work orders [STREET_ADDRESS][PERSON_NAME] Home details Vendor Info Capital …" at bounding box center [489, 367] width 979 height 650
drag, startPoint x: 178, startPoint y: 72, endPoint x: 409, endPoint y: 71, distance: 231.0
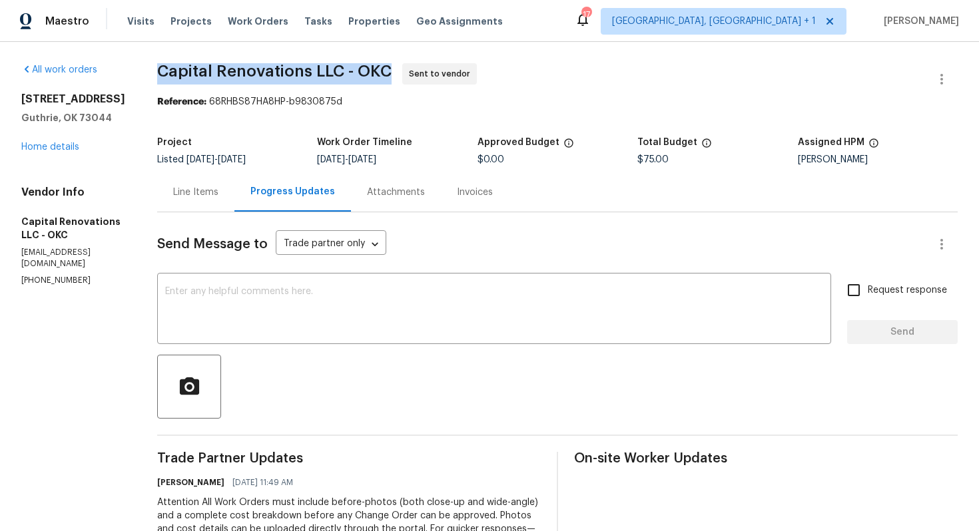
click at [409, 71] on span "Capital Renovations LLC - OKC Sent to vendor" at bounding box center [541, 79] width 768 height 32
copy span "Capital Renovations LLC - OKC"
click at [103, 150] on div "[STREET_ADDRESS][PERSON_NAME] Home details" at bounding box center [73, 123] width 104 height 61
click at [57, 140] on div "[STREET_ADDRESS][PERSON_NAME] Home details" at bounding box center [73, 123] width 104 height 61
click at [50, 142] on div "8 Summit Rd Guthrie, OK 73044 Home details" at bounding box center [73, 123] width 104 height 61
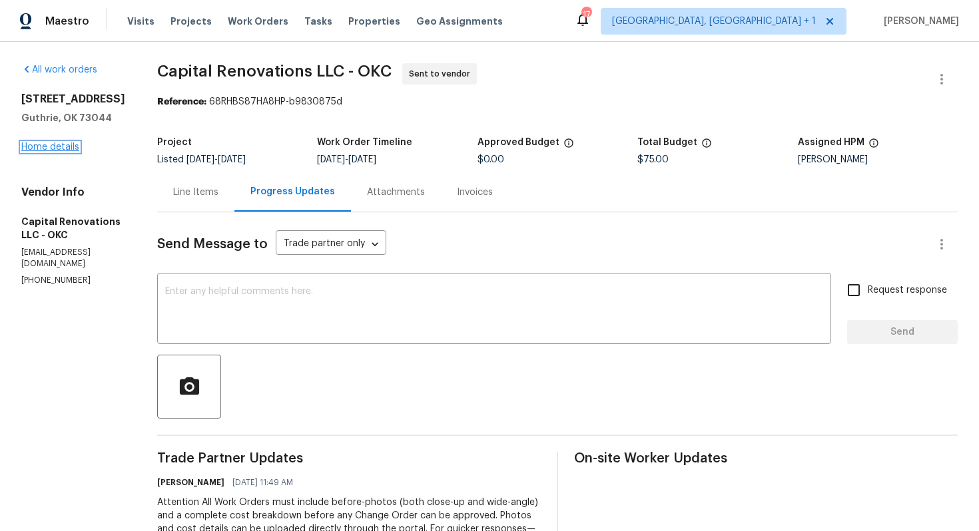
click at [45, 146] on link "Home details" at bounding box center [50, 146] width 58 height 9
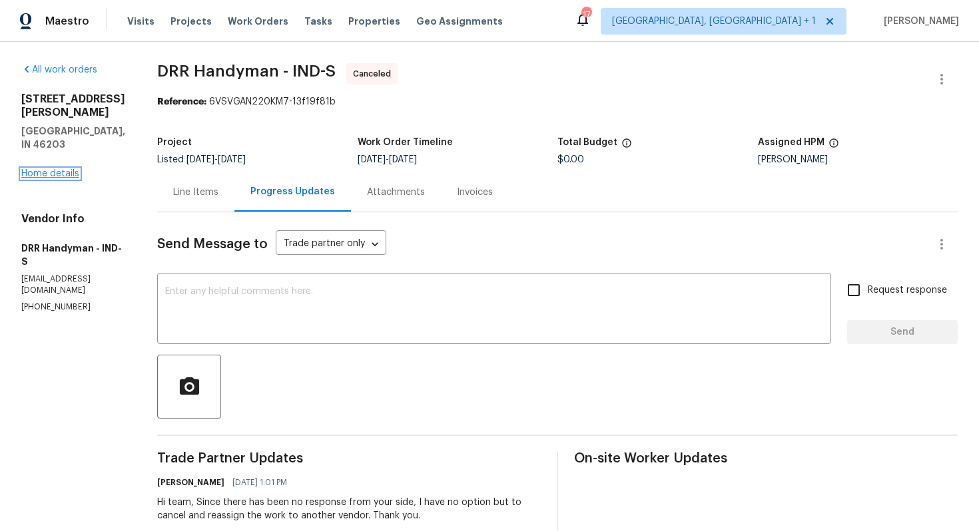
click at [62, 169] on link "Home details" at bounding box center [50, 173] width 58 height 9
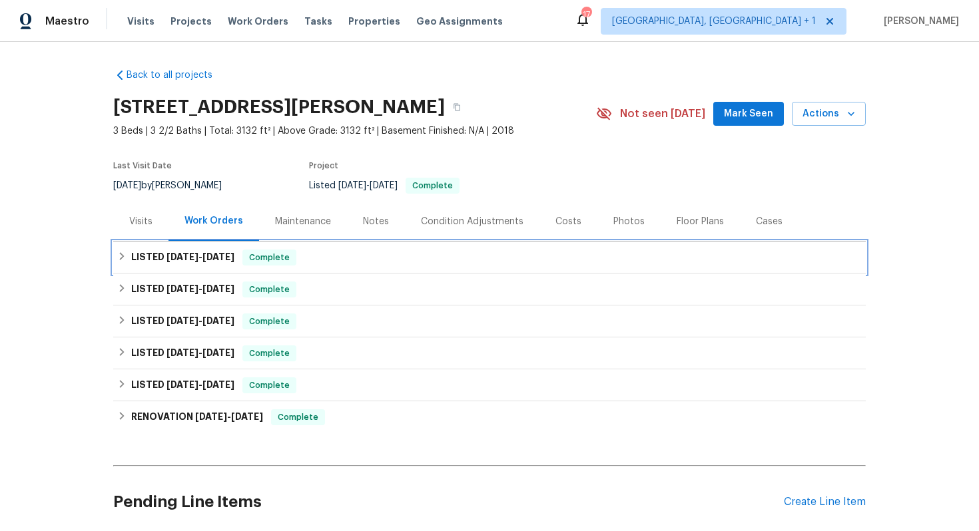
click at [343, 265] on div "LISTED [DATE] - [DATE] Complete" at bounding box center [489, 258] width 744 height 16
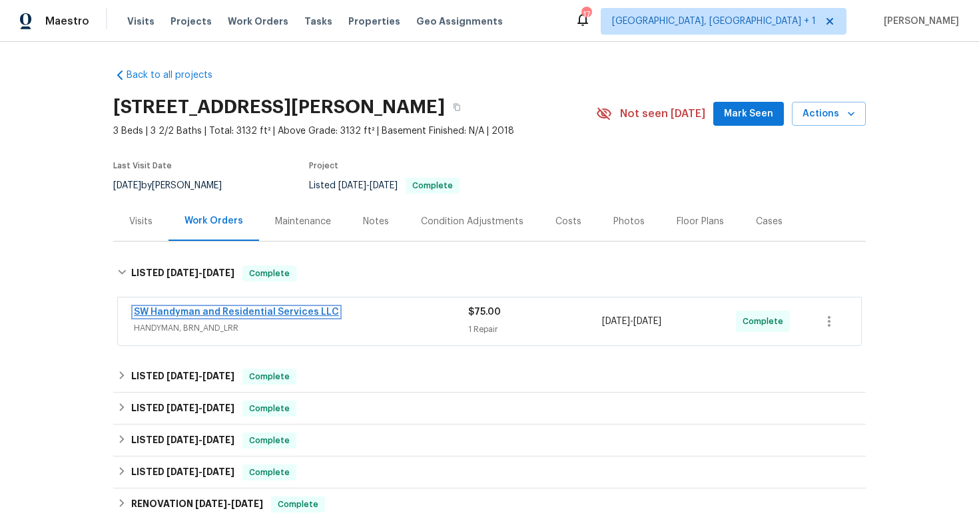
click at [253, 312] on link "SW Handyman and Residential Services LLC" at bounding box center [236, 312] width 205 height 9
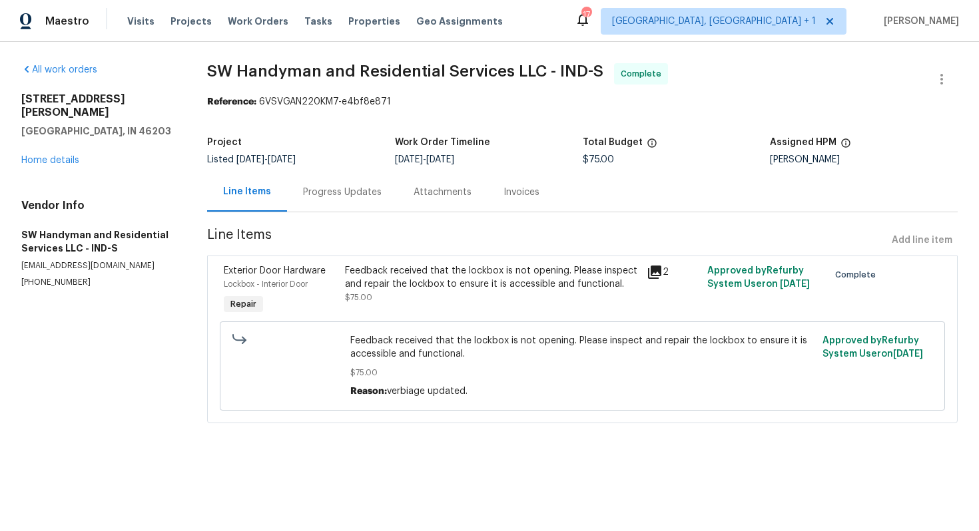
click at [341, 188] on div "Progress Updates" at bounding box center [342, 192] width 79 height 13
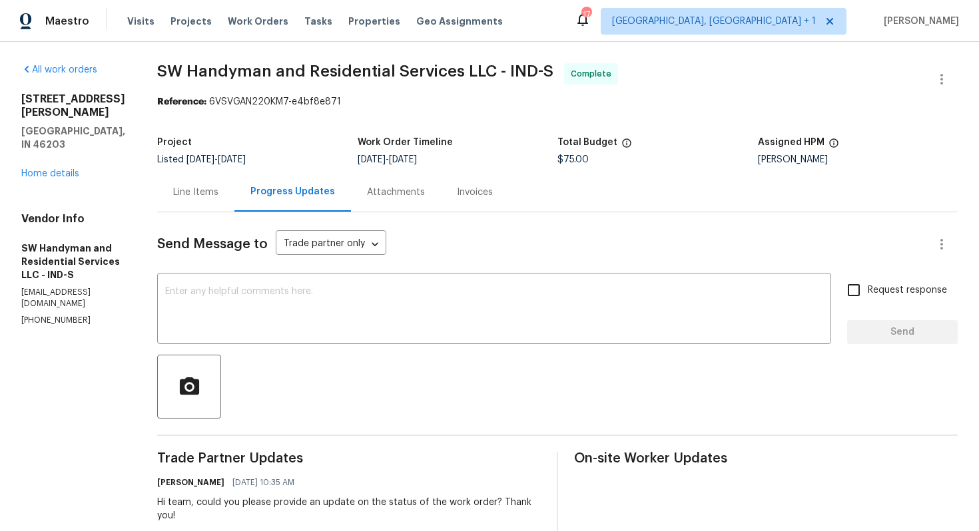
click at [196, 195] on div "Line Items" at bounding box center [195, 192] width 45 height 13
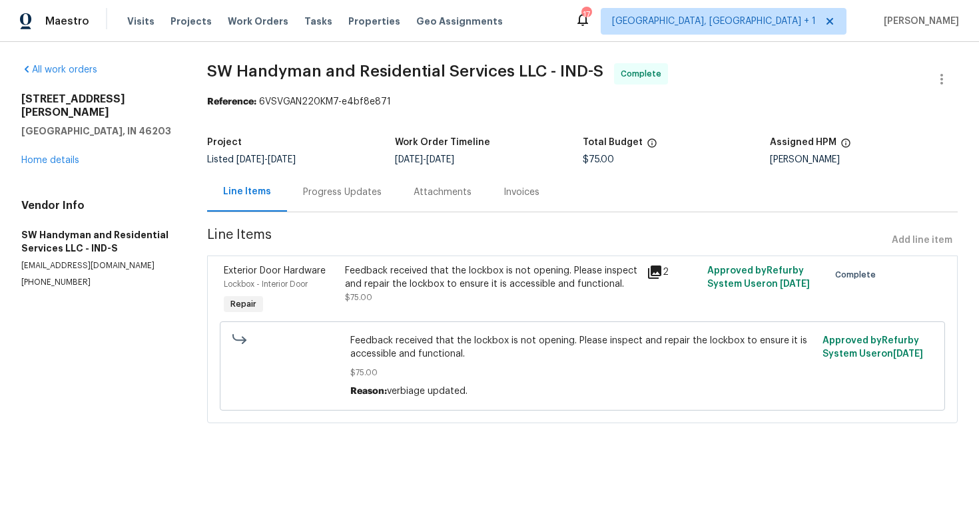
click at [425, 284] on div "Feedback received that the lockbox is not opening. Please inspect and repair th…" at bounding box center [492, 277] width 294 height 27
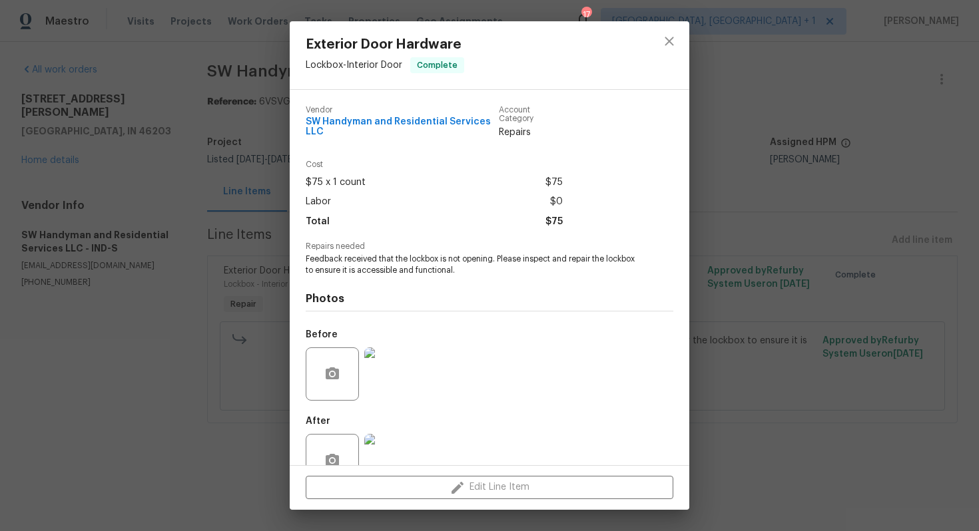
scroll to position [35, 0]
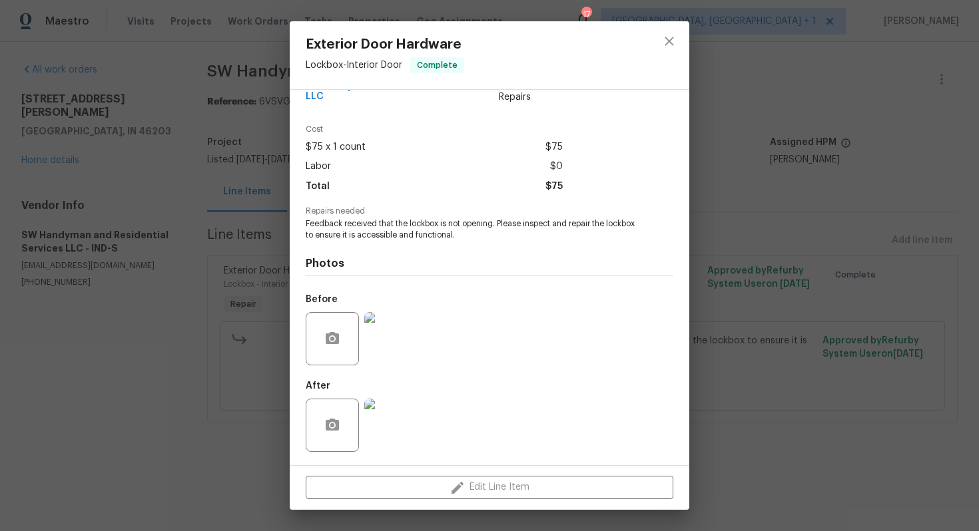
click at [372, 441] on img at bounding box center [390, 425] width 53 height 53
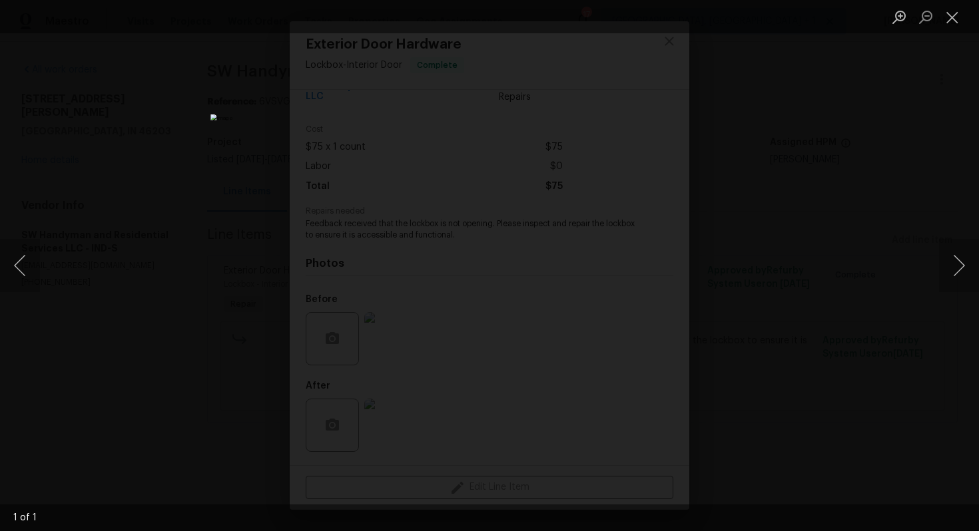
click at [162, 383] on div "Lightbox" at bounding box center [489, 265] width 979 height 531
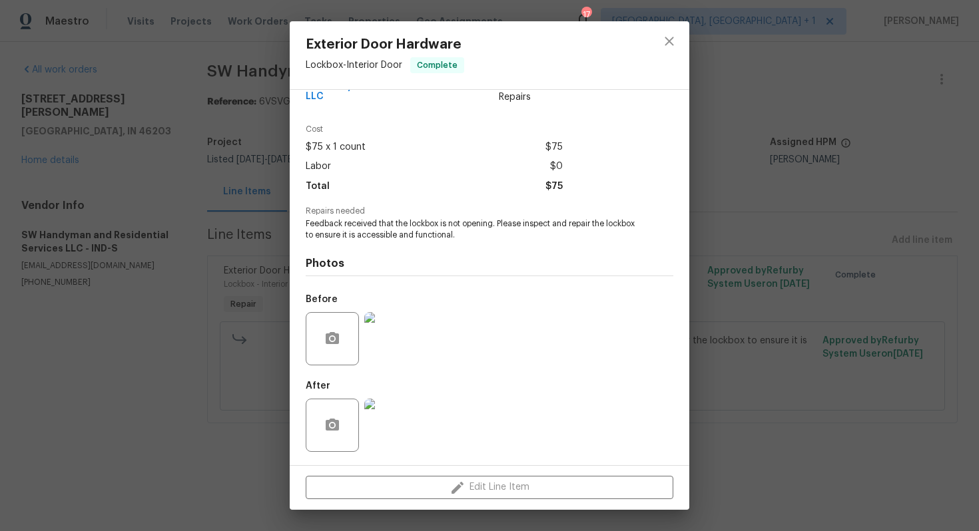
click at [214, 347] on div "Exterior Door Hardware Lockbox - Interior Door Complete Vendor SW Handyman and …" at bounding box center [489, 265] width 979 height 531
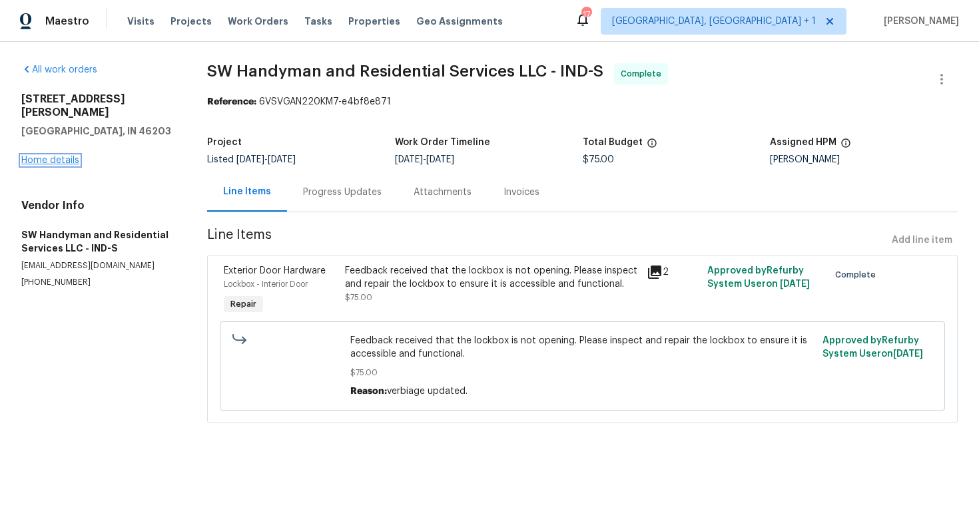
click at [44, 156] on link "Home details" at bounding box center [50, 160] width 58 height 9
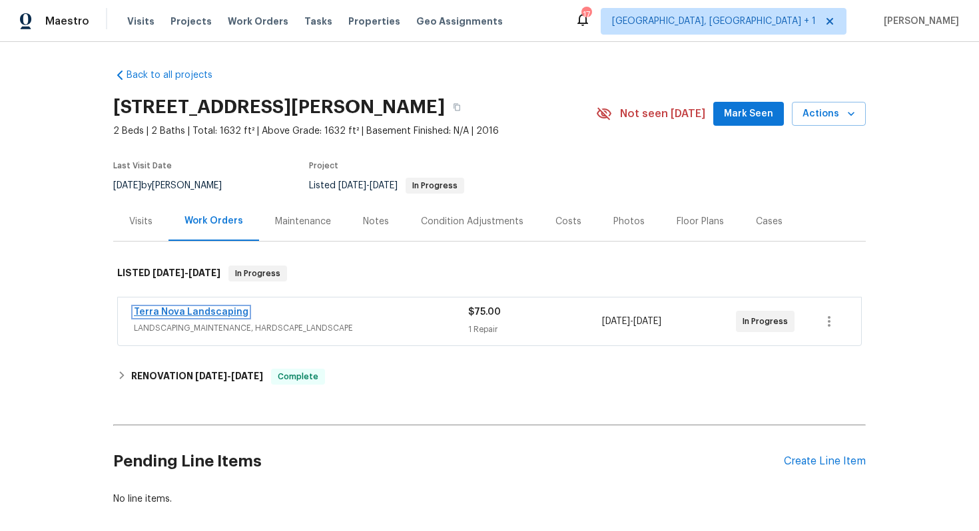
click at [201, 312] on link "Terra Nova Landscaping" at bounding box center [191, 312] width 114 height 9
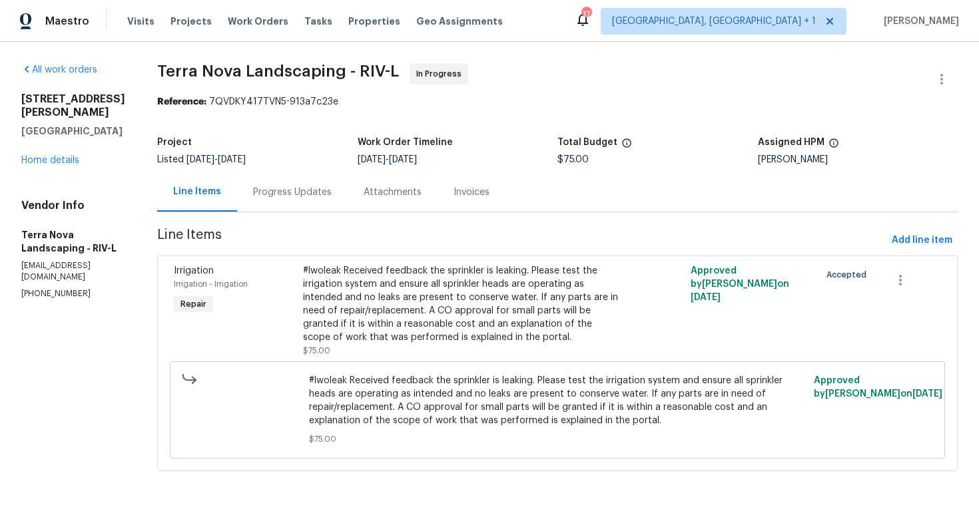
click at [282, 194] on div "Progress Updates" at bounding box center [292, 192] width 79 height 13
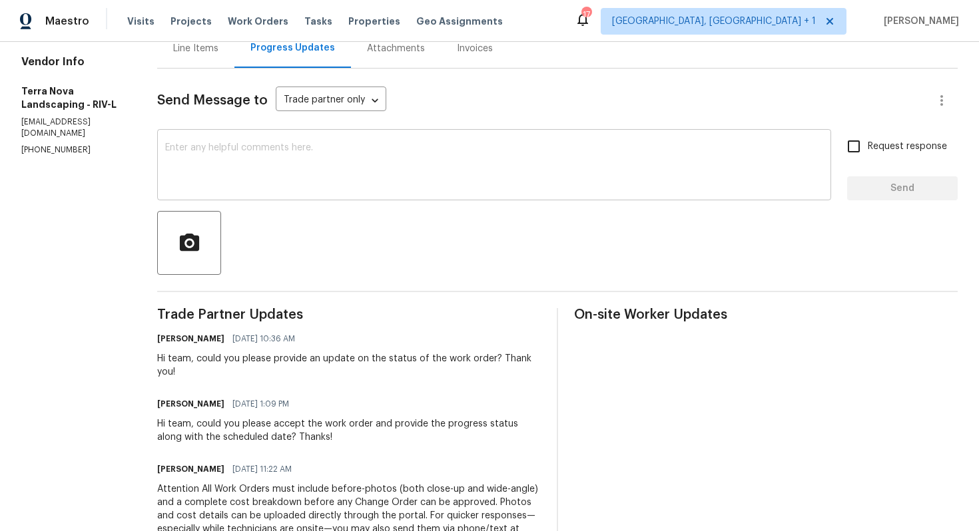
scroll to position [133, 0]
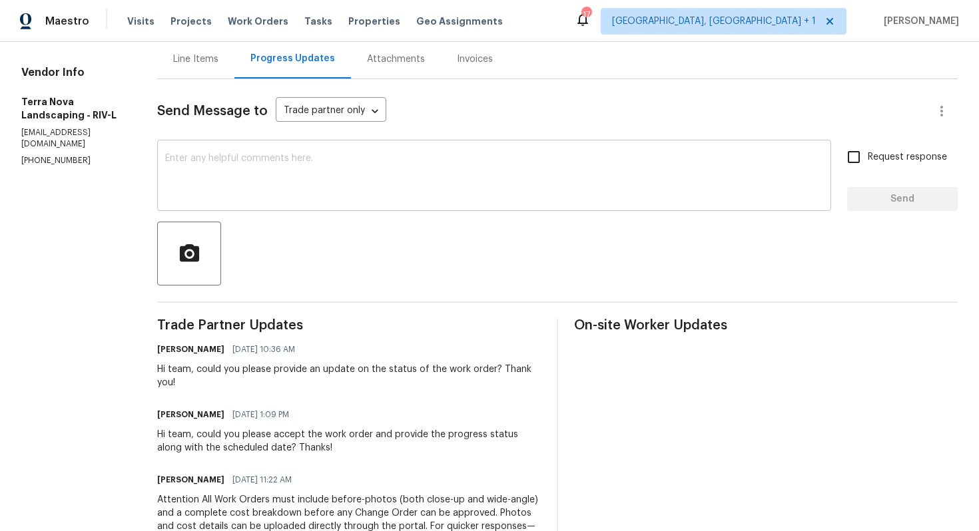
click at [326, 188] on textarea at bounding box center [494, 177] width 658 height 47
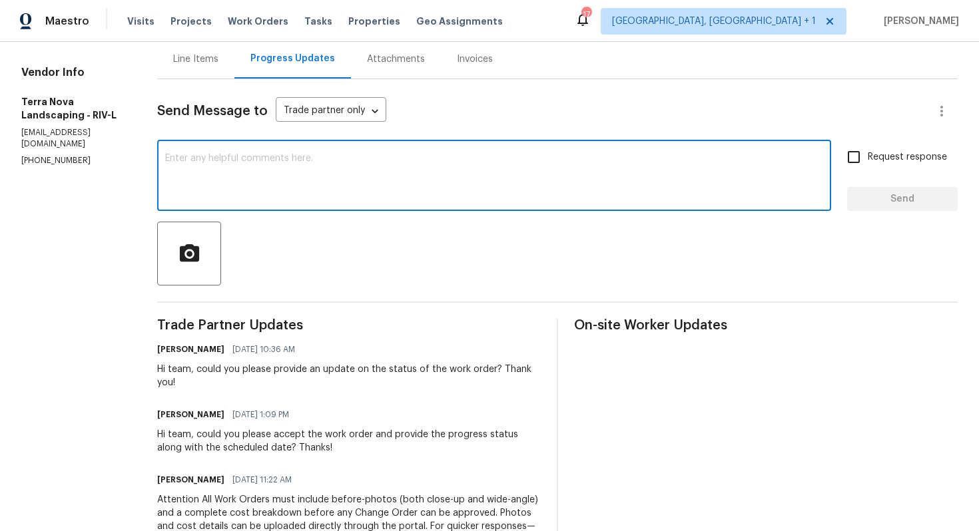
scroll to position [0, 0]
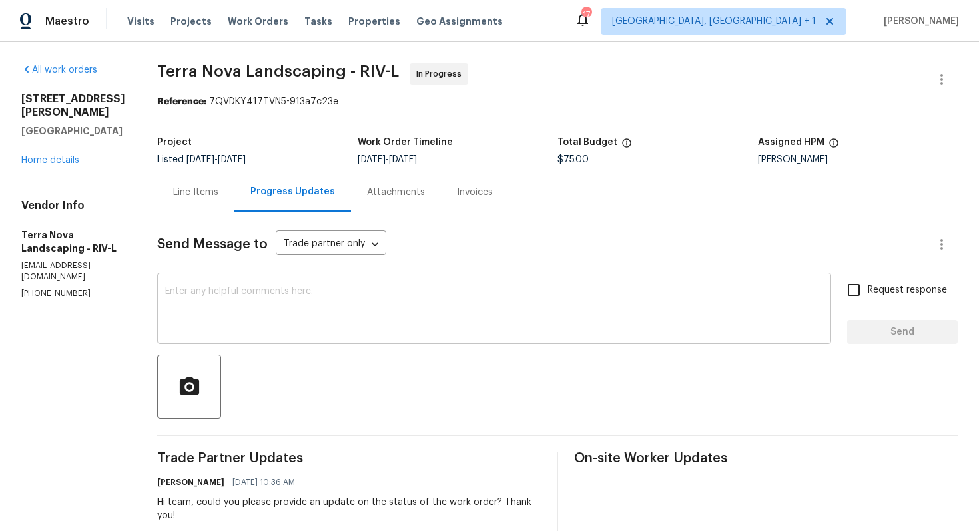
click at [417, 304] on textarea at bounding box center [494, 310] width 658 height 47
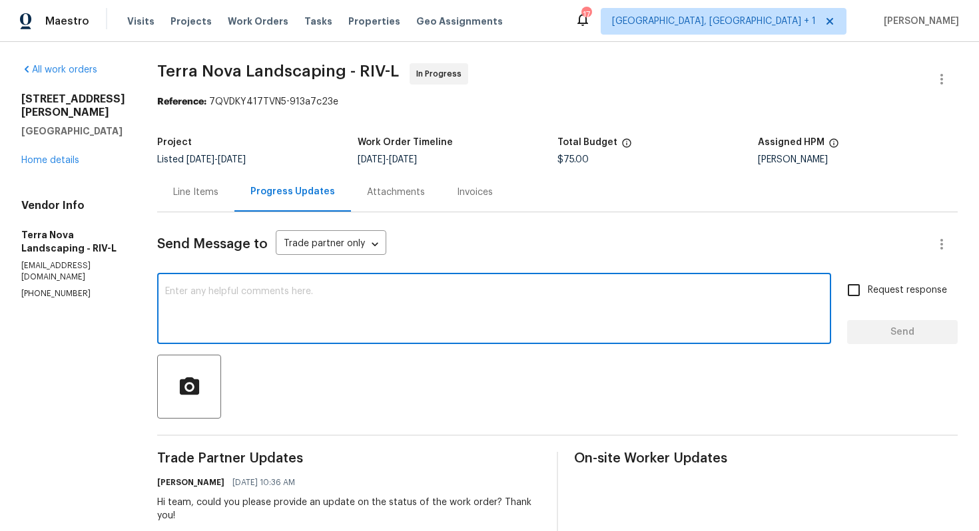
paste textarea "Hello, It's important that this work order is completed within the designated t…"
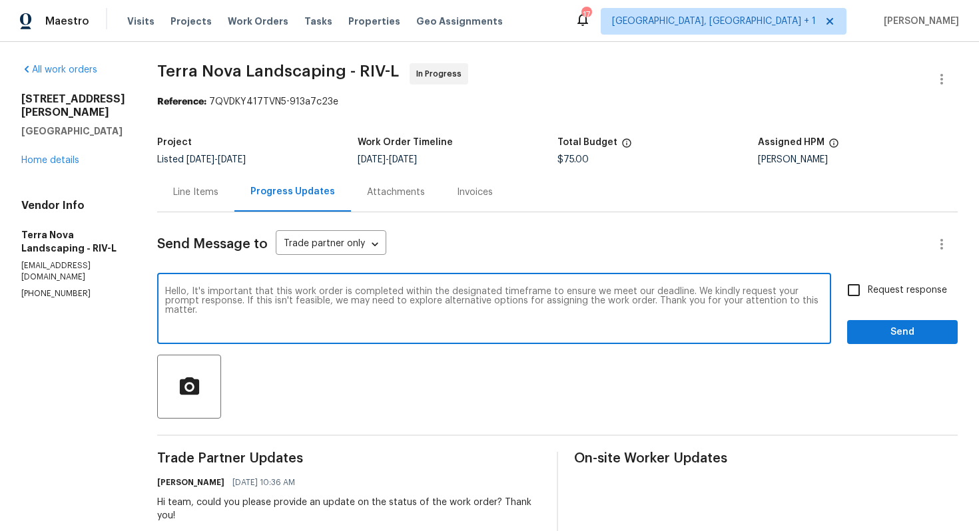
type textarea "Hello, It's important that this work order is completed within the designated t…"
click at [883, 290] on span "Request response" at bounding box center [906, 291] width 79 height 14
click at [867, 290] on input "Request response" at bounding box center [853, 290] width 28 height 28
checkbox input "true"
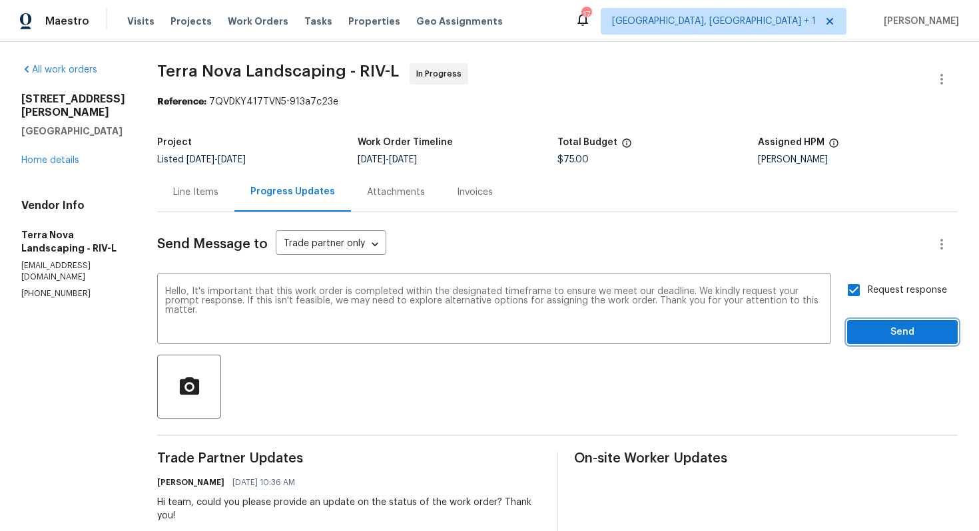
click at [869, 340] on span "Send" at bounding box center [901, 332] width 89 height 17
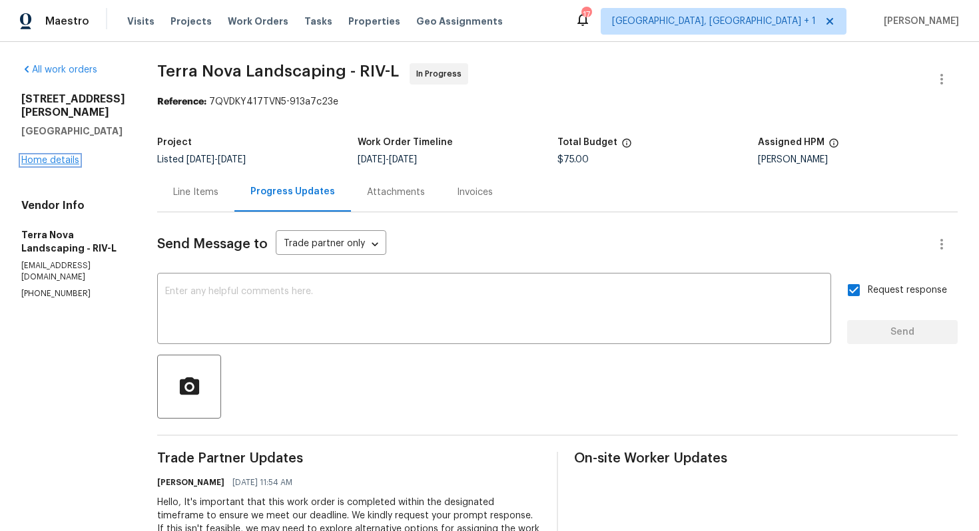
click at [59, 156] on link "Home details" at bounding box center [50, 160] width 58 height 9
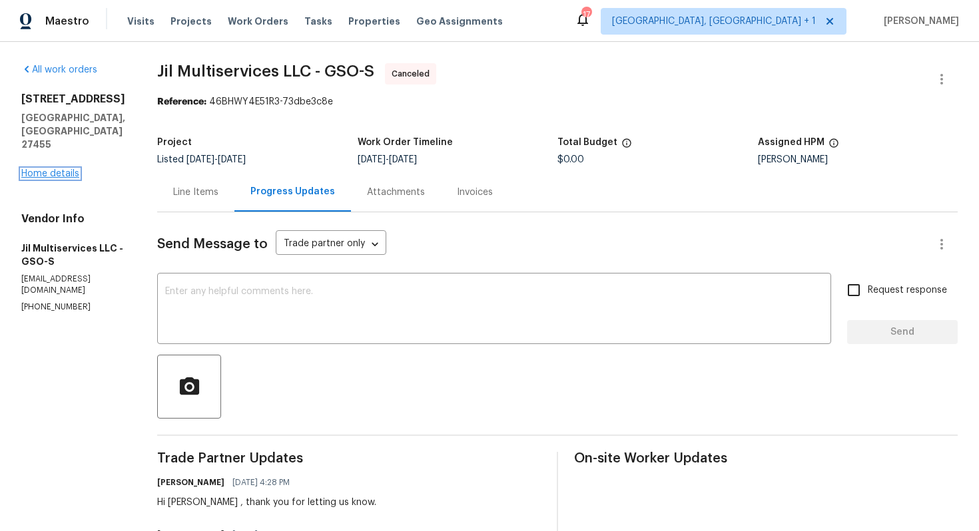
click at [50, 169] on link "Home details" at bounding box center [50, 173] width 58 height 9
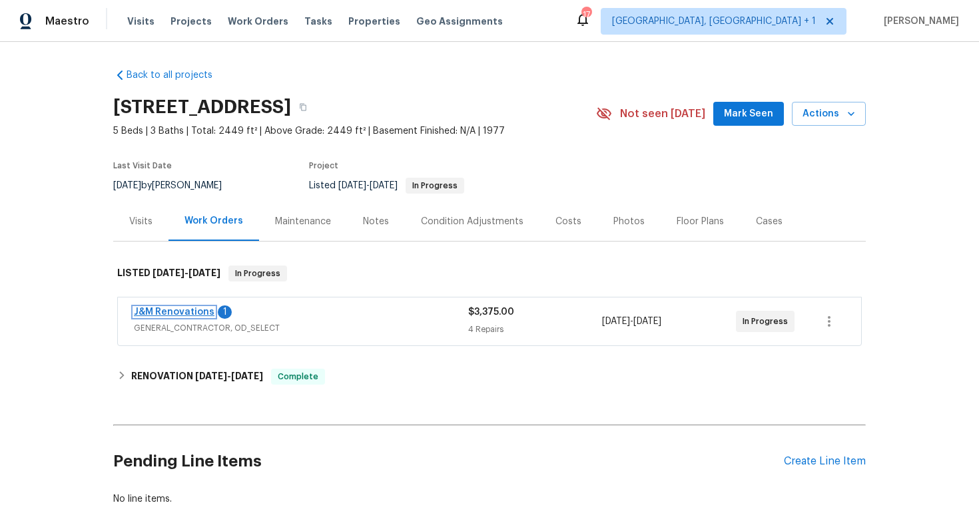
click at [177, 313] on link "J&M Renovations" at bounding box center [174, 312] width 81 height 9
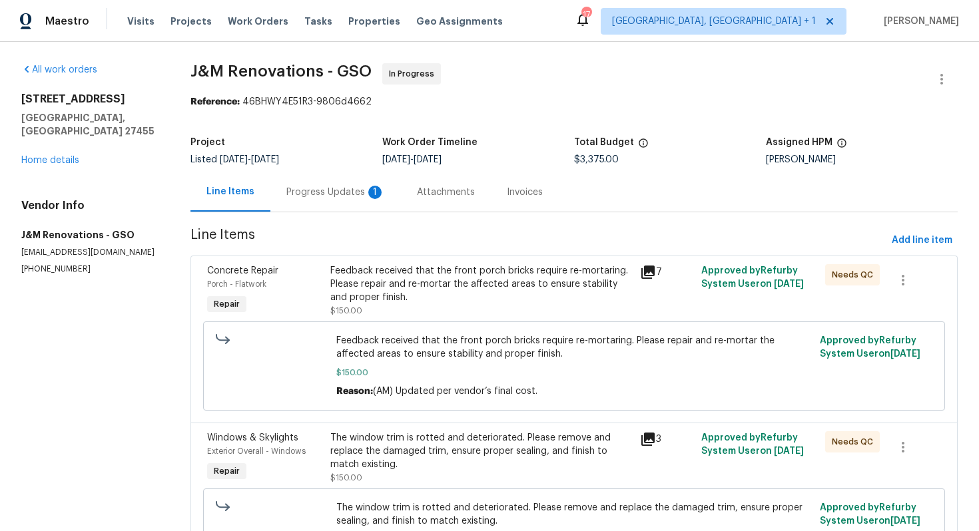
click at [310, 190] on div "Progress Updates 1" at bounding box center [335, 192] width 99 height 13
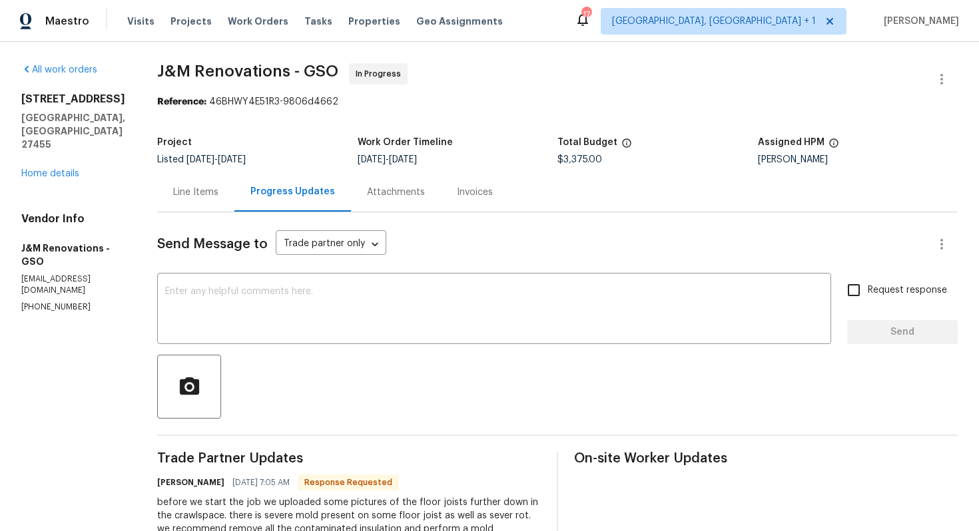
click at [436, 122] on section "J&M Renovations - GSO In Progress Reference: 46BHWY4E51R3-9806d4662 Project Lis…" at bounding box center [557, 517] width 800 height 908
click at [162, 480] on h6 "Joselyn Rosales" at bounding box center [190, 482] width 67 height 13
copy h6 "Joselyn"
click at [332, 327] on textarea at bounding box center [494, 310] width 658 height 47
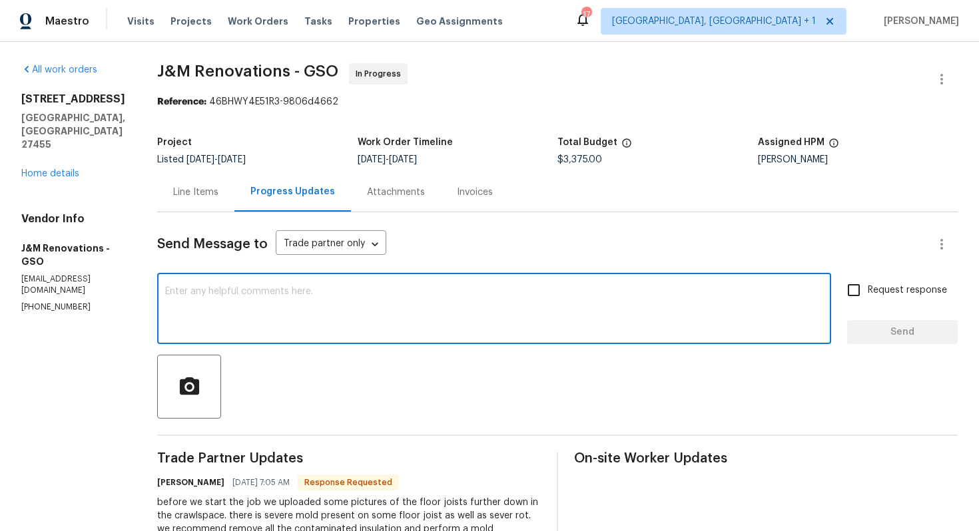
paste textarea "Joselyn"
click at [478, 288] on textarea "Joselyn, let me get back to you shortly. Thanks!" at bounding box center [494, 310] width 658 height 47
type textarea "Joselyn, let me get back to you shortly. Thanks!"
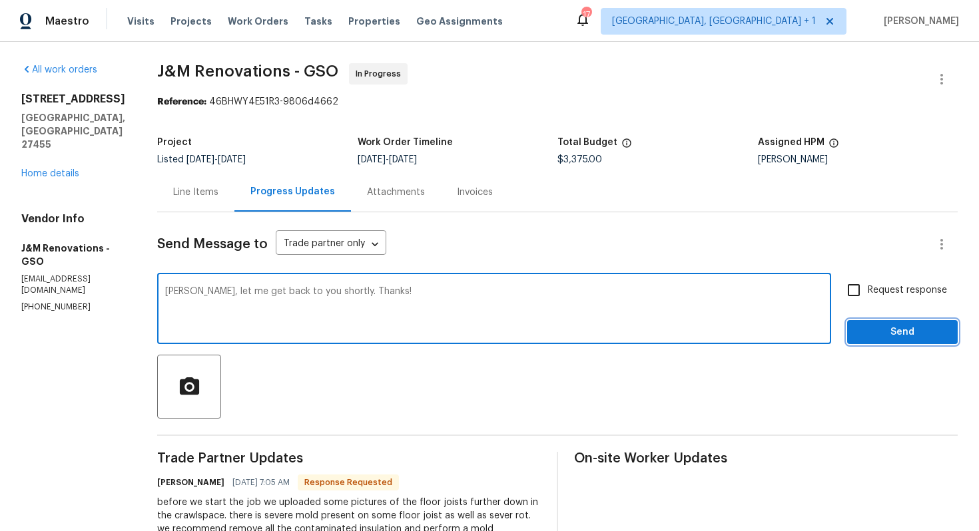
click at [874, 324] on button "Send" at bounding box center [902, 332] width 111 height 25
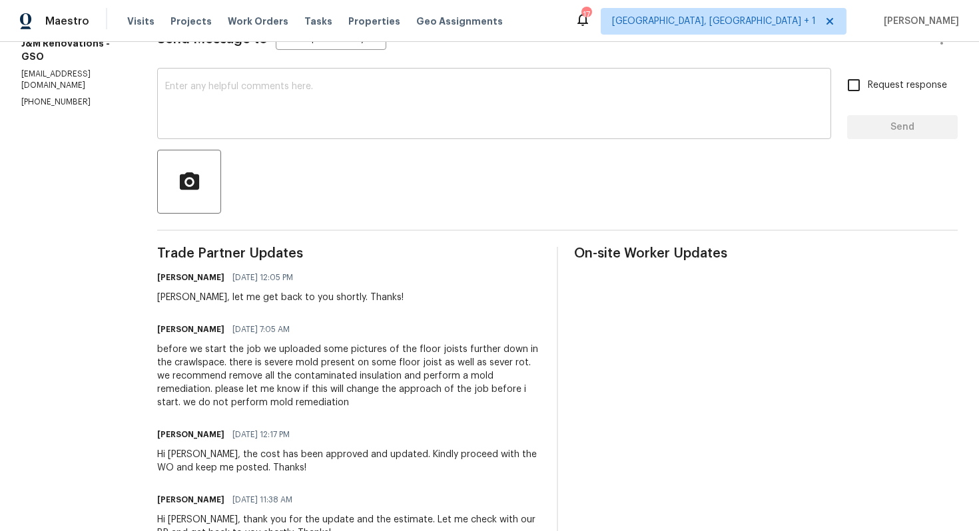
scroll to position [250, 0]
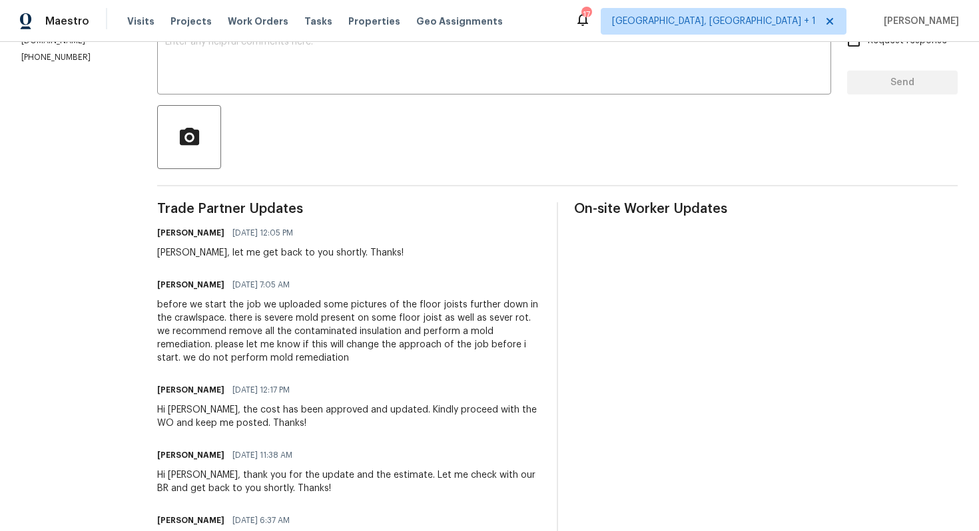
click at [301, 315] on div "before we start the job we uploaded some pictures of the floor joists further d…" at bounding box center [348, 331] width 383 height 67
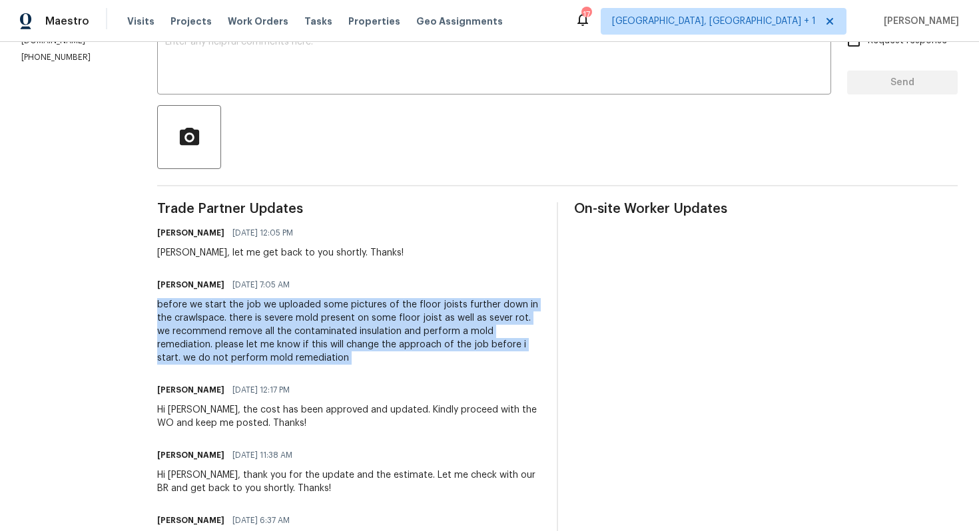
copy div "before we start the job we uploaded some pictures of the floor joists further d…"
click at [424, 291] on div "Joselyn Rosales 09/26/2025 7:05 AM" at bounding box center [348, 285] width 383 height 19
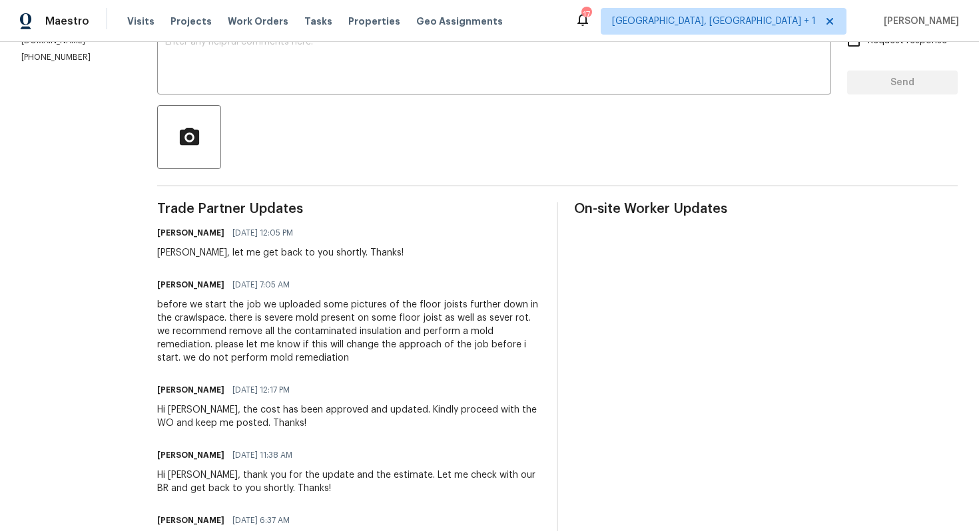
click at [311, 326] on div "before we start the job we uploaded some pictures of the floor joists further d…" at bounding box center [348, 331] width 383 height 67
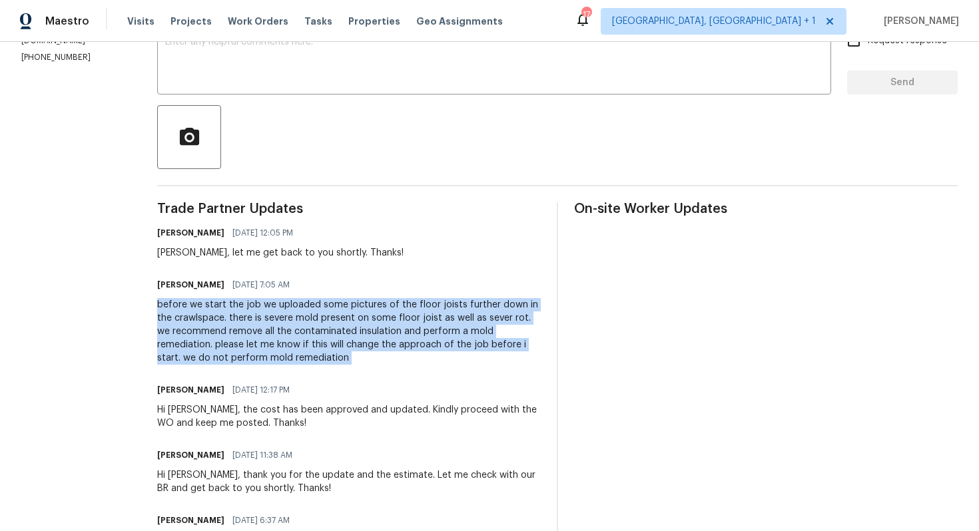
copy div "before we start the job we uploaded some pictures of the floor joists further d…"
click at [118, 91] on section "All work orders 4108 Ridgedale Dr Greensboro, NC 27455 Home details Vendor Info…" at bounding box center [73, 294] width 104 height 960
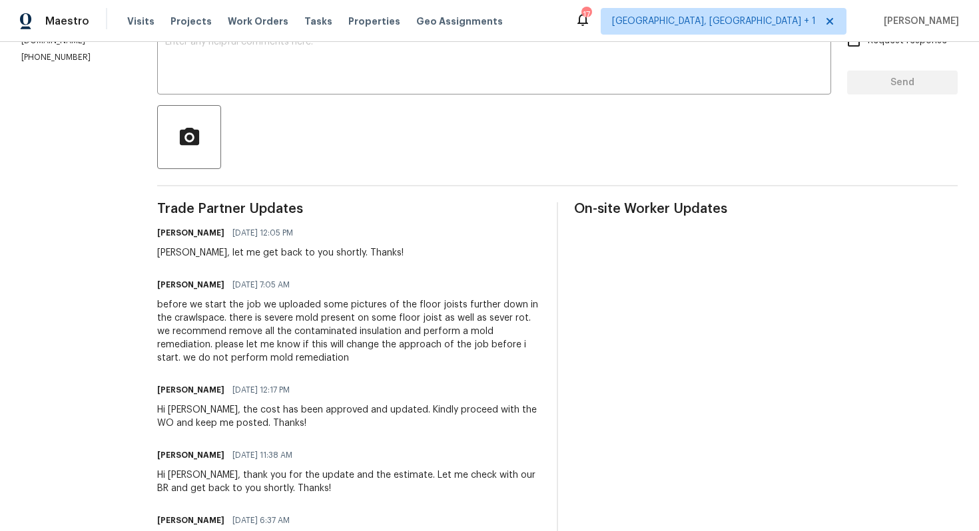
scroll to position [0, 0]
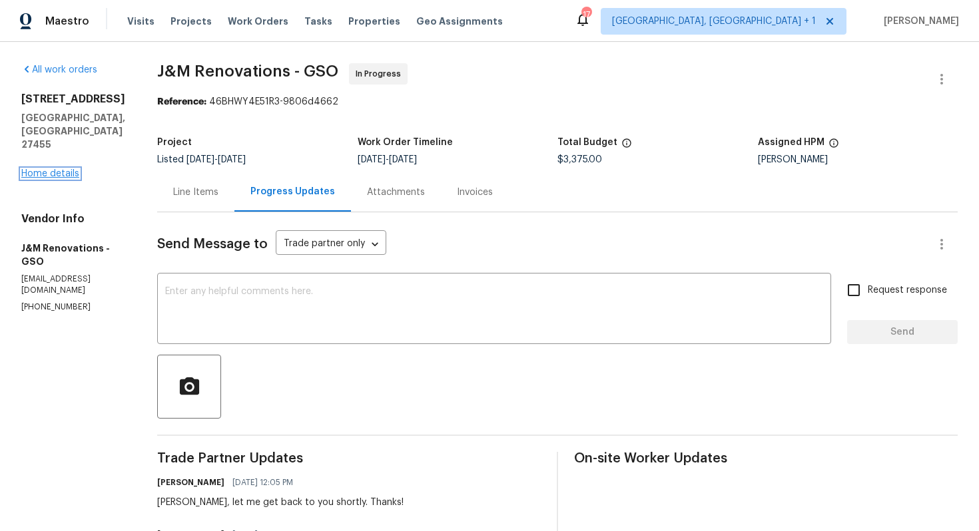
click at [68, 169] on link "Home details" at bounding box center [50, 173] width 58 height 9
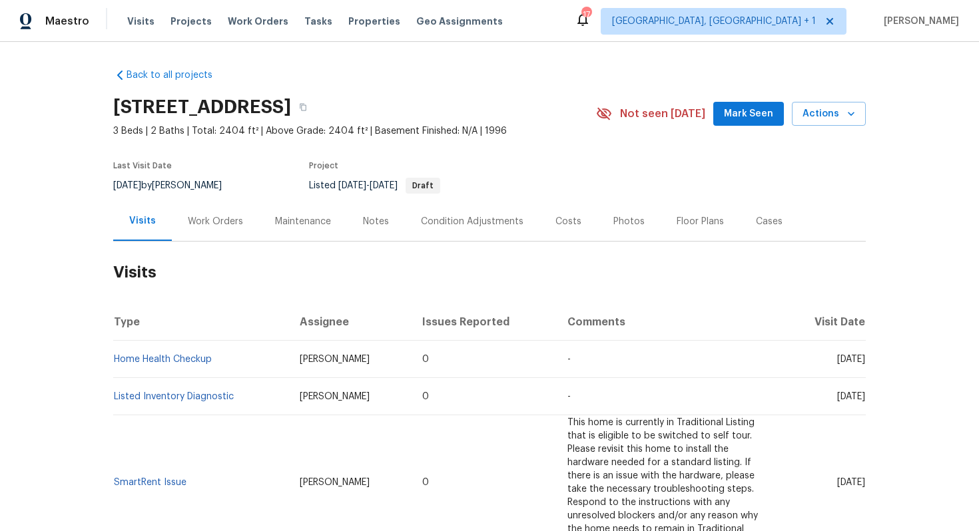
click at [213, 226] on div "Work Orders" at bounding box center [215, 221] width 55 height 13
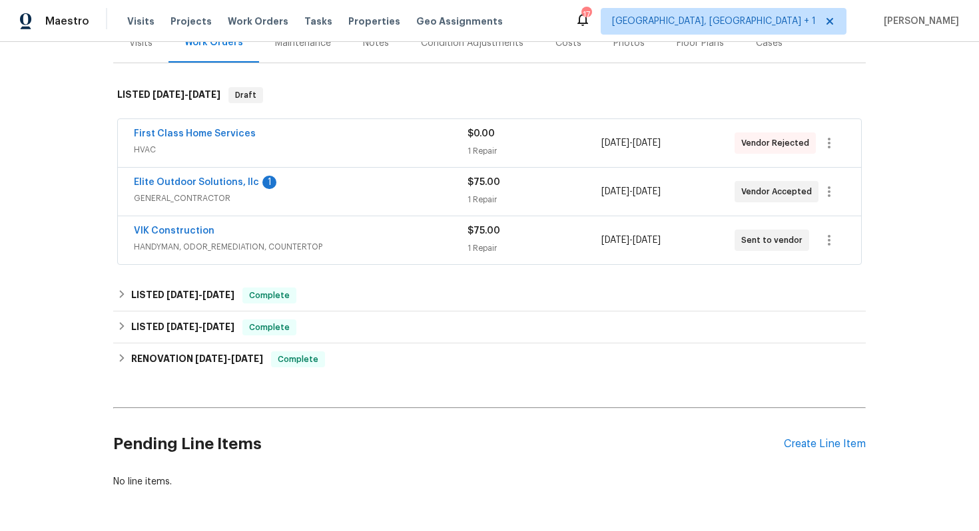
scroll to position [179, 0]
click at [355, 138] on div "First Class Home Services" at bounding box center [301, 134] width 334 height 16
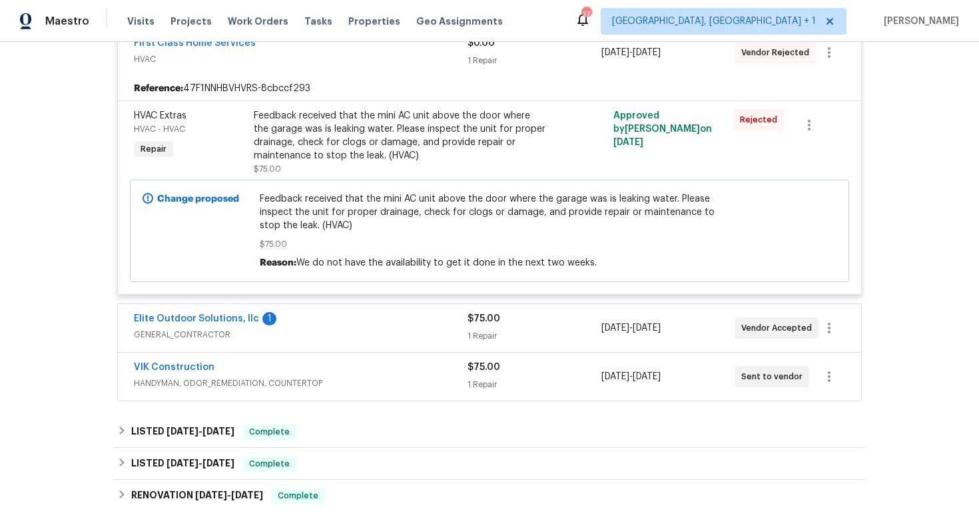
scroll to position [344, 0]
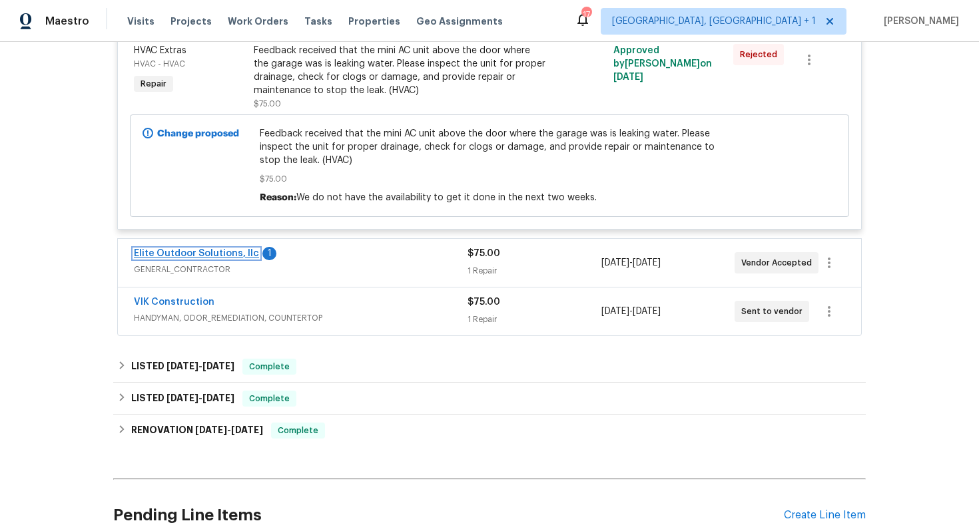
click at [211, 251] on link "Elite Outdoor Solutions, llc" at bounding box center [196, 253] width 125 height 9
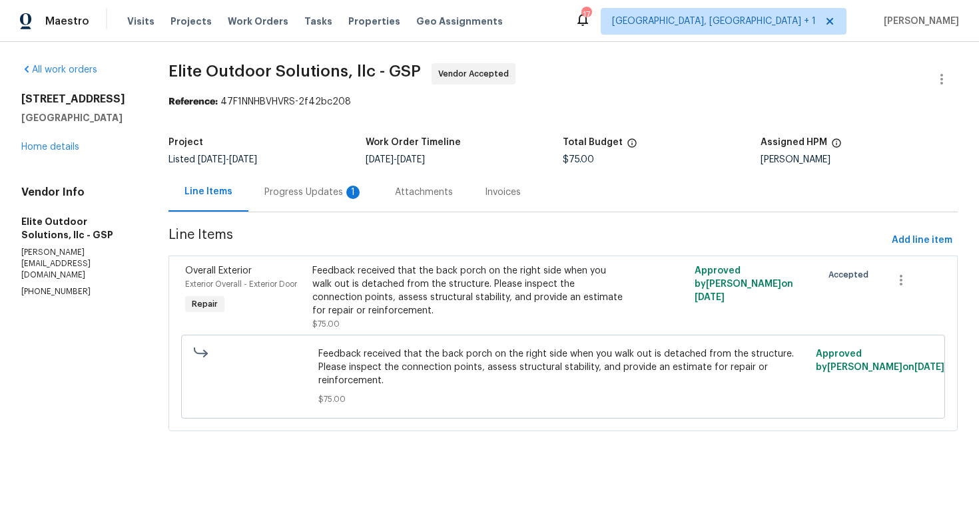
click at [302, 192] on div "Progress Updates 1" at bounding box center [313, 192] width 99 height 13
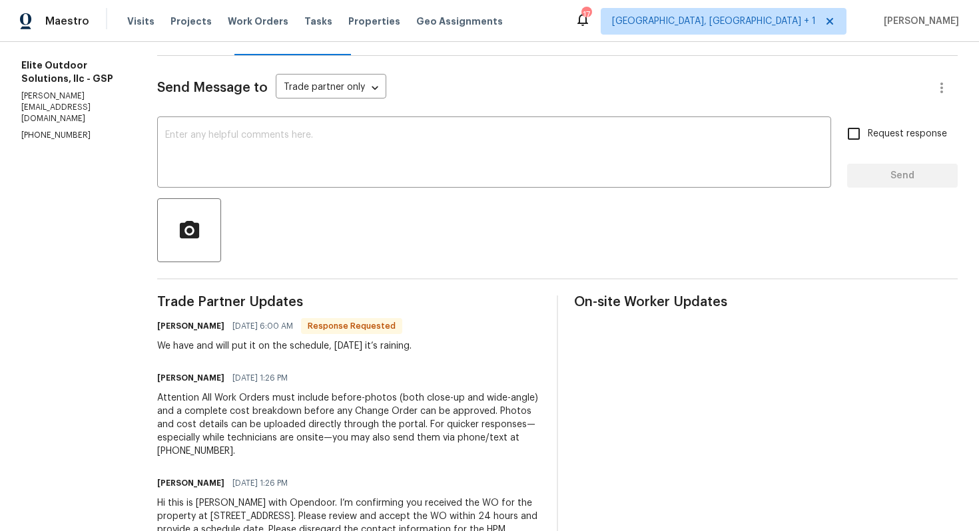
scroll to position [161, 0]
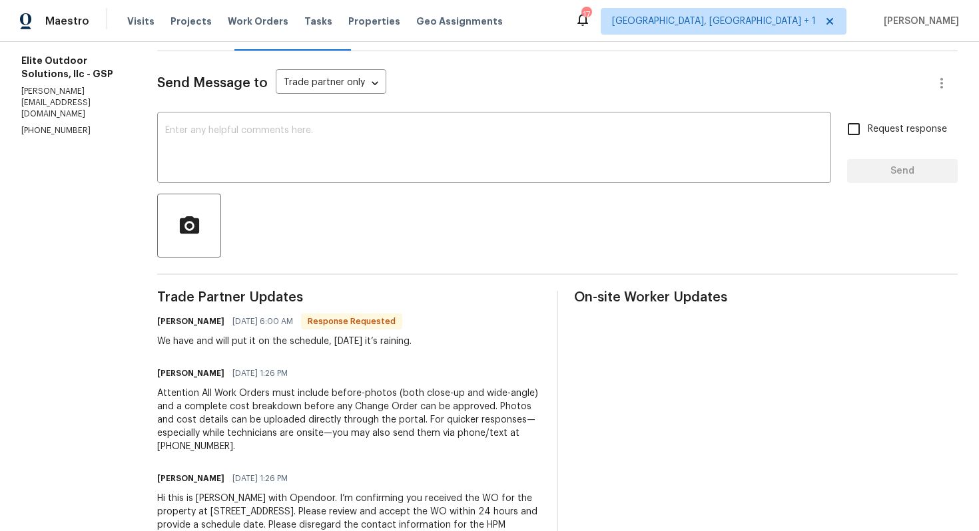
click at [166, 323] on h6 "[PERSON_NAME]" at bounding box center [190, 321] width 67 height 13
copy h6 "[PERSON_NAME]"
click at [334, 138] on textarea at bounding box center [494, 149] width 658 height 47
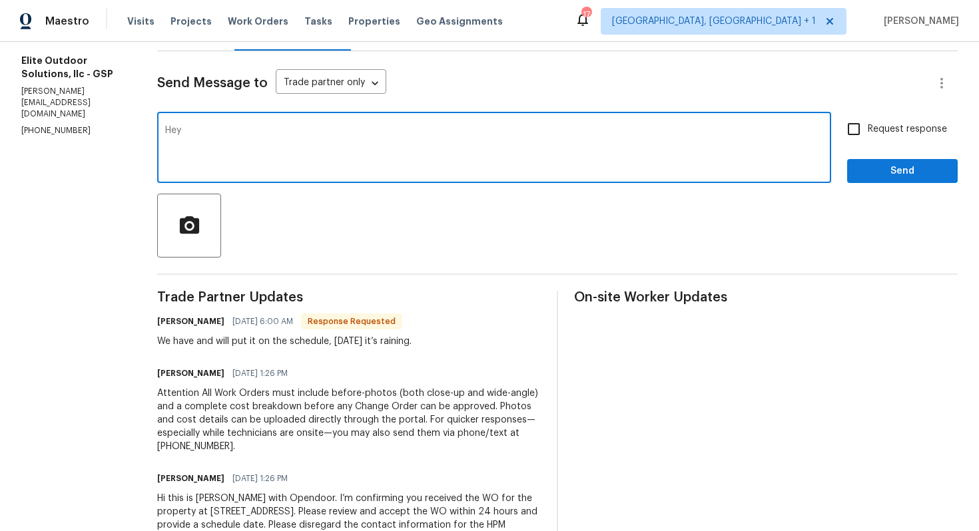
paste textarea "[PERSON_NAME]"
type textarea "Hey [PERSON_NAME], thank you so much for the update. Kindly keep me posted. Tha…"
click at [872, 170] on span "Send" at bounding box center [901, 171] width 89 height 17
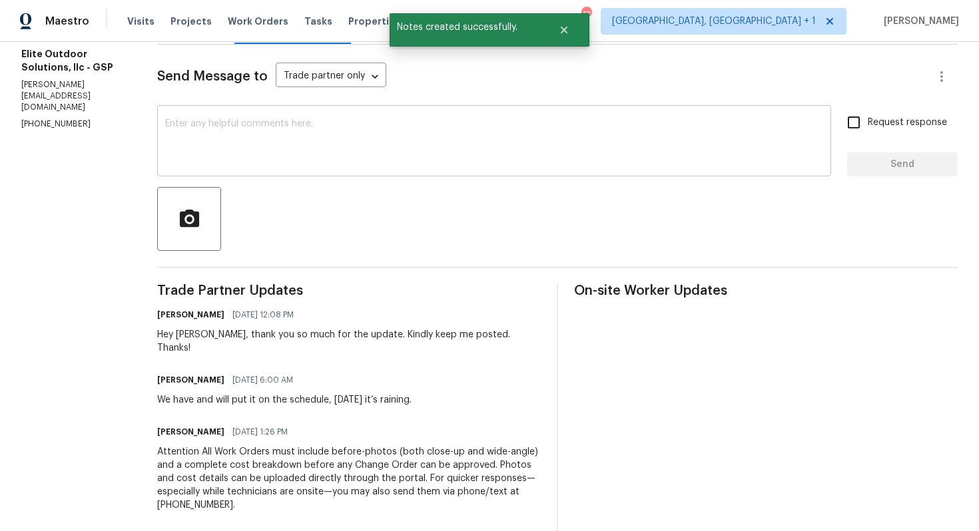
scroll to position [169, 0]
click at [212, 392] on div "We have and will put it on the schedule, [DATE] it’s raining." at bounding box center [284, 398] width 254 height 13
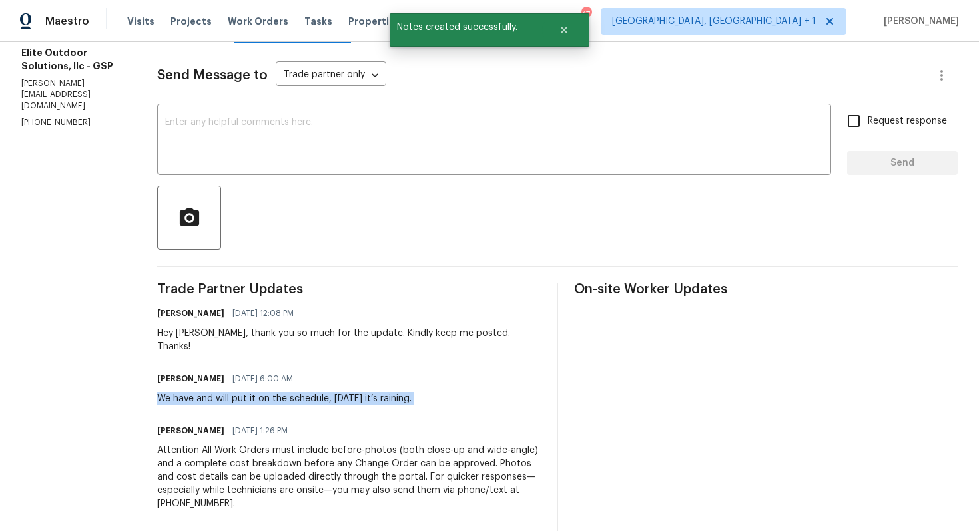
copy div "We have and will put it on the schedule, [DATE] it’s raining."
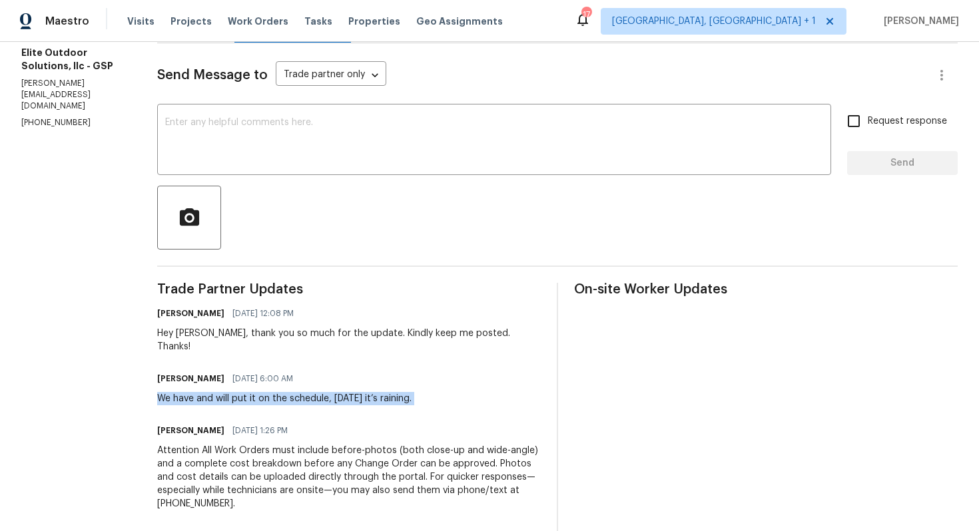
click at [308, 247] on div at bounding box center [557, 218] width 800 height 64
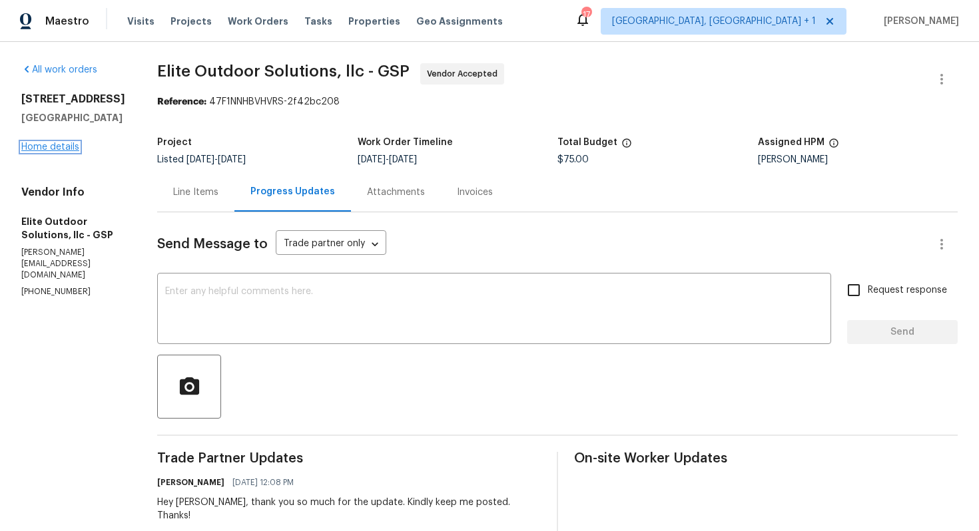
click at [39, 152] on link "Home details" at bounding box center [50, 146] width 58 height 9
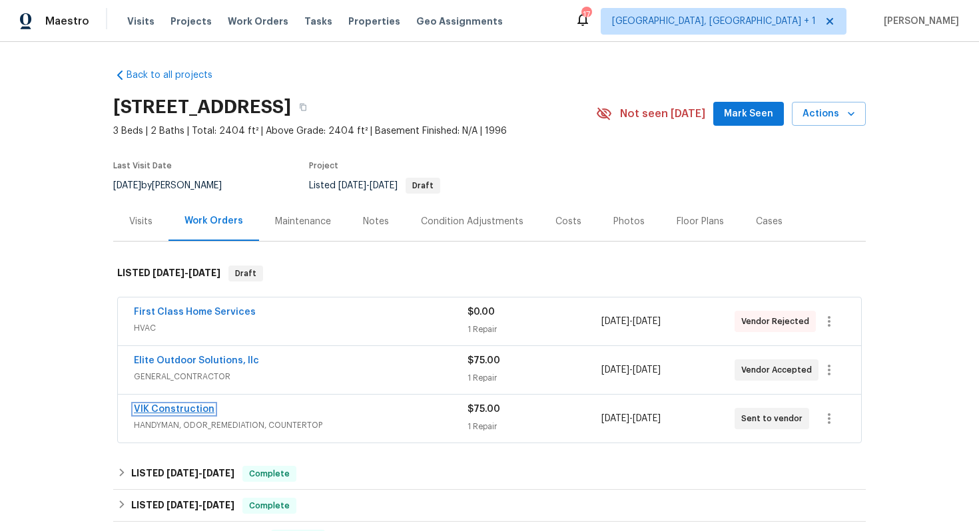
click at [180, 406] on link "VIK Construction" at bounding box center [174, 409] width 81 height 9
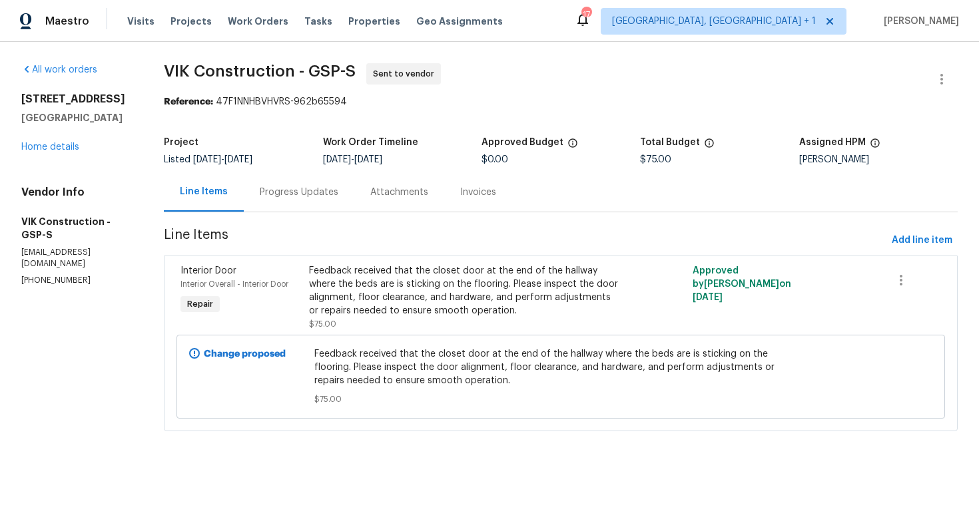
click at [310, 194] on div "Progress Updates" at bounding box center [299, 192] width 79 height 13
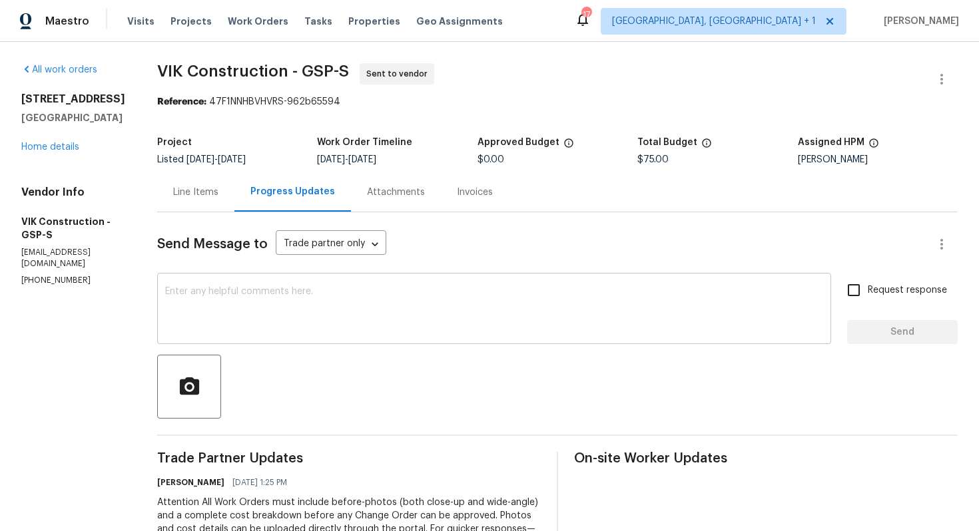
click at [362, 320] on textarea at bounding box center [494, 310] width 658 height 47
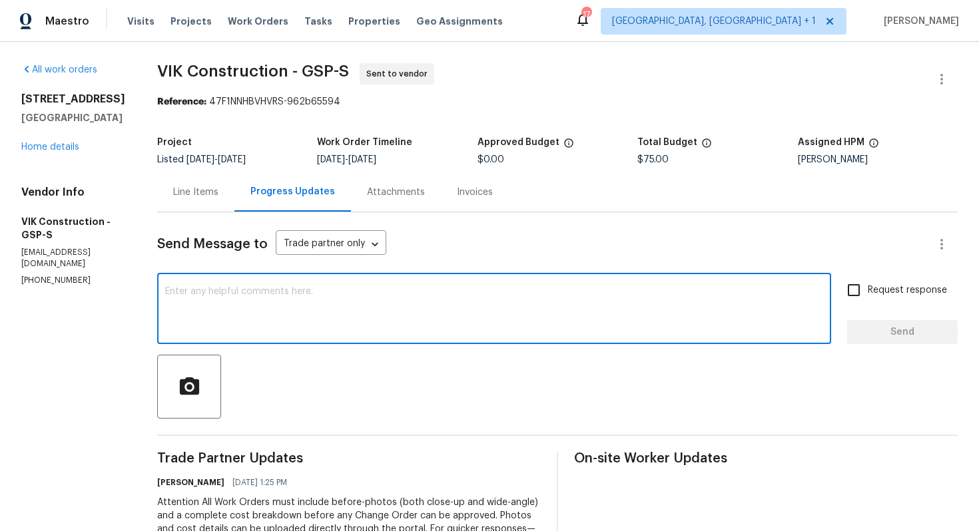
click at [359, 317] on textarea at bounding box center [494, 310] width 658 height 47
paste textarea "Could you please accept the work order and provide the progress status along wi…"
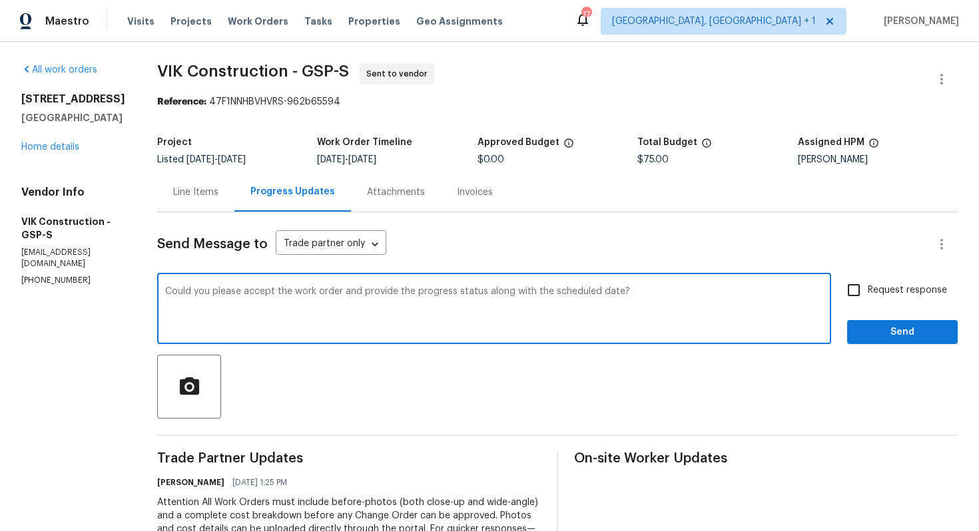
click at [196, 292] on textarea "Could you please accept the work order and provide the progress status along wi…" at bounding box center [494, 310] width 658 height 47
click at [689, 295] on textarea "Hi team, could you please accept the work order and provide the progress status…" at bounding box center [494, 310] width 658 height 47
type textarea "Hi team, could you please accept the work order and provide the progress status…"
click at [870, 286] on span "Request response" at bounding box center [906, 291] width 79 height 14
click at [867, 286] on input "Request response" at bounding box center [853, 290] width 28 height 28
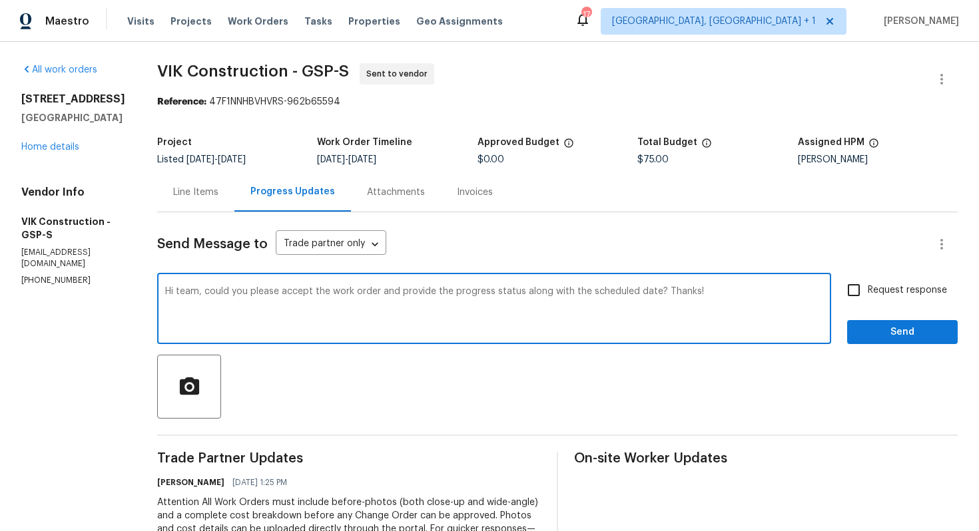
checkbox input "true"
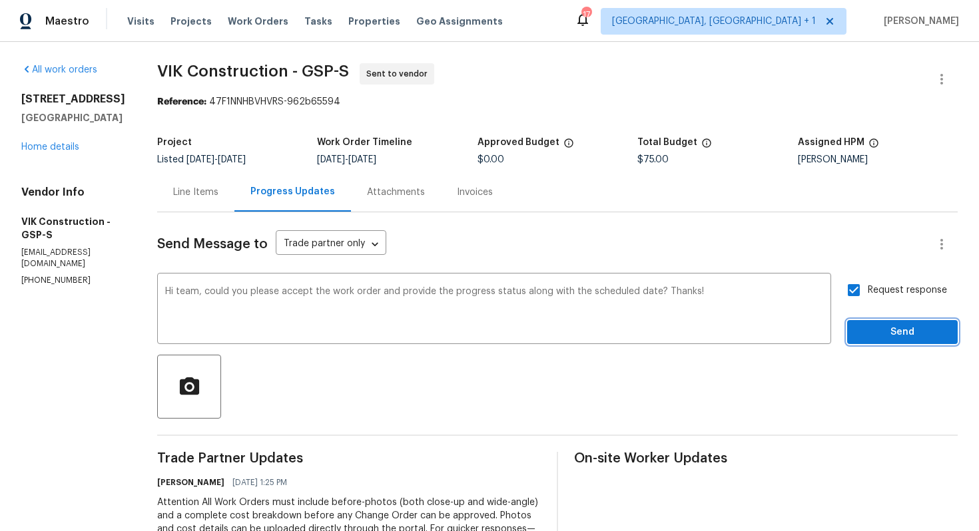
click at [875, 330] on span "Send" at bounding box center [901, 332] width 89 height 17
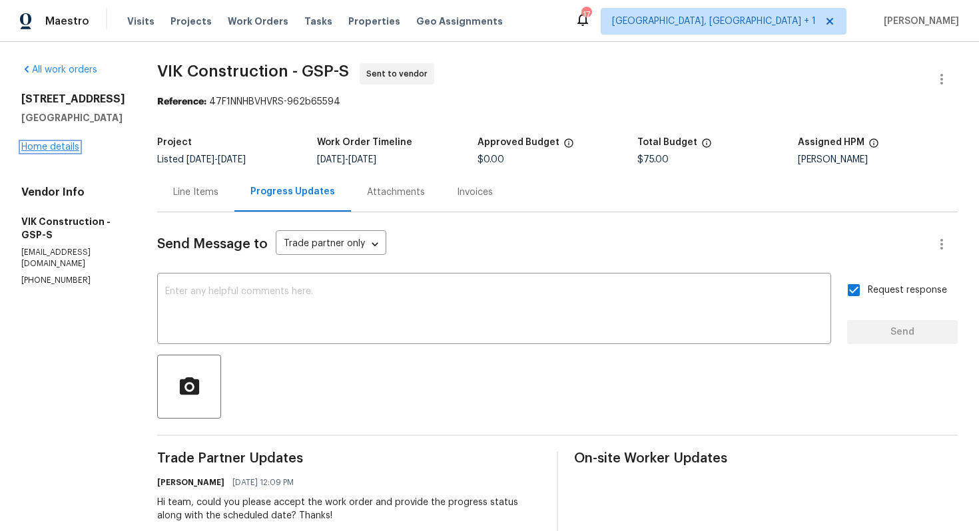
click at [55, 150] on link "Home details" at bounding box center [50, 146] width 58 height 9
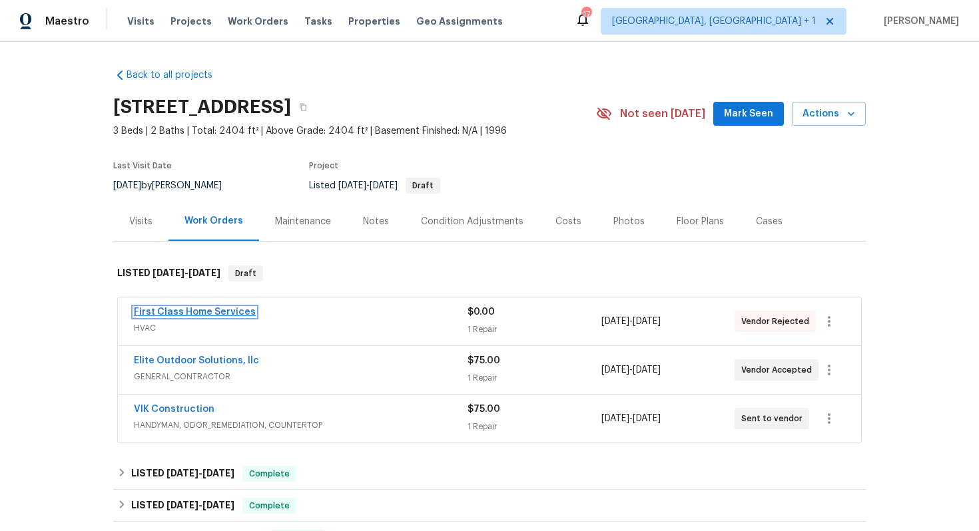
click at [183, 310] on link "First Class Home Services" at bounding box center [195, 312] width 122 height 9
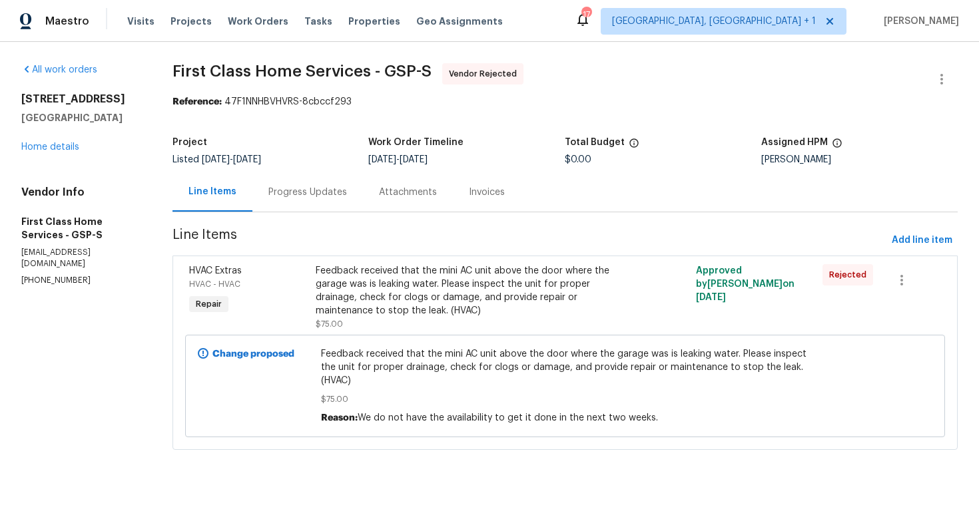
click at [337, 198] on div "Progress Updates" at bounding box center [307, 192] width 79 height 13
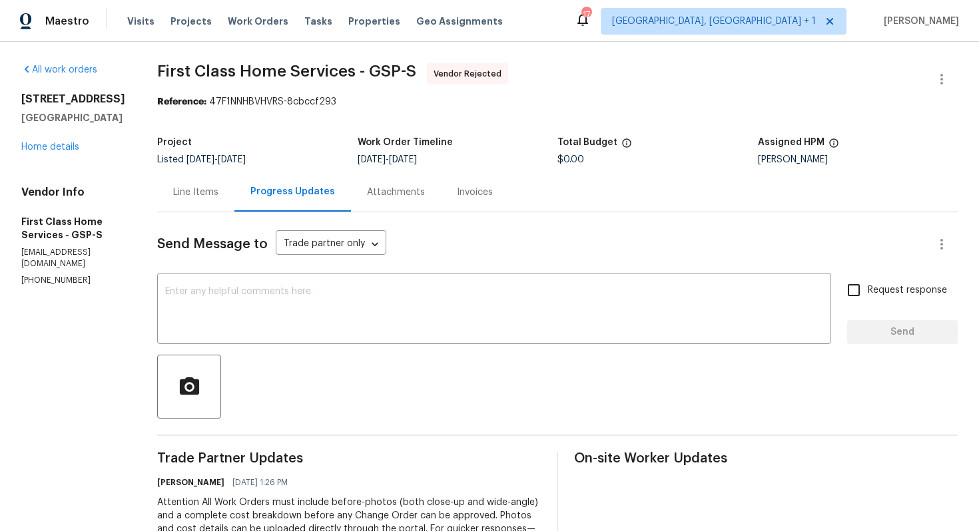
click at [214, 204] on div "Line Items" at bounding box center [195, 191] width 77 height 39
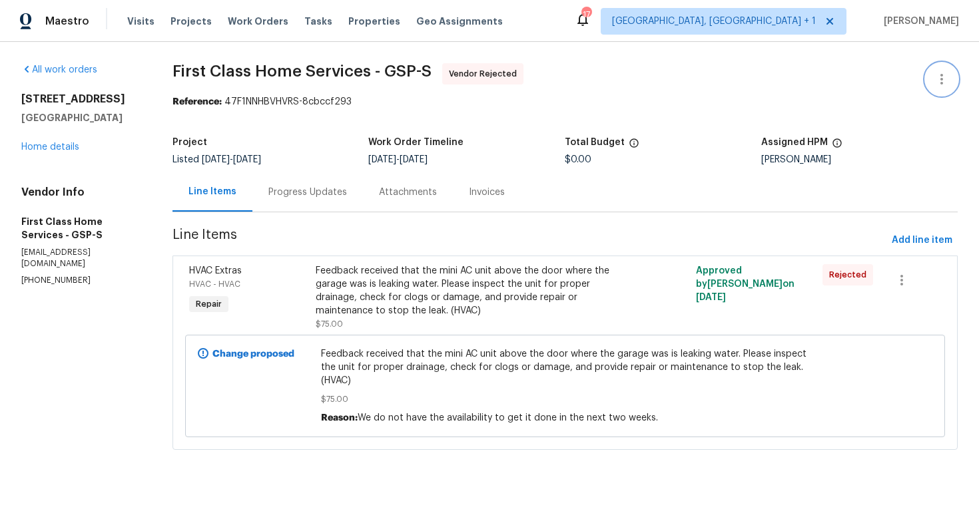
click at [945, 81] on icon "button" at bounding box center [941, 79] width 16 height 16
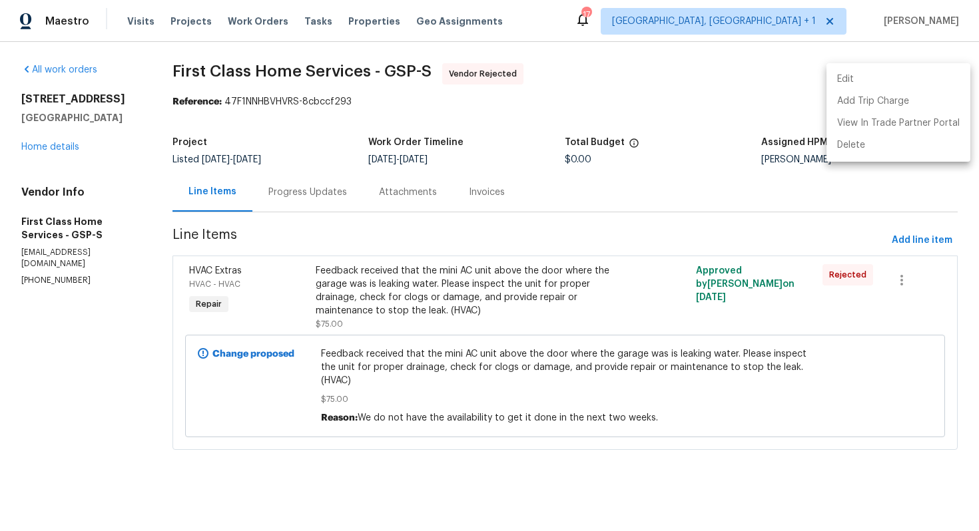
click at [867, 82] on li "Edit" at bounding box center [898, 80] width 144 height 22
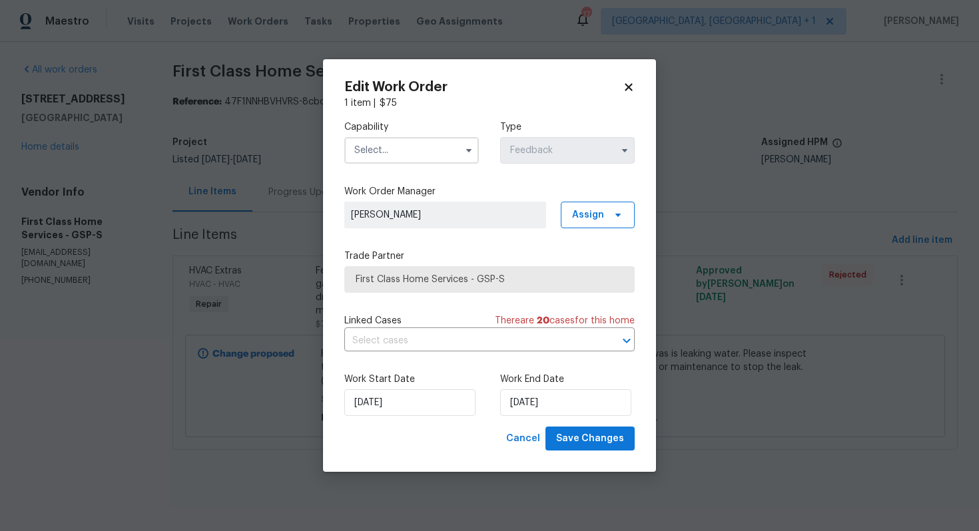
click at [431, 152] on input "text" at bounding box center [411, 150] width 134 height 27
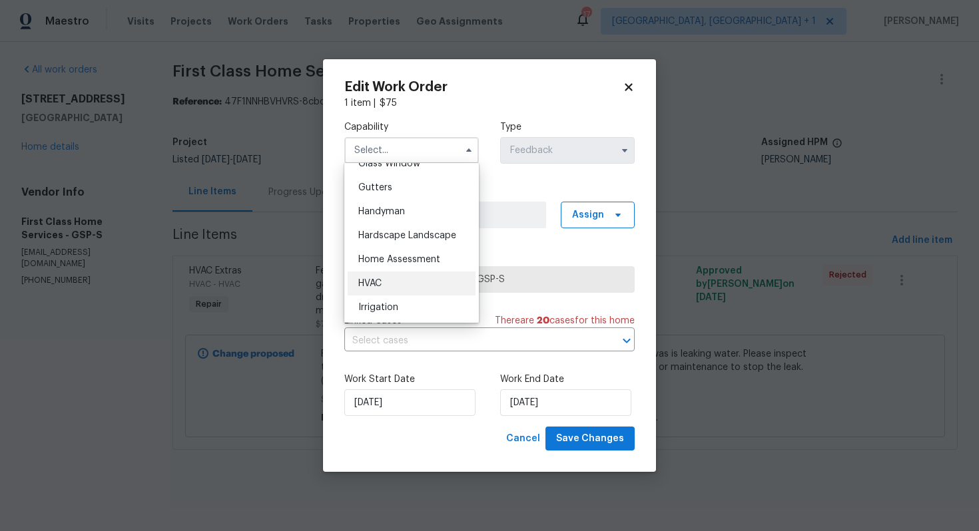
scroll to position [701, 0]
click at [403, 284] on div "HVAC" at bounding box center [411, 282] width 128 height 24
type input "HVAC"
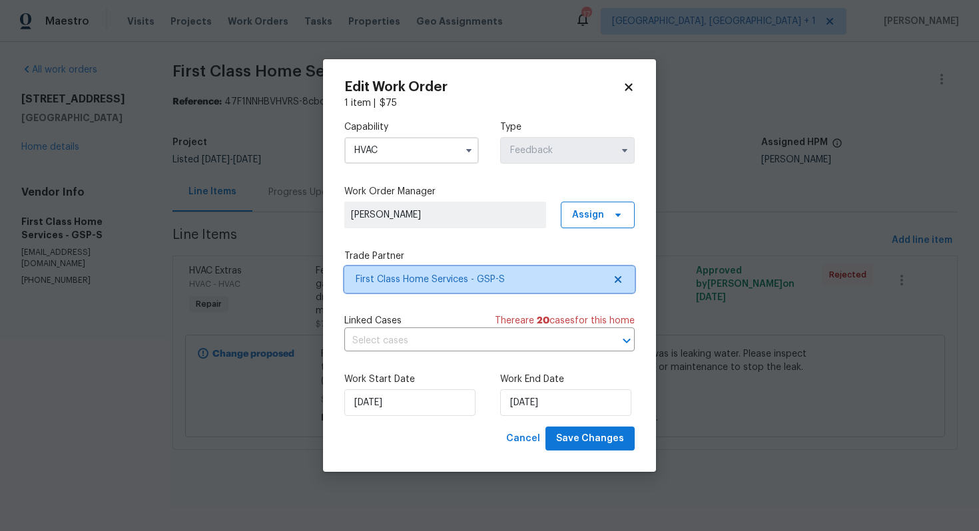
click at [450, 279] on span "First Class Home Services - GSP-S" at bounding box center [479, 279] width 248 height 13
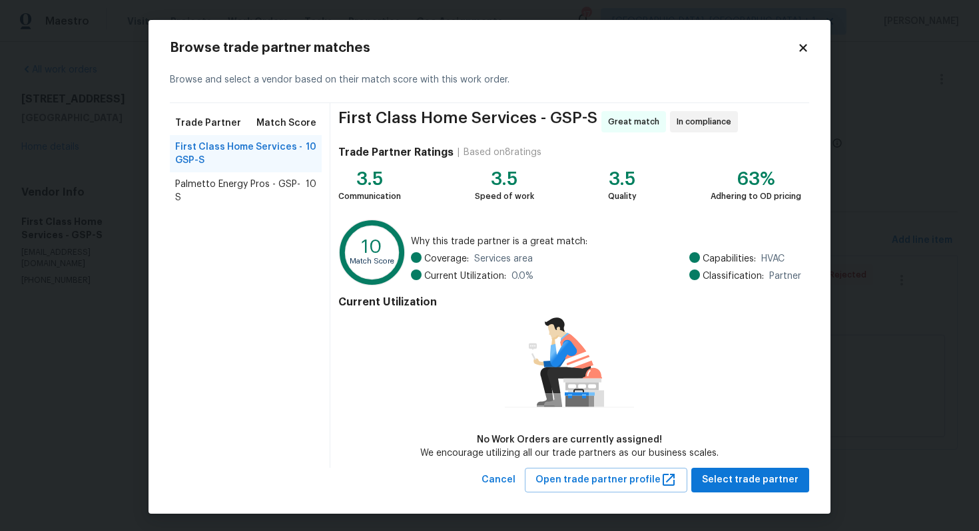
click at [217, 178] on span "Palmetto Energy Pros - GSP-S" at bounding box center [240, 191] width 130 height 27
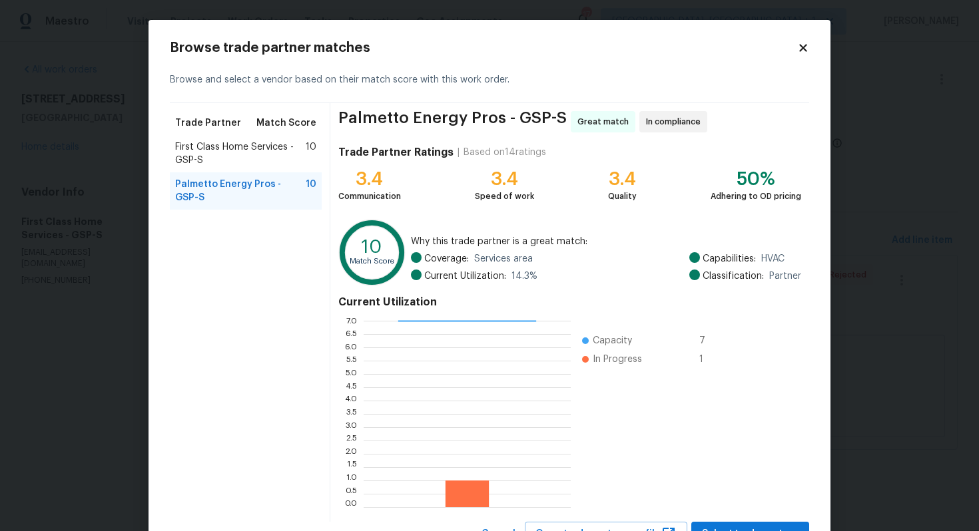
scroll to position [56, 0]
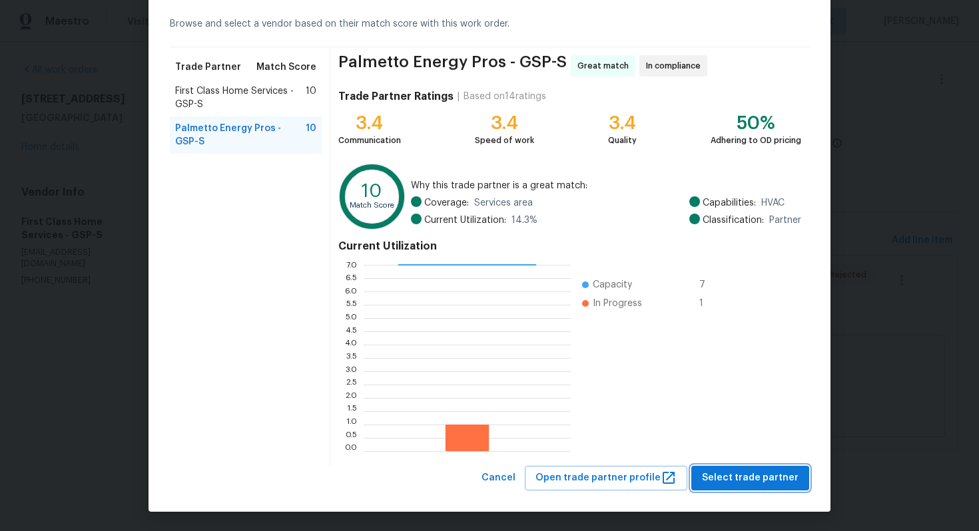
click at [745, 478] on span "Select trade partner" at bounding box center [750, 478] width 97 height 17
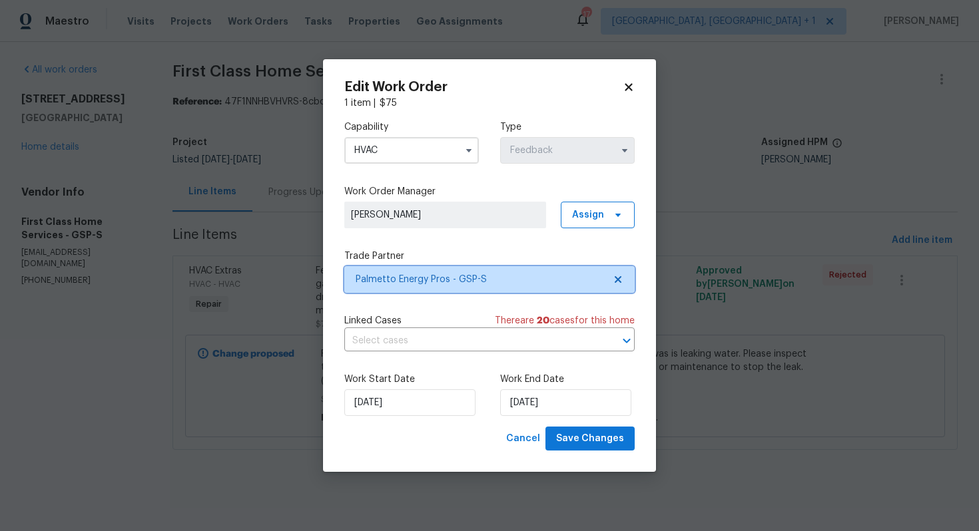
scroll to position [0, 0]
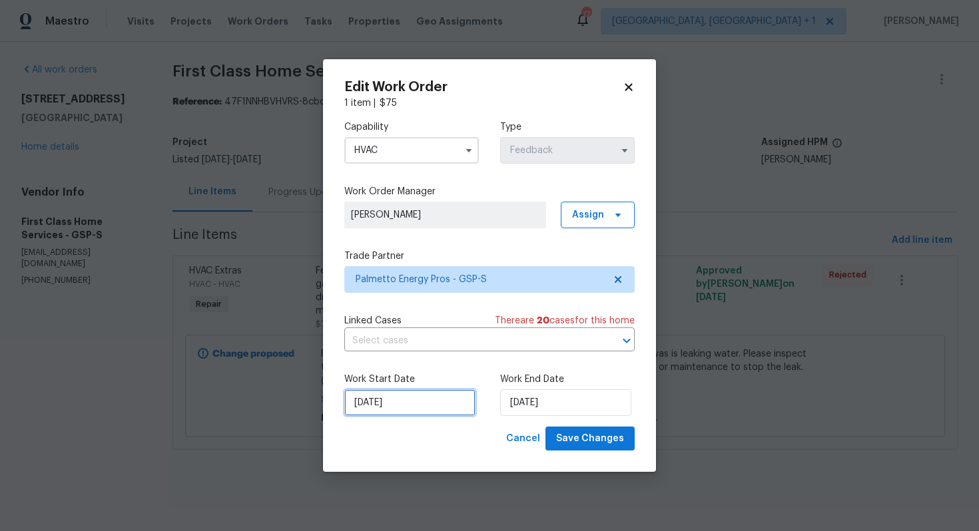
click at [429, 403] on input "25/09/2025" at bounding box center [409, 402] width 131 height 27
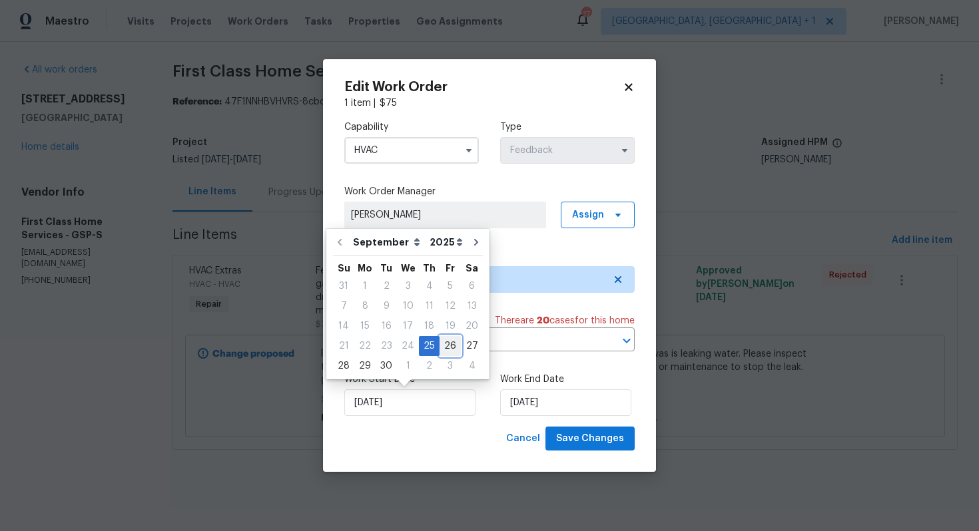
click at [449, 343] on div "26" at bounding box center [449, 346] width 21 height 19
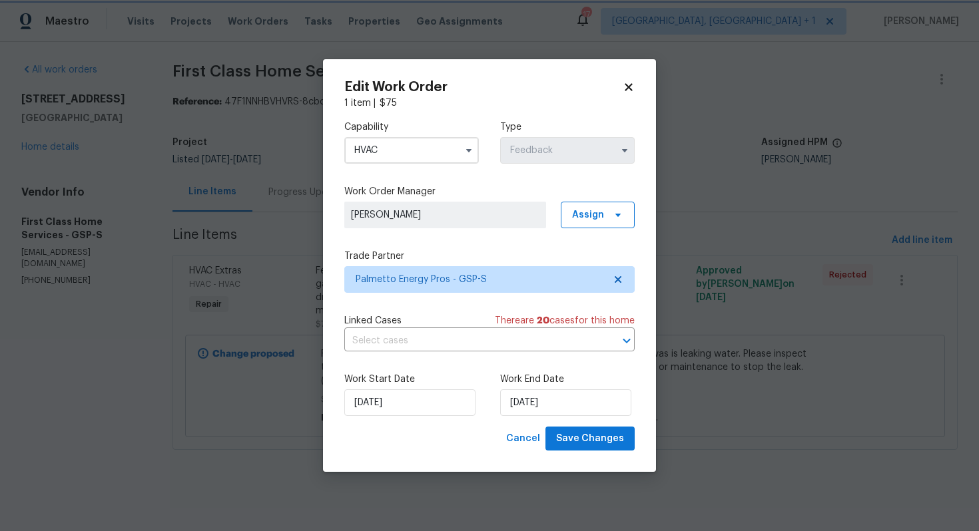
type input "[DATE]"
click at [548, 402] on input "29/09/2025" at bounding box center [565, 402] width 131 height 27
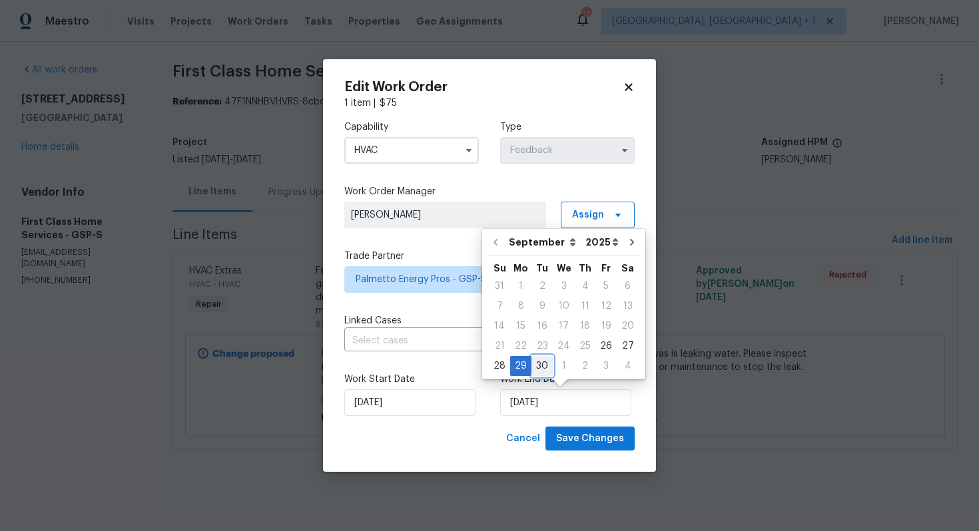
click at [539, 365] on div "30" at bounding box center [541, 366] width 21 height 19
type input "30/09/2025"
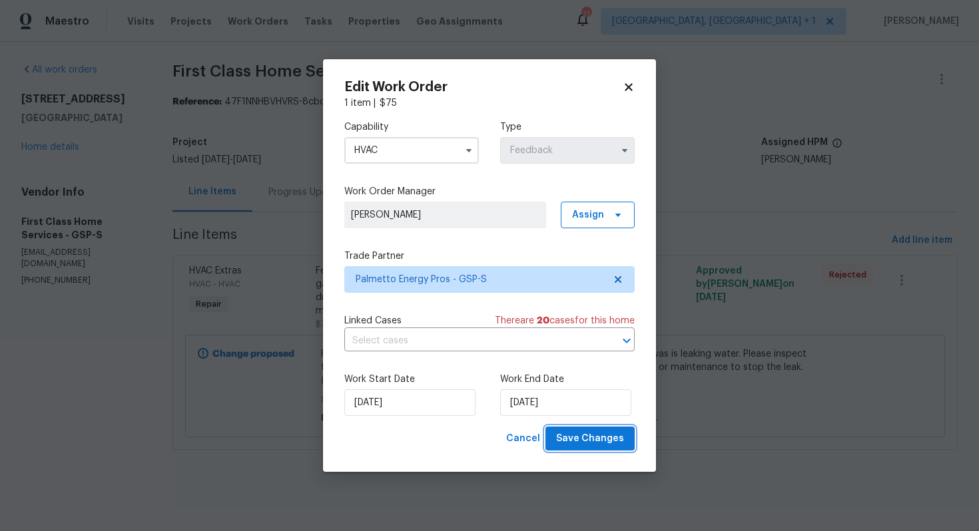
click at [570, 437] on span "Save Changes" at bounding box center [590, 439] width 68 height 17
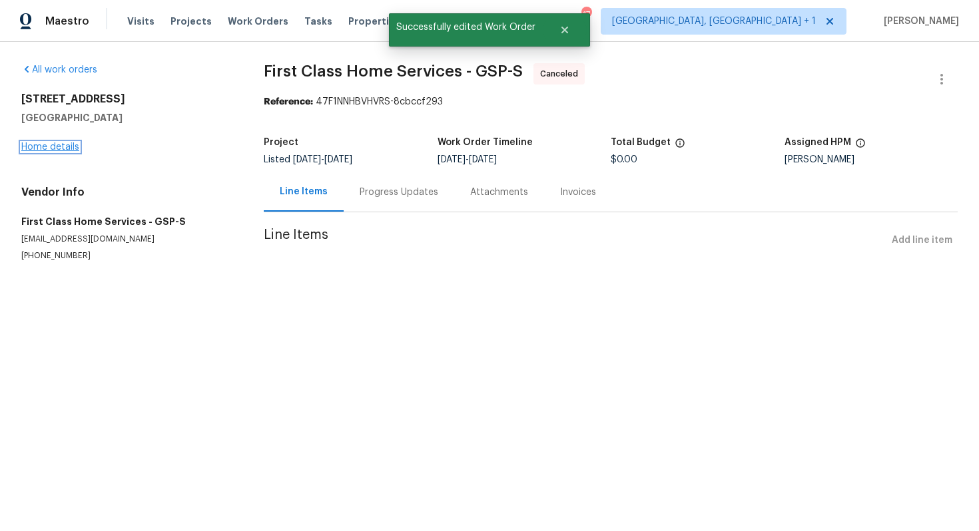
click at [41, 148] on link "Home details" at bounding box center [50, 146] width 58 height 9
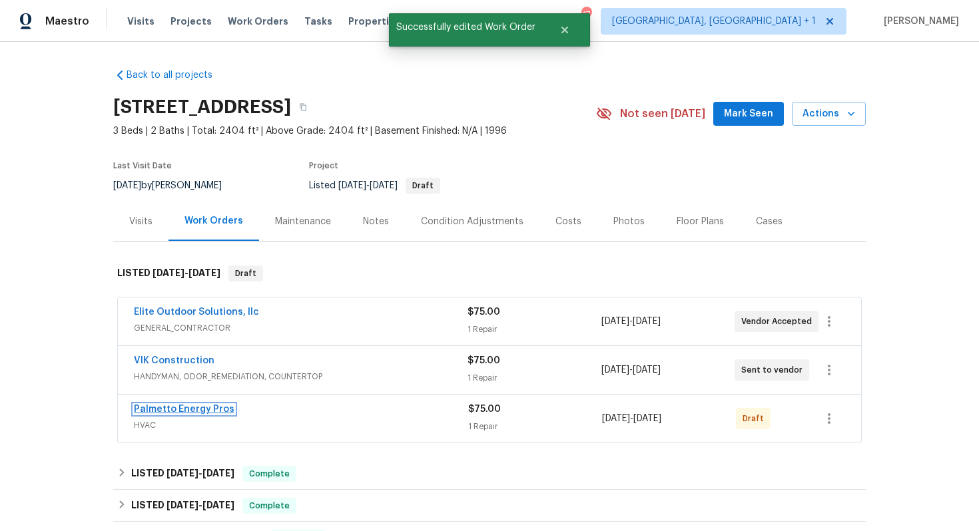
click at [168, 408] on link "Palmetto Energy Pros" at bounding box center [184, 409] width 101 height 9
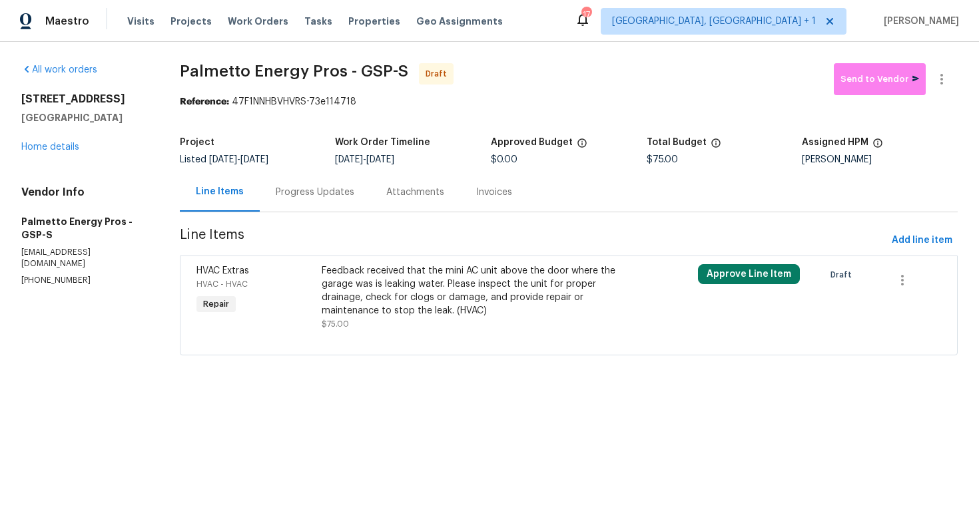
click at [316, 194] on div "Progress Updates" at bounding box center [315, 192] width 79 height 13
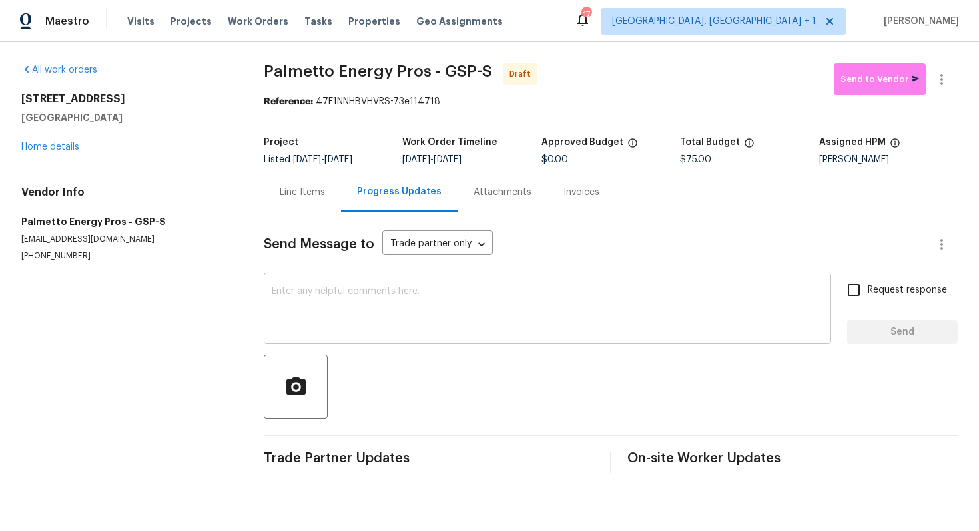
click at [329, 307] on textarea at bounding box center [547, 310] width 551 height 47
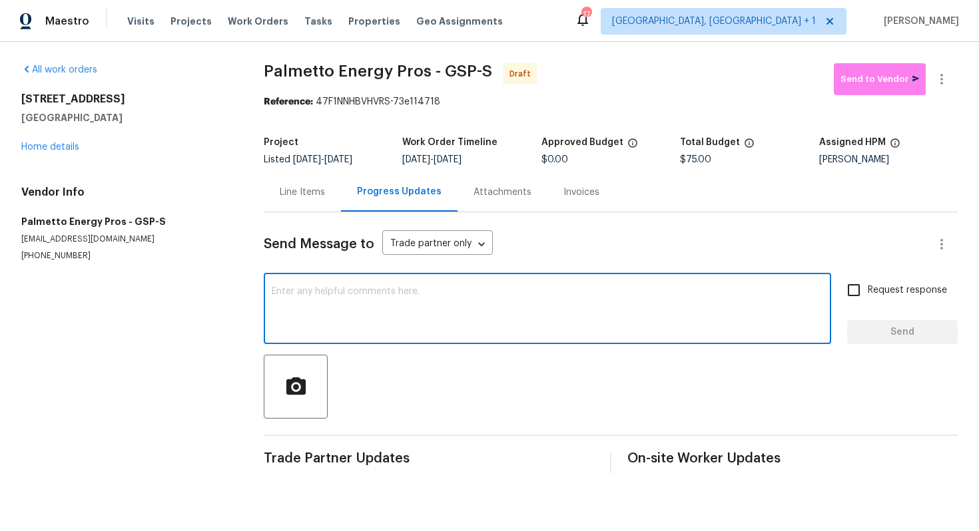
paste textarea "Hi this is Arvind with Opendoor. I’m confirming you received the WO for the pro…"
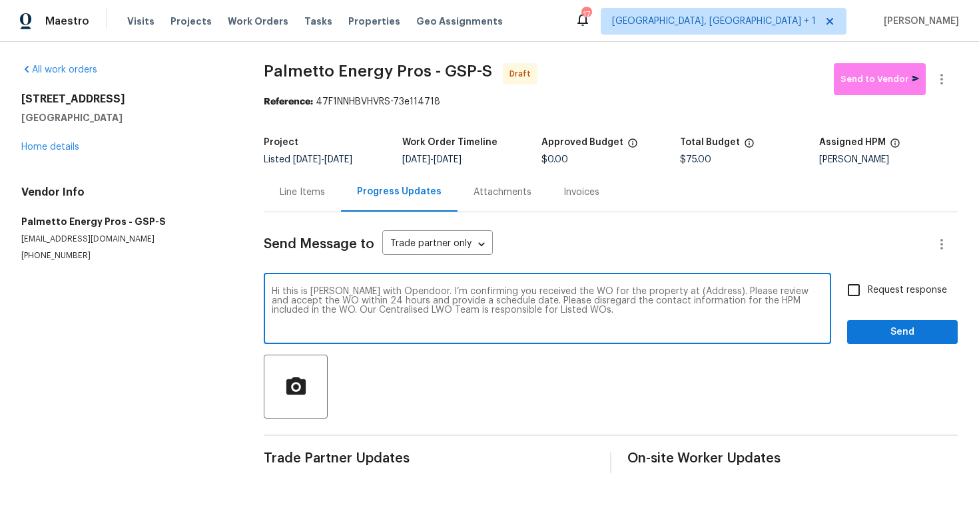
drag, startPoint x: 695, startPoint y: 292, endPoint x: 655, endPoint y: 292, distance: 39.9
click at [655, 292] on textarea "Hi this is Arvind with Opendoor. I’m confirming you received the WO for the pro…" at bounding box center [547, 310] width 551 height 47
paste textarea "1611 Scuffletown Rd, Fountain Inn, SC 29644"
type textarea "Hi this is Arvind with Opendoor. I’m confirming you received the WO for the pro…"
click at [851, 286] on input "Request response" at bounding box center [853, 290] width 28 height 28
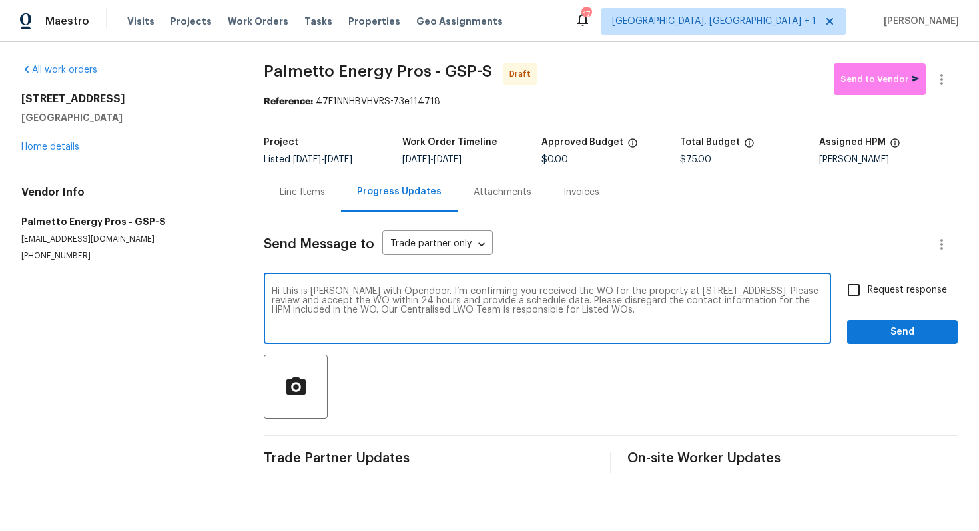
checkbox input "true"
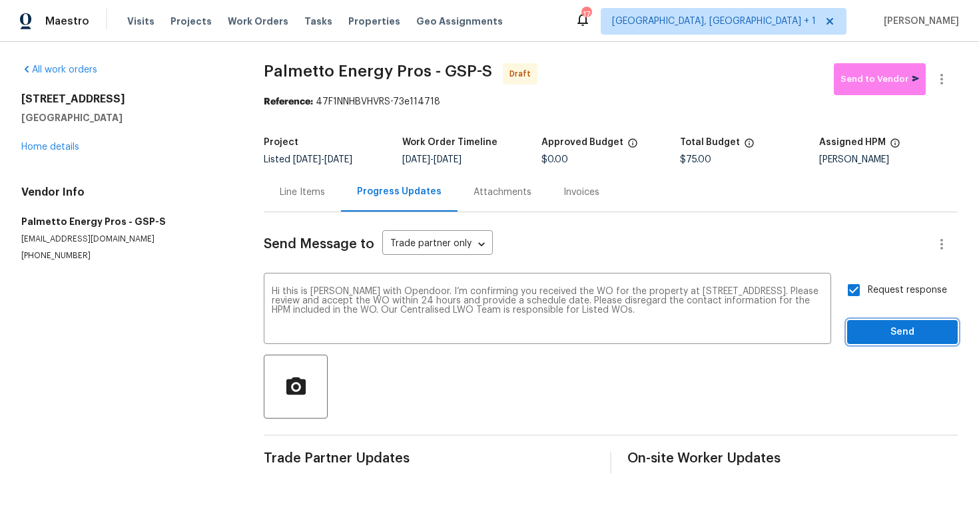
click at [883, 325] on span "Send" at bounding box center [901, 332] width 89 height 17
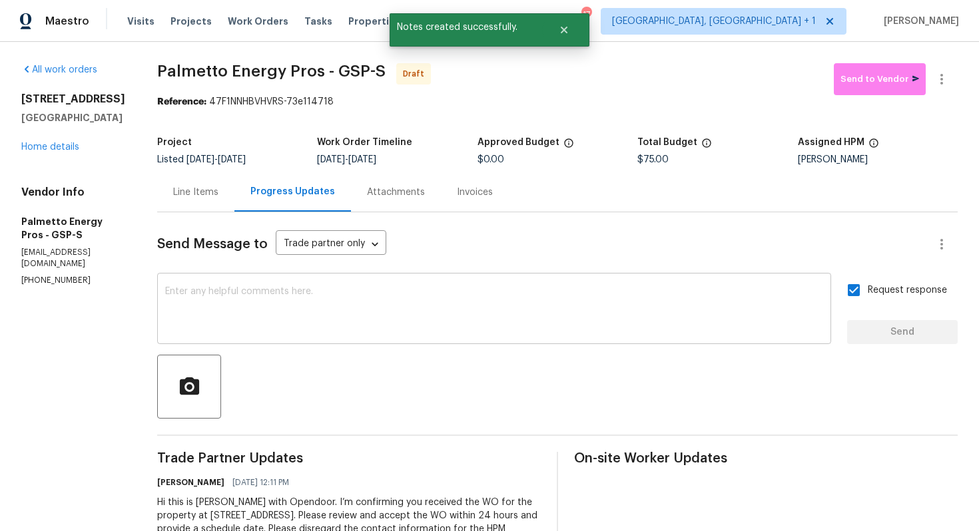
click at [397, 334] on div "x ​" at bounding box center [494, 310] width 674 height 68
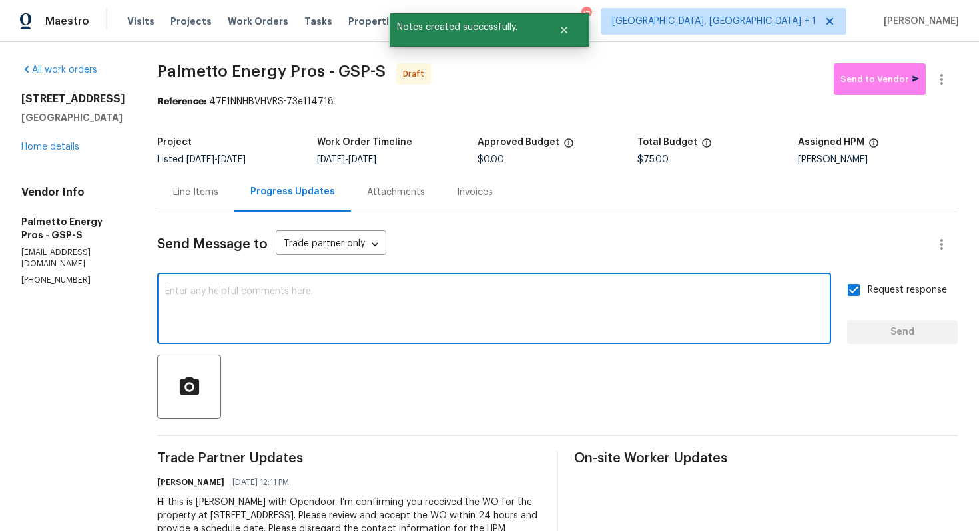
paste textarea "Attention All Work Orders must include before-photos (both close-up and wide-an…"
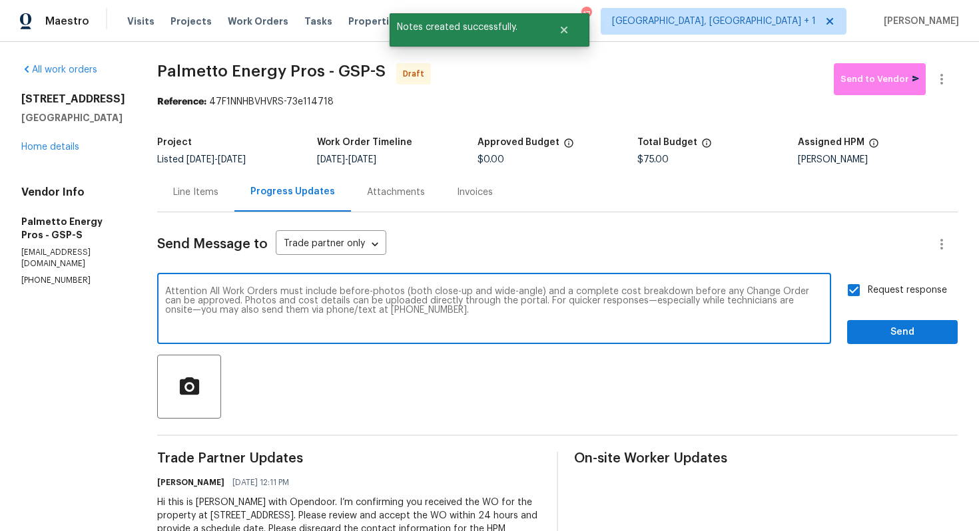
type textarea "Attention All Work Orders must include before-photos (both close-up and wide-an…"
click at [901, 327] on span "Send" at bounding box center [901, 332] width 89 height 17
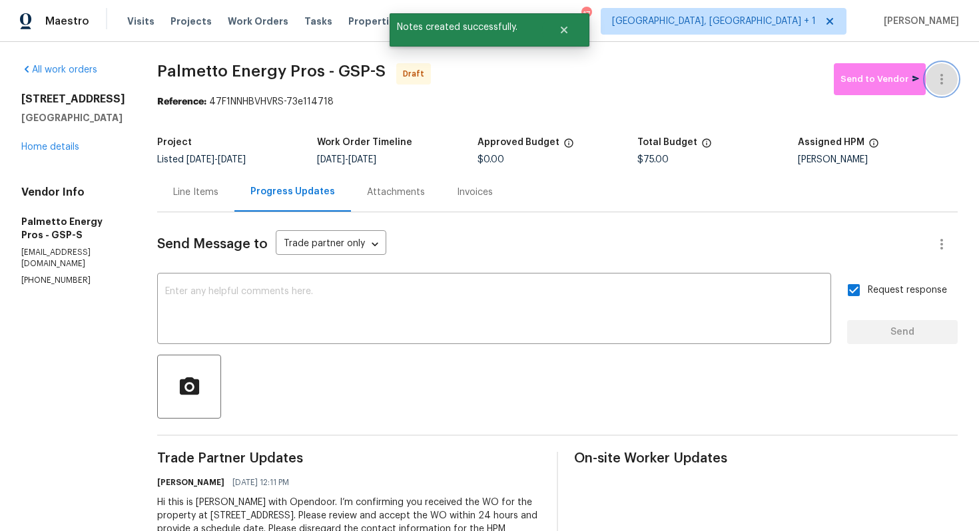
click at [939, 87] on button "button" at bounding box center [941, 79] width 32 height 32
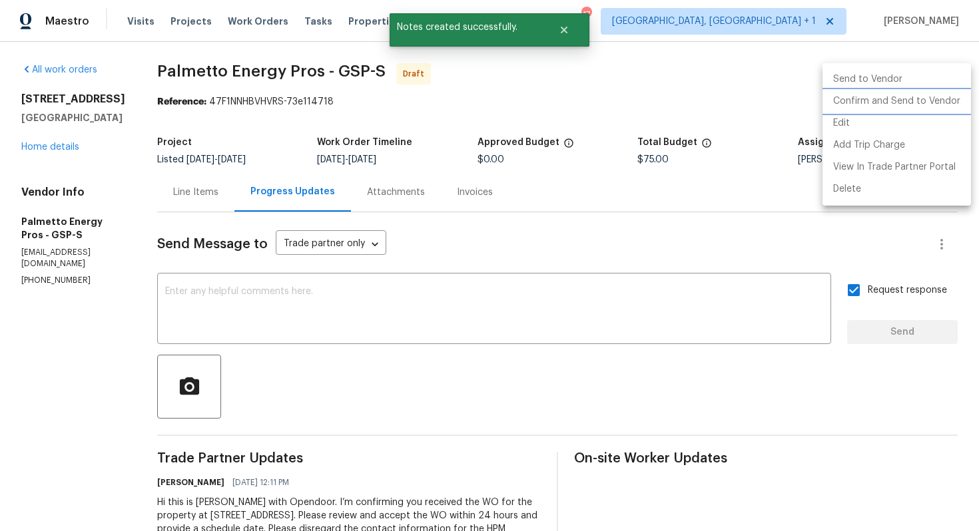
click at [909, 106] on li "Confirm and Send to Vendor" at bounding box center [896, 102] width 148 height 22
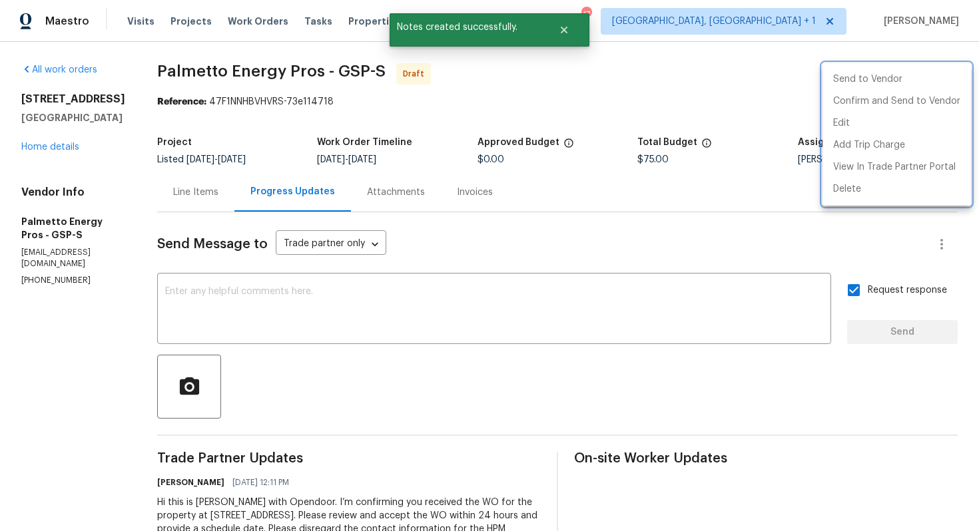
click at [485, 99] on div at bounding box center [489, 265] width 979 height 531
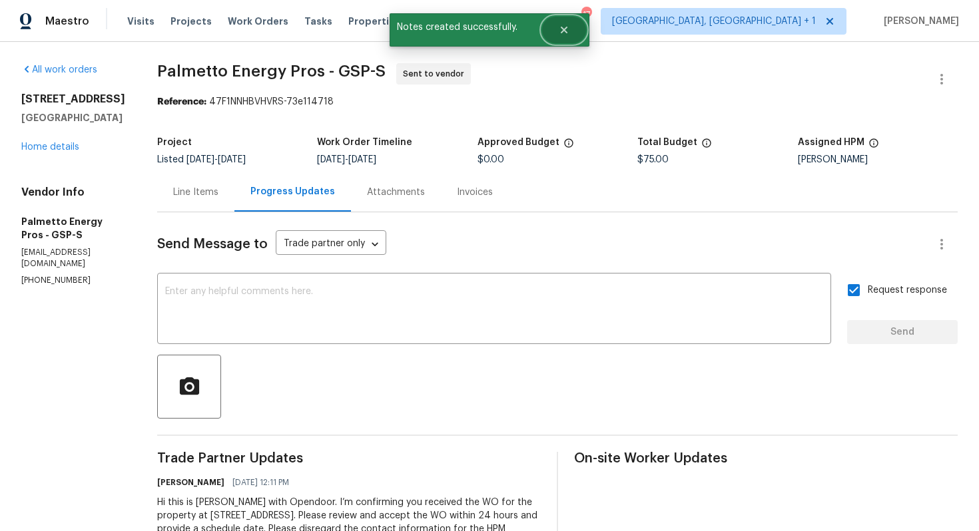
click at [556, 33] on button "Close" at bounding box center [564, 30] width 44 height 27
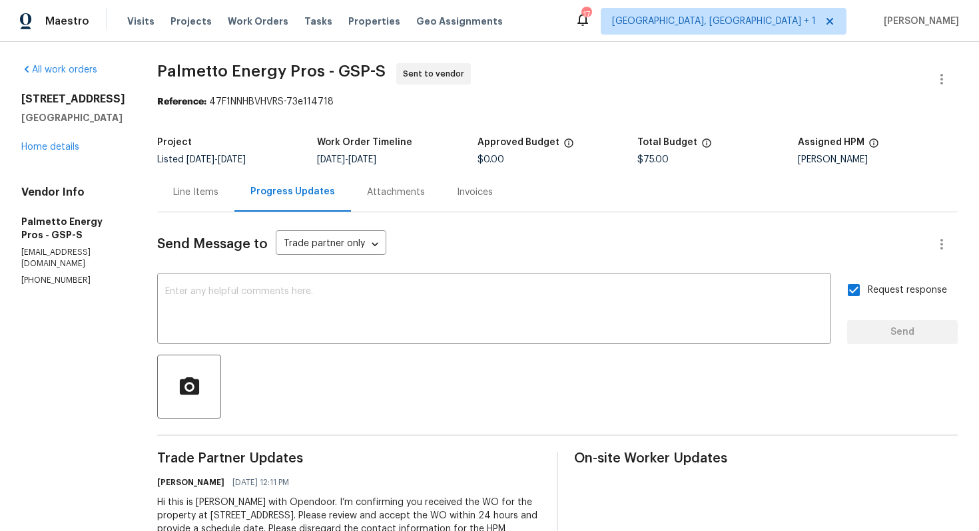
click at [312, 361] on div at bounding box center [557, 387] width 800 height 64
drag, startPoint x: 160, startPoint y: 61, endPoint x: 355, endPoint y: 62, distance: 195.0
click at [356, 62] on div "All work orders 1611 Scuffletown Rd Fountain Inn, SC 29644 Home details Vendor …" at bounding box center [489, 314] width 979 height 545
drag, startPoint x: 162, startPoint y: 69, endPoint x: 388, endPoint y: 70, distance: 226.3
click at [388, 70] on span "Palmetto Energy Pros - GSP-S Sent to vendor" at bounding box center [541, 79] width 768 height 32
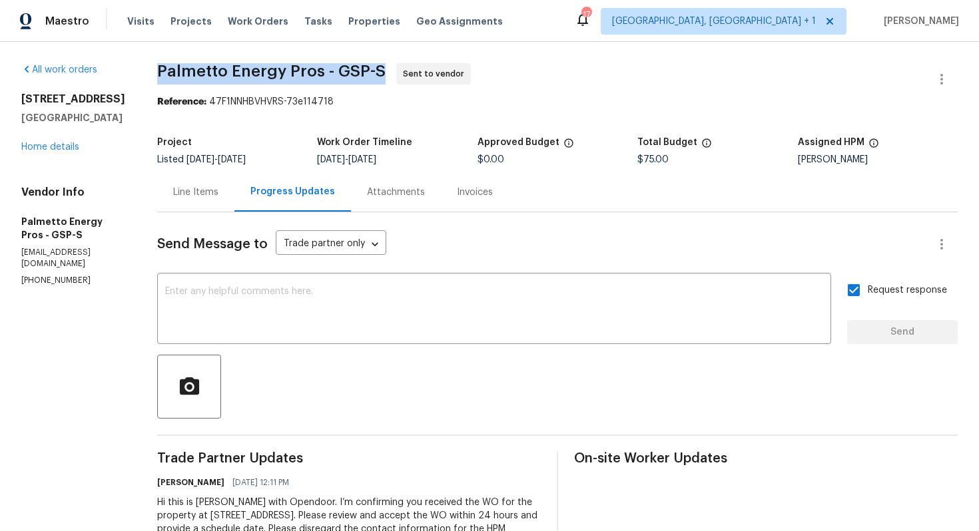
copy span "Palmetto Energy Pros - GSP-S"
click at [541, 27] on div "Maestro Visits Projects Work Orders Tasks Properties Geo Assignments 17 Albuque…" at bounding box center [489, 21] width 979 height 42
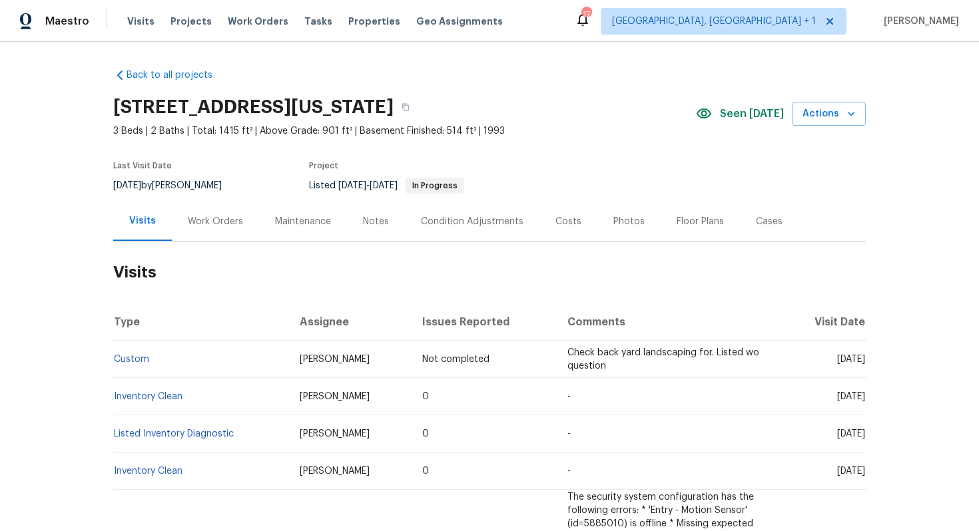
click at [191, 220] on div "Work Orders" at bounding box center [215, 221] width 55 height 13
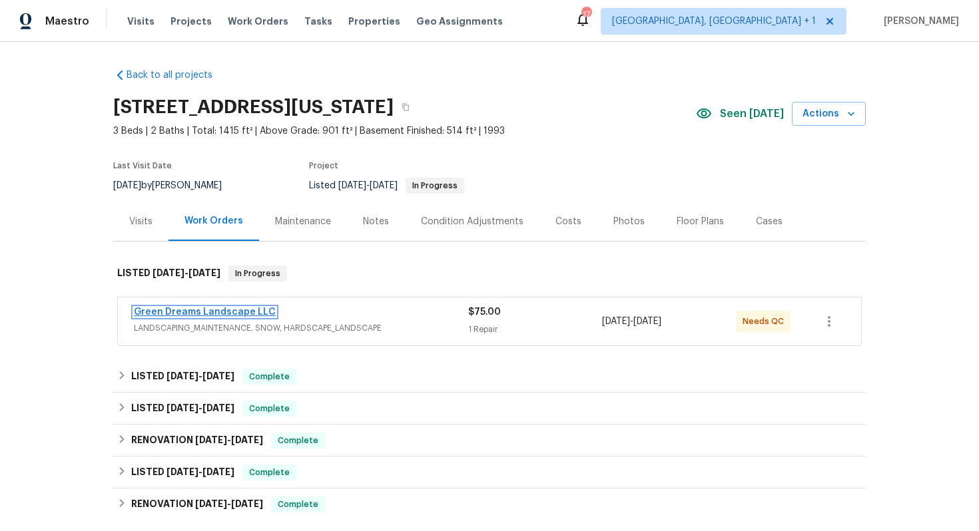
click at [182, 309] on link "Green Dreams Landscape LLC" at bounding box center [205, 312] width 142 height 9
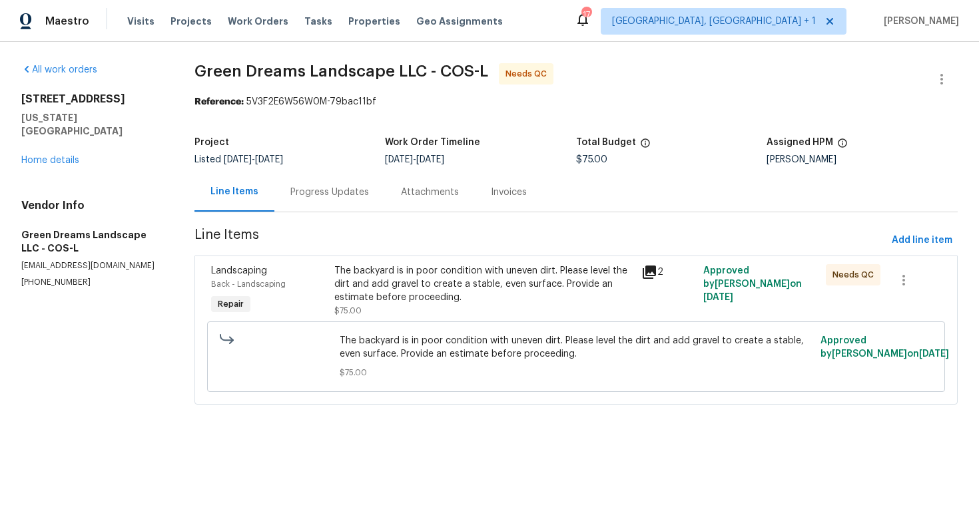
click at [322, 195] on div "Progress Updates" at bounding box center [329, 192] width 79 height 13
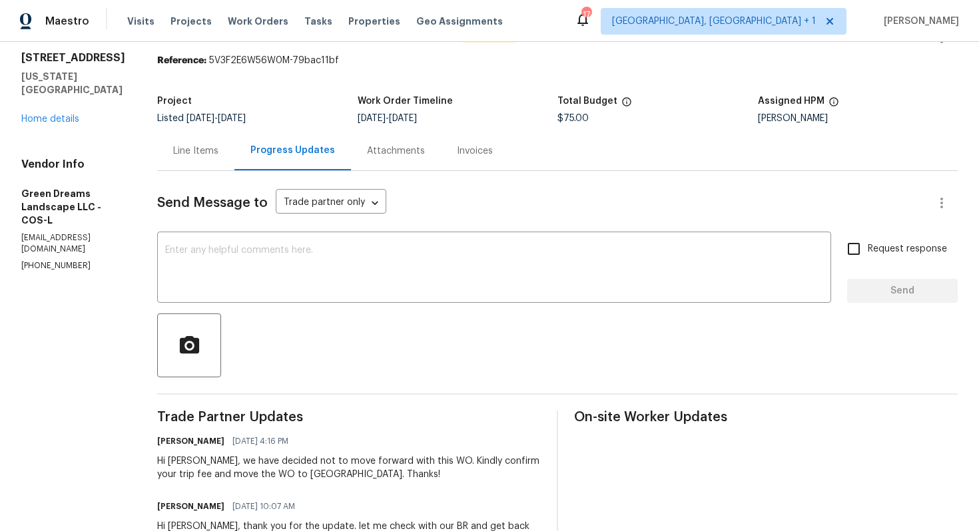
scroll to position [78, 0]
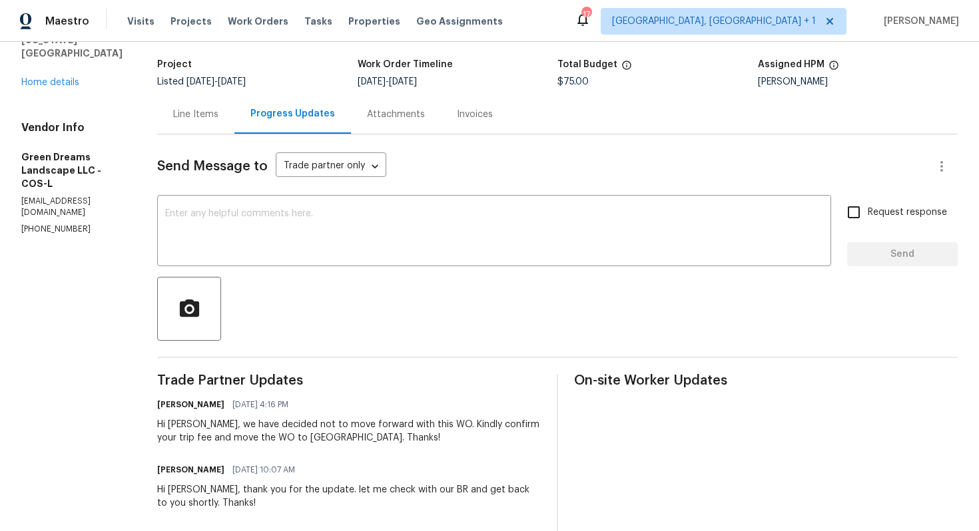
click at [176, 425] on div "Hi [PERSON_NAME], we have decided not to move forward with this WO. Kindly conf…" at bounding box center [348, 431] width 383 height 27
copy div "[PERSON_NAME]"
click at [299, 246] on textarea at bounding box center [494, 232] width 658 height 47
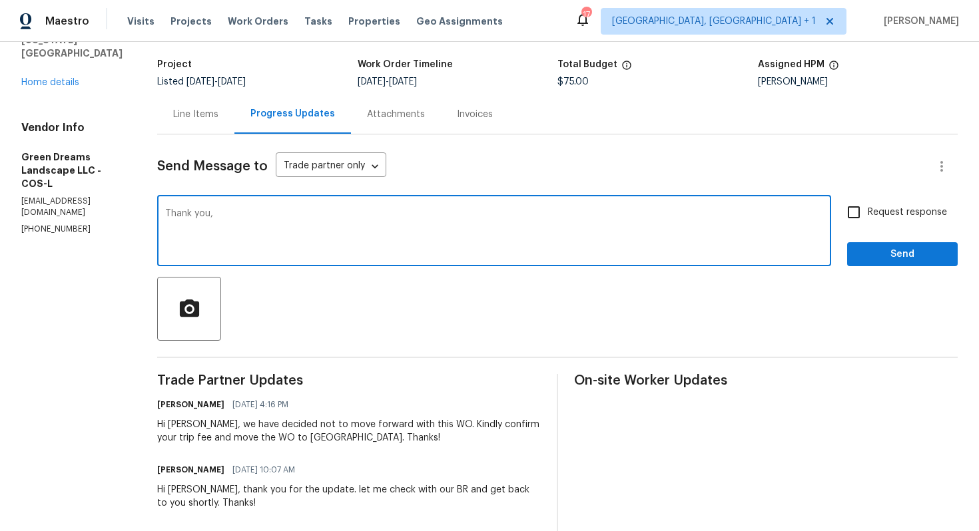
paste textarea "[PERSON_NAME]"
type textarea "Thank you, [PERSON_NAME]. Wo is approved."
click at [879, 258] on span "Send" at bounding box center [901, 254] width 89 height 17
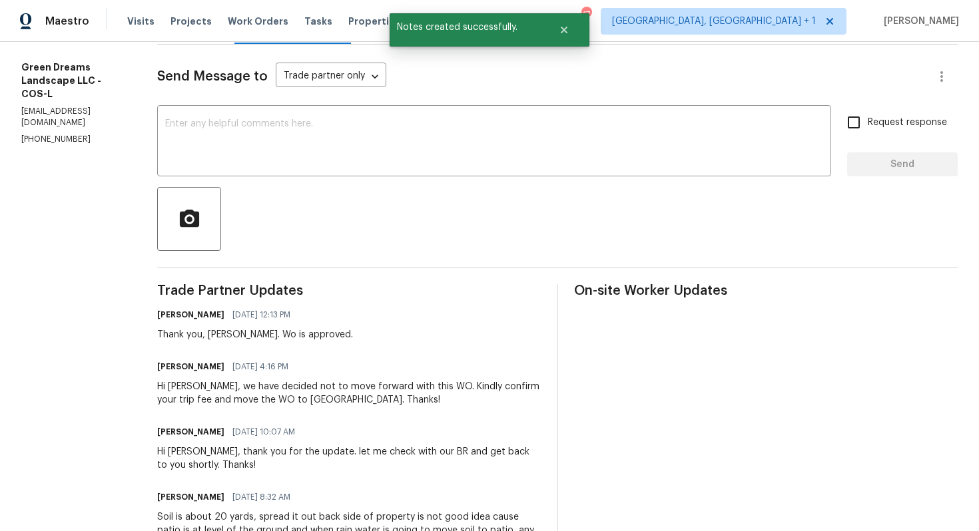
scroll to position [0, 0]
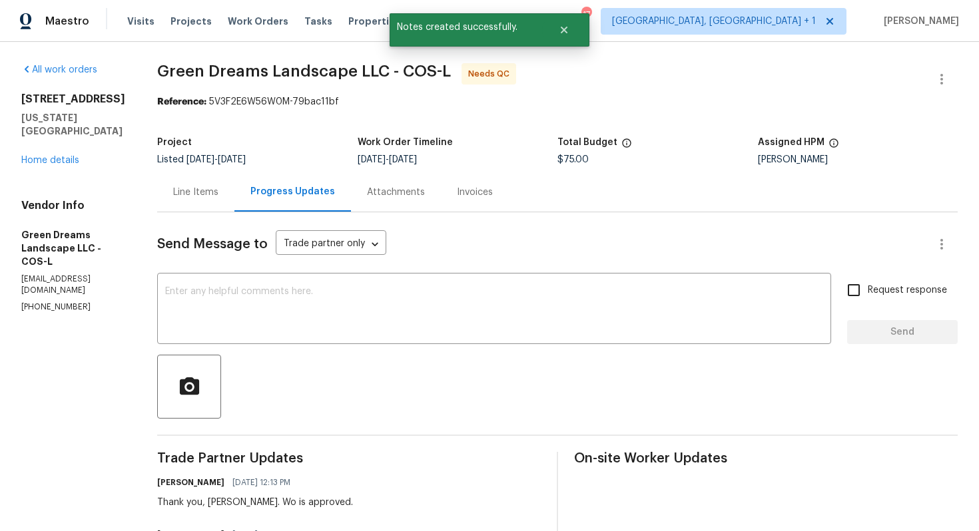
click at [188, 196] on div "Line Items" at bounding box center [195, 192] width 45 height 13
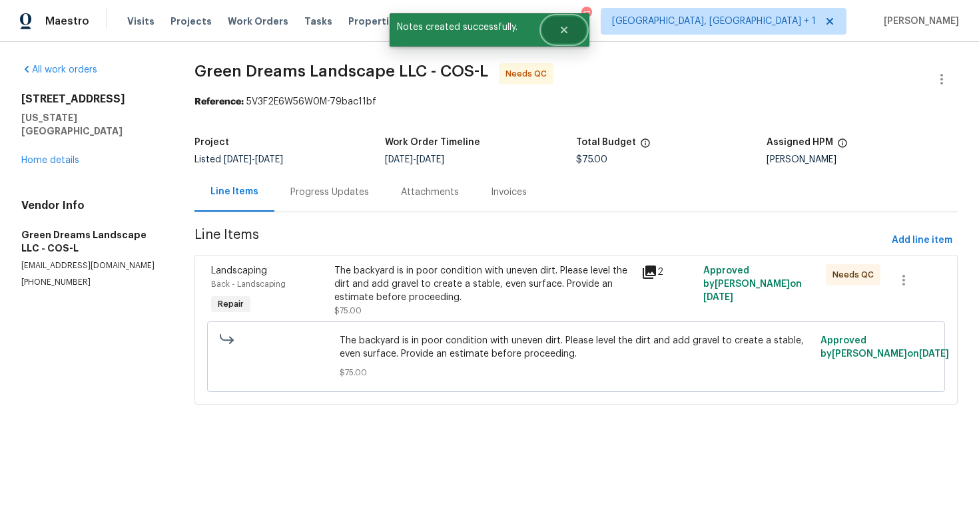
click at [580, 27] on button "Close" at bounding box center [564, 30] width 44 height 27
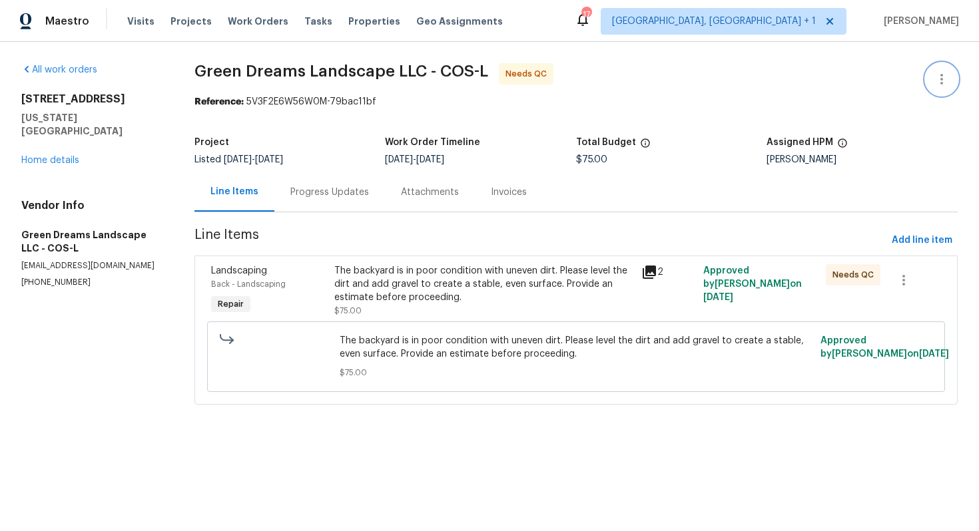
click at [953, 79] on button "button" at bounding box center [941, 79] width 32 height 32
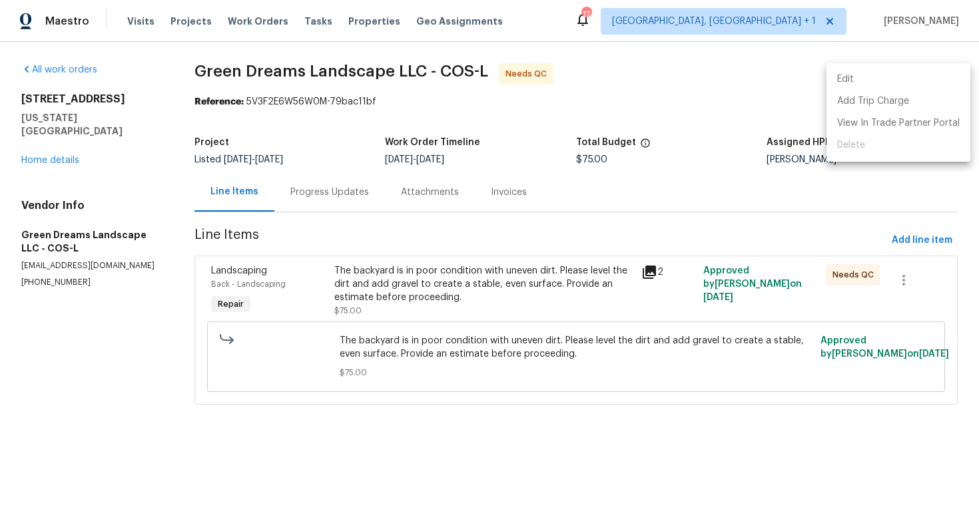
click at [855, 80] on li "Edit" at bounding box center [898, 80] width 144 height 22
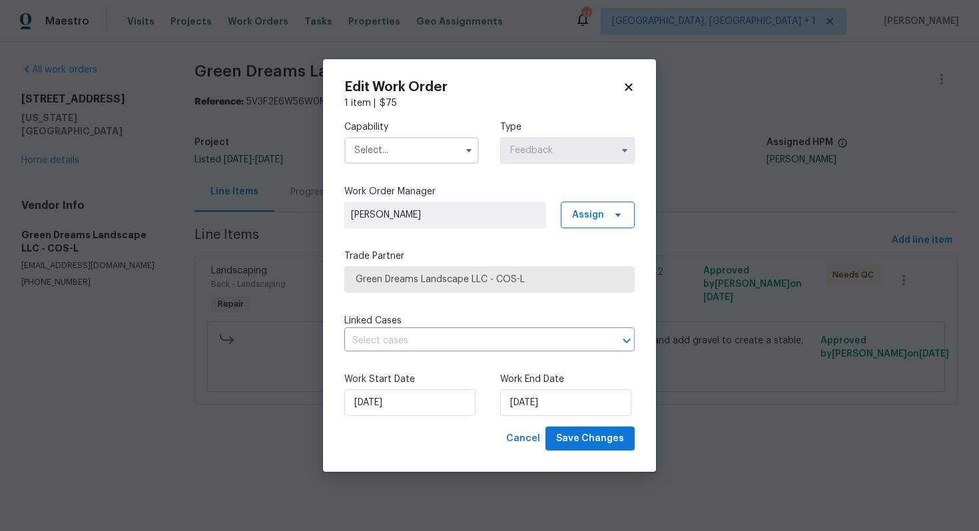
click at [458, 152] on input "text" at bounding box center [411, 150] width 134 height 27
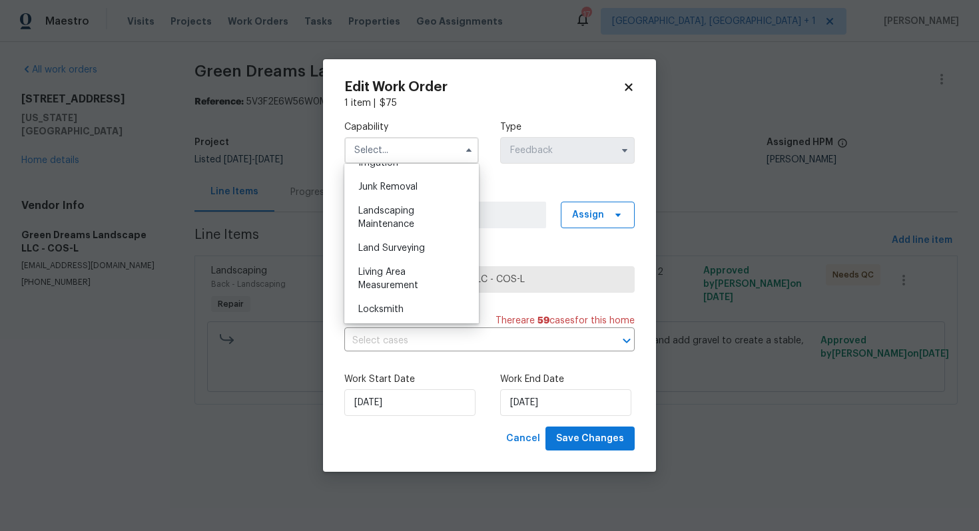
scroll to position [849, 0]
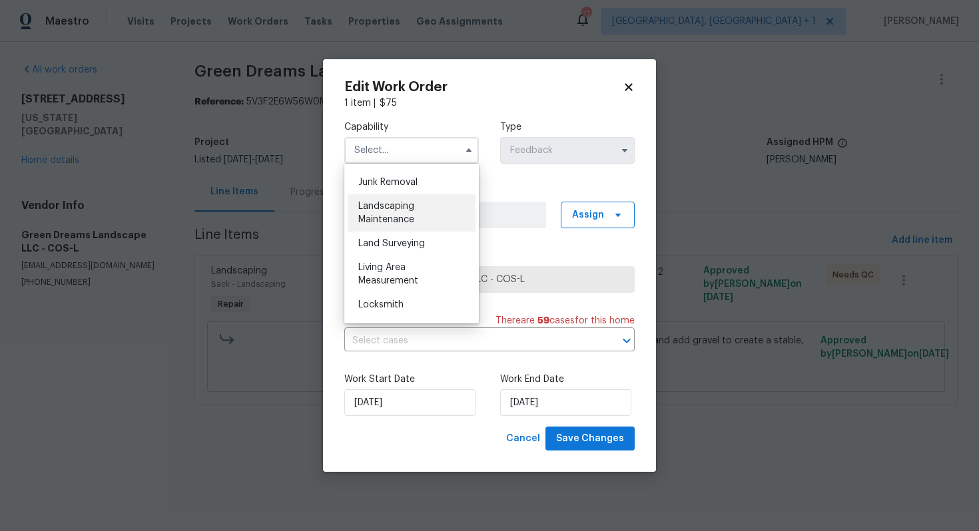
click at [412, 218] on span "Landscaping Maintenance" at bounding box center [386, 213] width 56 height 23
type input "Landscaping Maintenance"
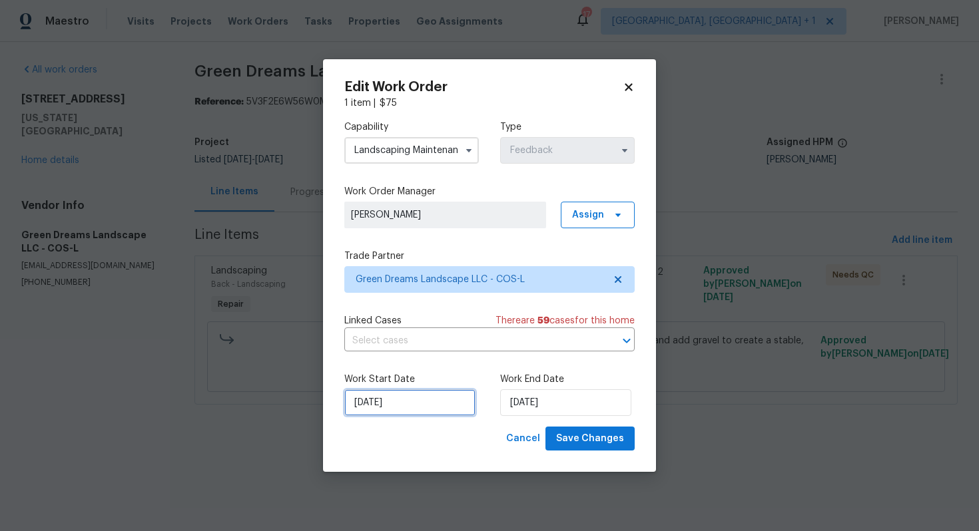
click at [388, 406] on input "[DATE]" at bounding box center [409, 402] width 131 height 27
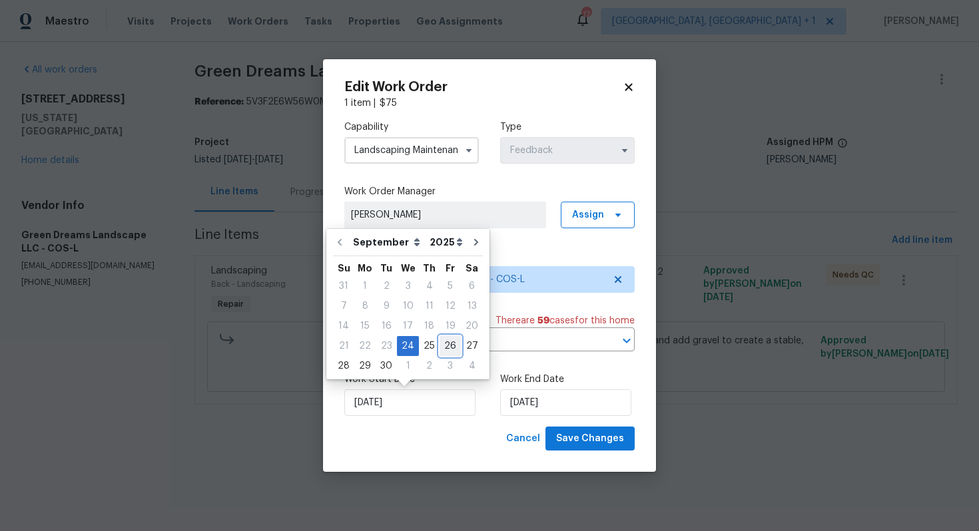
click at [449, 343] on div "26" at bounding box center [449, 346] width 21 height 19
type input "[DATE]"
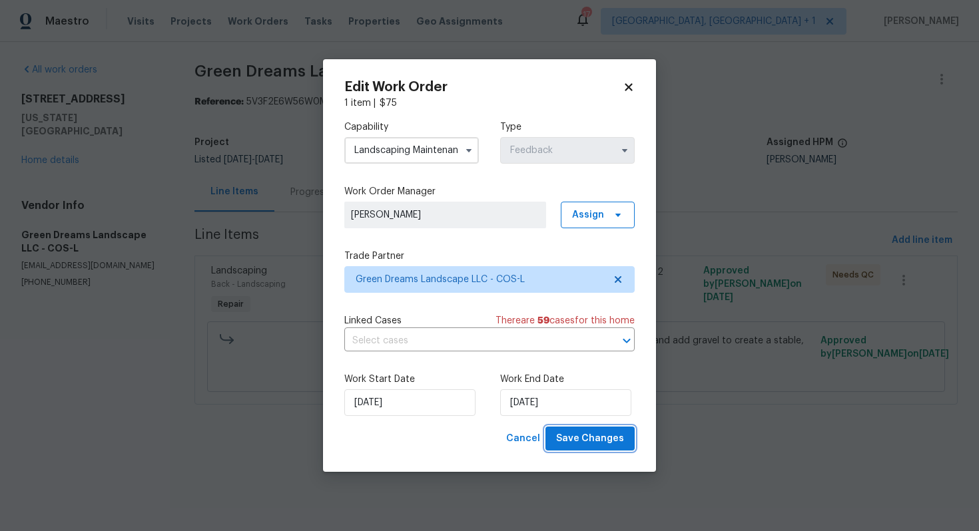
click at [582, 435] on span "Save Changes" at bounding box center [590, 439] width 68 height 17
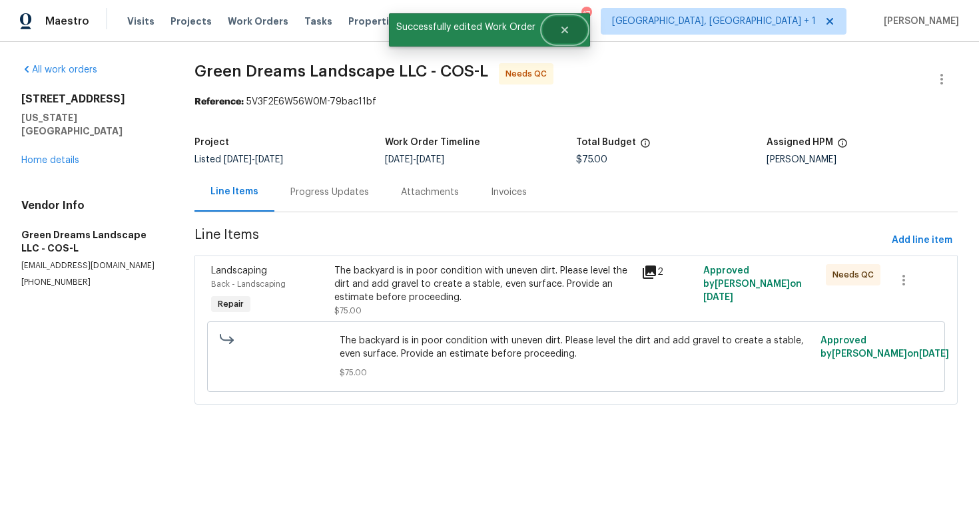
click at [567, 33] on icon "Close" at bounding box center [564, 30] width 11 height 11
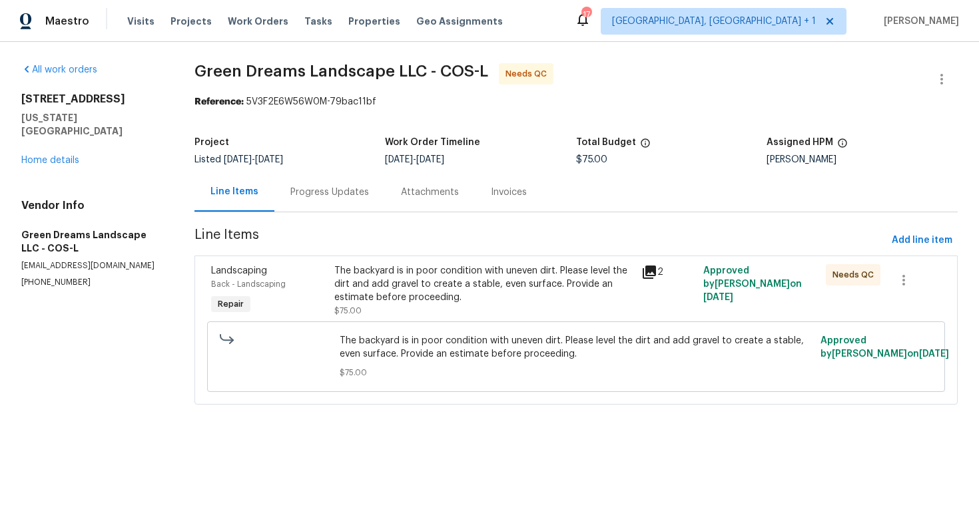
click at [391, 286] on div "The backyard is in poor condition with uneven dirt. Please level the dirt and a…" at bounding box center [484, 284] width 300 height 40
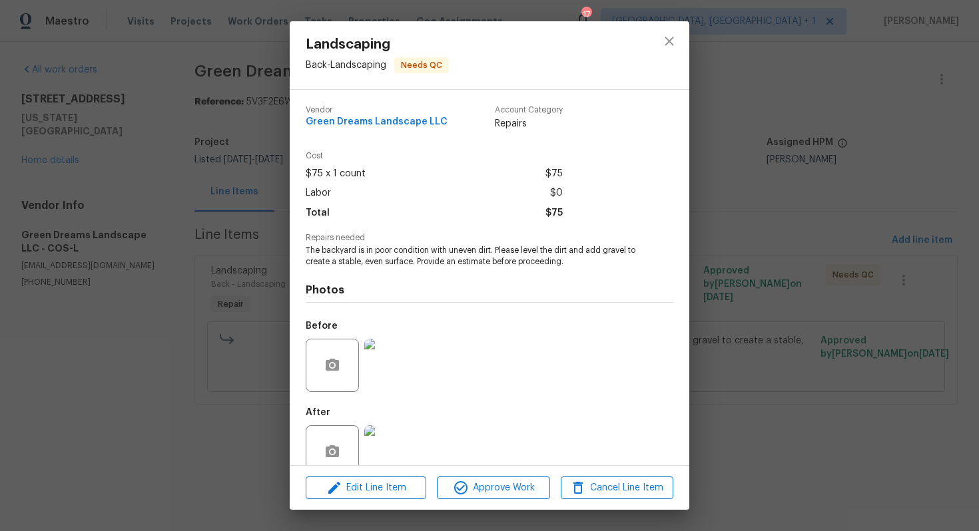
scroll to position [27, 0]
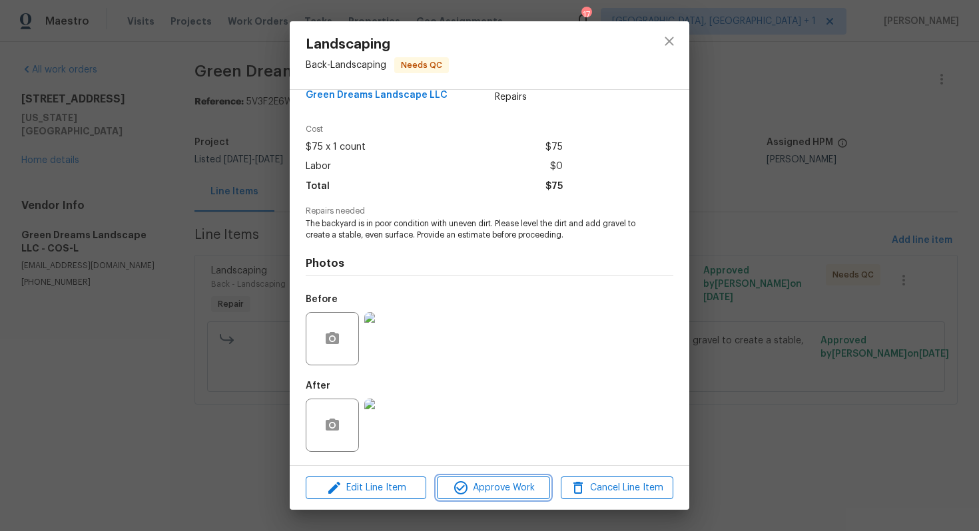
click at [474, 491] on span "Approve Work" at bounding box center [493, 488] width 105 height 17
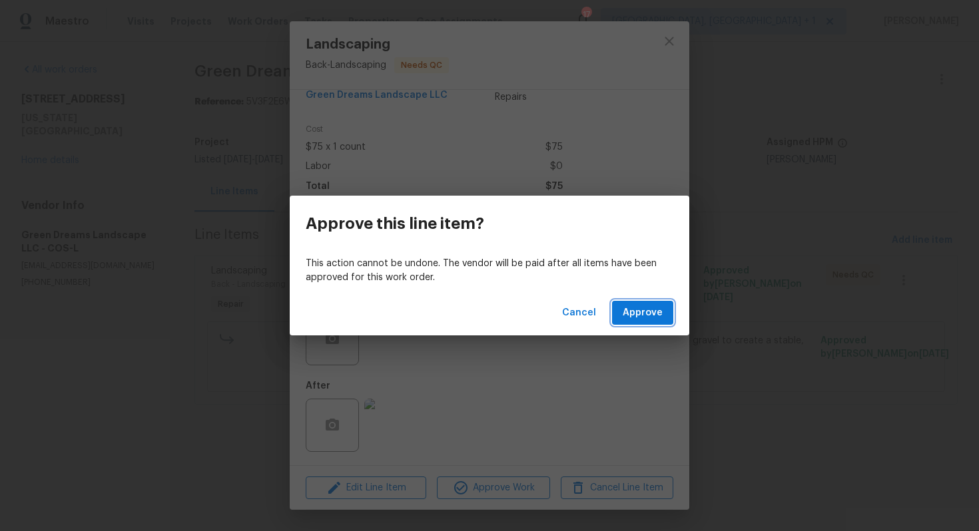
click at [636, 311] on span "Approve" at bounding box center [642, 313] width 40 height 17
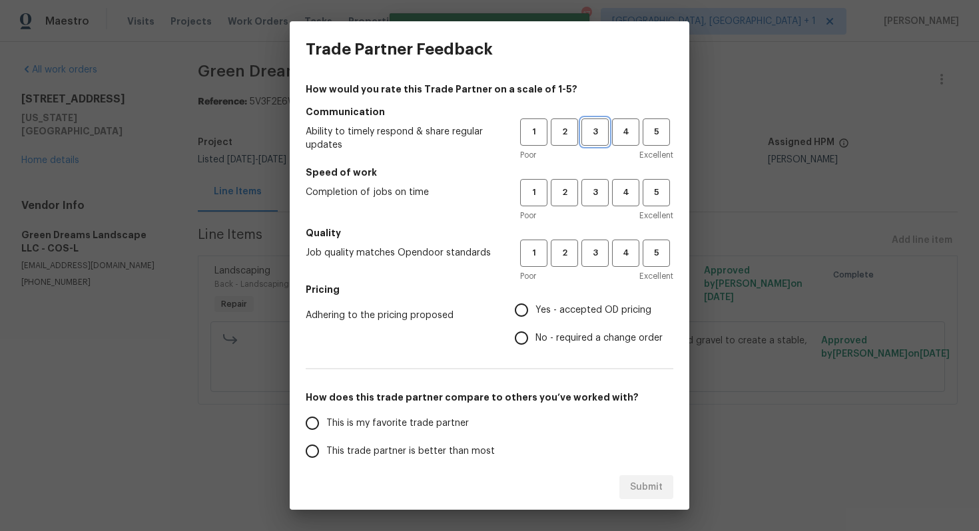
click at [585, 128] on span "3" at bounding box center [594, 131] width 25 height 15
click at [598, 187] on span "3" at bounding box center [594, 192] width 25 height 15
click at [596, 234] on h5 "Quality" at bounding box center [489, 232] width 367 height 13
click at [595, 248] on span "3" at bounding box center [594, 253] width 25 height 15
click at [547, 327] on label "No - required a change order" at bounding box center [584, 338] width 155 height 28
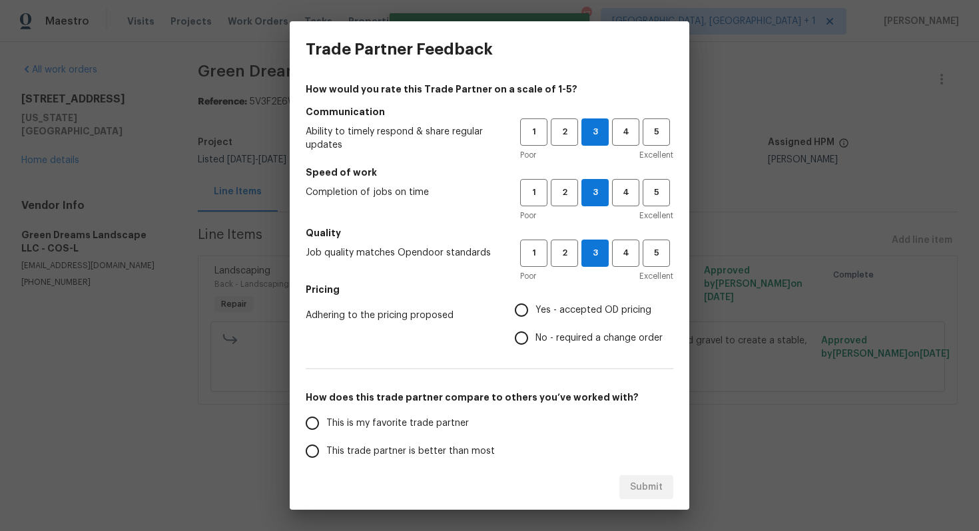
click at [535, 327] on input "No - required a change order" at bounding box center [521, 338] width 28 height 28
radio input "true"
click at [564, 310] on span "Yes - accepted OD pricing" at bounding box center [593, 311] width 116 height 14
click at [535, 310] on input "Yes - accepted OD pricing" at bounding box center [521, 310] width 28 height 28
radio input "true"
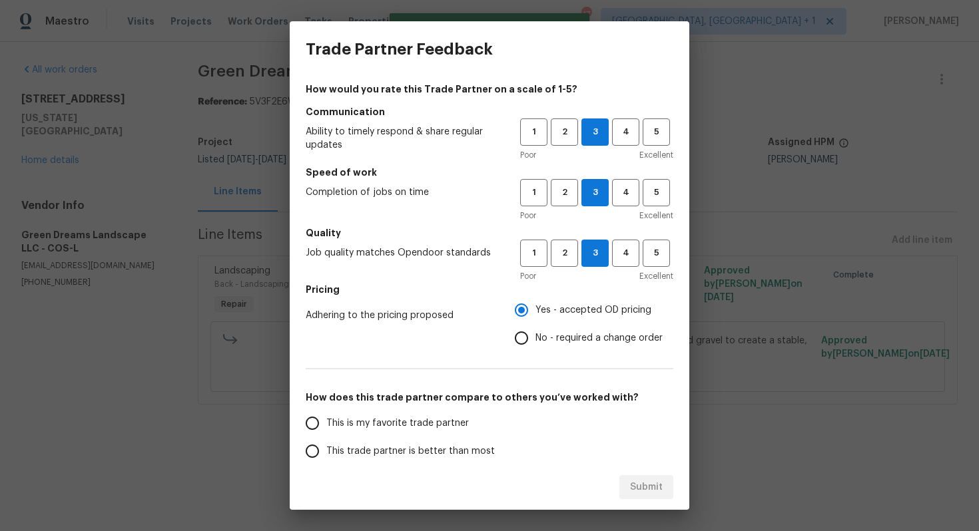
click at [403, 446] on span "This trade partner is better than most" at bounding box center [410, 452] width 168 height 14
click at [326, 446] on input "This trade partner is better than most" at bounding box center [312, 451] width 28 height 28
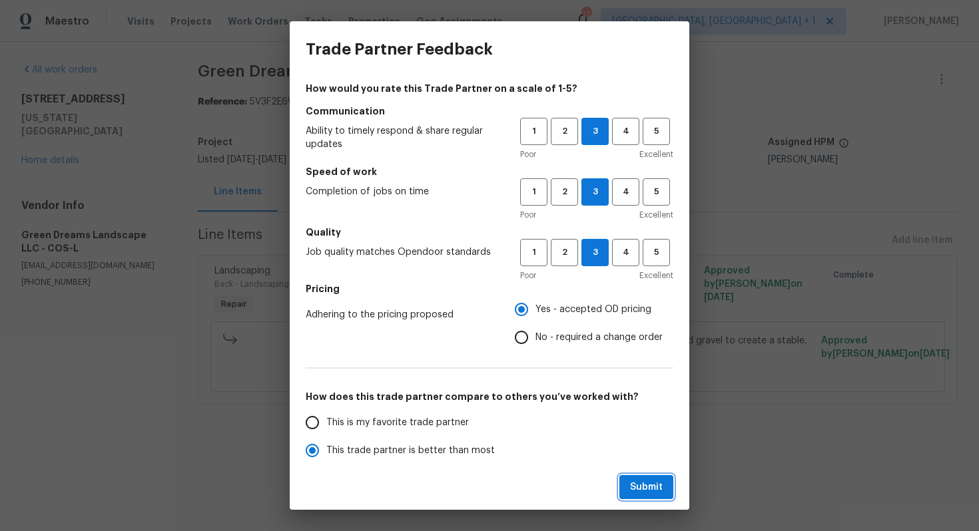
click at [639, 484] on span "Submit" at bounding box center [646, 487] width 33 height 17
radio input "true"
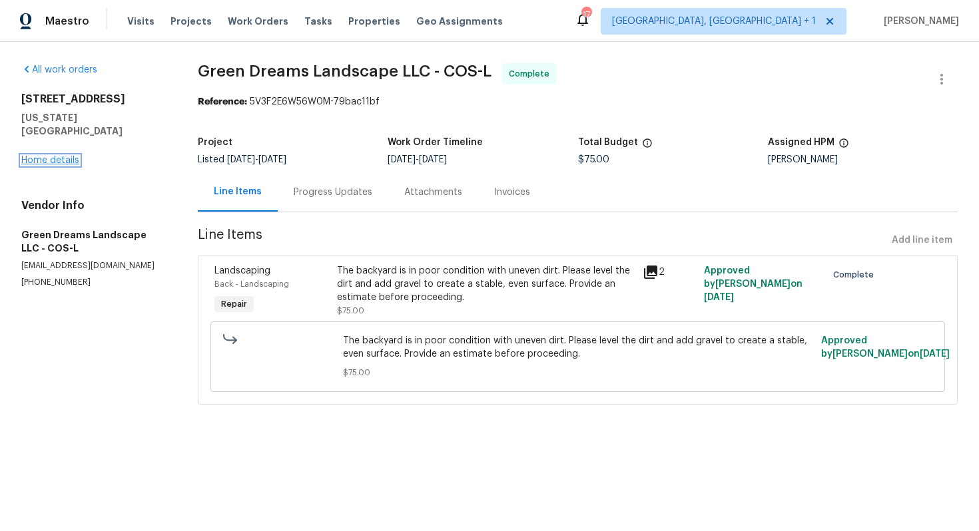
click at [56, 156] on link "Home details" at bounding box center [50, 160] width 58 height 9
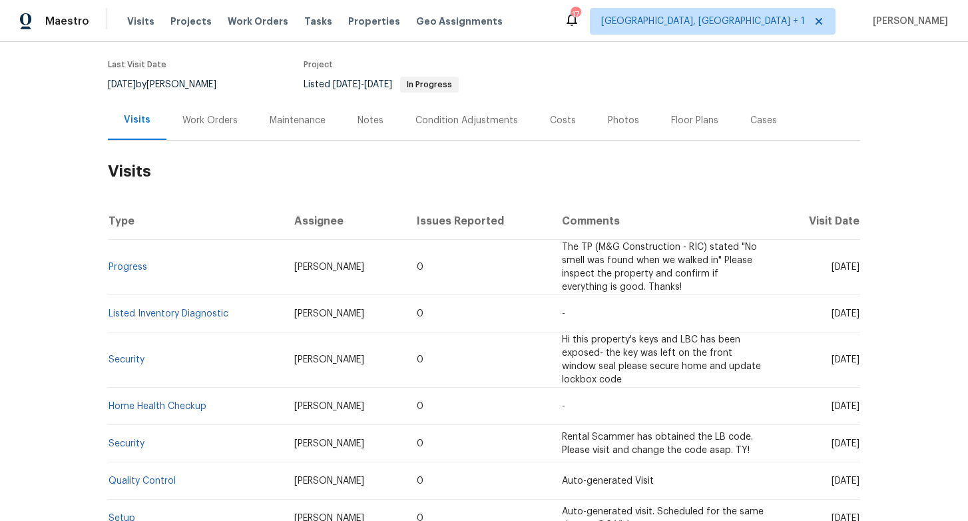
scroll to position [139, 0]
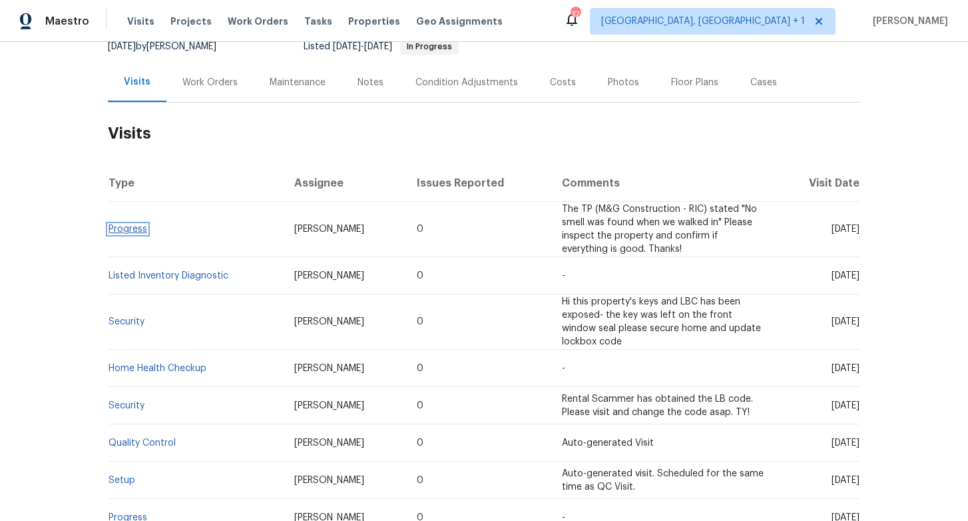
click at [135, 231] on link "Progress" at bounding box center [128, 228] width 39 height 9
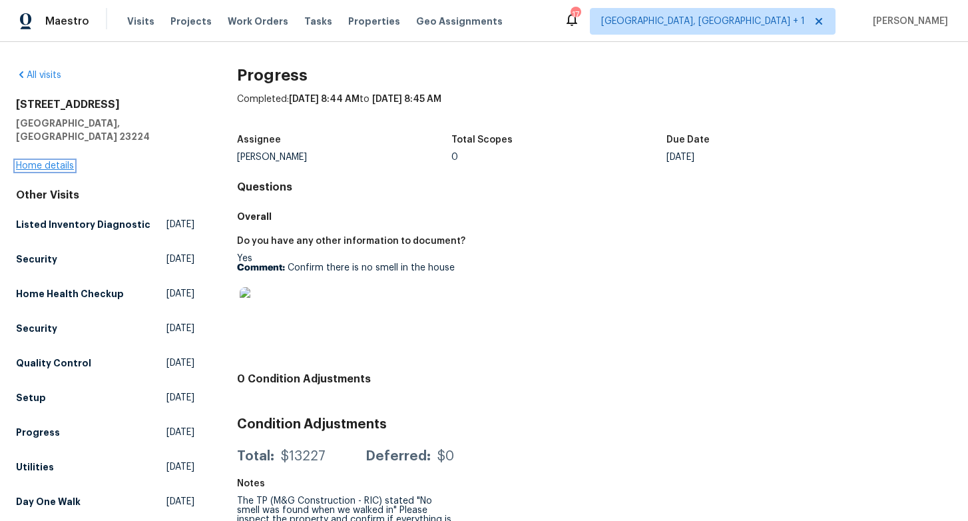
click at [43, 161] on link "Home details" at bounding box center [45, 165] width 58 height 9
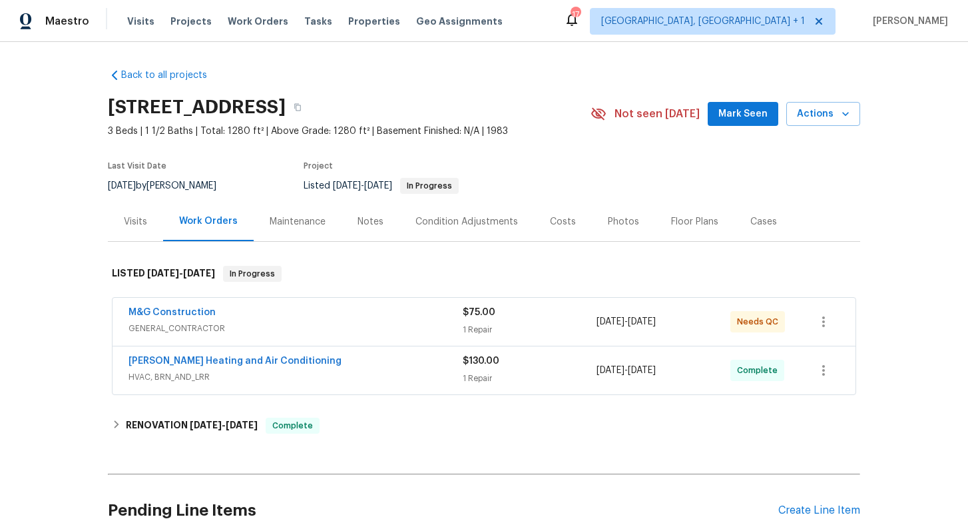
click at [250, 313] on div "M&G Construction" at bounding box center [295, 314] width 334 height 16
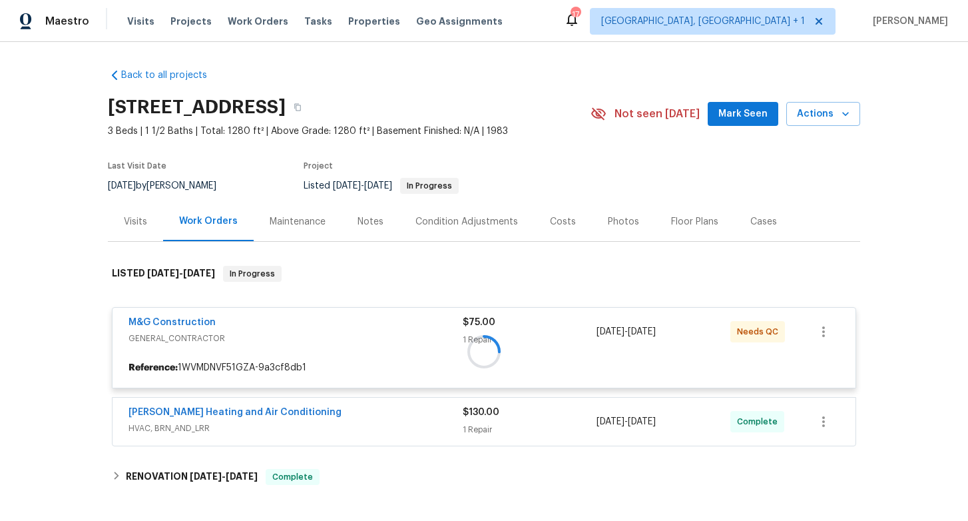
scroll to position [172, 0]
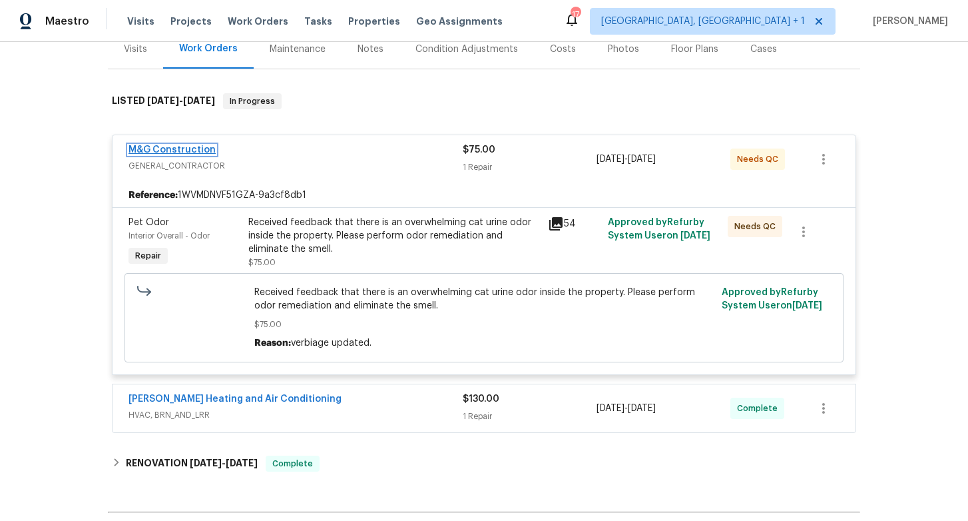
click at [190, 150] on link "M&G Construction" at bounding box center [171, 149] width 87 height 9
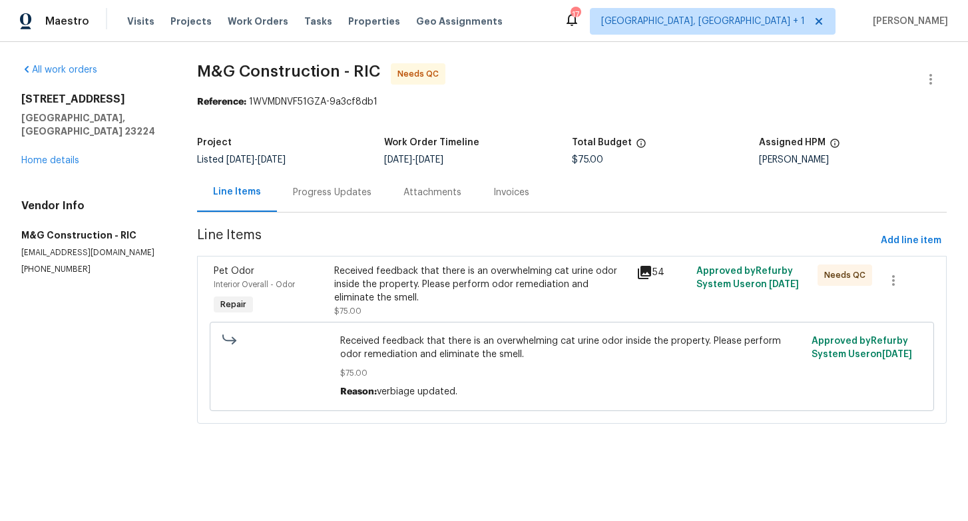
click at [313, 192] on div "Progress Updates" at bounding box center [332, 192] width 79 height 13
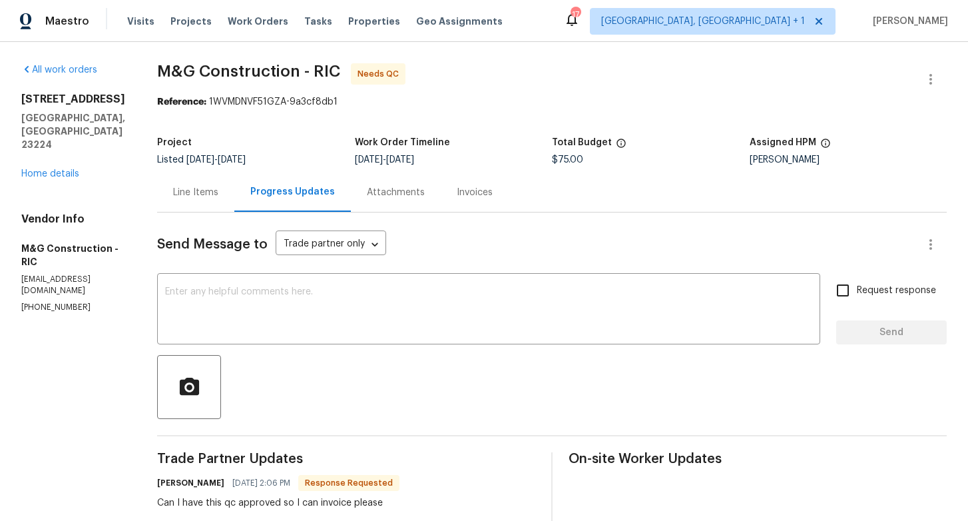
click at [170, 481] on h6 "[PERSON_NAME]" at bounding box center [190, 482] width 67 height 13
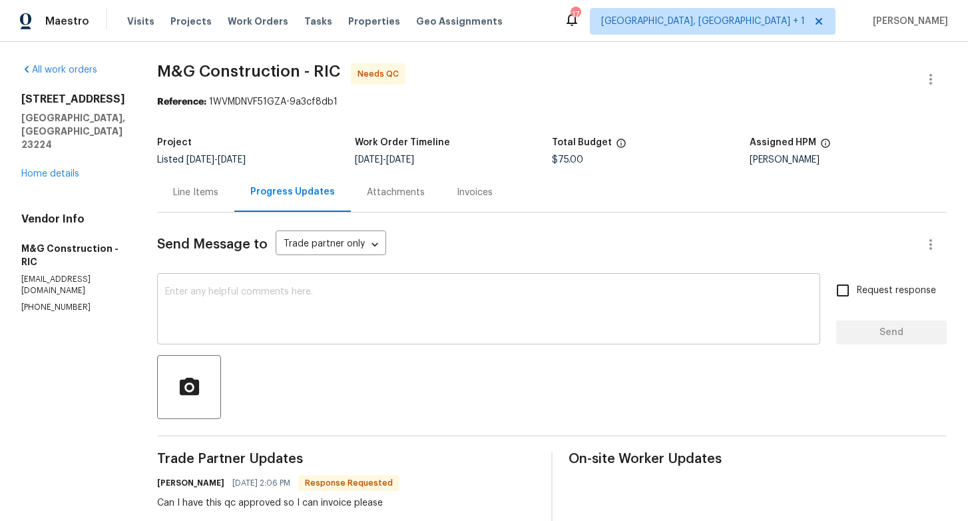
click at [303, 314] on textarea at bounding box center [488, 310] width 647 height 47
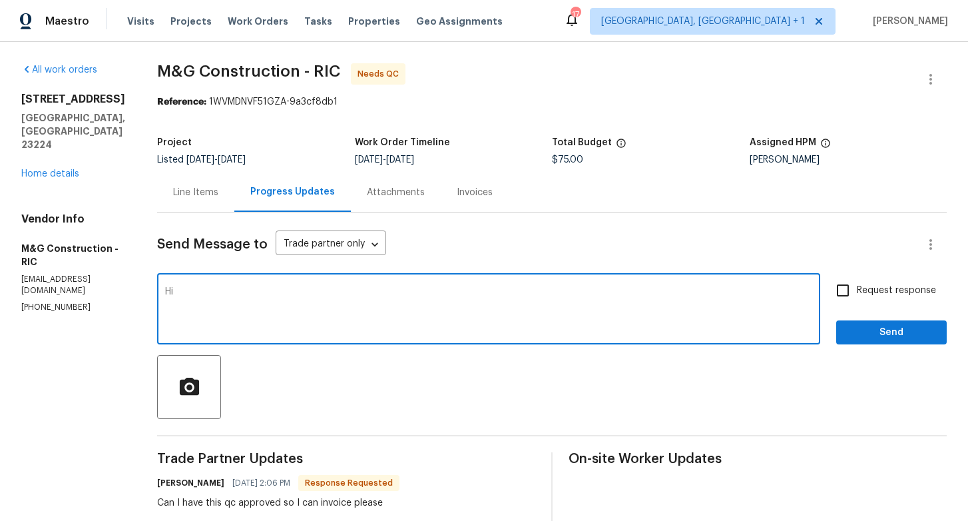
paste textarea "Cheila"
click at [423, 296] on textarea "Hi Cheila, apologize for the delay. WO is approved." at bounding box center [488, 310] width 647 height 47
click at [311, 293] on textarea "Hi Cheila, apologize for the delay. WO is approved. Thanks!" at bounding box center [488, 310] width 647 height 47
type textarea "Hi [PERSON_NAME], apologize for the delay, WO is approved. Thanks!"
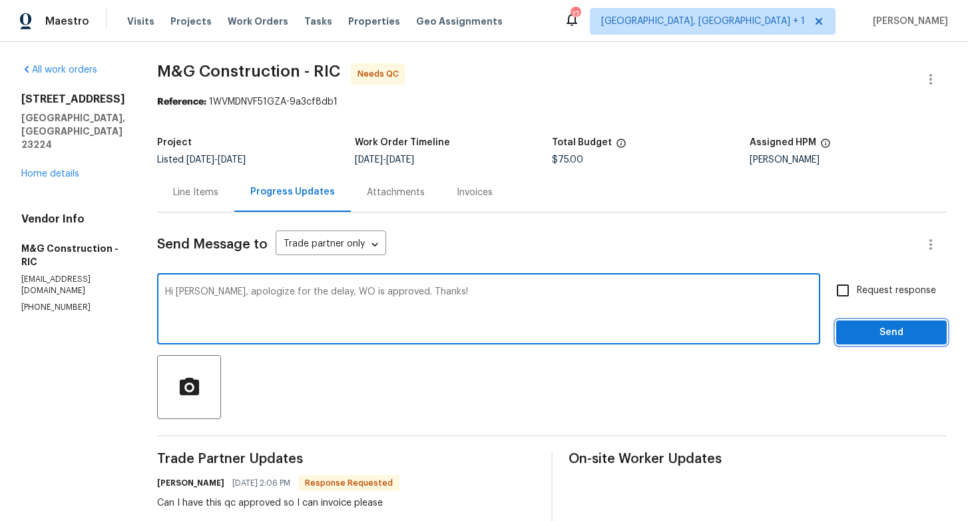
click at [865, 334] on span "Send" at bounding box center [891, 332] width 89 height 17
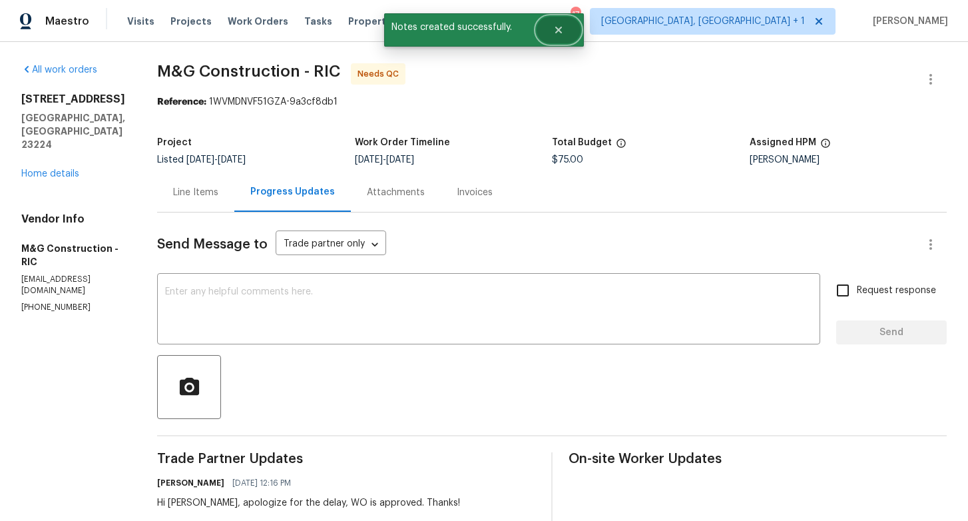
click at [560, 29] on icon "Close" at bounding box center [558, 30] width 11 height 11
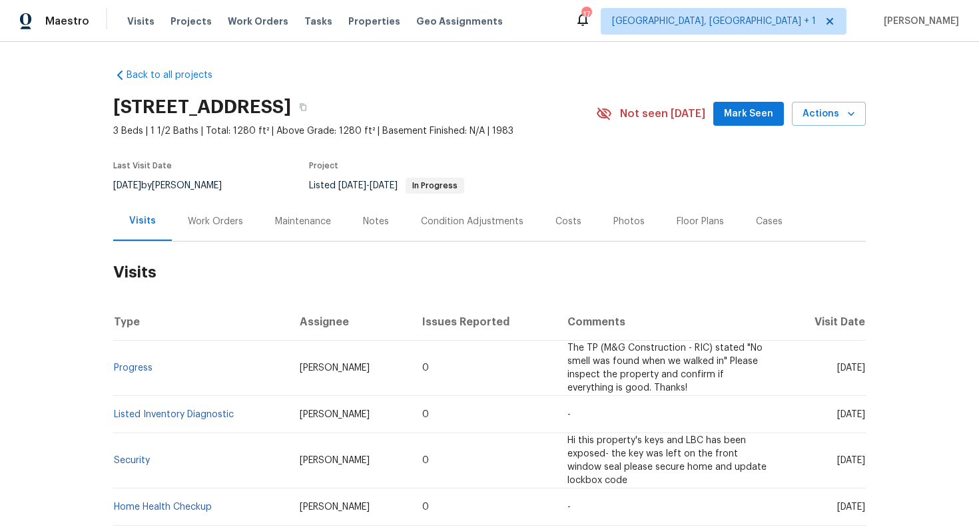
click at [205, 216] on div "Work Orders" at bounding box center [215, 221] width 55 height 13
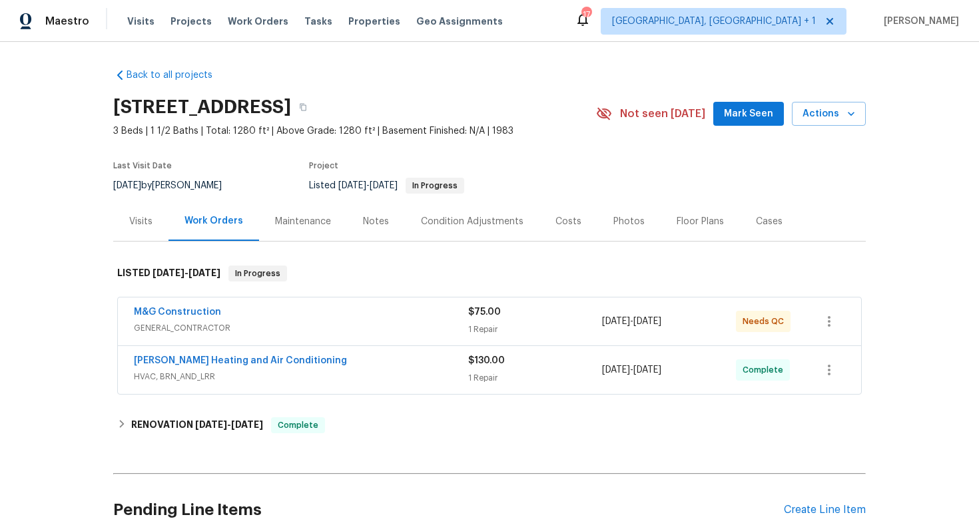
click at [136, 214] on div "Visits" at bounding box center [140, 221] width 55 height 39
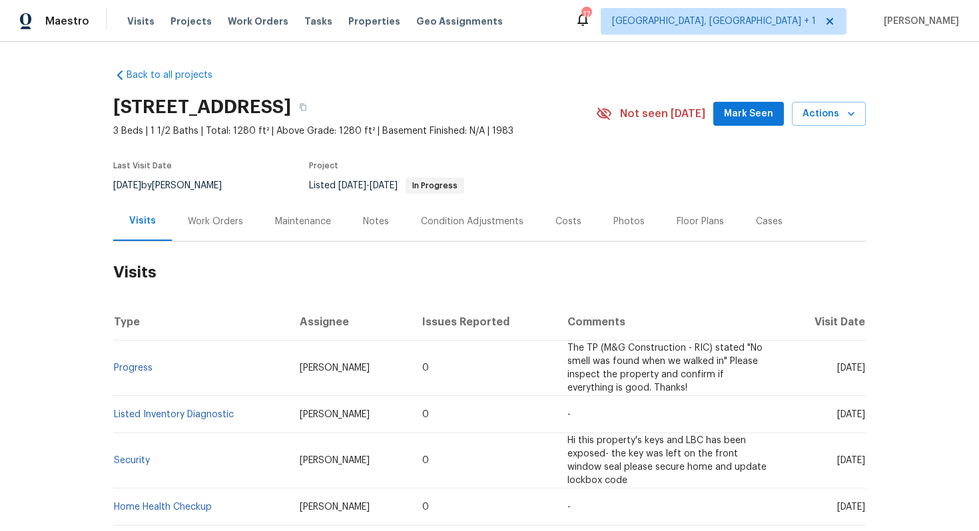
click at [209, 217] on div "Work Orders" at bounding box center [215, 221] width 55 height 13
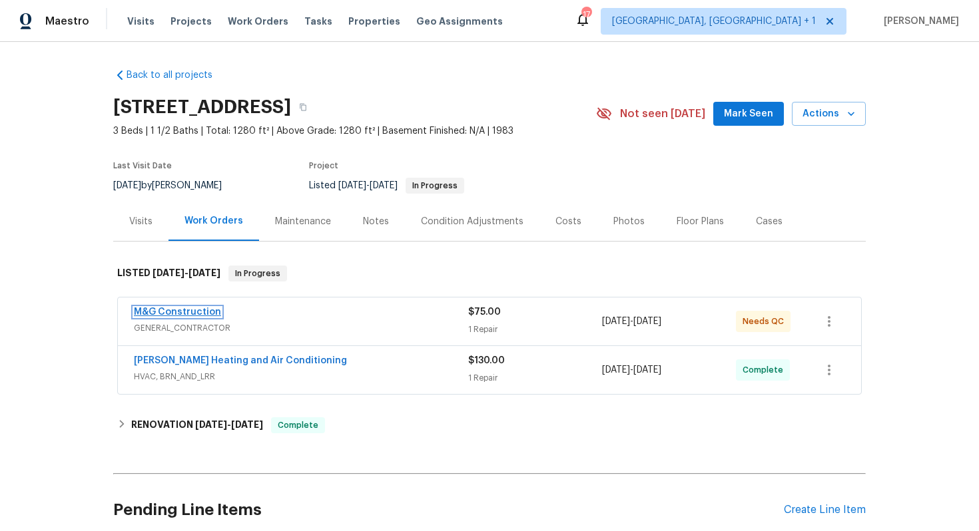
click at [186, 310] on link "M&G Construction" at bounding box center [177, 312] width 87 height 9
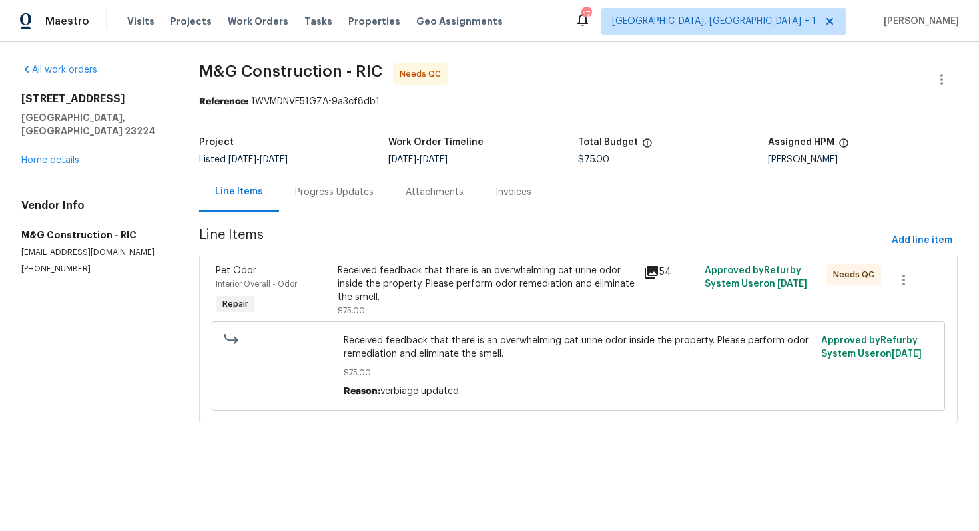
click at [332, 195] on div "Progress Updates" at bounding box center [334, 192] width 79 height 13
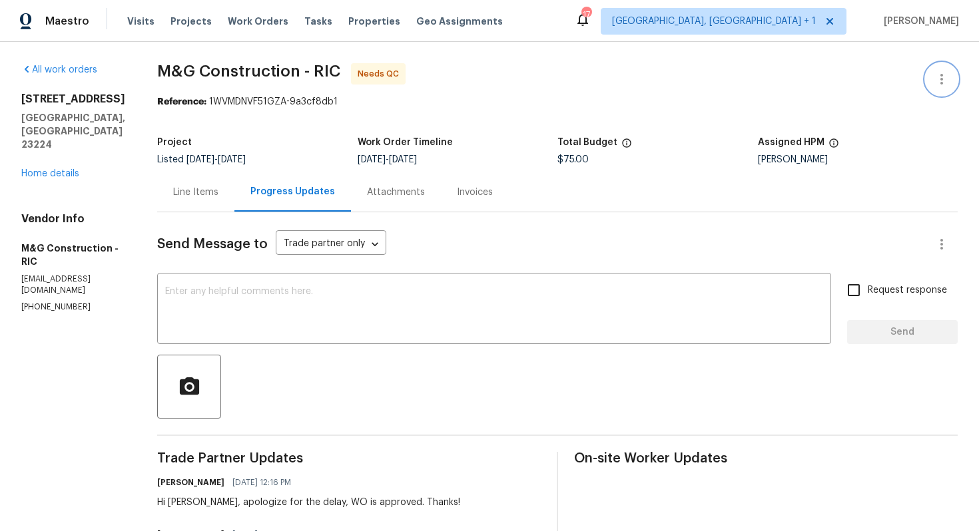
click at [941, 77] on icon "button" at bounding box center [941, 79] width 16 height 16
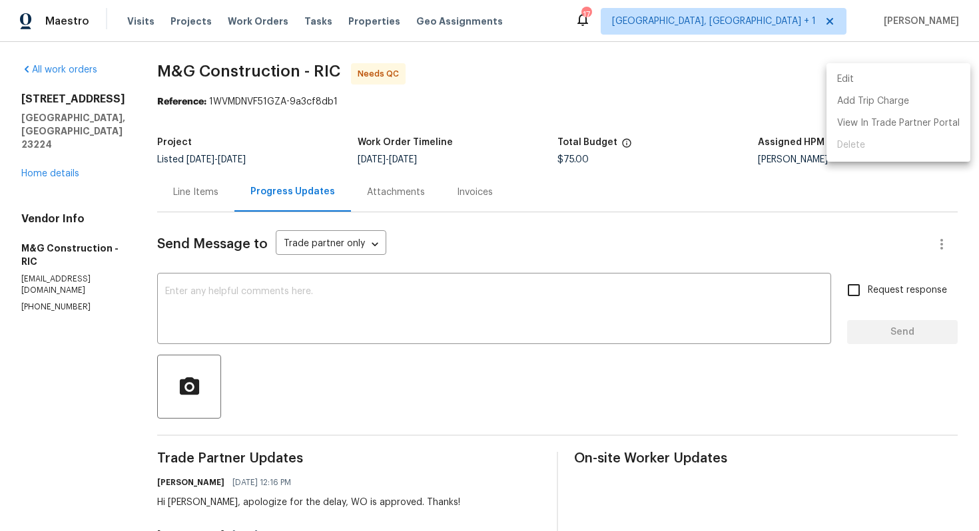
click at [859, 74] on li "Edit" at bounding box center [898, 80] width 144 height 22
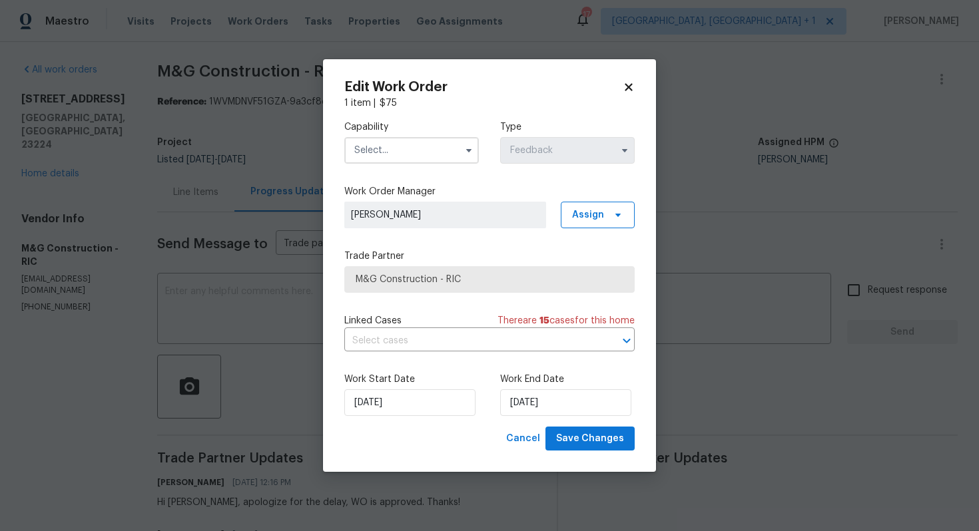
click at [425, 150] on input "text" at bounding box center [411, 150] width 134 height 27
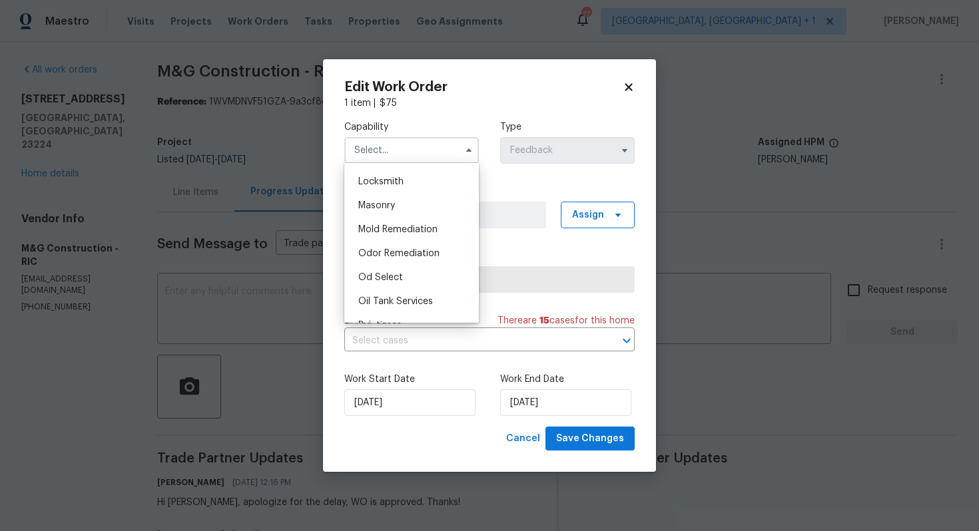
scroll to position [980, 0]
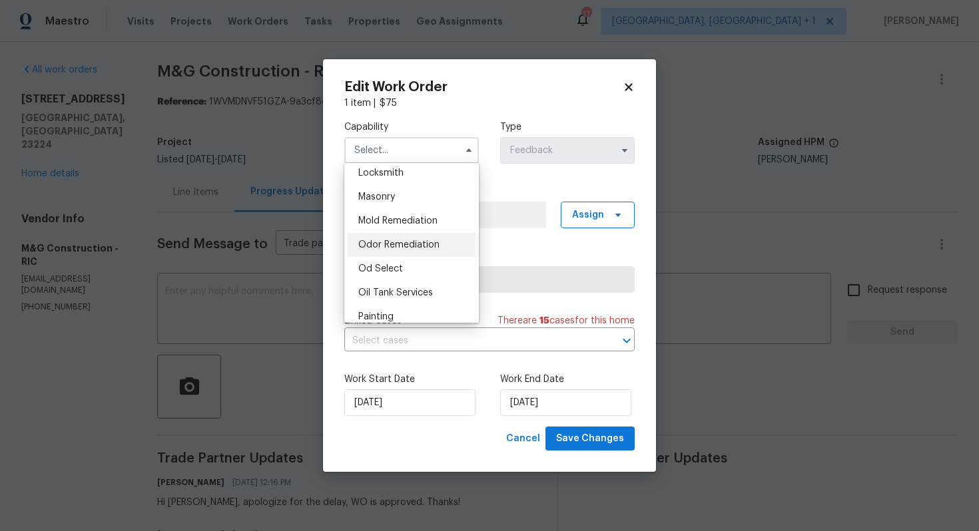
click at [417, 248] on span "Odor Remediation" at bounding box center [398, 244] width 81 height 9
type input "Odor Remediation"
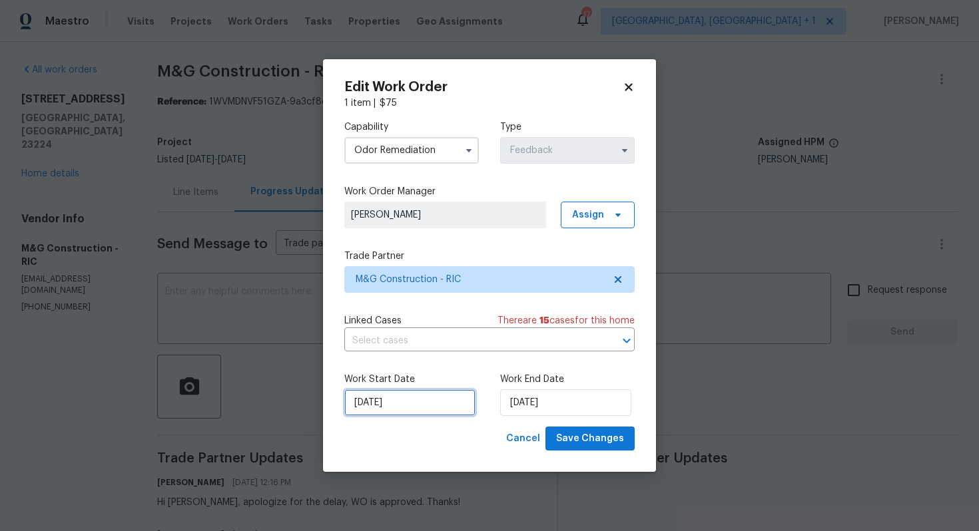
click at [435, 409] on input "[DATE]" at bounding box center [409, 402] width 131 height 27
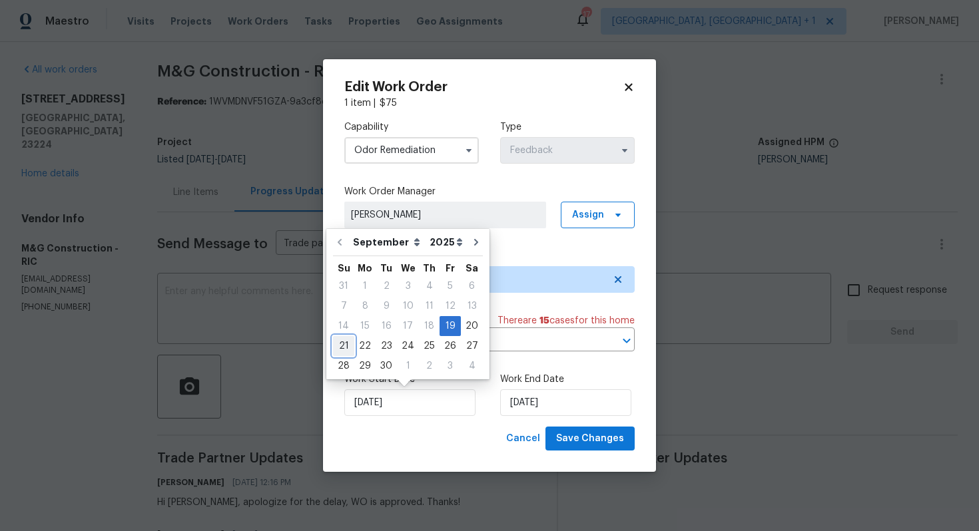
click at [345, 344] on div "21" at bounding box center [343, 346] width 21 height 19
type input "21/09/2025"
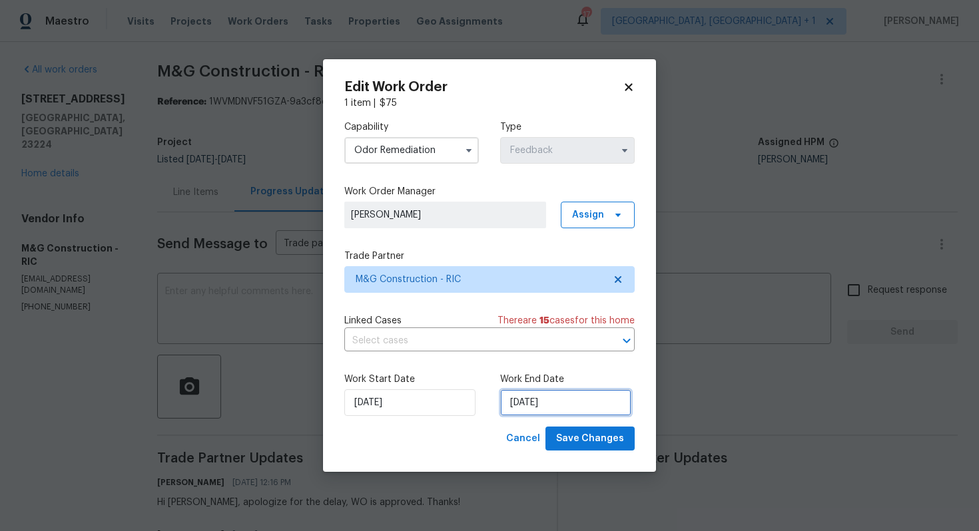
click at [555, 412] on input "22/09/2025" at bounding box center [565, 402] width 131 height 27
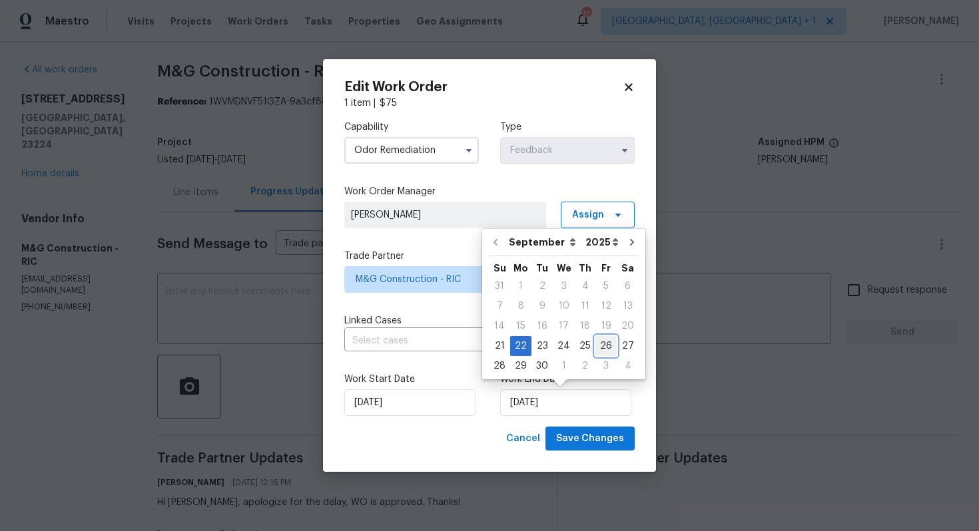
click at [605, 349] on div "26" at bounding box center [605, 346] width 21 height 19
type input "26/09/2025"
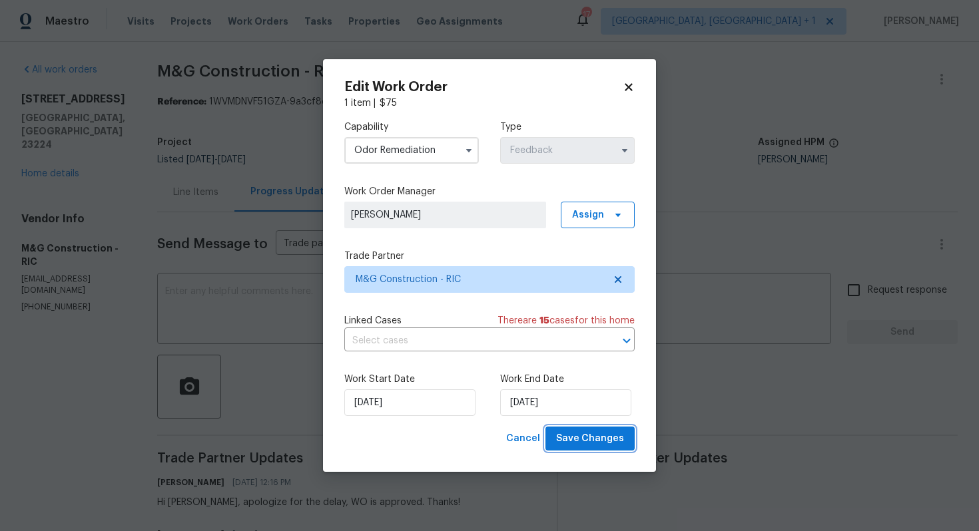
click at [576, 447] on span "Save Changes" at bounding box center [590, 439] width 68 height 17
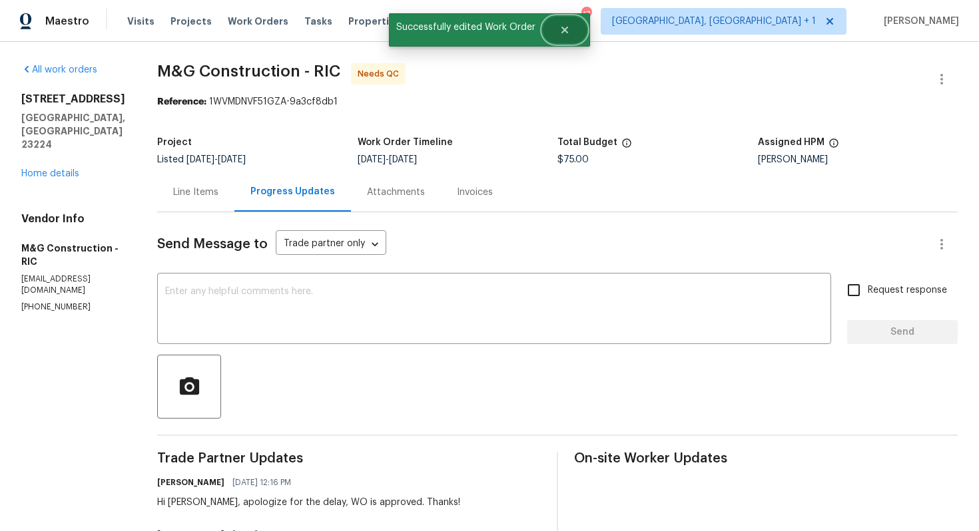
click at [561, 25] on icon "Close" at bounding box center [564, 30] width 11 height 11
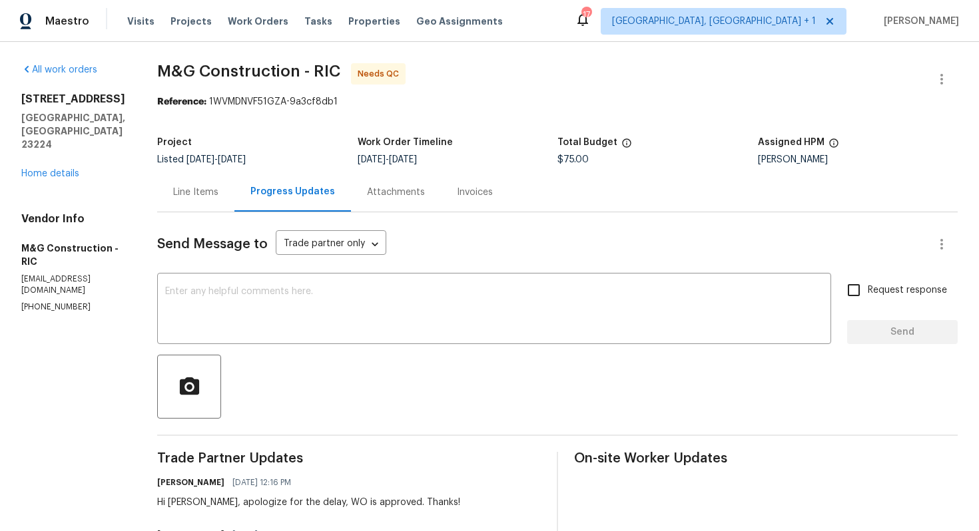
click at [190, 183] on div "Line Items" at bounding box center [195, 191] width 77 height 39
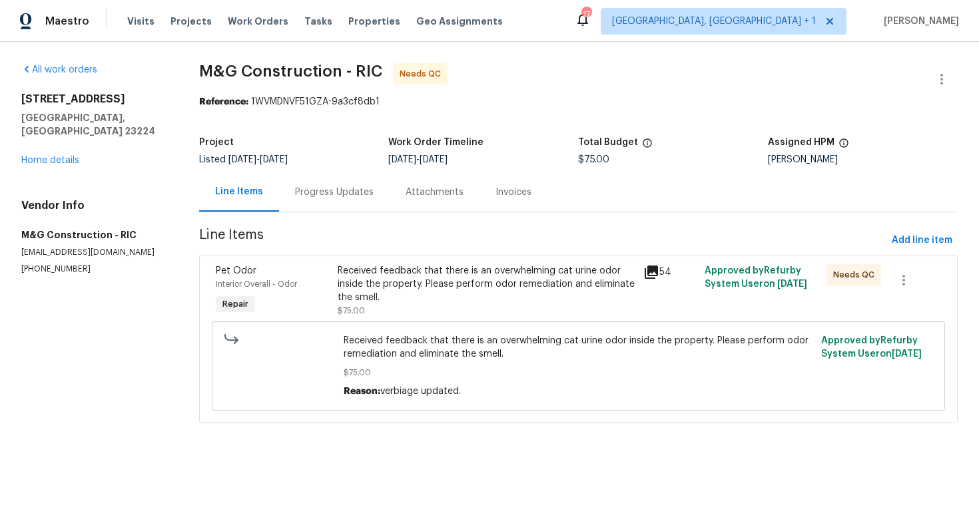
click at [398, 286] on div "Received feedback that there is an overwhelming cat urine odor inside the prope…" at bounding box center [486, 284] width 298 height 40
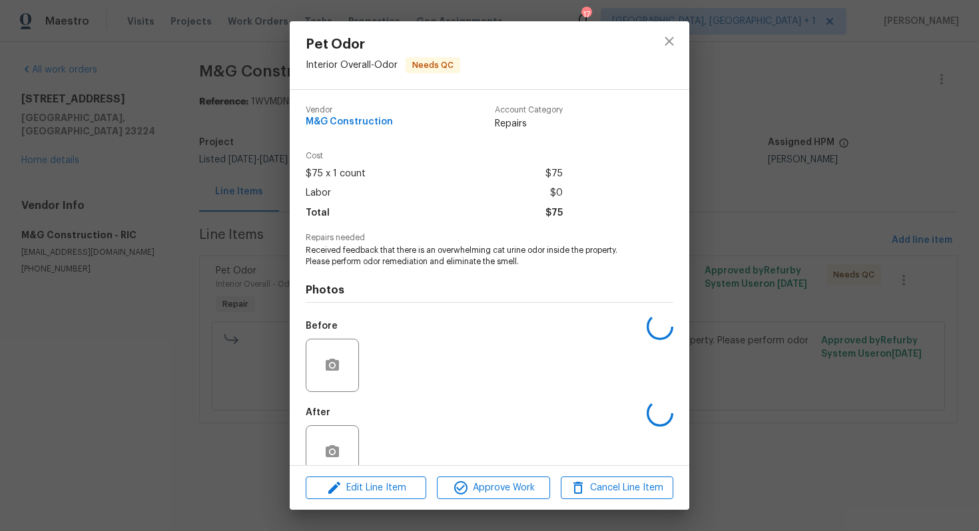
scroll to position [27, 0]
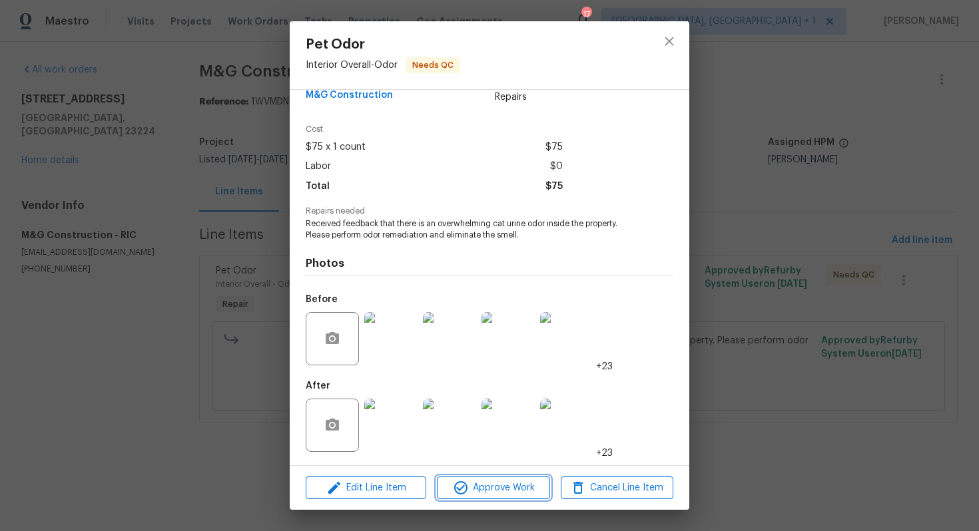
click at [471, 484] on span "Approve Work" at bounding box center [493, 488] width 105 height 17
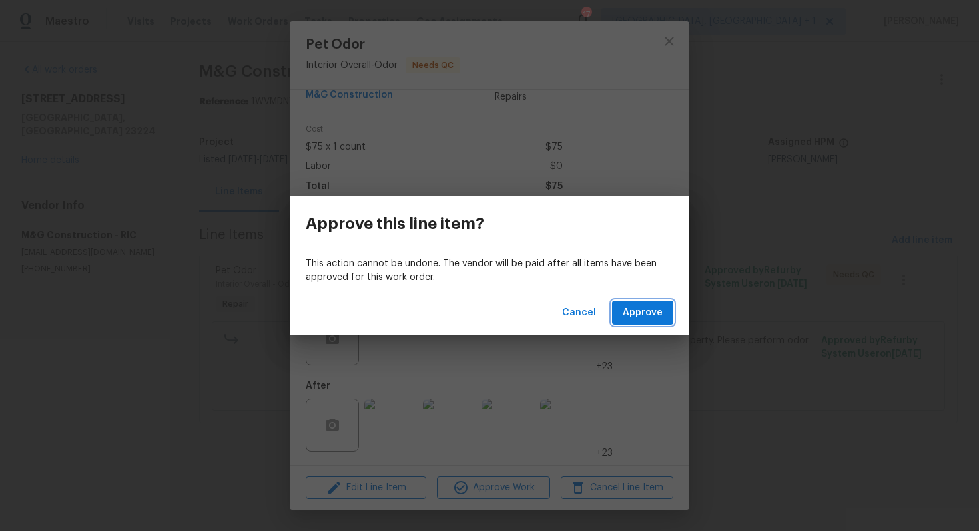
click at [638, 314] on span "Approve" at bounding box center [642, 313] width 40 height 17
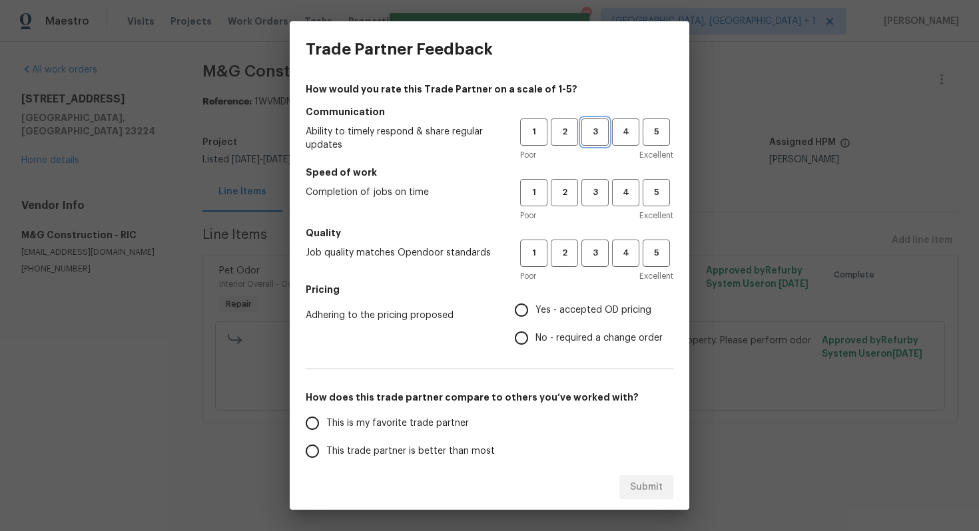
click at [596, 136] on span "3" at bounding box center [594, 131] width 25 height 15
click at [599, 185] on span "3" at bounding box center [594, 192] width 25 height 15
click at [594, 248] on span "3" at bounding box center [594, 253] width 25 height 15
click at [539, 330] on label "No - required a change order" at bounding box center [584, 338] width 155 height 28
click at [535, 330] on input "No - required a change order" at bounding box center [521, 338] width 28 height 28
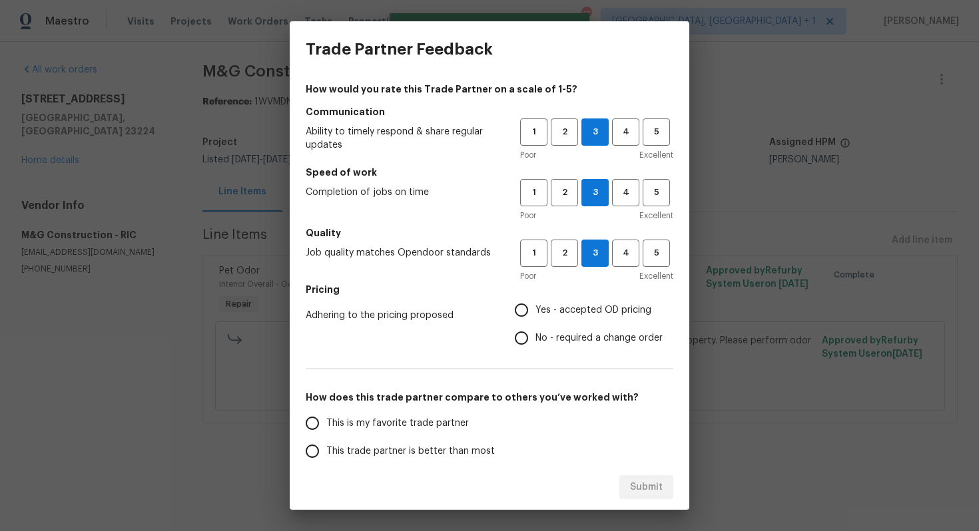
radio input "true"
click at [527, 313] on input "Yes - accepted OD pricing" at bounding box center [521, 310] width 28 height 28
radio input "true"
click at [427, 453] on span "This trade partner is better than most" at bounding box center [410, 452] width 168 height 14
click at [326, 453] on input "This trade partner is better than most" at bounding box center [312, 451] width 28 height 28
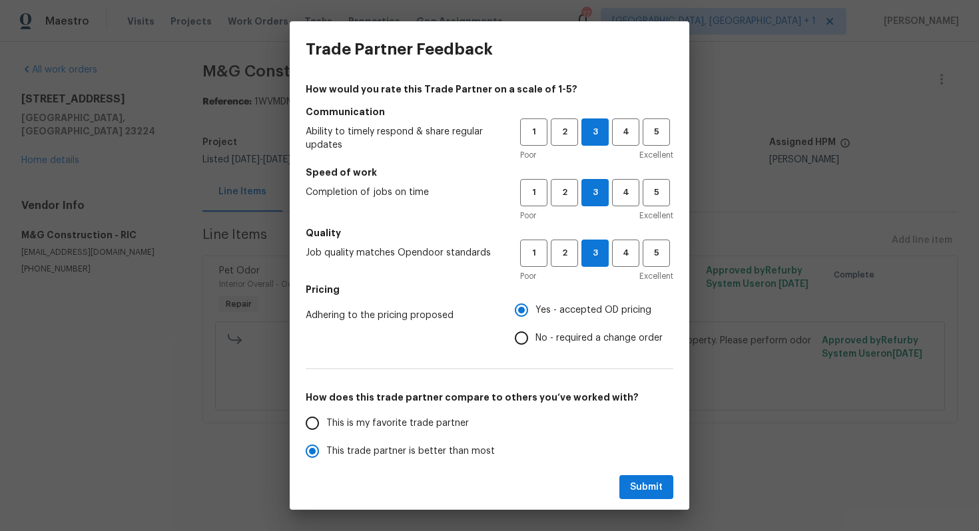
scroll to position [1, 0]
click at [650, 482] on span "Submit" at bounding box center [646, 487] width 33 height 17
radio input "true"
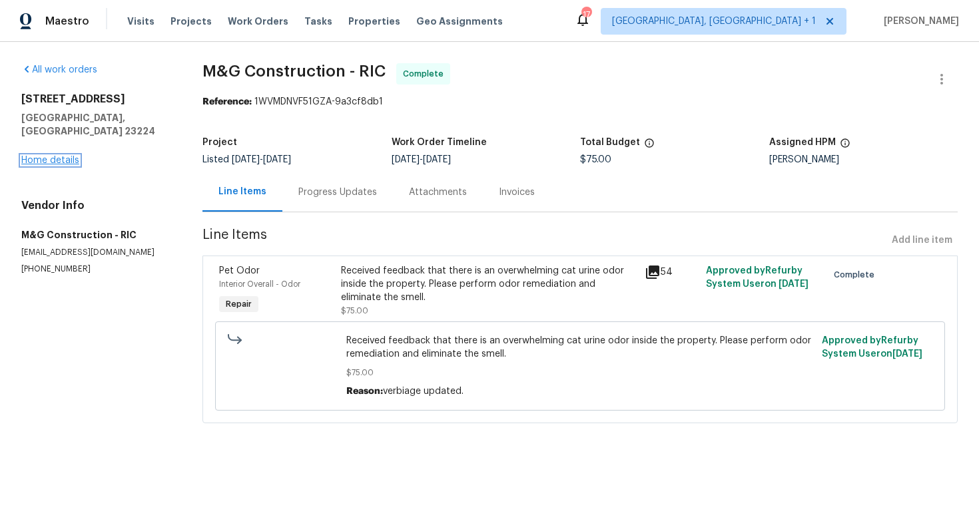
click at [59, 156] on link "Home details" at bounding box center [50, 160] width 58 height 9
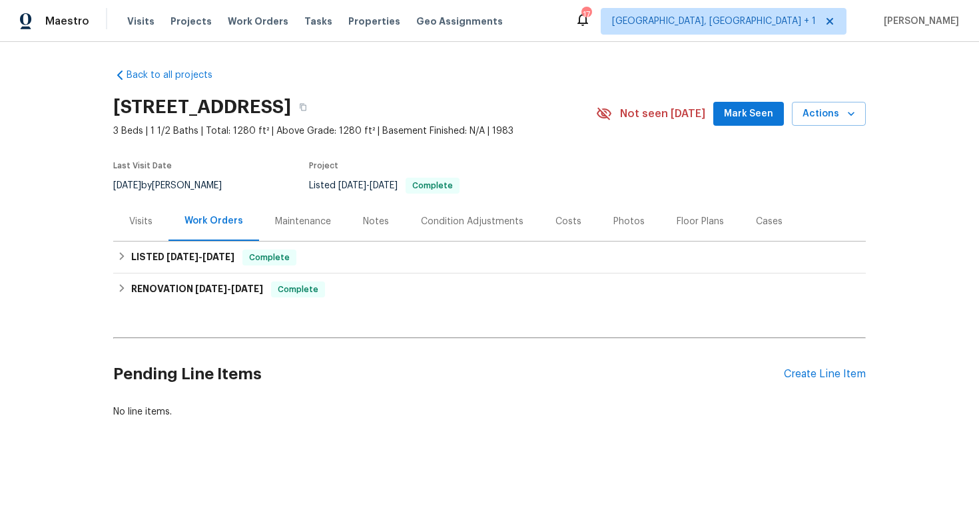
click at [145, 234] on div "Visits" at bounding box center [140, 221] width 55 height 39
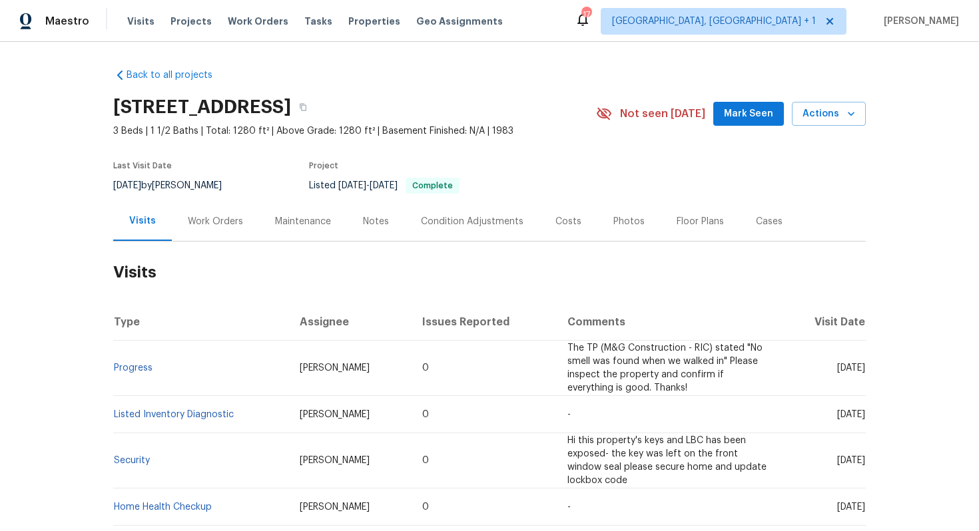
scroll to position [84, 0]
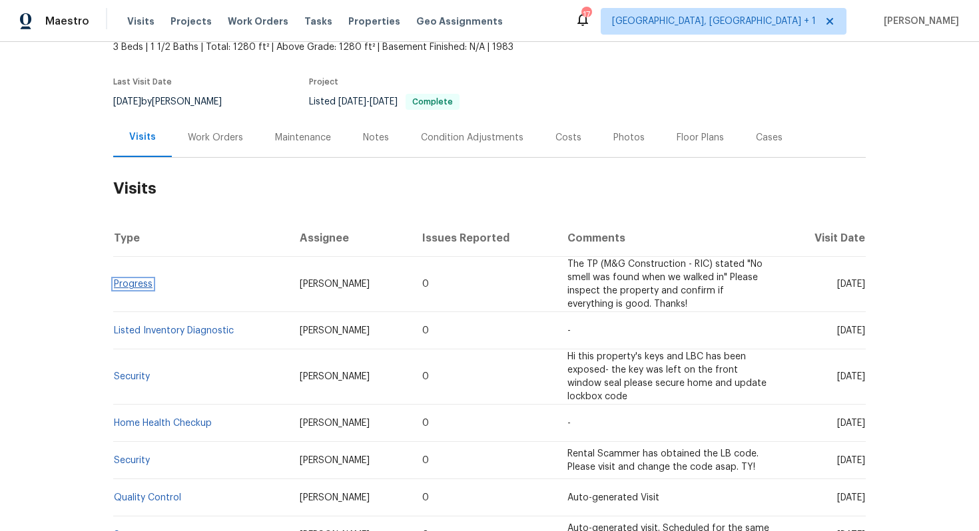
click at [142, 287] on link "Progress" at bounding box center [133, 284] width 39 height 9
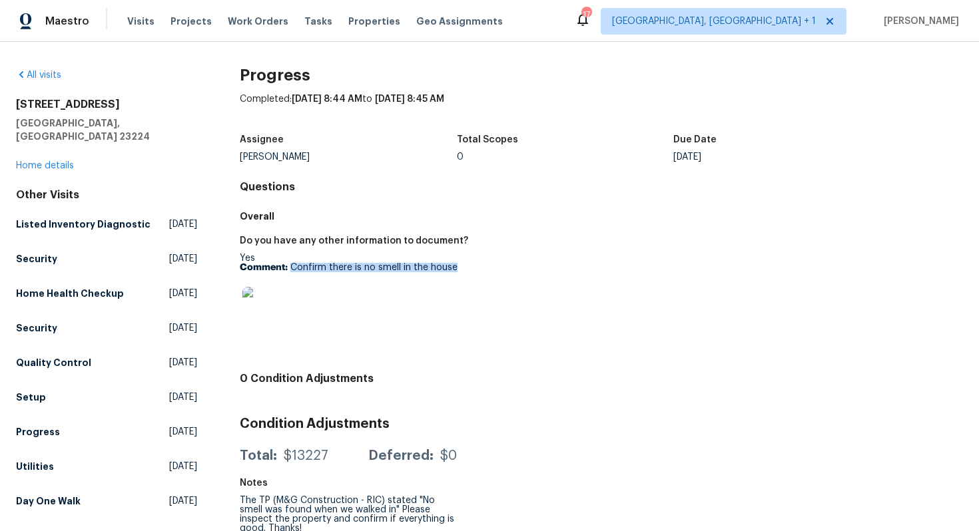
drag, startPoint x: 290, startPoint y: 268, endPoint x: 475, endPoint y: 271, distance: 184.4
click at [475, 271] on p "Comment: Confirm there is no smell in the house" at bounding box center [415, 267] width 351 height 9
copy p "Confirm there is no smell in the house"
click at [48, 161] on link "Home details" at bounding box center [45, 165] width 58 height 9
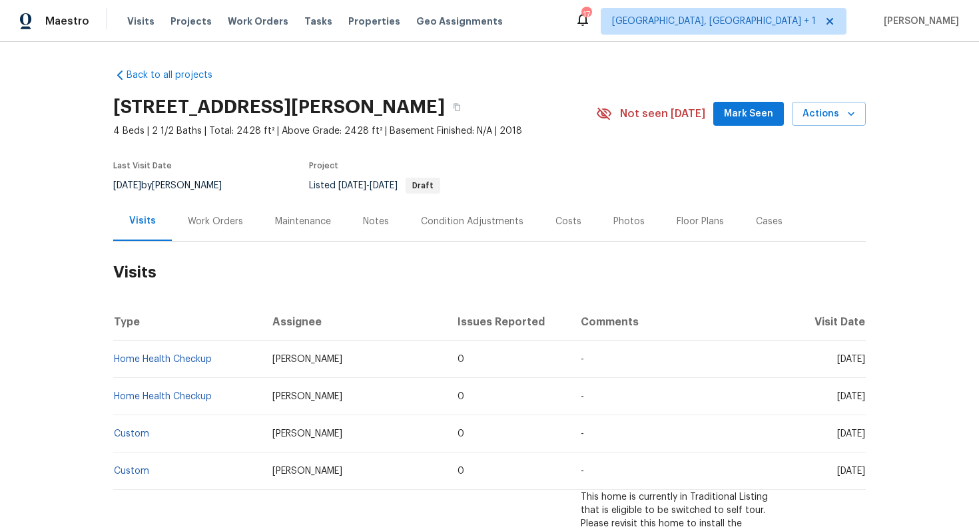
click at [228, 207] on div "Work Orders" at bounding box center [215, 221] width 87 height 39
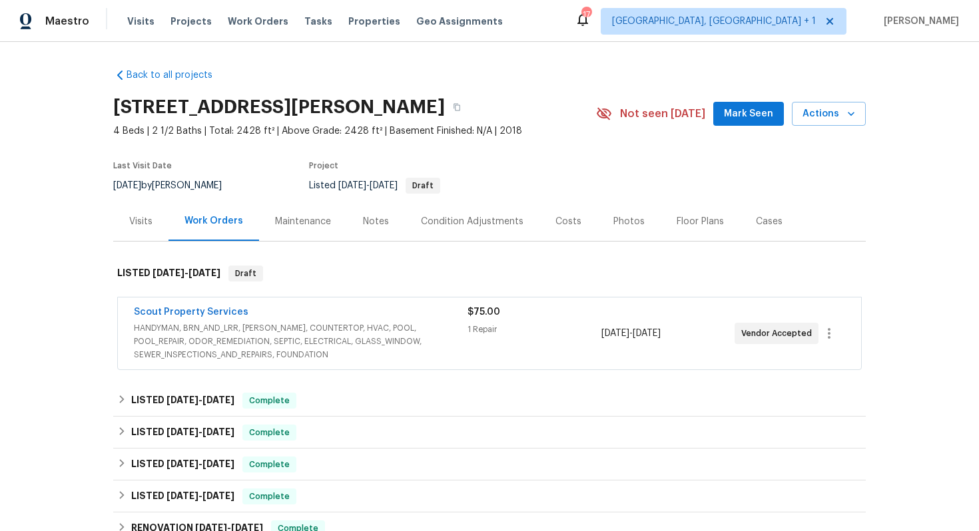
click at [204, 306] on span "Scout Property Services" at bounding box center [191, 312] width 114 height 13
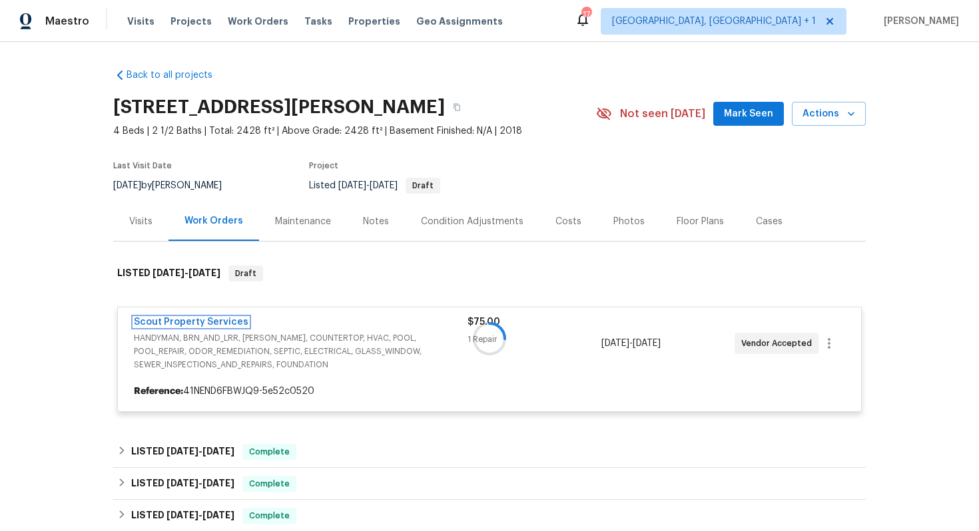
click at [188, 318] on link "Scout Property Services" at bounding box center [191, 322] width 114 height 9
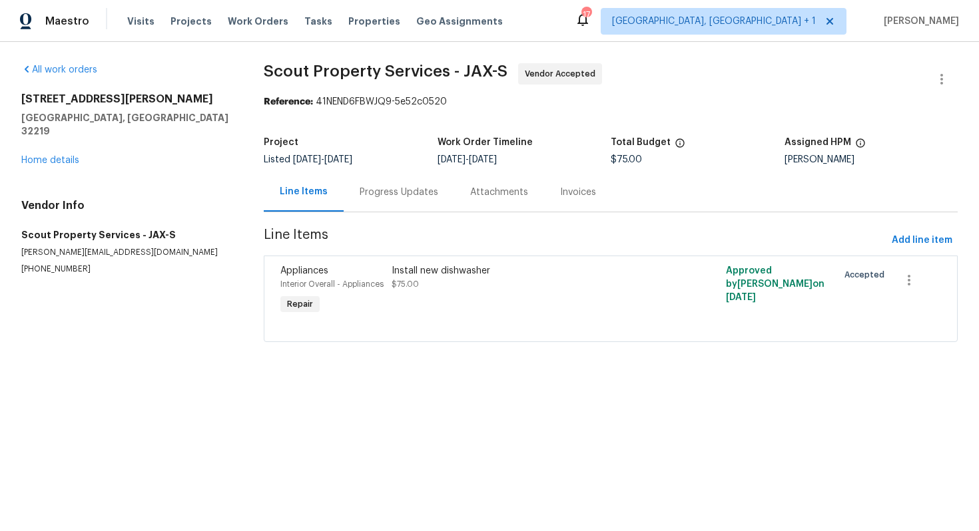
click at [378, 189] on div "Progress Updates" at bounding box center [398, 192] width 79 height 13
